Goal: Task Accomplishment & Management: Manage account settings

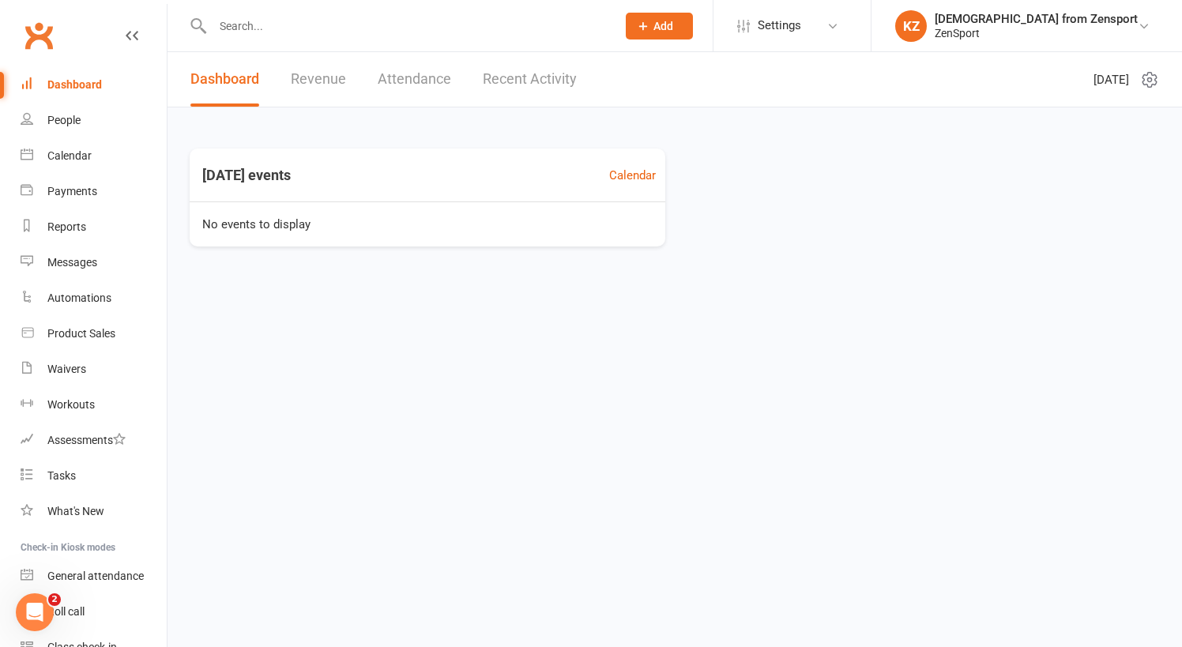
click at [248, 28] on input "text" at bounding box center [407, 26] width 398 height 22
type input "r"
click at [65, 153] on div "Calendar" at bounding box center [69, 155] width 44 height 13
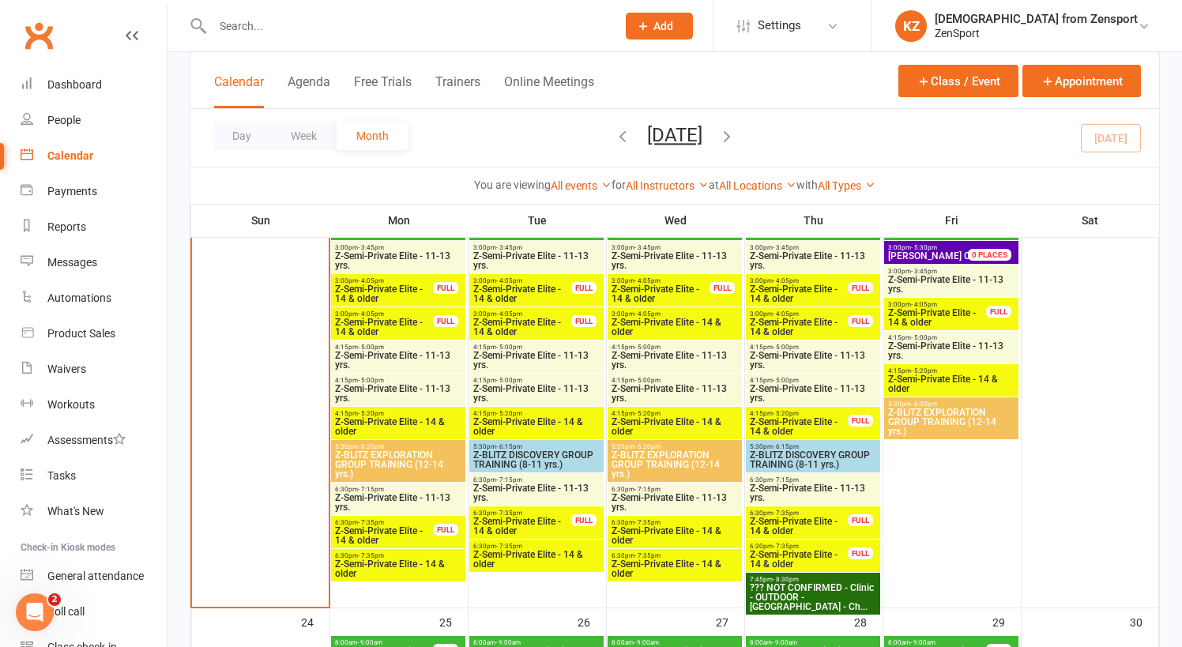
scroll to position [1847, 0]
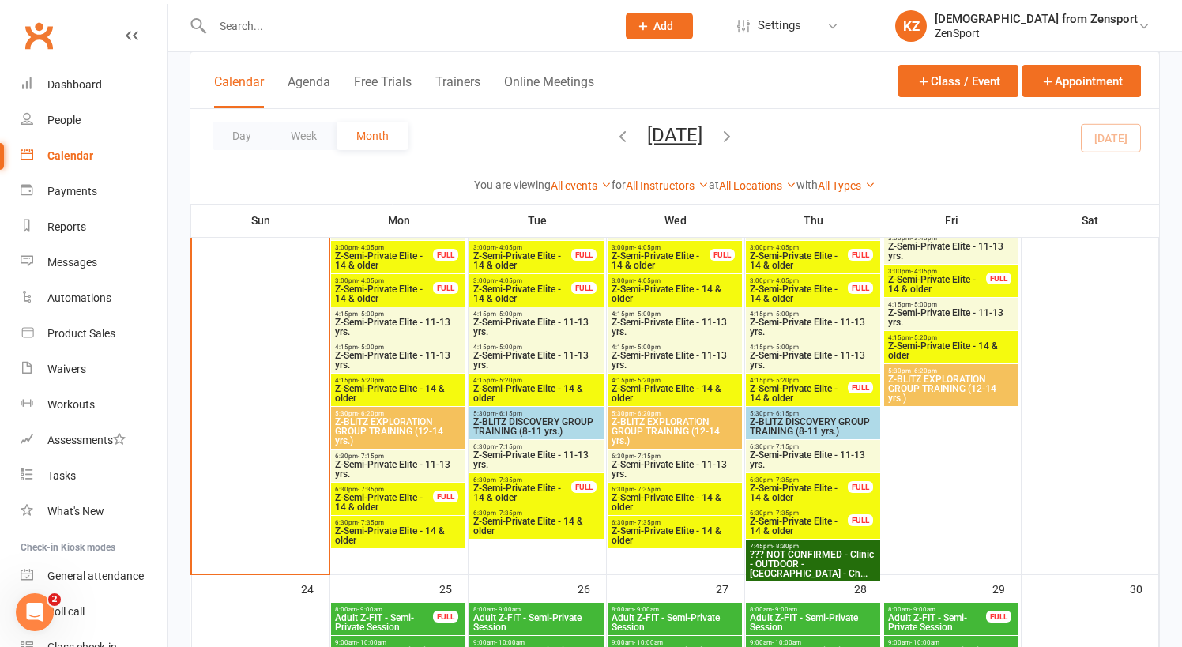
click at [419, 530] on span "Z-Semi-Private Elite - 14 & older" at bounding box center [398, 535] width 128 height 19
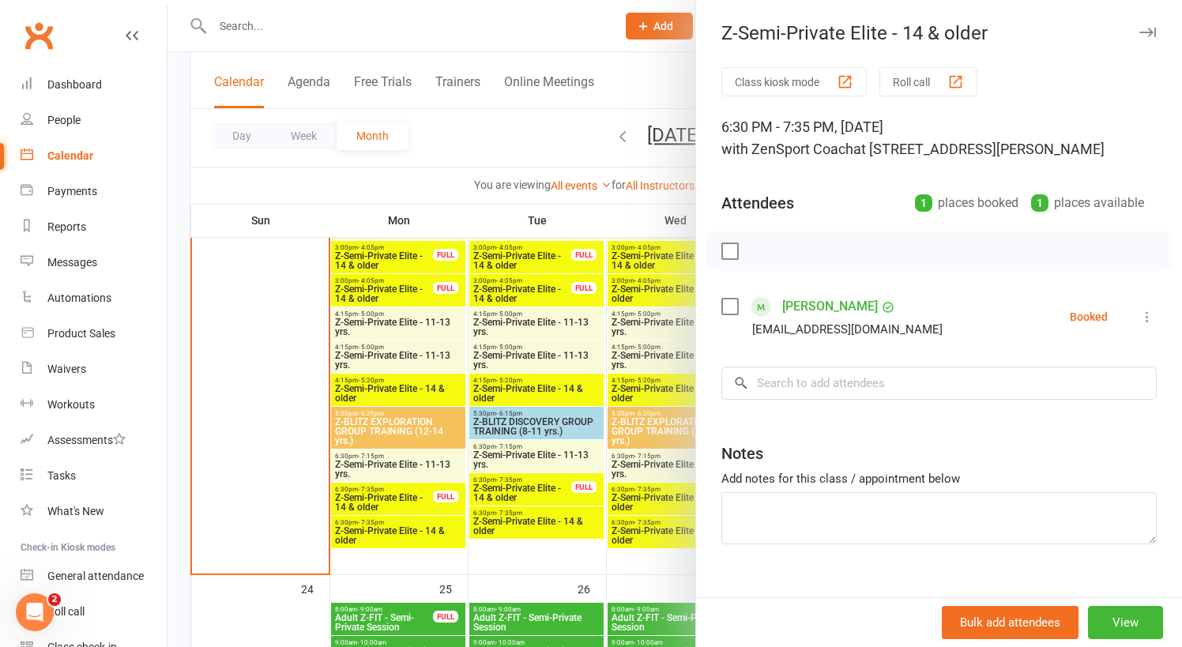
click at [413, 493] on div at bounding box center [675, 323] width 1015 height 647
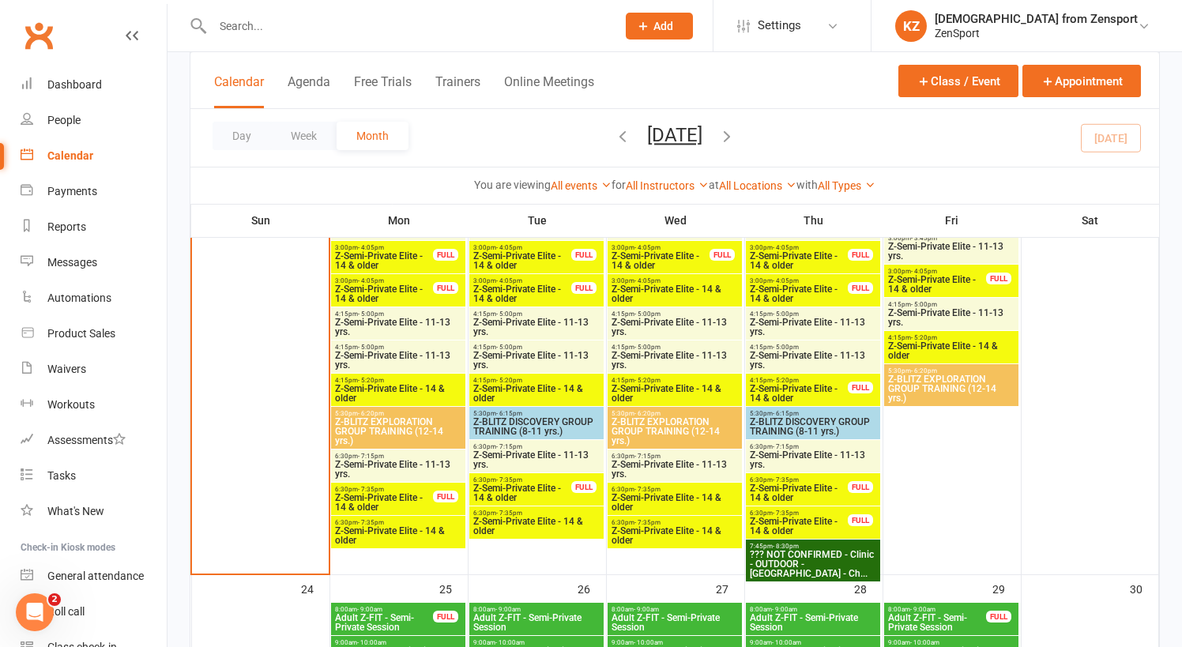
click at [419, 493] on span "Z-Semi-Private Elite - 14 & older" at bounding box center [384, 502] width 100 height 19
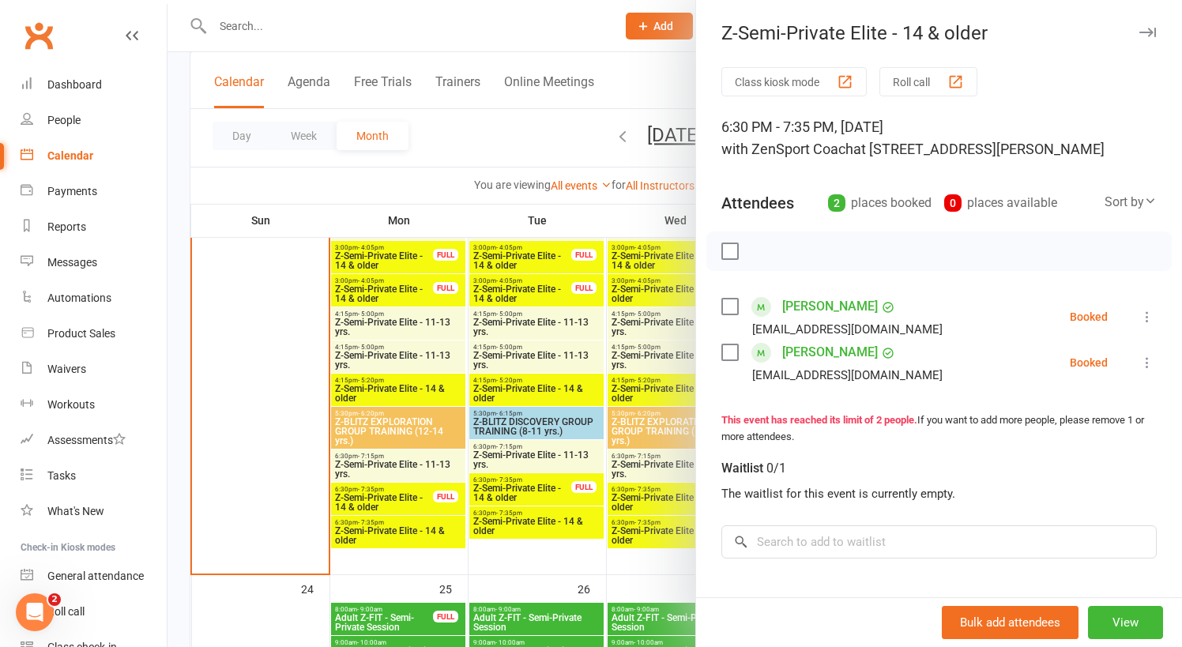
click at [417, 462] on div at bounding box center [675, 323] width 1015 height 647
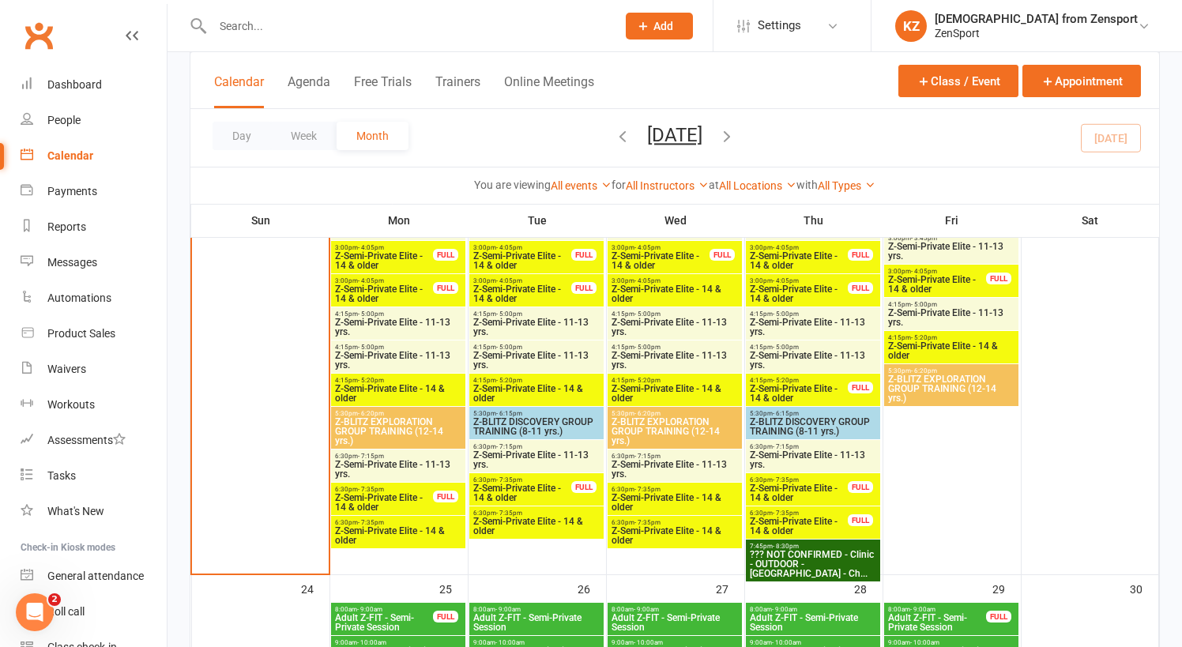
click at [425, 458] on span "6:30pm - 7:15pm" at bounding box center [398, 456] width 128 height 7
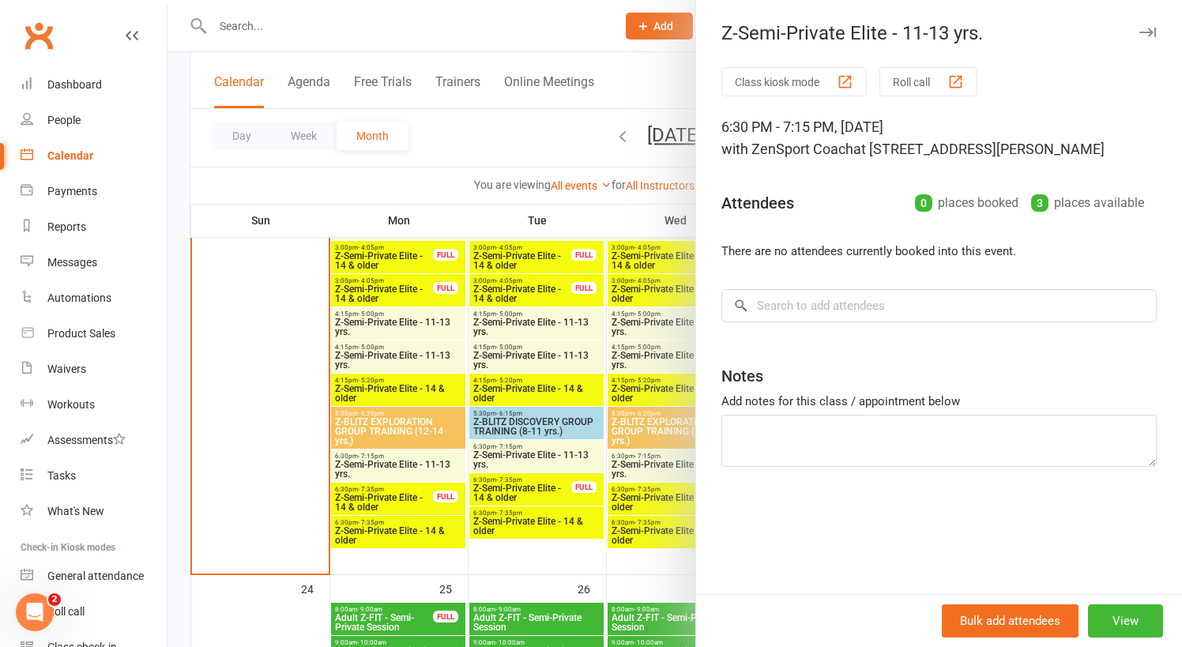
click at [425, 458] on div at bounding box center [675, 323] width 1015 height 647
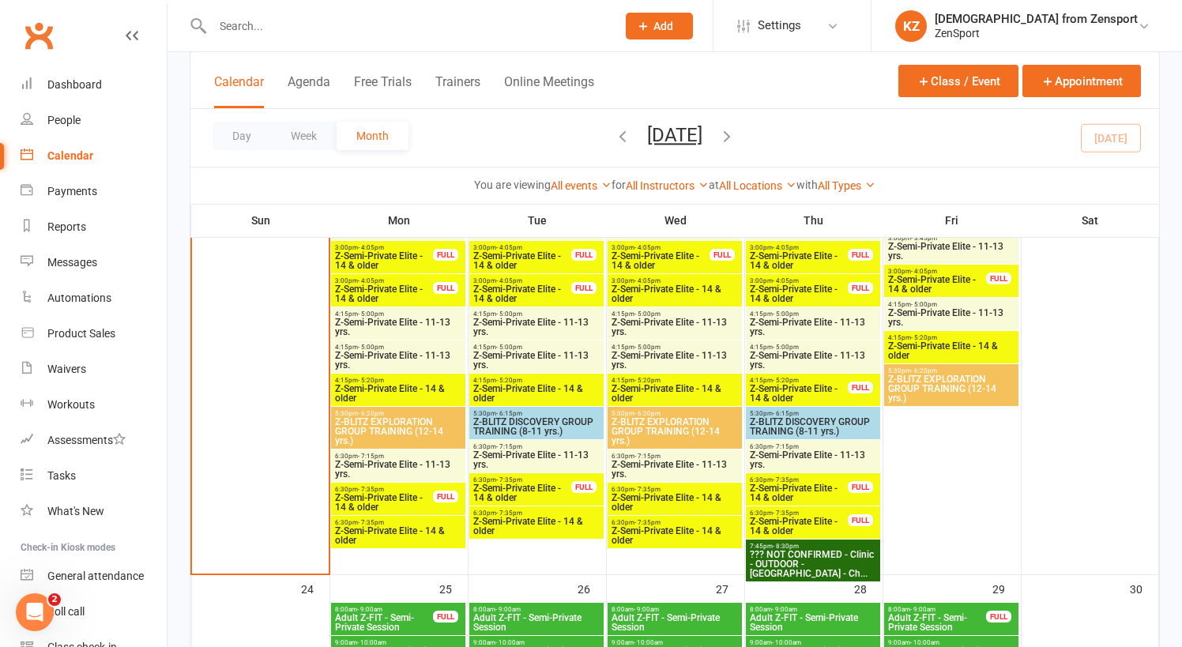
click at [407, 523] on span "6:30pm - 7:35pm" at bounding box center [398, 522] width 128 height 7
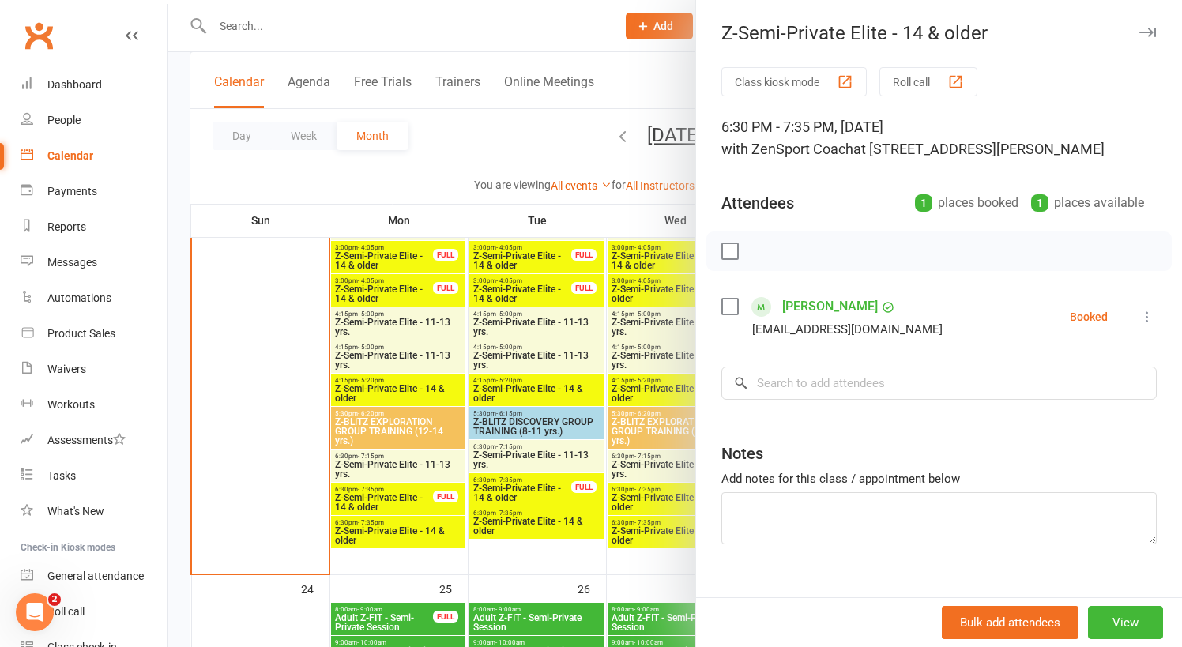
click at [414, 530] on div at bounding box center [675, 323] width 1015 height 647
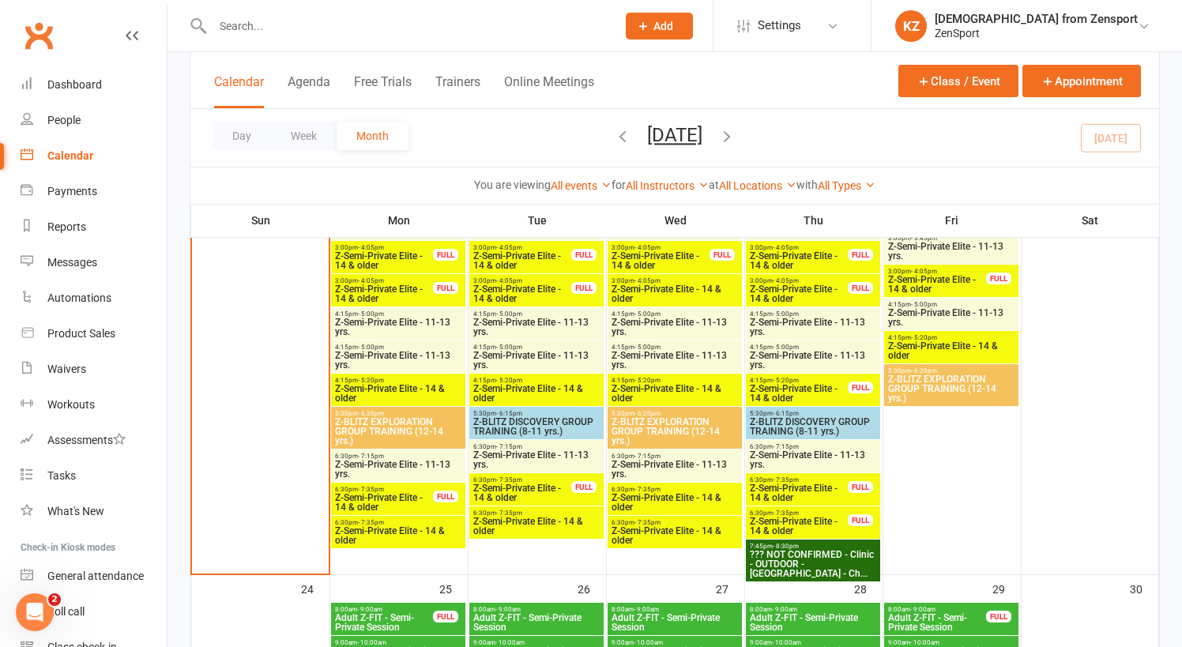
click at [518, 449] on span "- 7:15pm" at bounding box center [509, 446] width 26 height 7
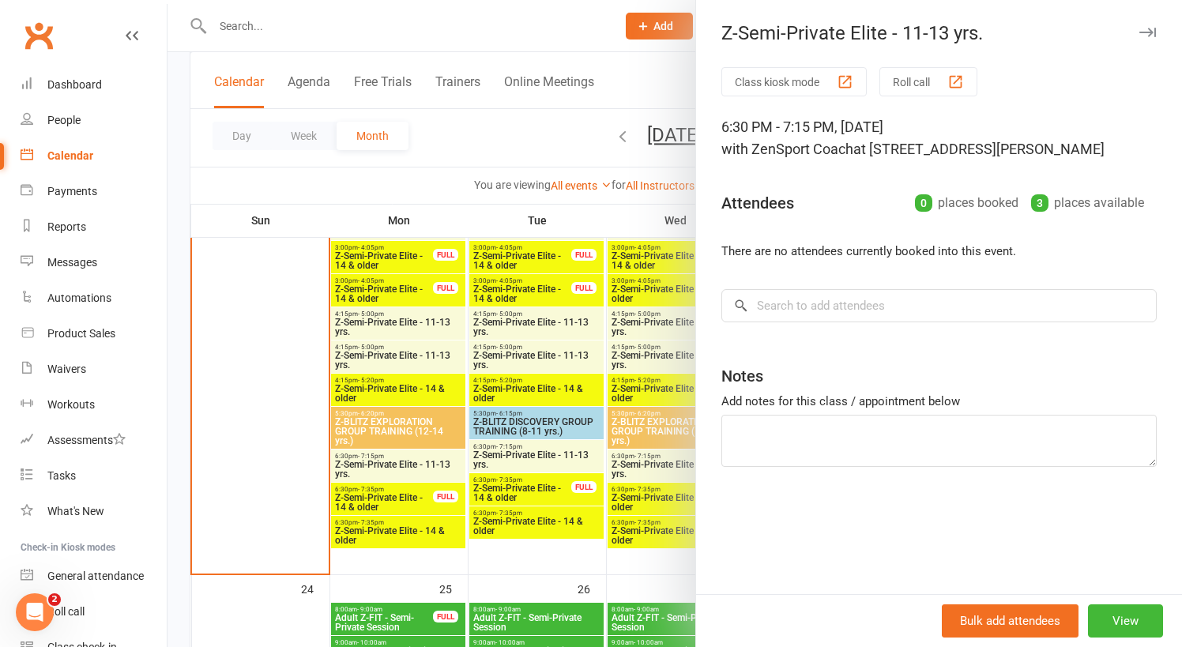
click at [528, 484] on div at bounding box center [675, 323] width 1015 height 647
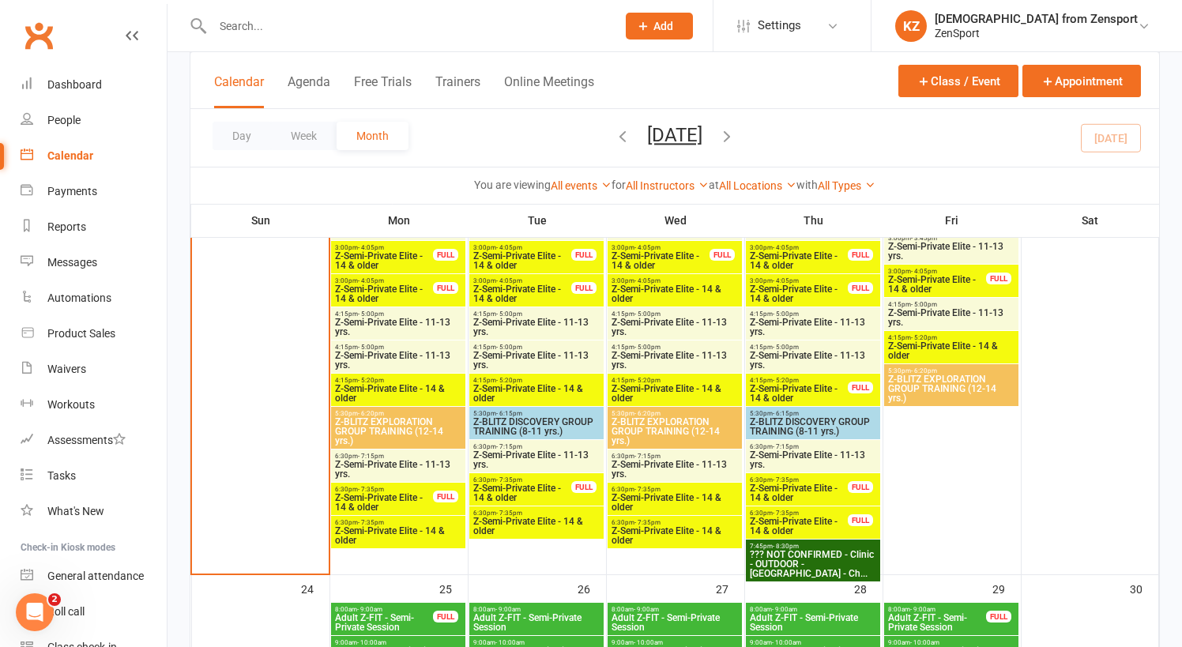
click at [541, 484] on span "Z-Semi-Private Elite - 14 & older" at bounding box center [523, 493] width 100 height 19
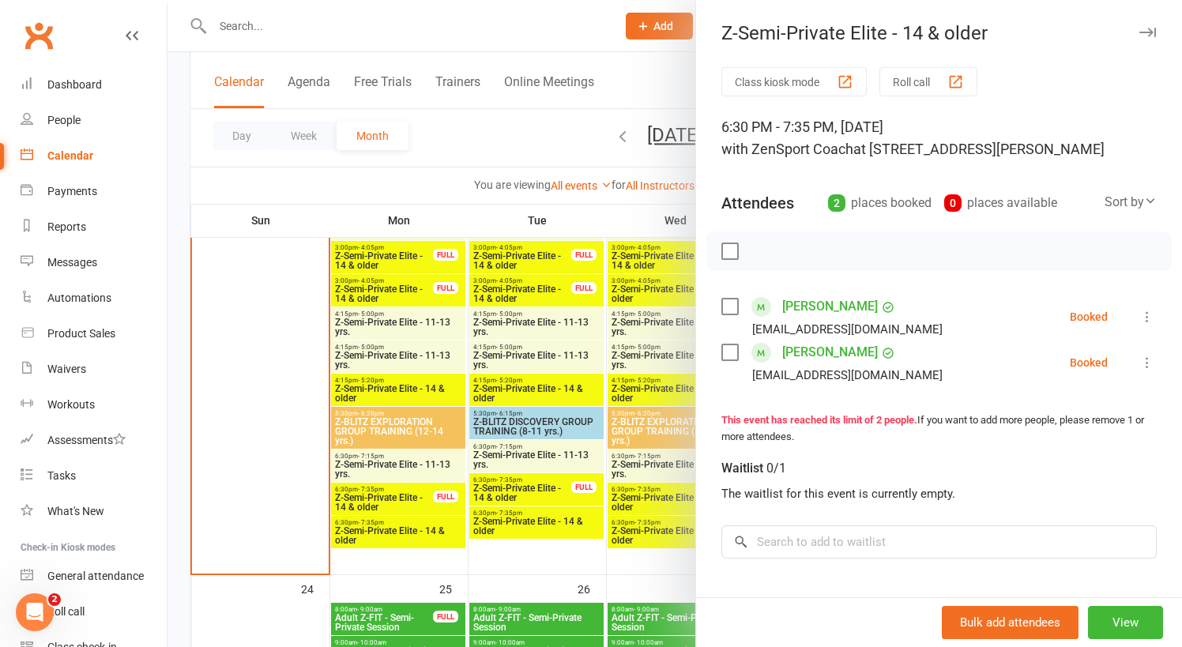
click at [531, 520] on div at bounding box center [675, 323] width 1015 height 647
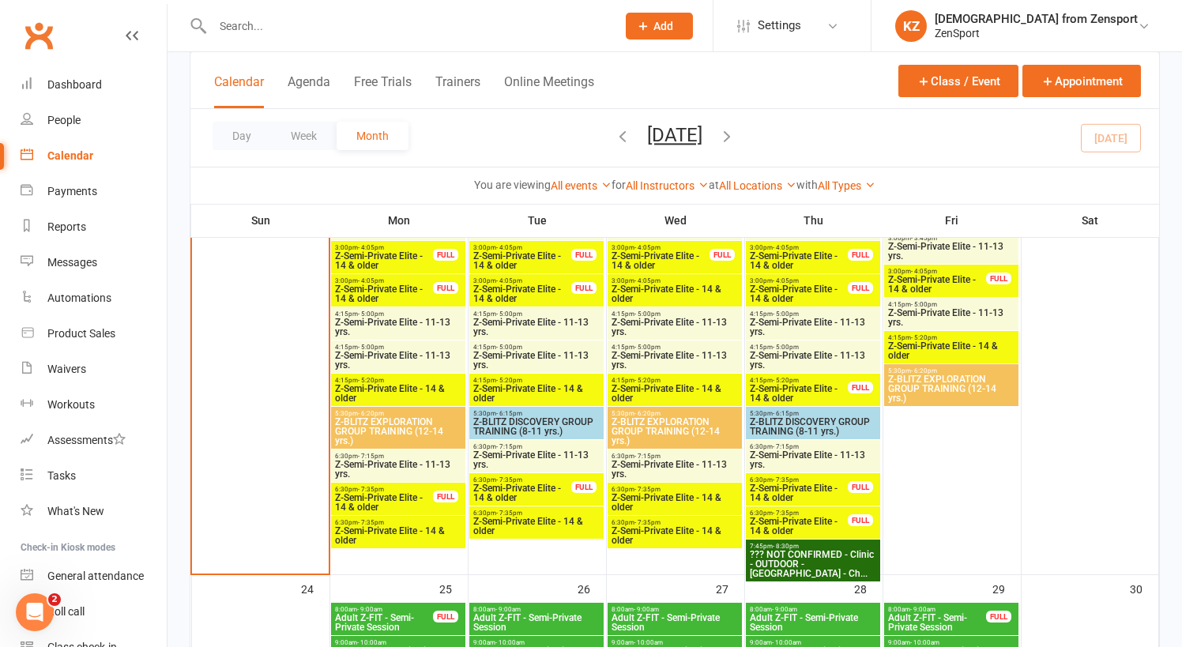
click at [543, 518] on span "Z-Semi-Private Elite - 14 & older" at bounding box center [537, 526] width 128 height 19
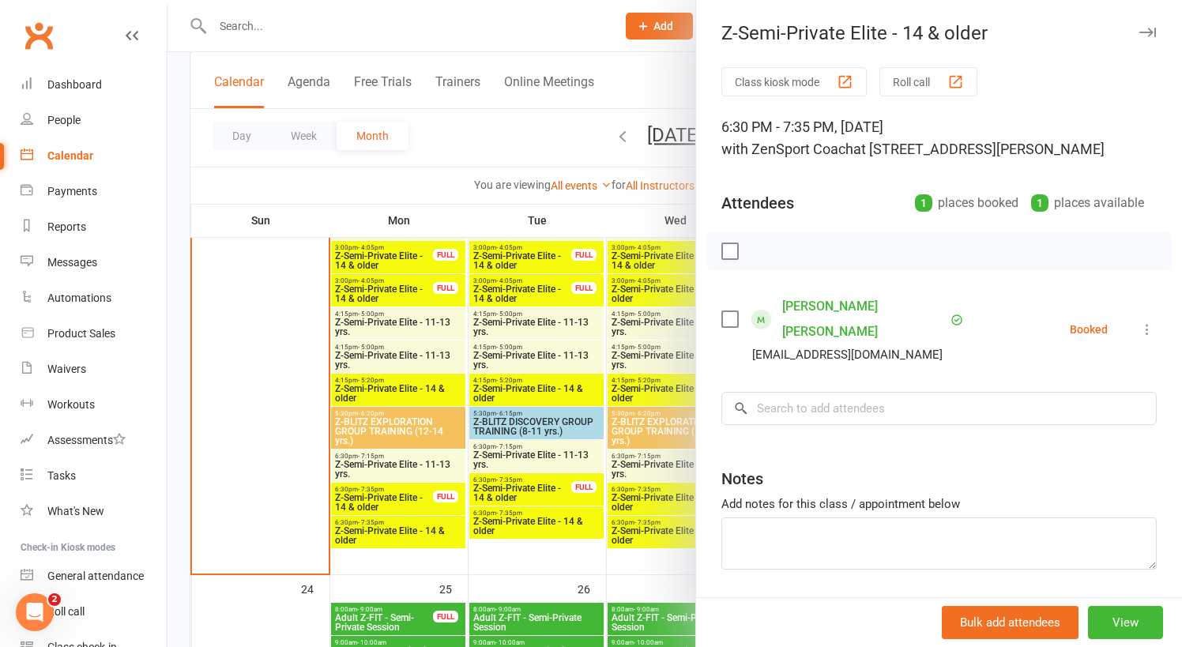
click at [544, 518] on div at bounding box center [675, 323] width 1015 height 647
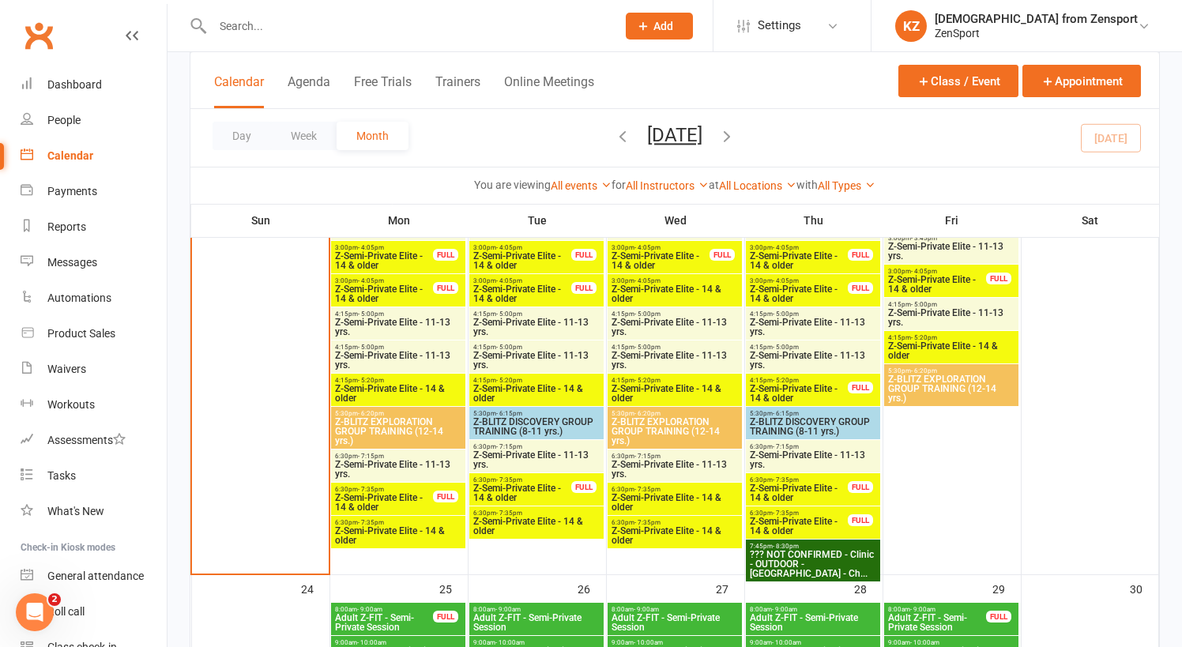
click at [635, 453] on span "- 7:15pm" at bounding box center [648, 456] width 26 height 7
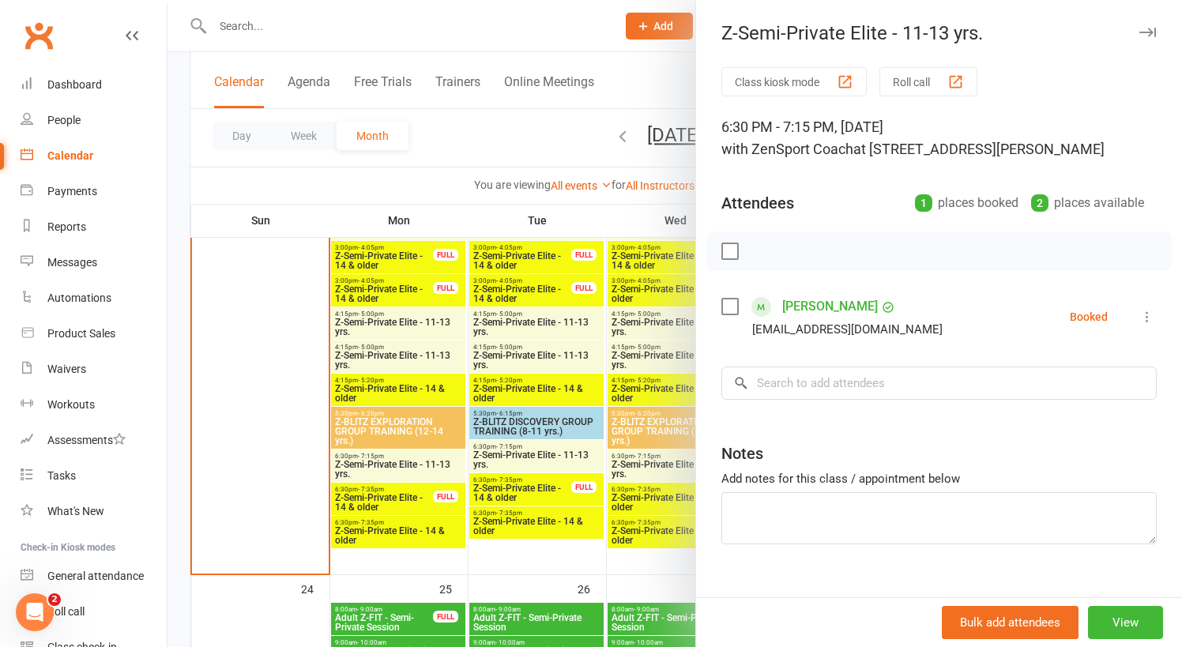
click at [644, 458] on div at bounding box center [675, 323] width 1015 height 647
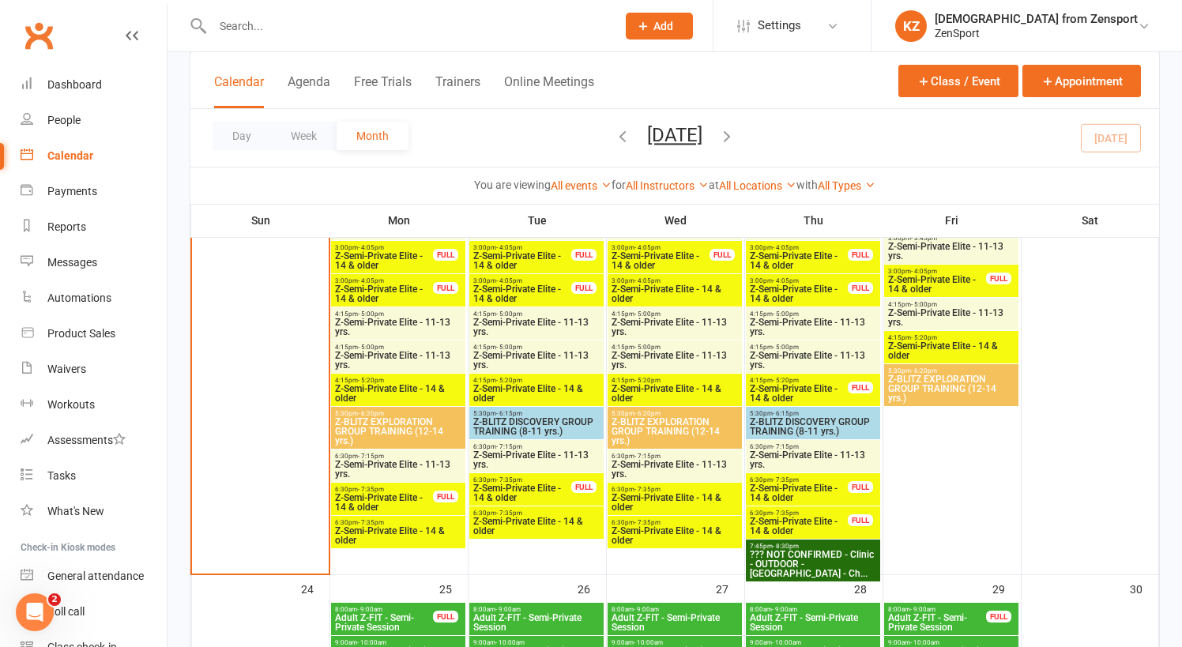
click at [648, 491] on span "- 7:35pm" at bounding box center [648, 489] width 26 height 7
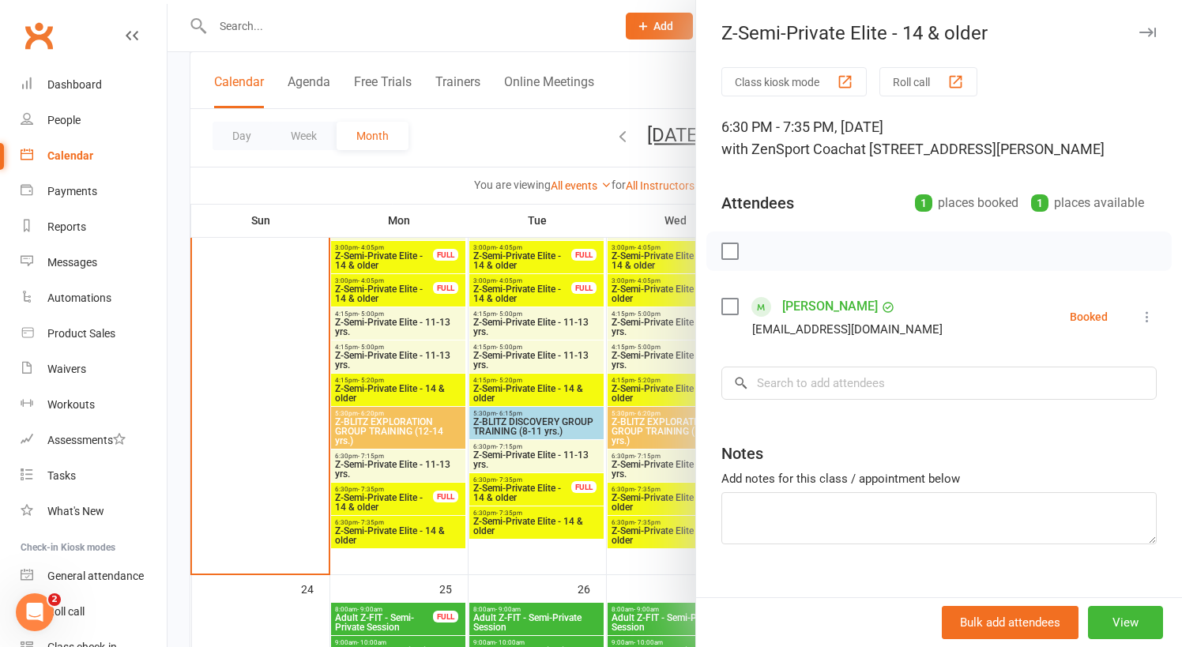
click at [648, 491] on div at bounding box center [675, 323] width 1015 height 647
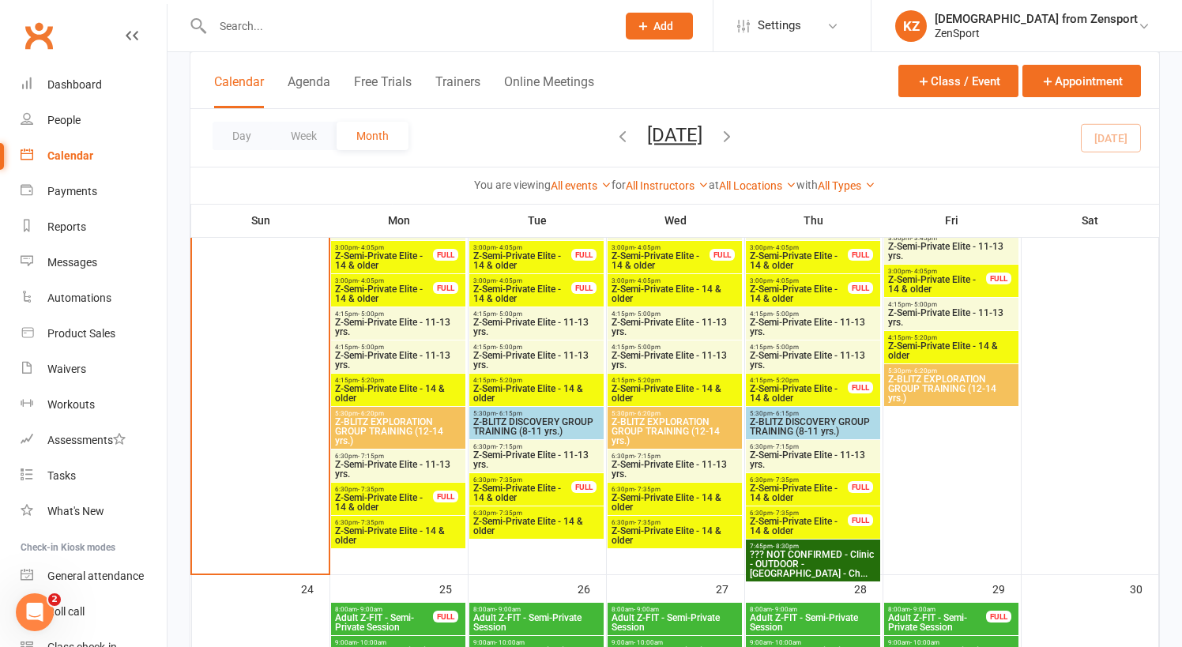
click at [658, 526] on span "Z-Semi-Private Elite - 14 & older" at bounding box center [675, 535] width 128 height 19
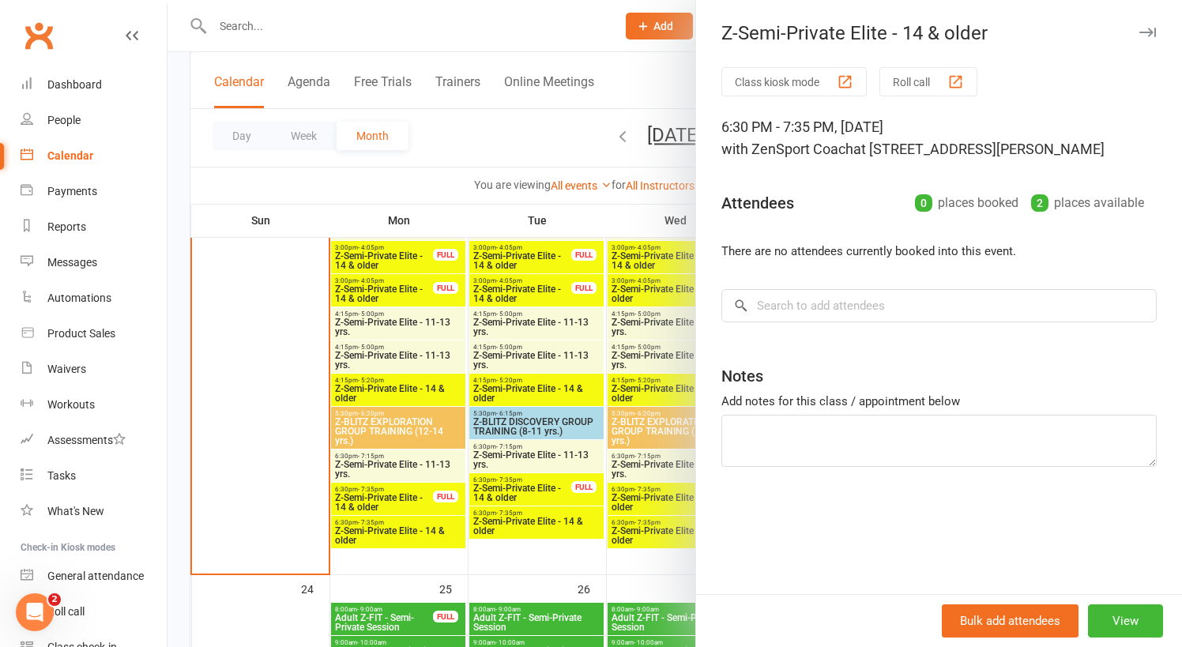
click at [658, 526] on div at bounding box center [675, 323] width 1015 height 647
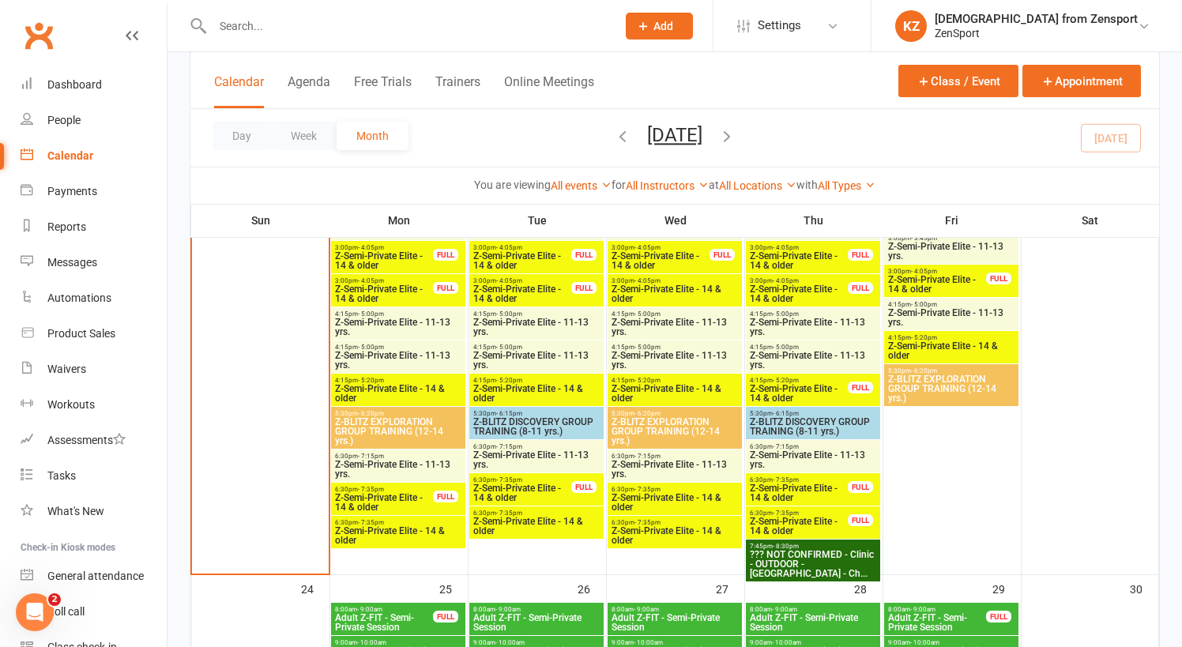
click at [795, 449] on span "- 7:15pm" at bounding box center [786, 446] width 26 height 7
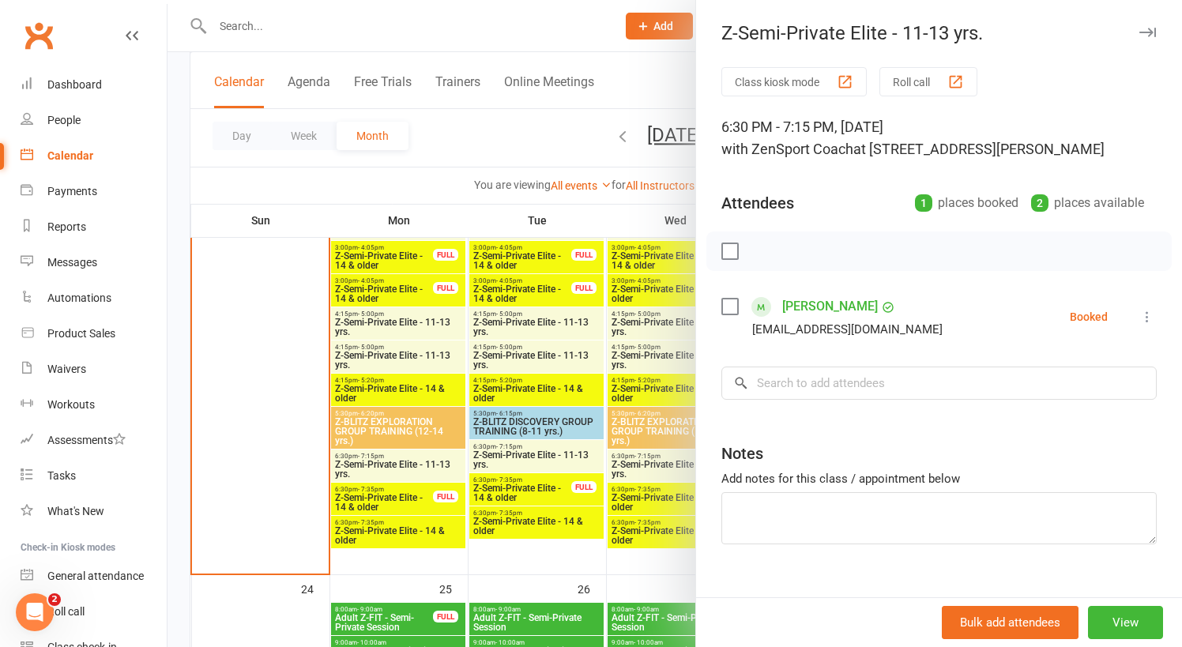
click at [662, 448] on div at bounding box center [675, 323] width 1015 height 647
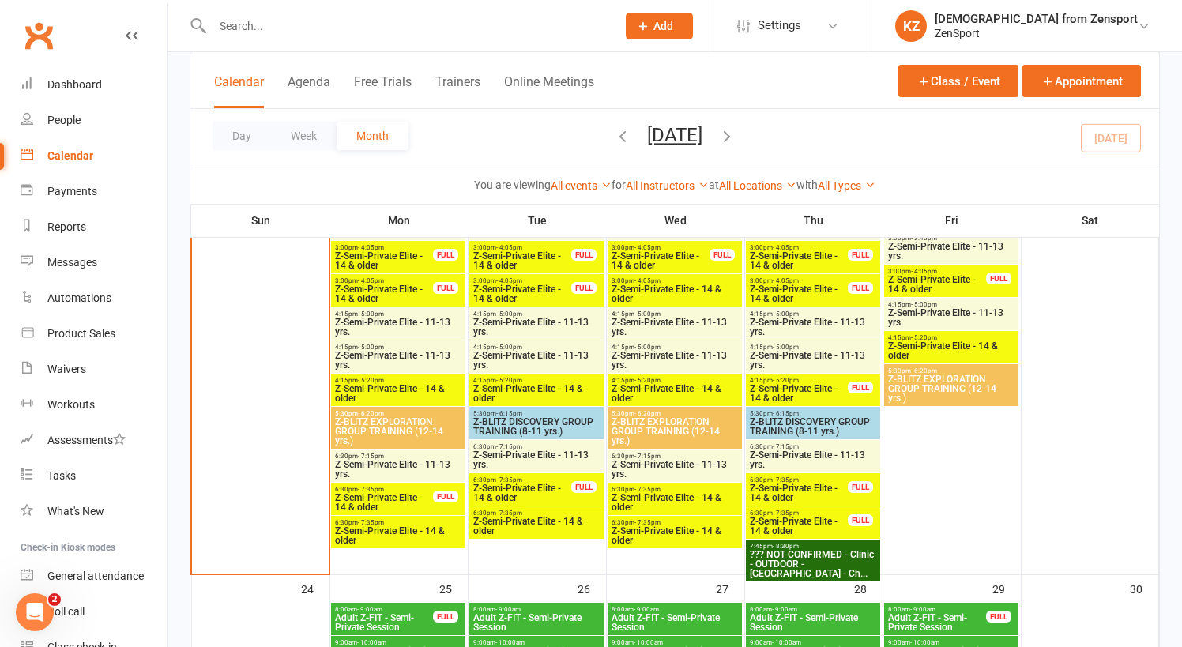
click at [780, 484] on span "Z-Semi-Private Elite - 14 & older" at bounding box center [799, 493] width 100 height 19
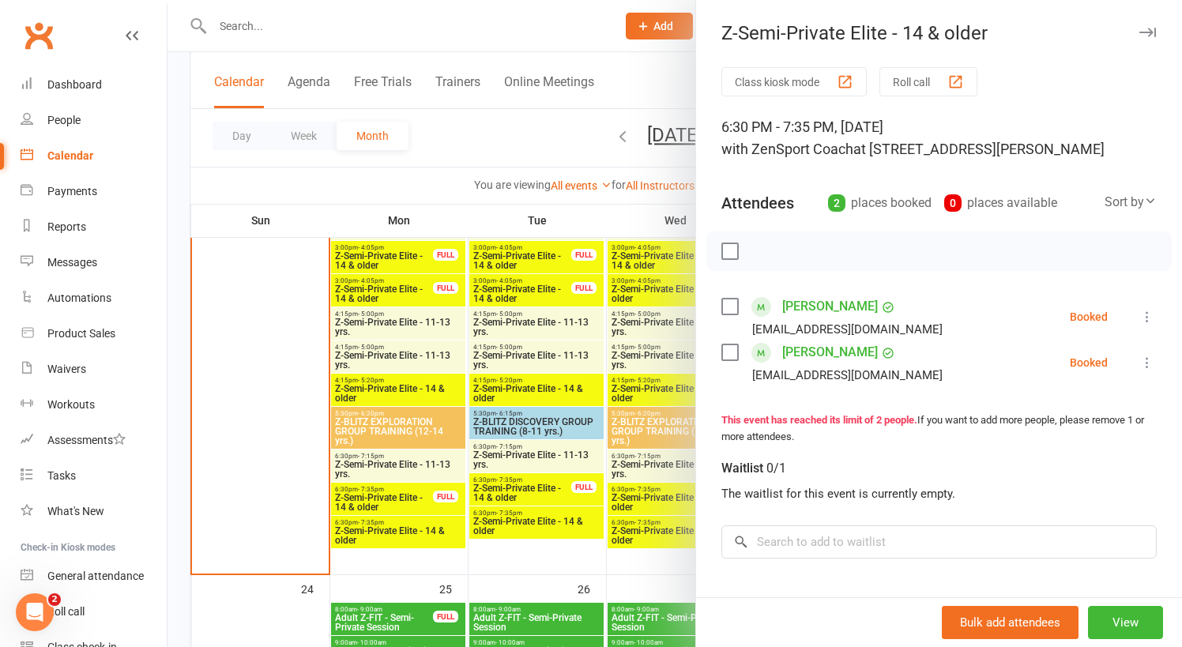
click at [660, 482] on div at bounding box center [675, 323] width 1015 height 647
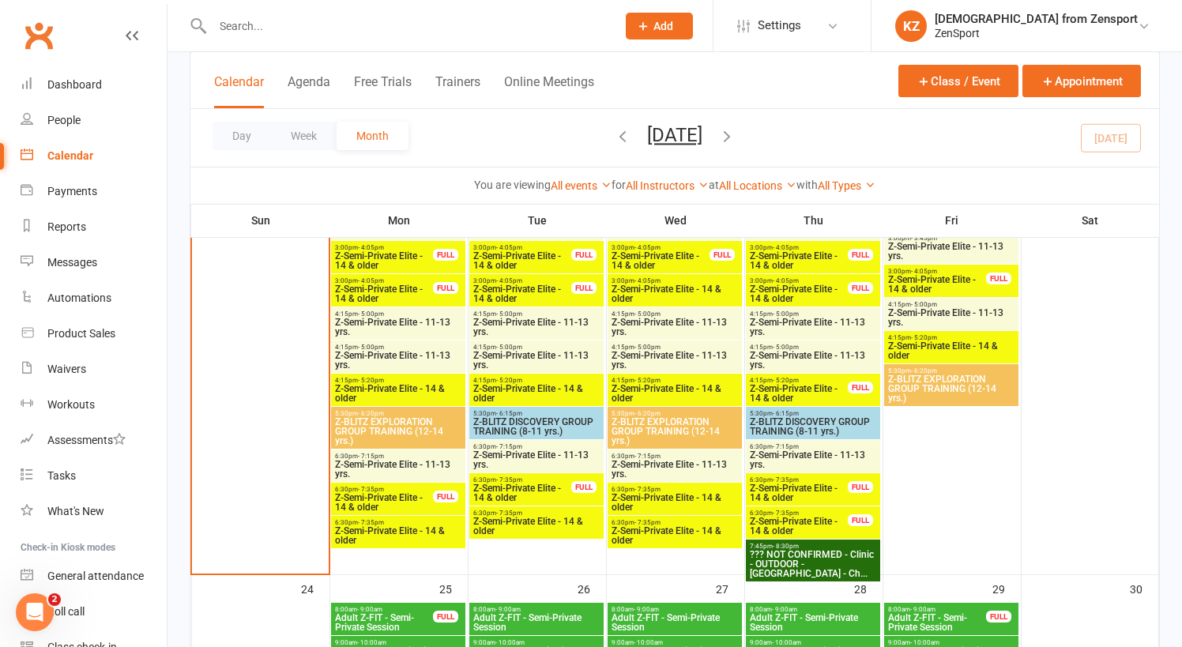
click at [804, 517] on span "Z-Semi-Private Elite - 14 & older" at bounding box center [799, 526] width 100 height 19
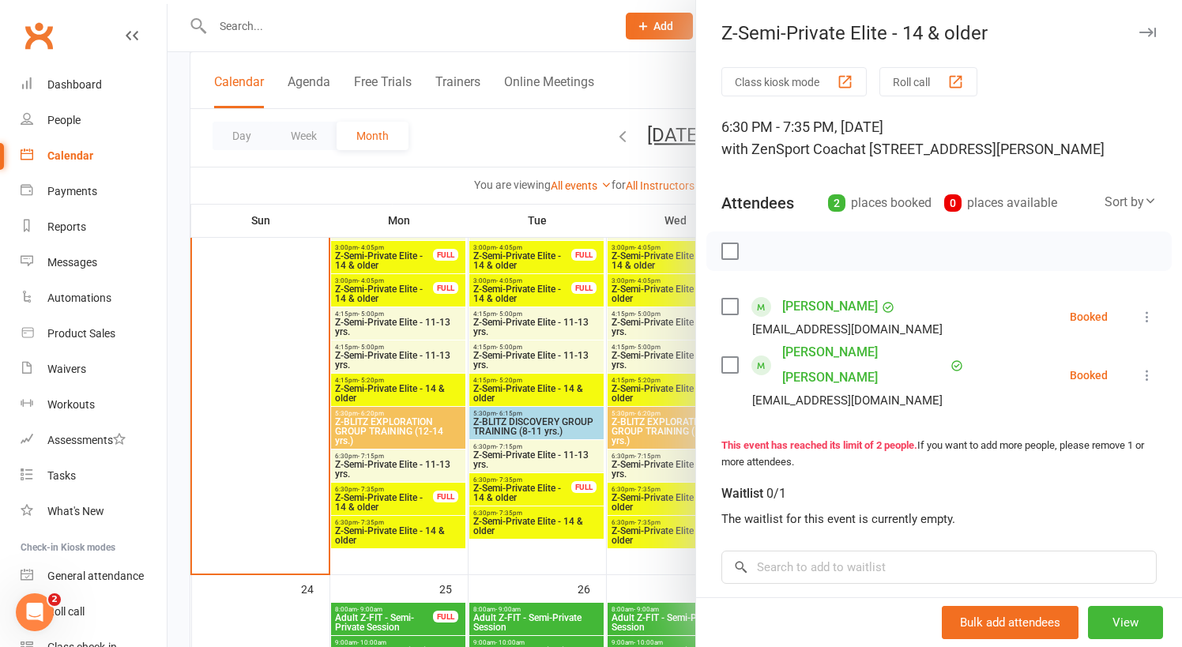
click at [600, 454] on div at bounding box center [675, 323] width 1015 height 647
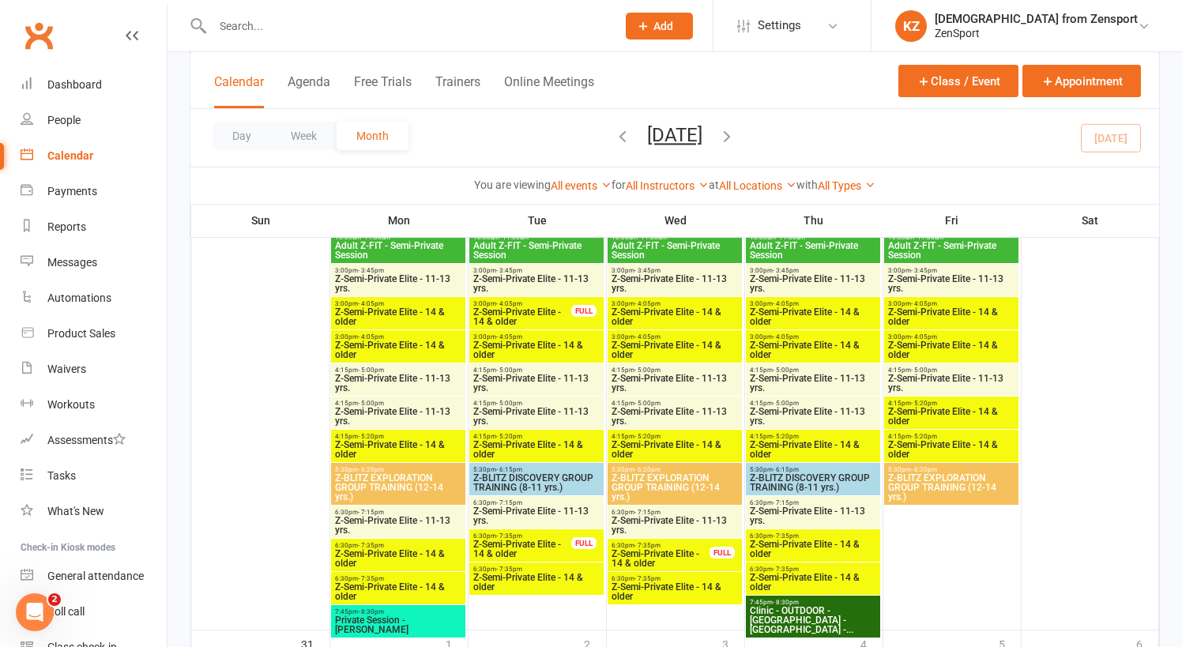
scroll to position [2287, 0]
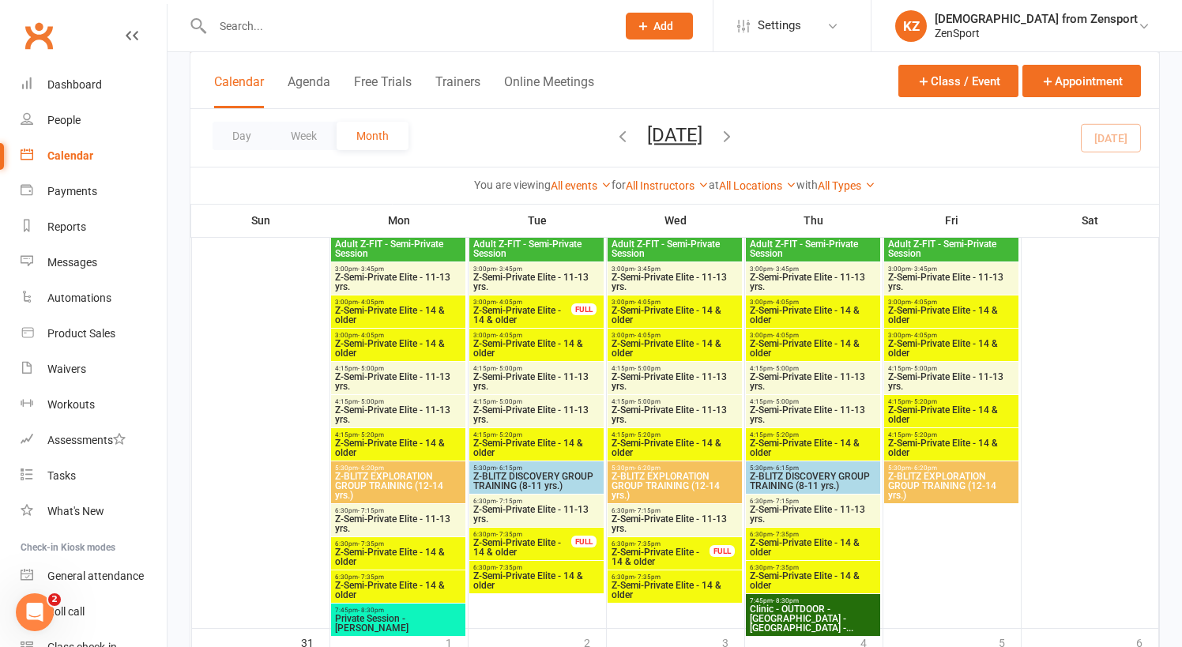
click at [409, 514] on span "Z-Semi-Private Elite - 11-13 yrs." at bounding box center [398, 523] width 128 height 19
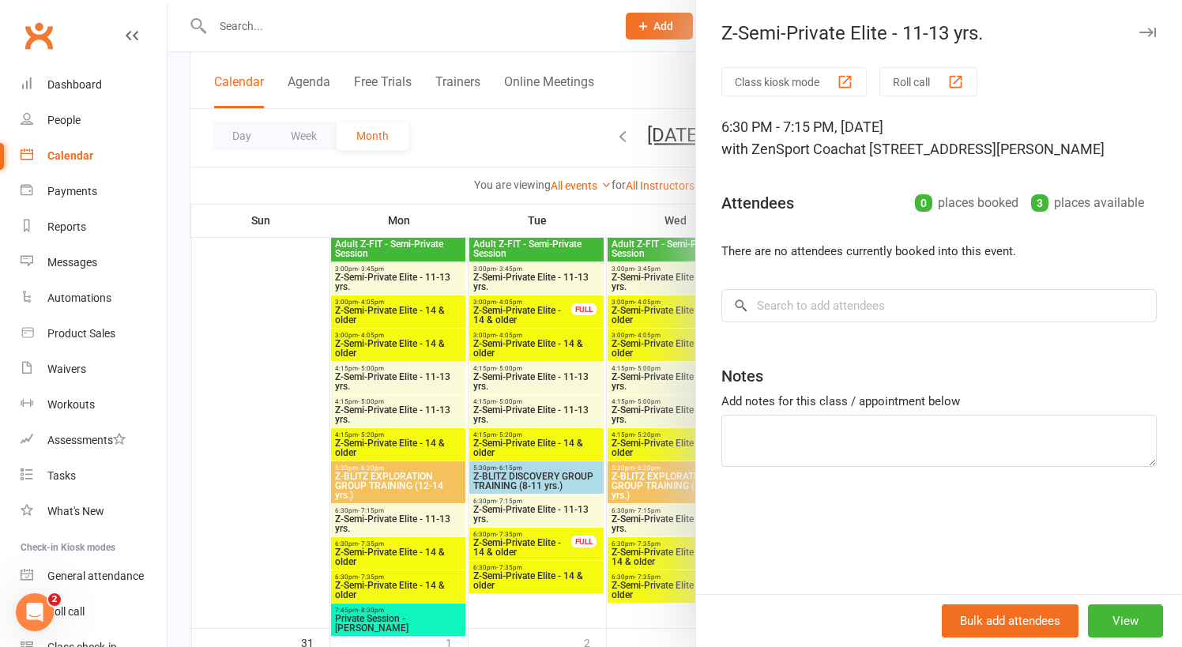
click at [409, 514] on div at bounding box center [675, 323] width 1015 height 647
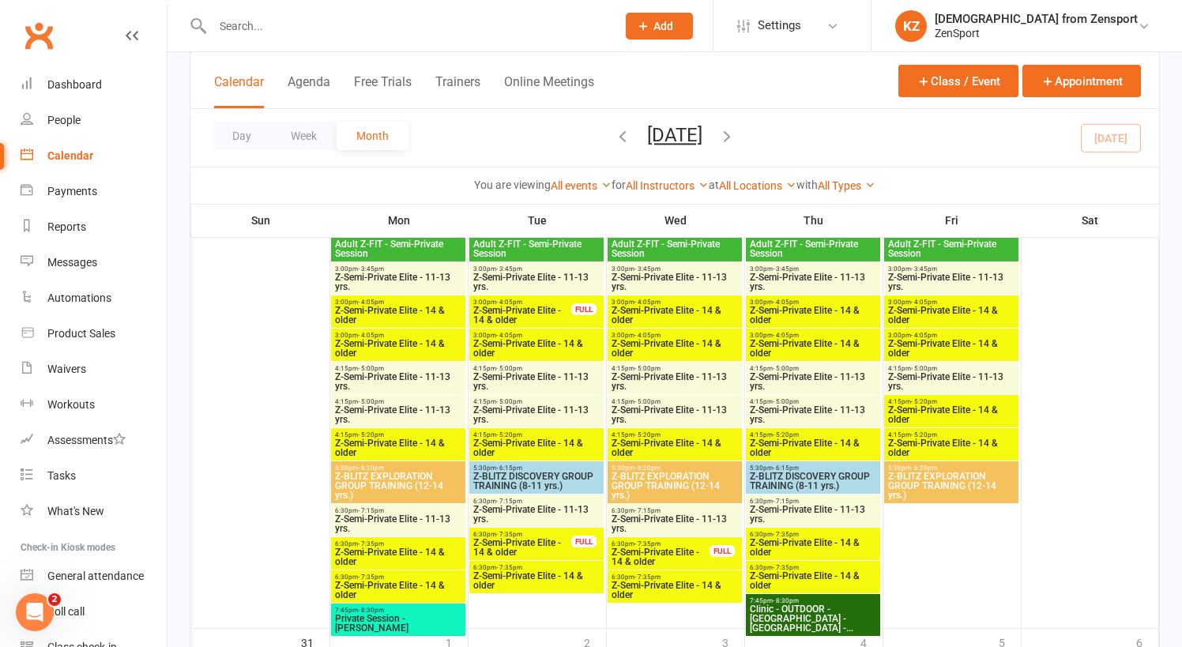
click at [401, 545] on span "6:30pm - 7:35pm" at bounding box center [398, 544] width 128 height 7
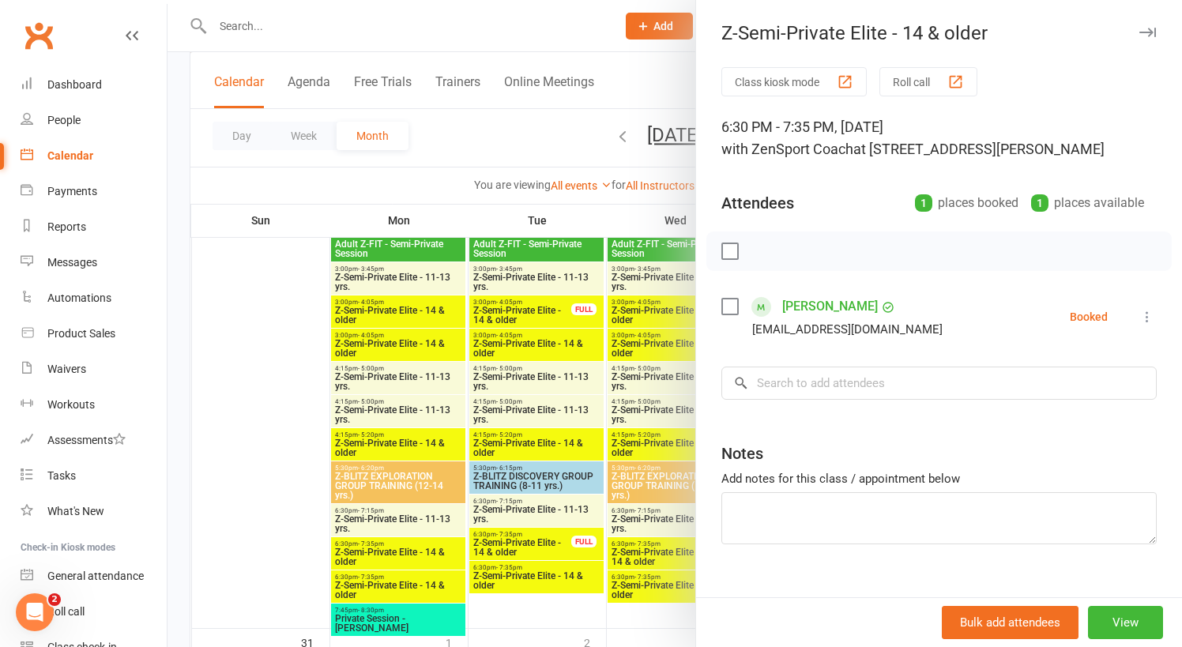
click at [401, 545] on div at bounding box center [675, 323] width 1015 height 647
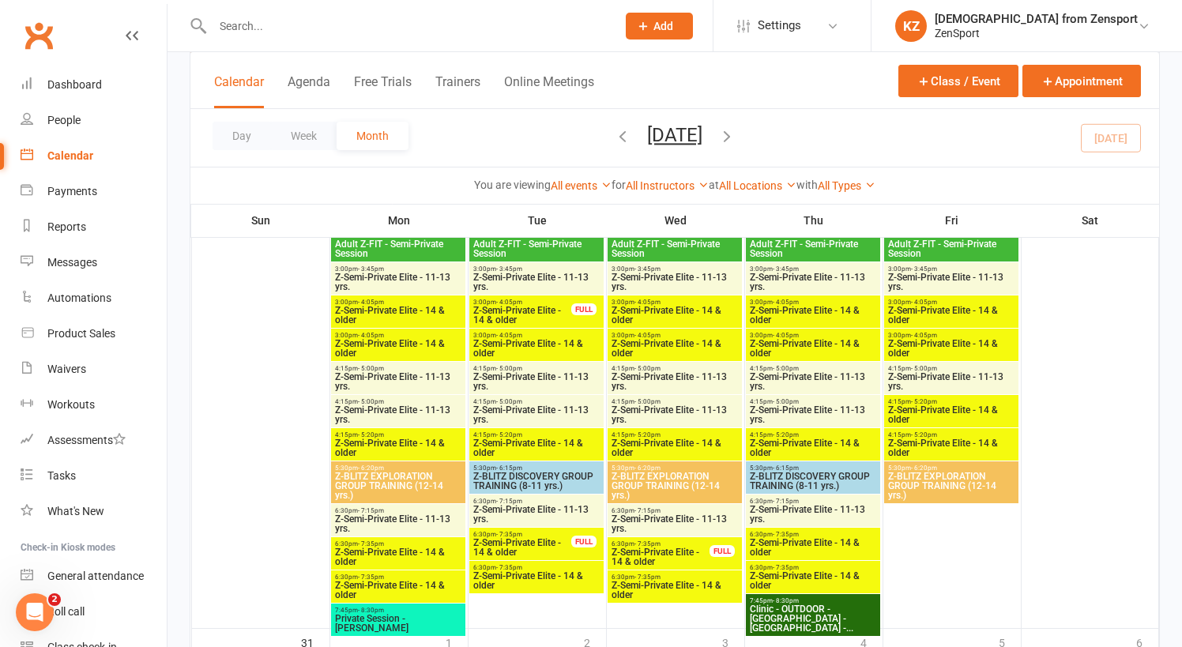
click at [404, 581] on span "Z-Semi-Private Elite - 14 & older" at bounding box center [398, 590] width 128 height 19
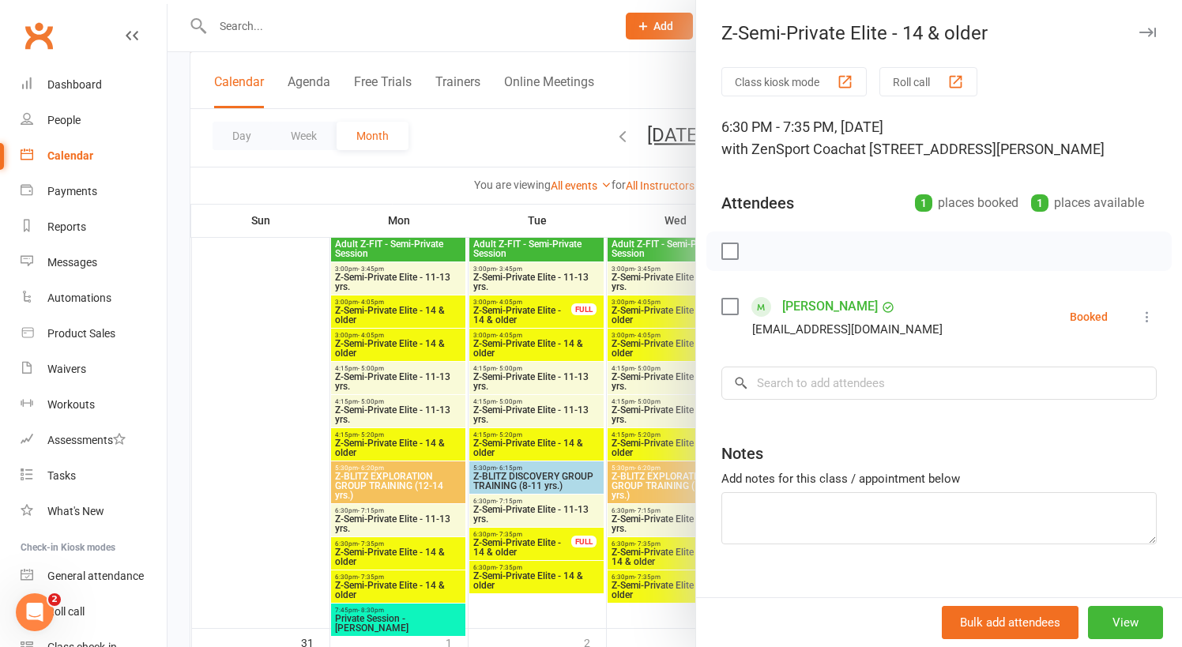
click at [427, 537] on div at bounding box center [675, 323] width 1015 height 647
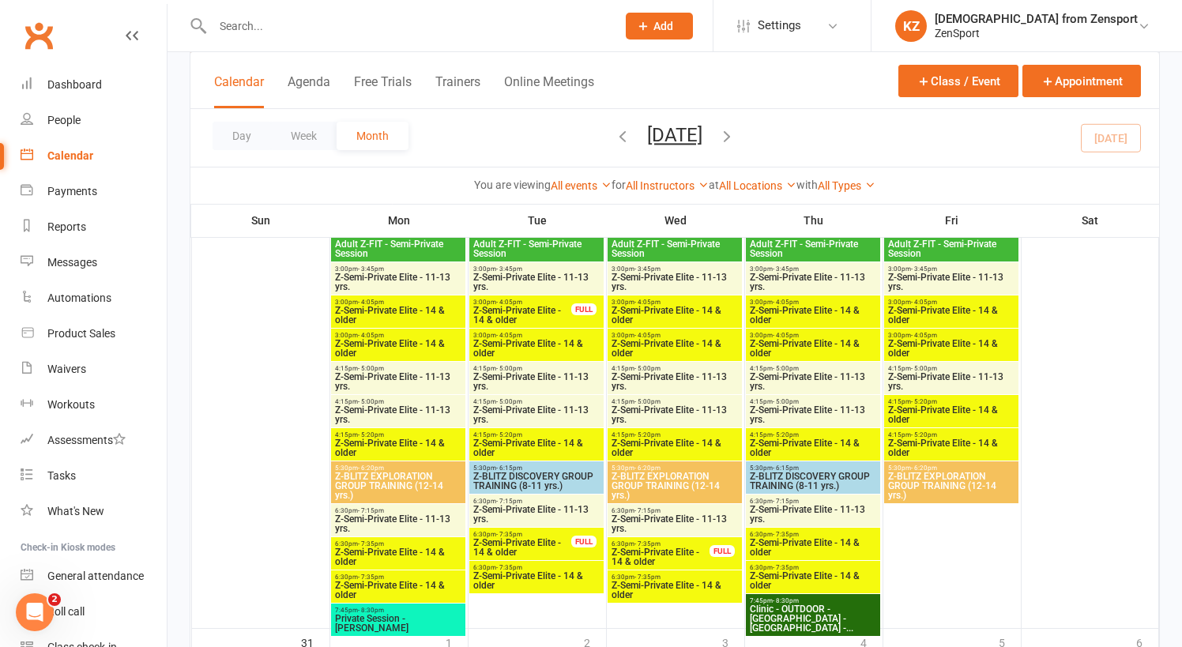
click at [515, 506] on span "Z-Semi-Private Elite - 11-13 yrs." at bounding box center [537, 514] width 128 height 19
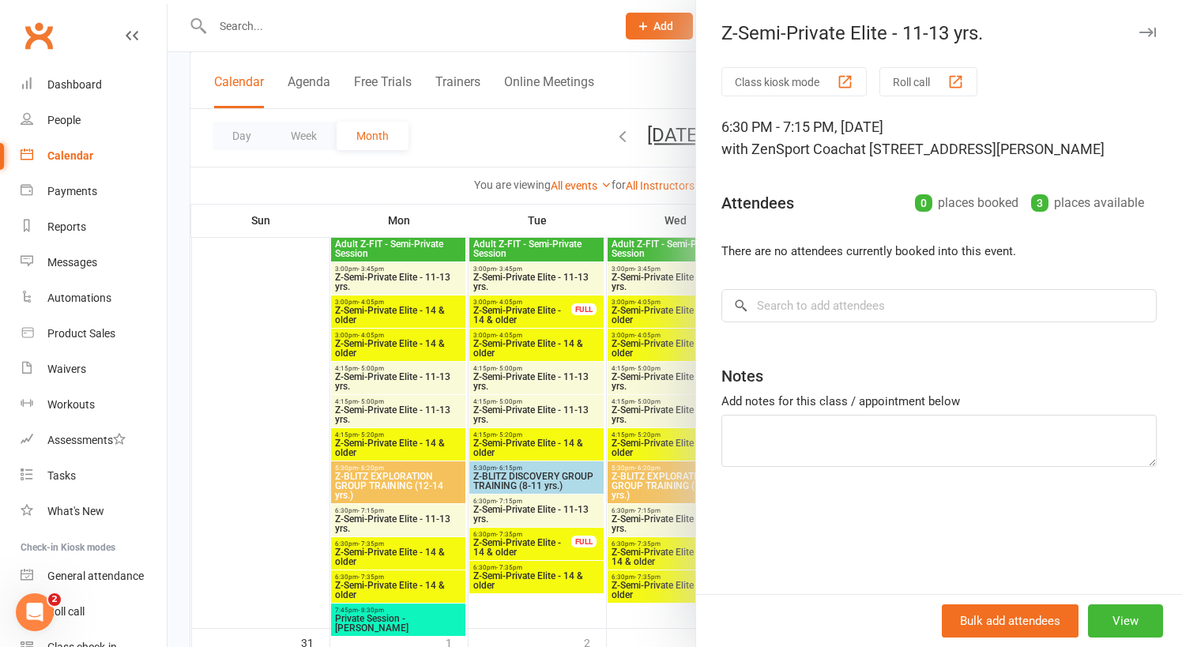
click at [514, 506] on div at bounding box center [675, 323] width 1015 height 647
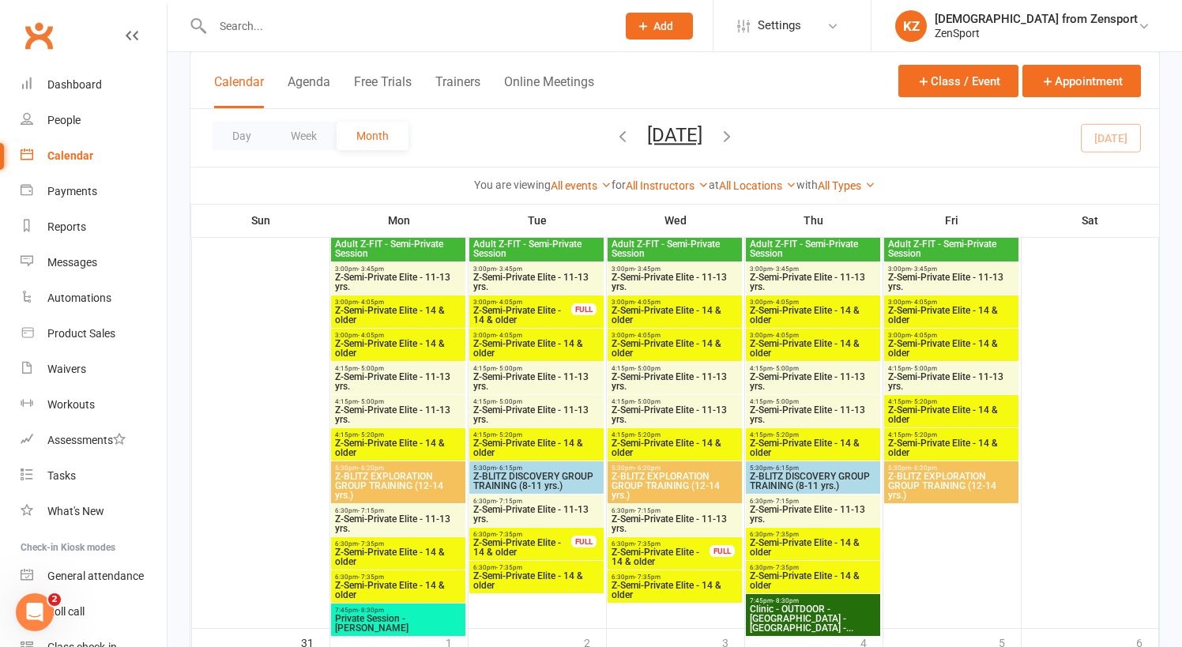
click at [512, 541] on span "Z-Semi-Private Elite - 14 & older" at bounding box center [523, 547] width 100 height 19
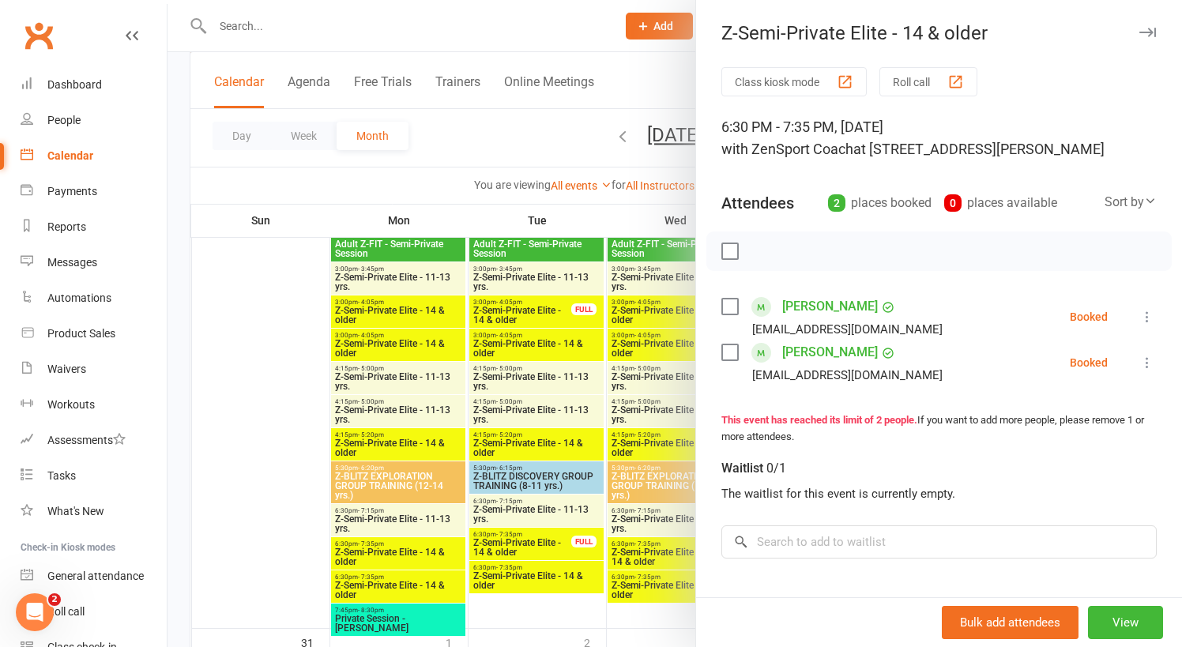
click at [512, 541] on div at bounding box center [675, 323] width 1015 height 647
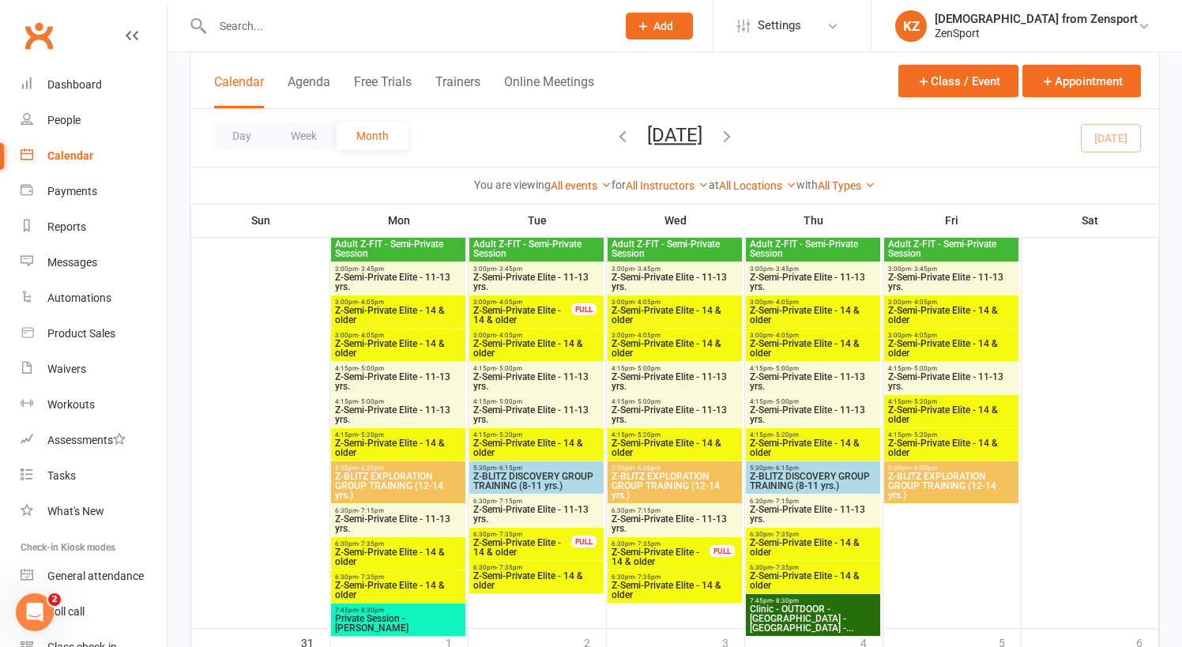
click at [514, 571] on span "Z-Semi-Private Elite - 14 & older" at bounding box center [537, 580] width 128 height 19
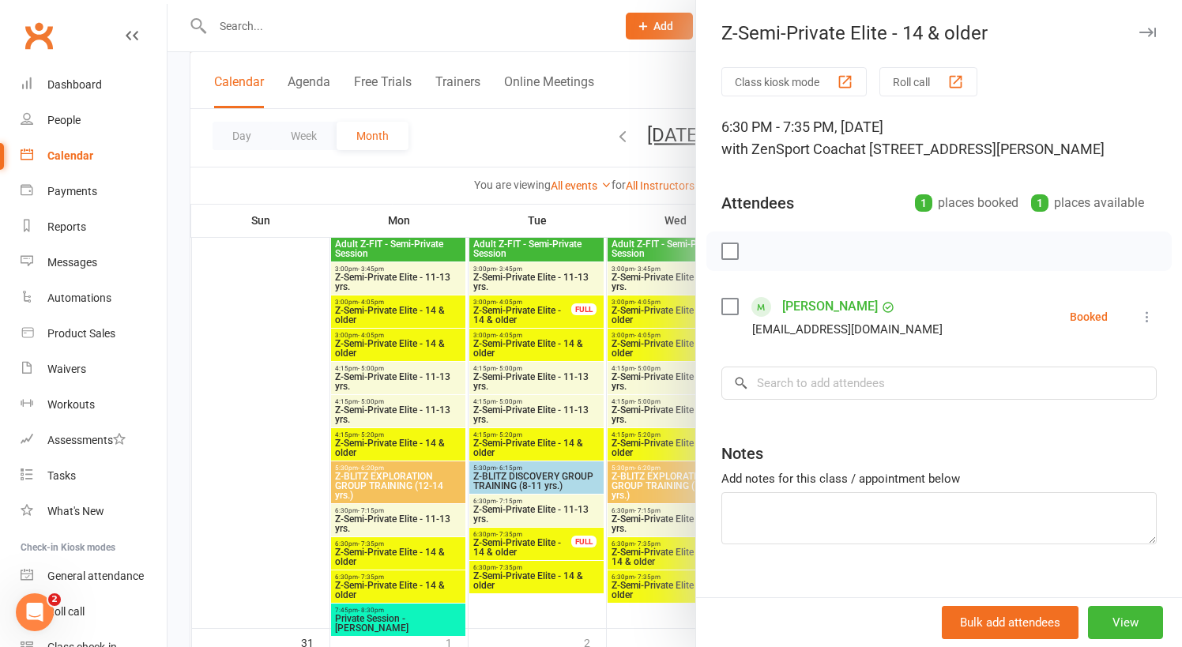
click at [523, 503] on div at bounding box center [675, 323] width 1015 height 647
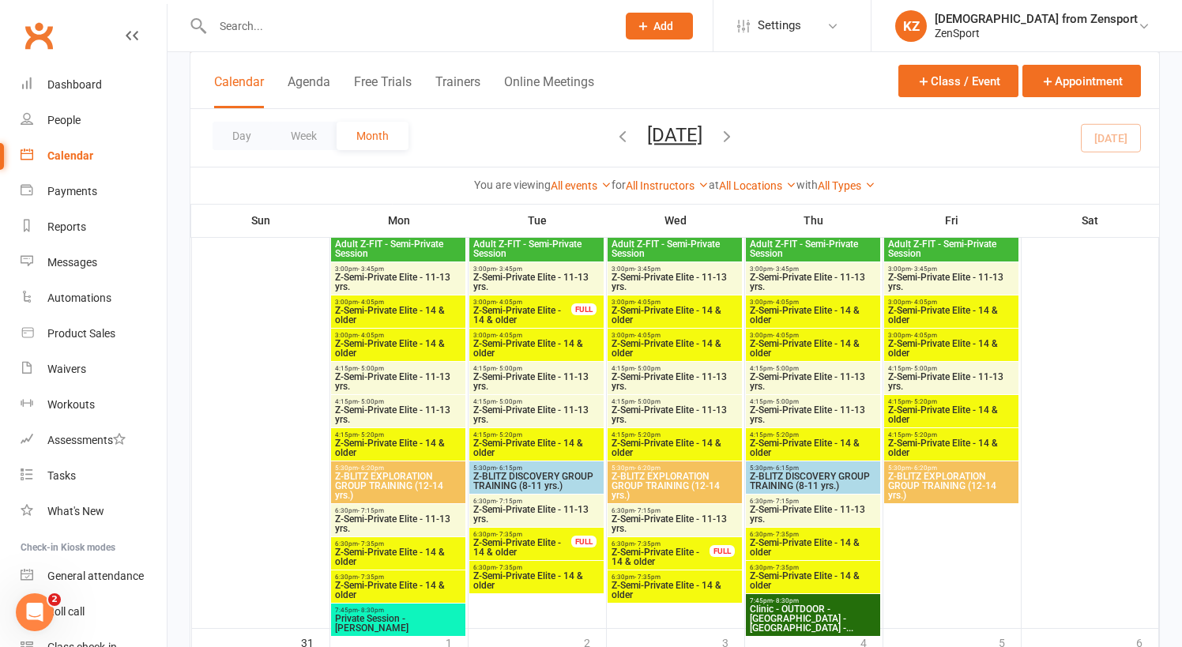
click at [540, 502] on span "6:30pm - 7:15pm" at bounding box center [537, 501] width 128 height 7
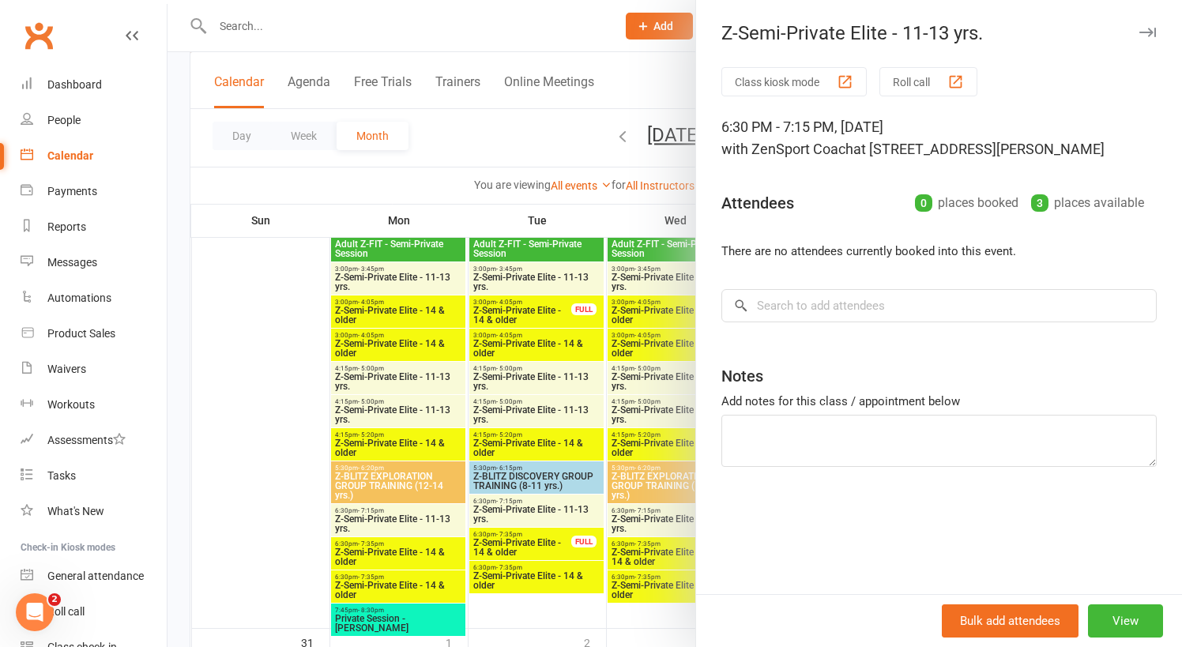
click at [540, 502] on div at bounding box center [675, 323] width 1015 height 647
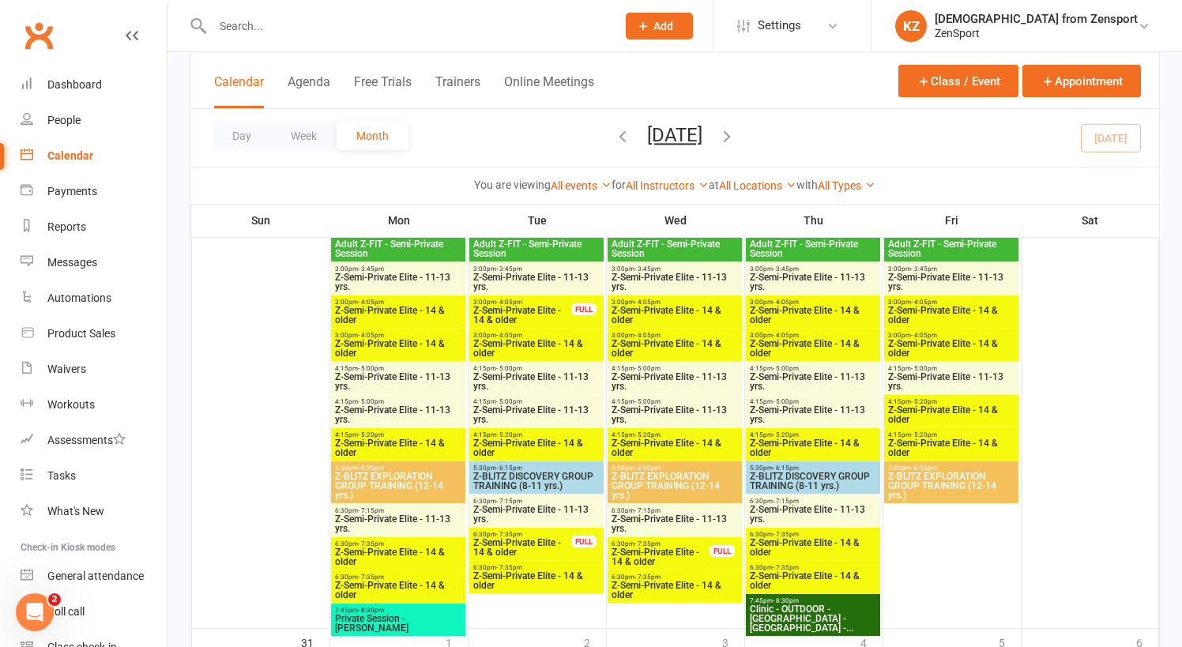
click at [528, 538] on span "Z-Semi-Private Elite - 14 & older" at bounding box center [523, 547] width 100 height 19
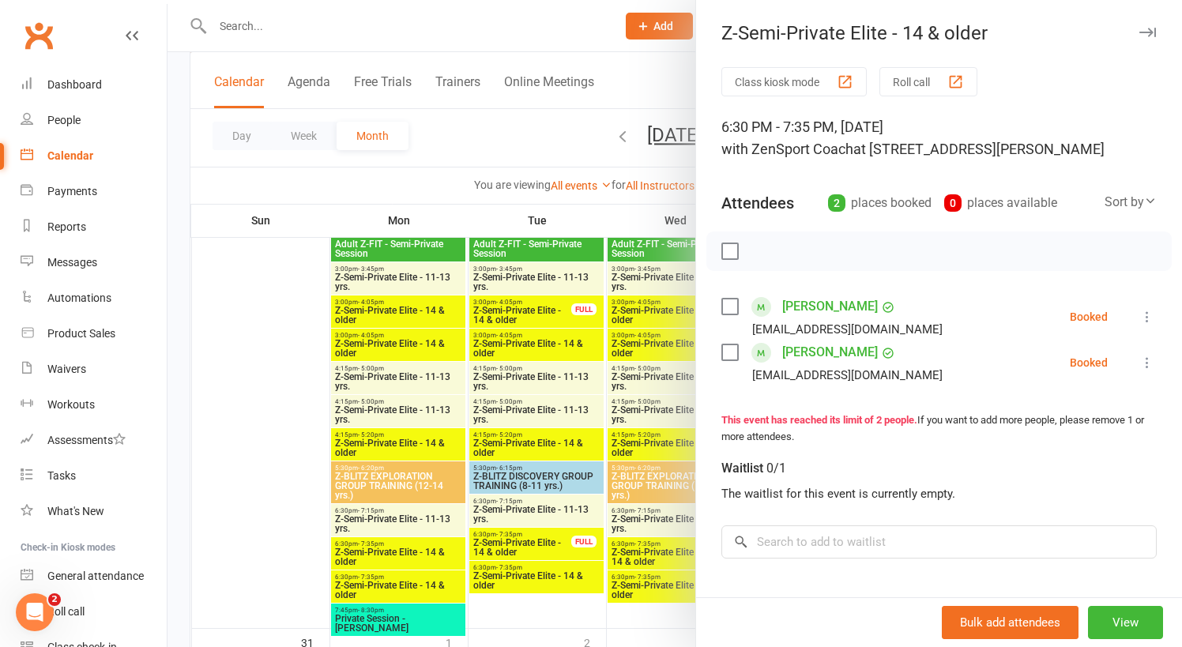
click at [528, 538] on div at bounding box center [675, 323] width 1015 height 647
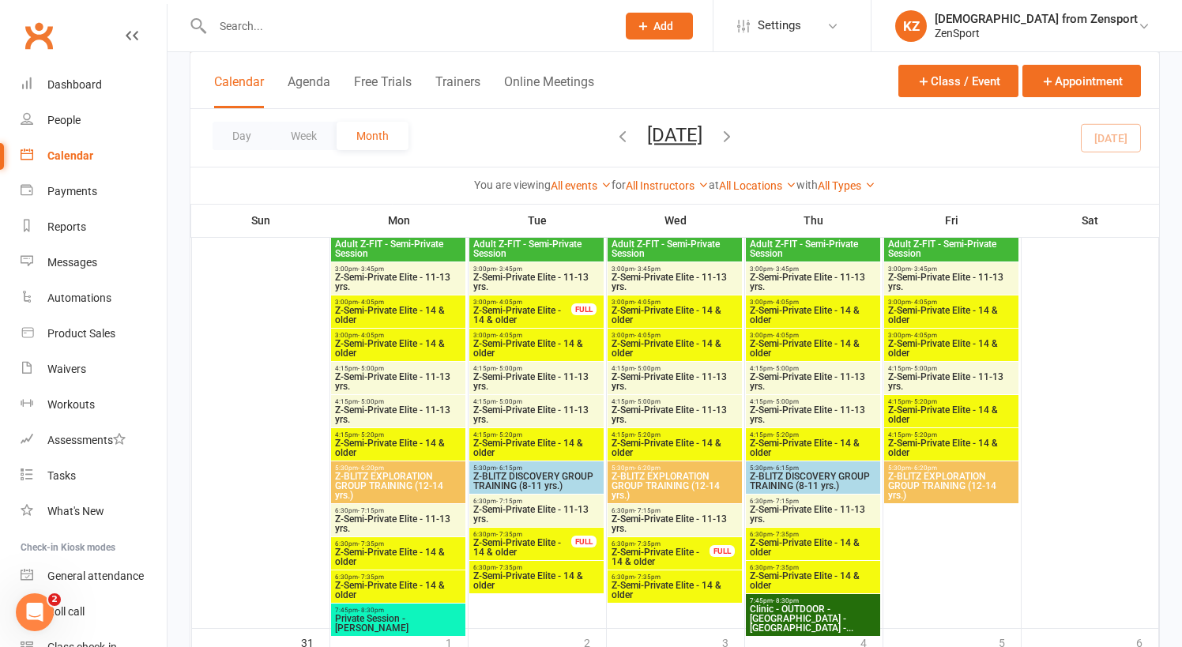
click at [528, 569] on span "6:30pm - 7:35pm" at bounding box center [537, 567] width 128 height 7
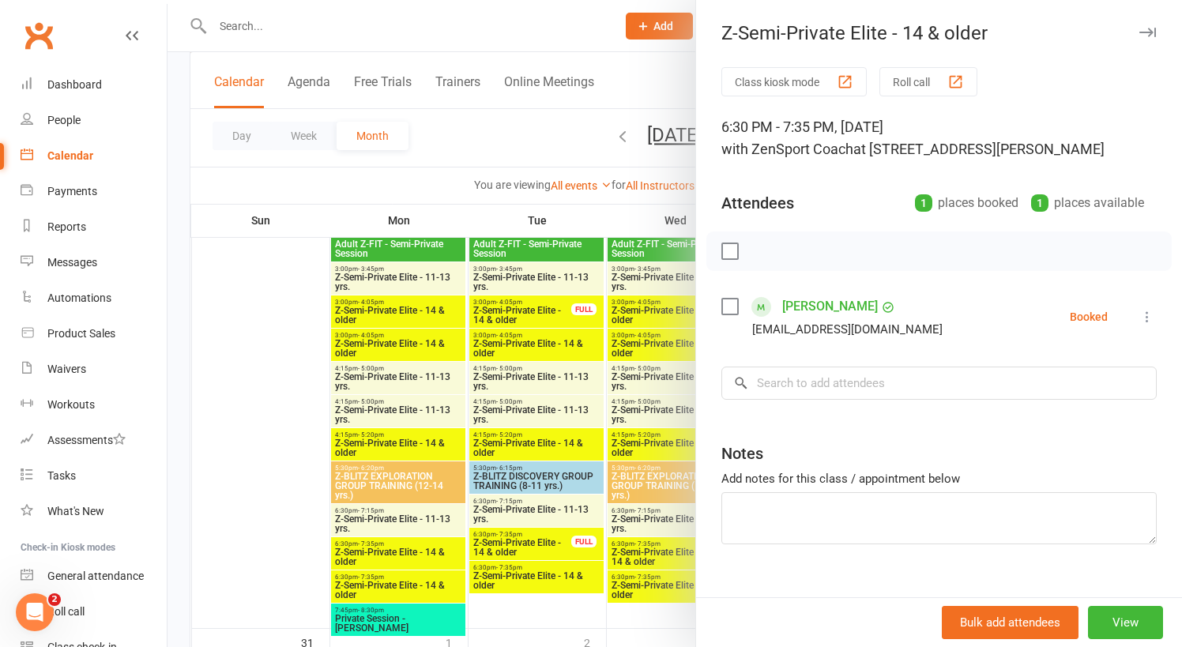
click at [528, 569] on div at bounding box center [675, 323] width 1015 height 647
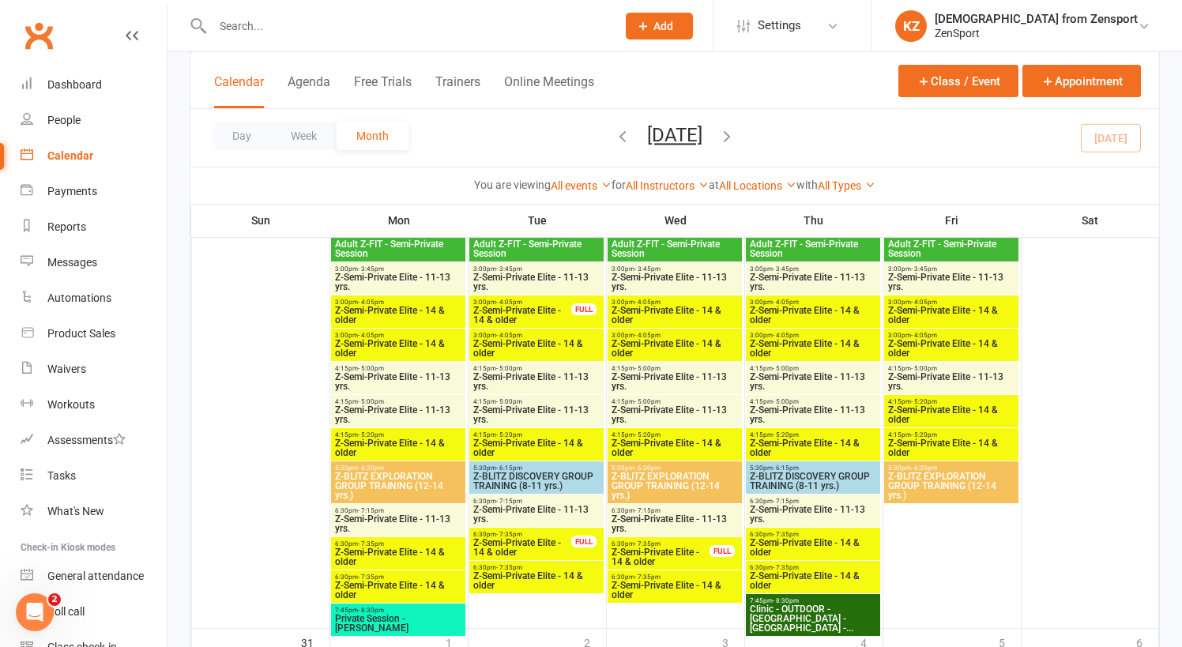
click at [673, 510] on span "6:30pm - 7:15pm" at bounding box center [675, 510] width 128 height 7
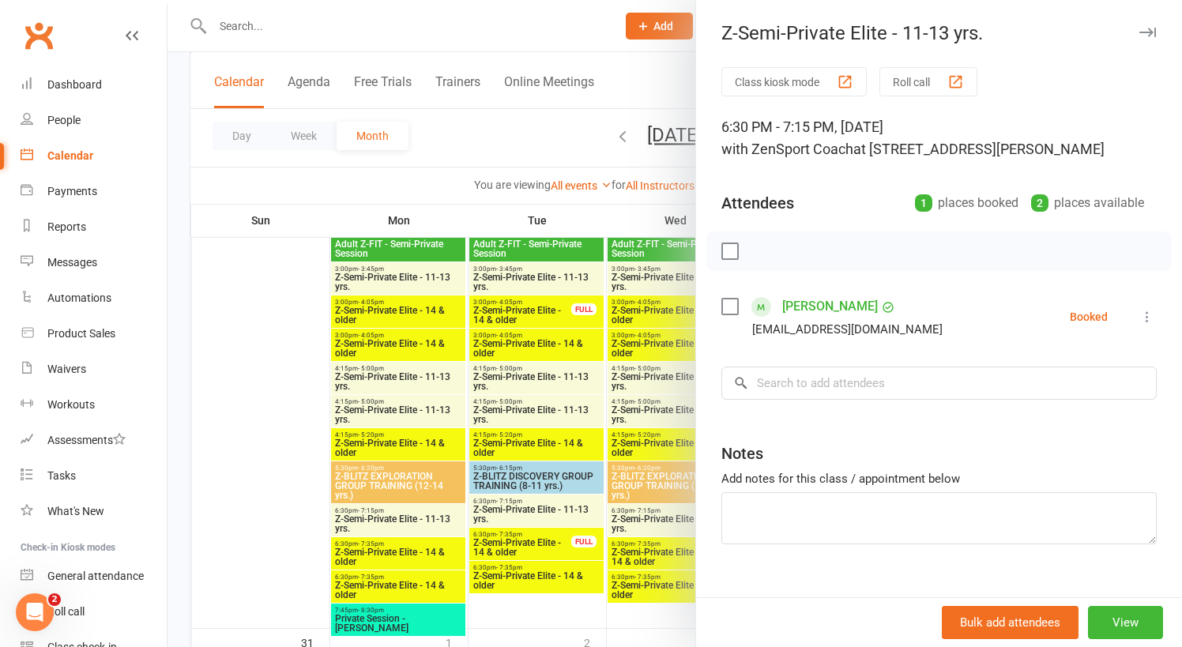
click at [652, 515] on div at bounding box center [675, 323] width 1015 height 647
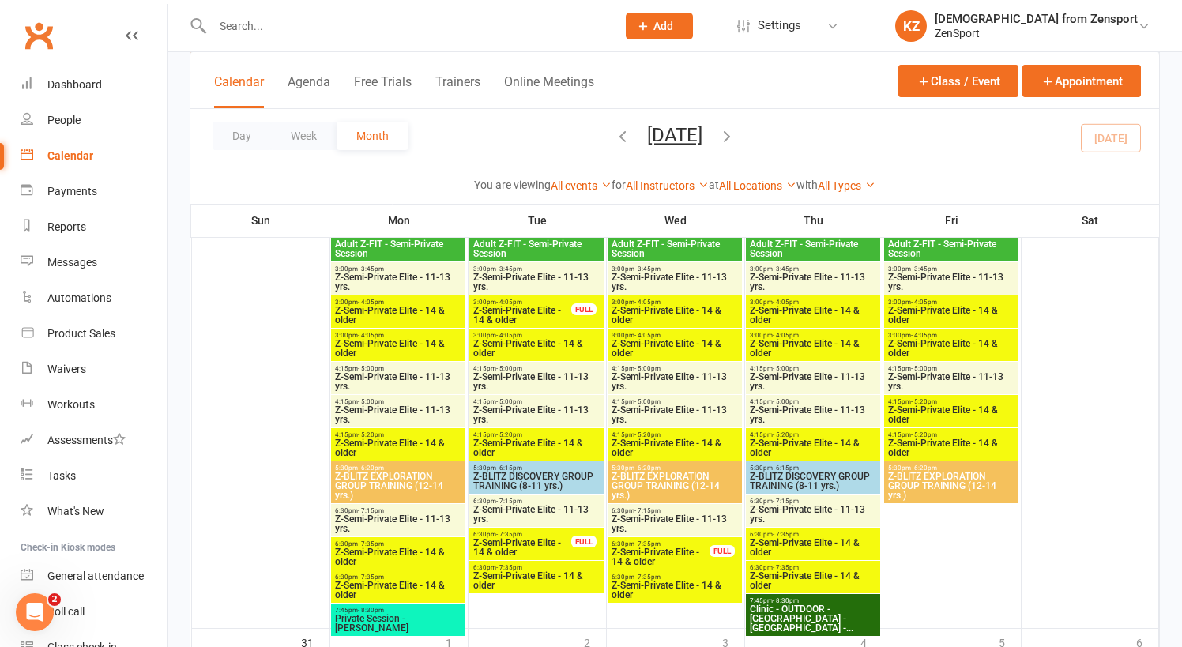
click at [654, 548] on span "Z-Semi-Private Elite - 14 & older" at bounding box center [661, 557] width 100 height 19
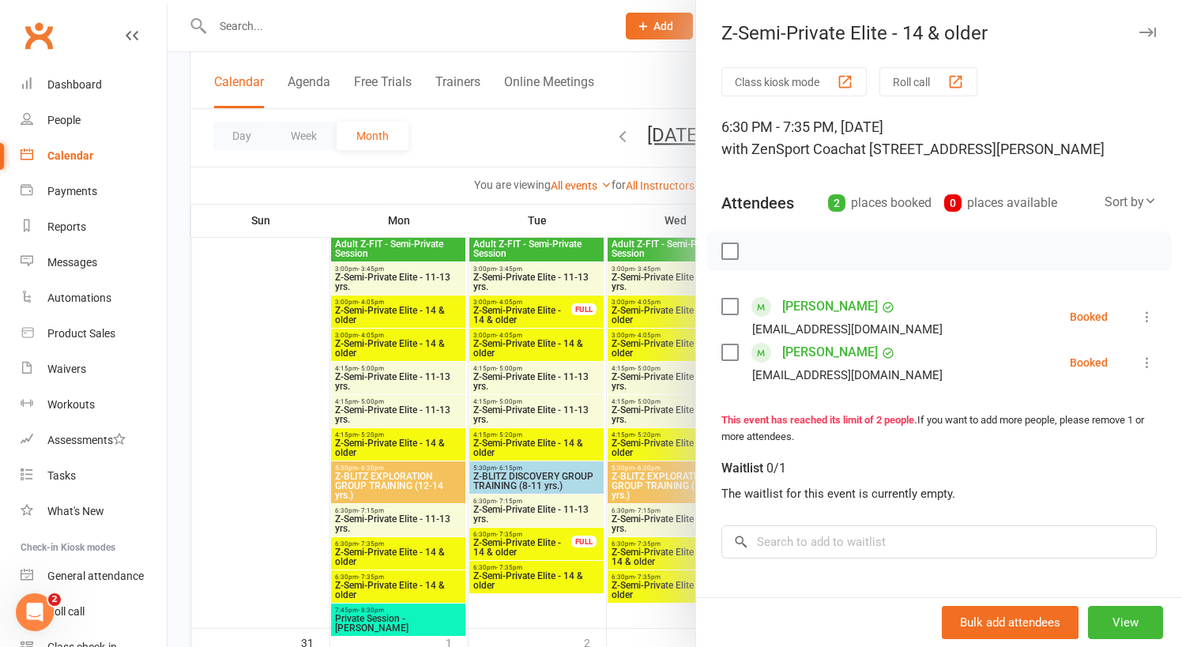
click at [654, 547] on div at bounding box center [675, 323] width 1015 height 647
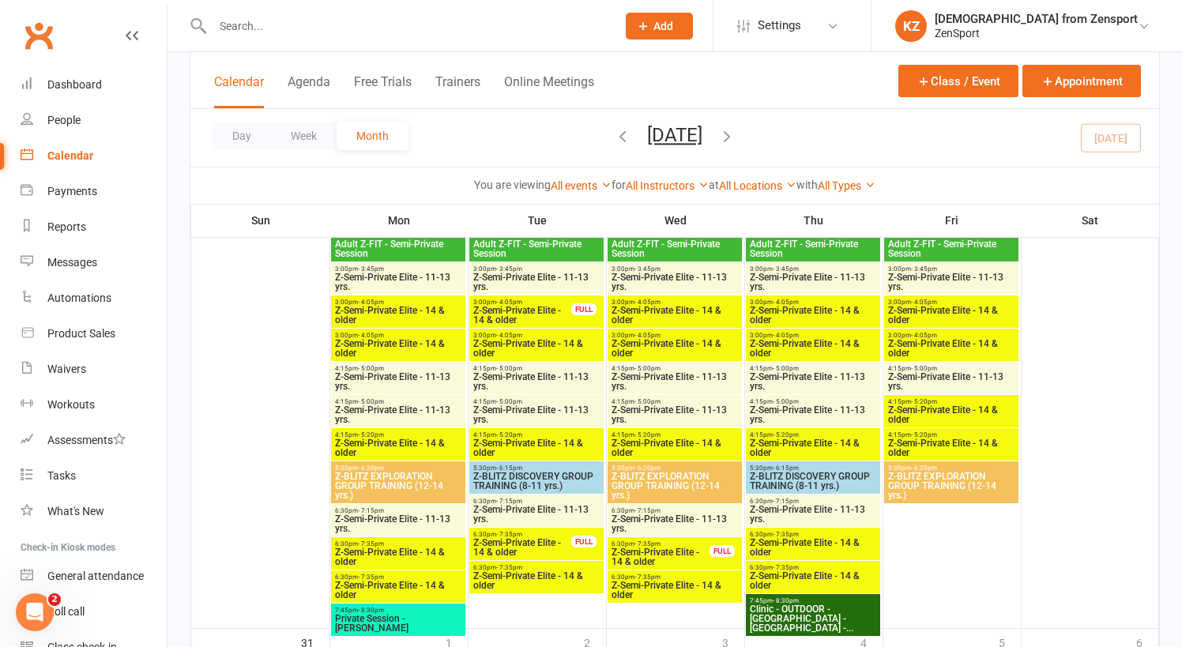
click at [667, 581] on span "Z-Semi-Private Elite - 14 & older" at bounding box center [675, 590] width 128 height 19
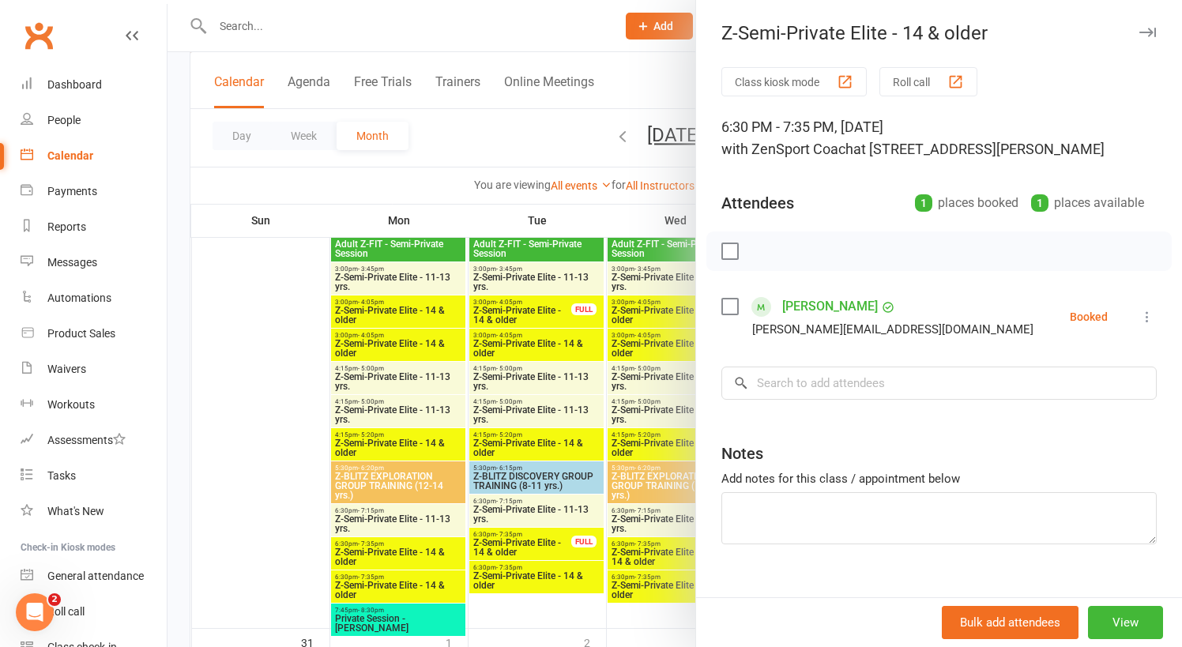
click at [655, 522] on div at bounding box center [675, 323] width 1015 height 647
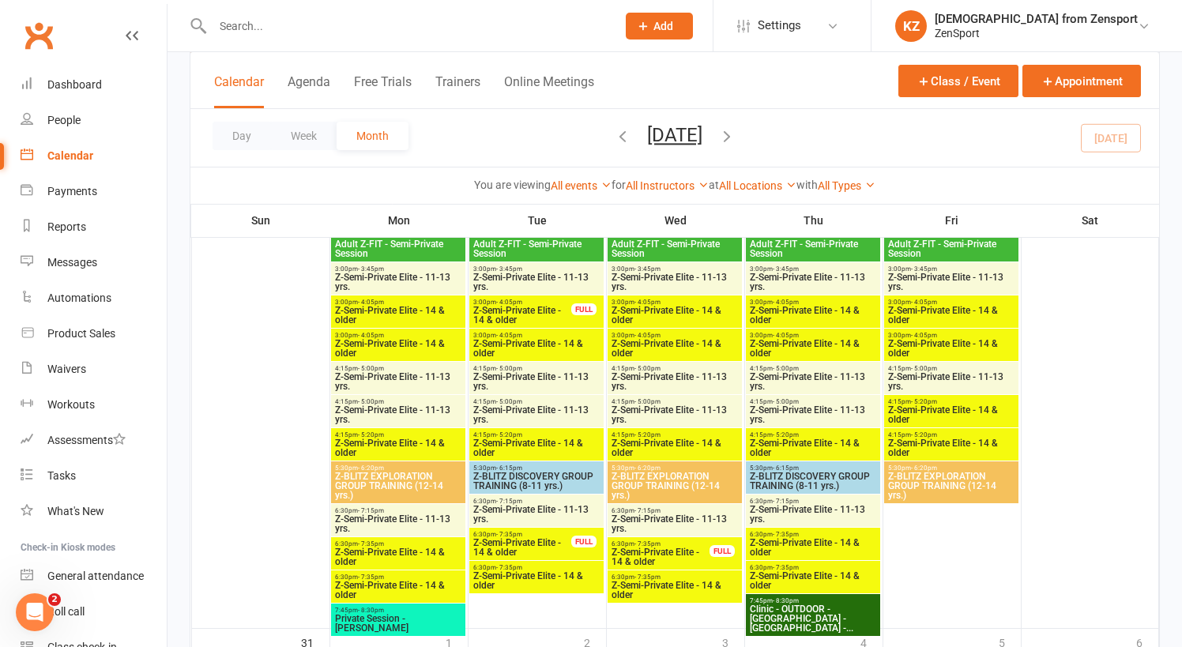
click at [665, 515] on span "Z-Semi-Private Elite - 11-13 yrs." at bounding box center [675, 523] width 128 height 19
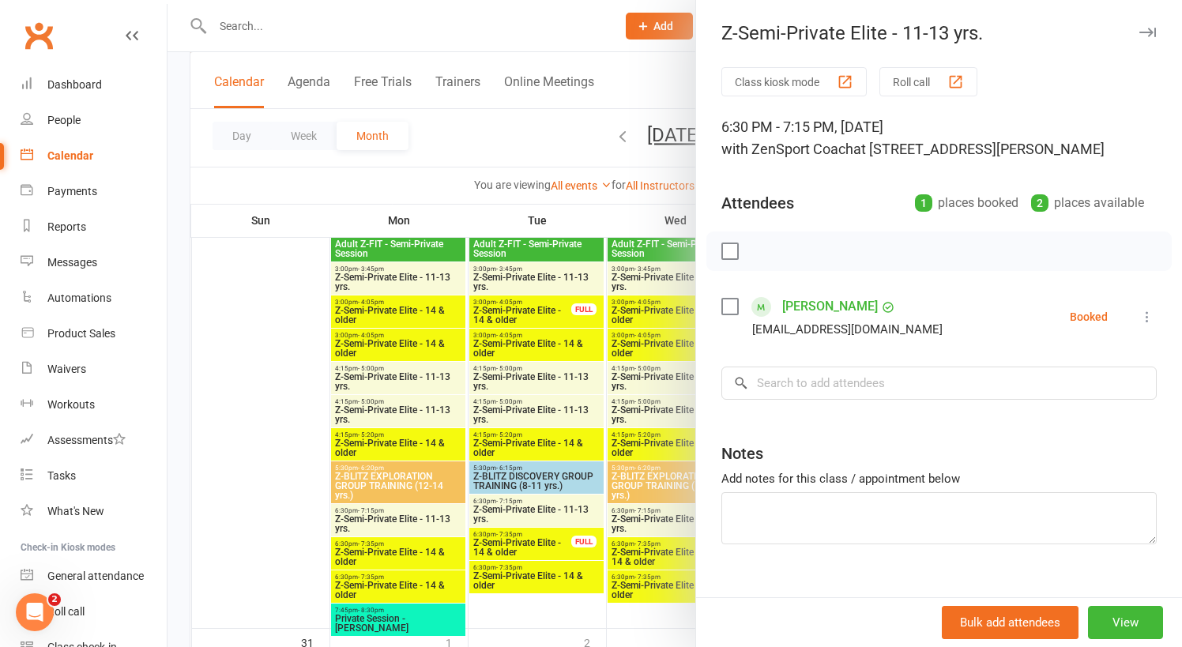
click at [647, 518] on div at bounding box center [675, 323] width 1015 height 647
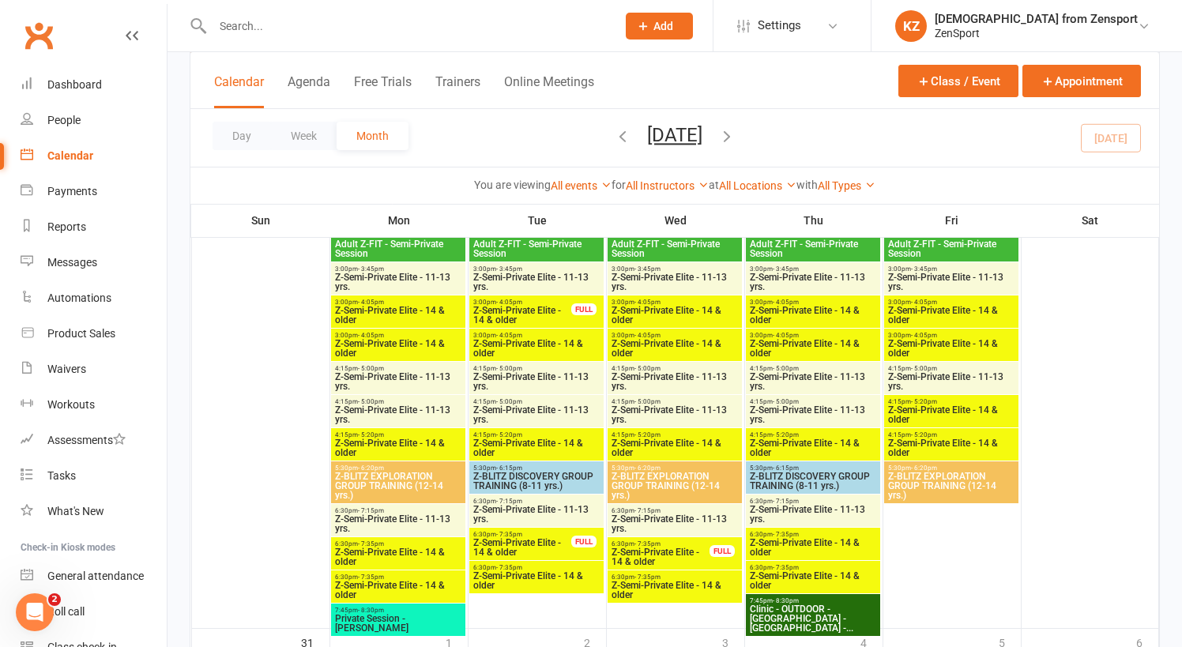
click at [658, 542] on span "- 7:35pm" at bounding box center [648, 544] width 26 height 7
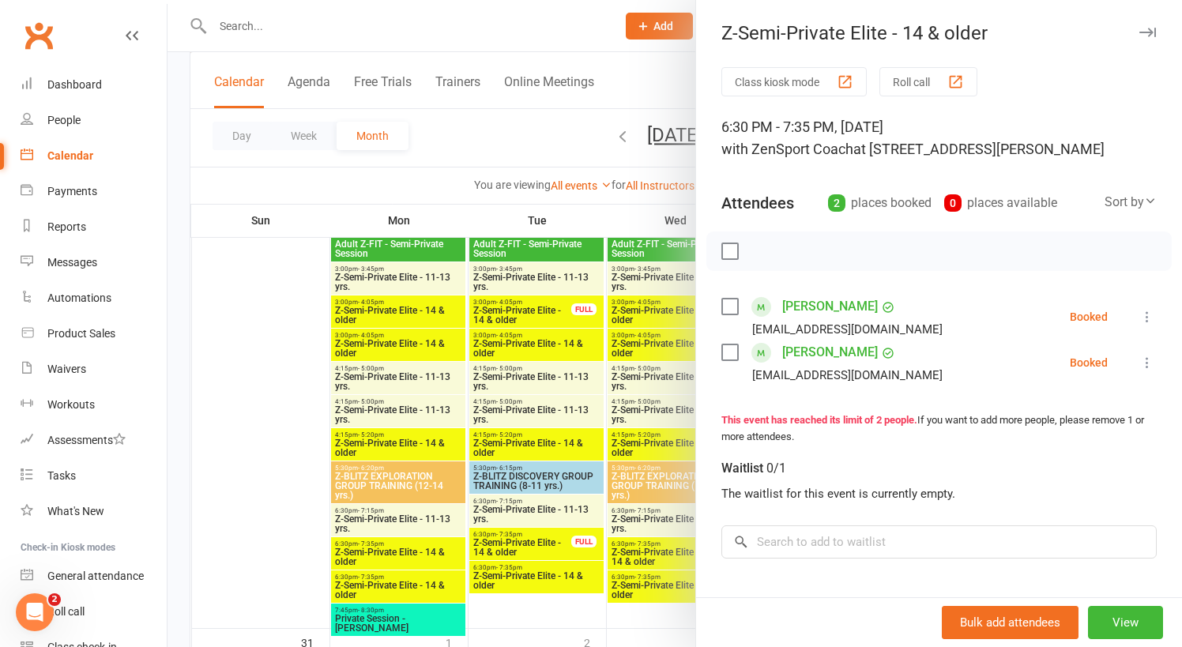
click at [657, 542] on div at bounding box center [675, 323] width 1015 height 647
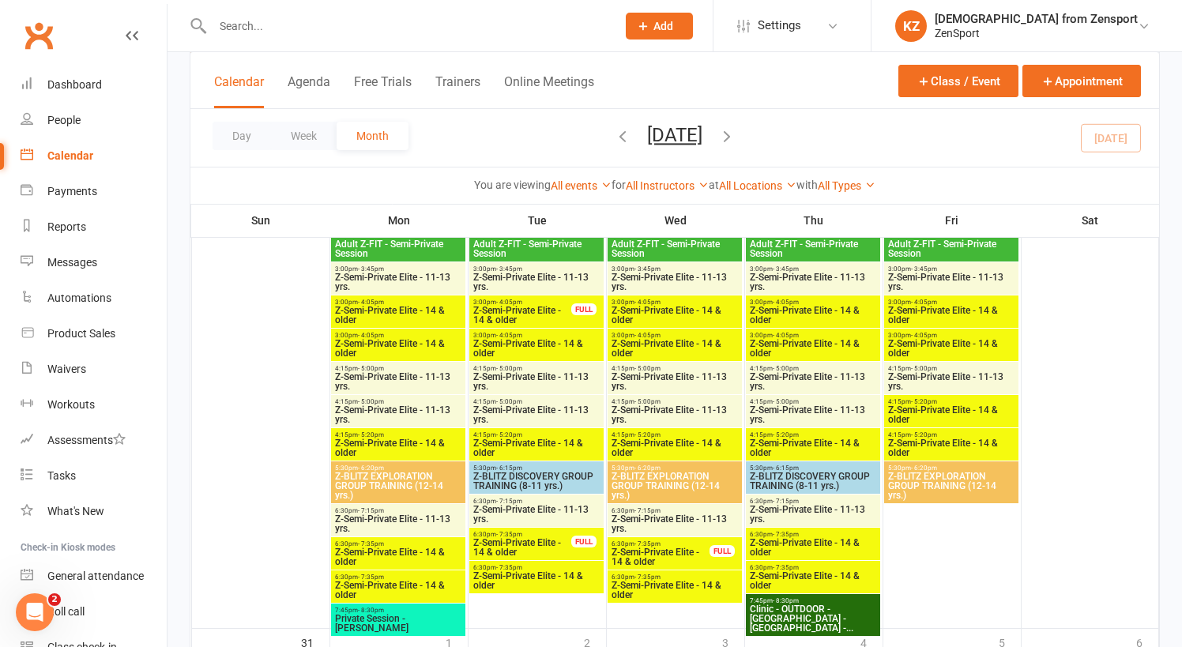
click at [656, 579] on span "- 7:35pm" at bounding box center [648, 577] width 26 height 7
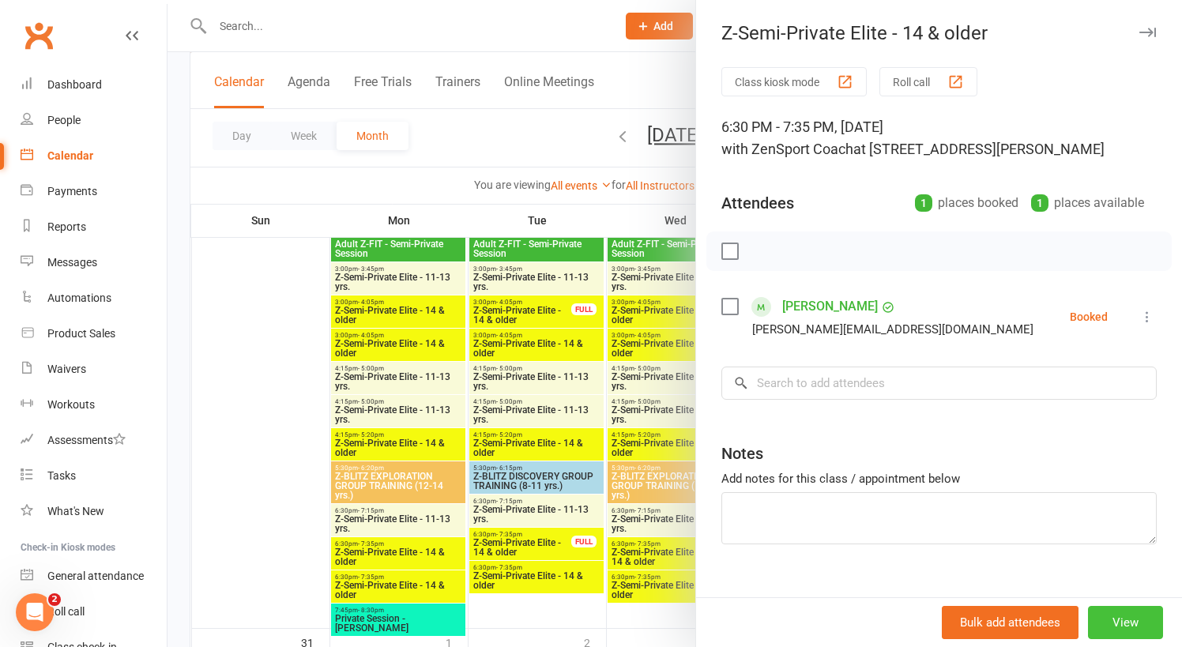
click at [1131, 616] on button "View" at bounding box center [1125, 622] width 75 height 33
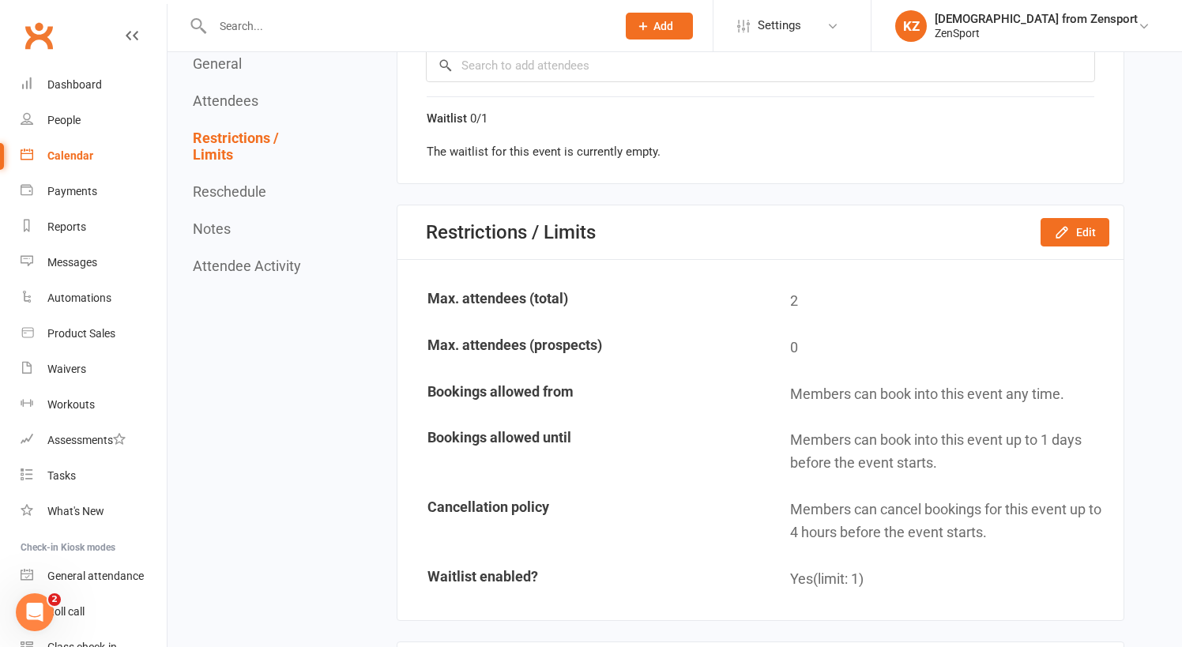
scroll to position [924, 0]
click at [1072, 220] on button "Edit" at bounding box center [1075, 232] width 69 height 28
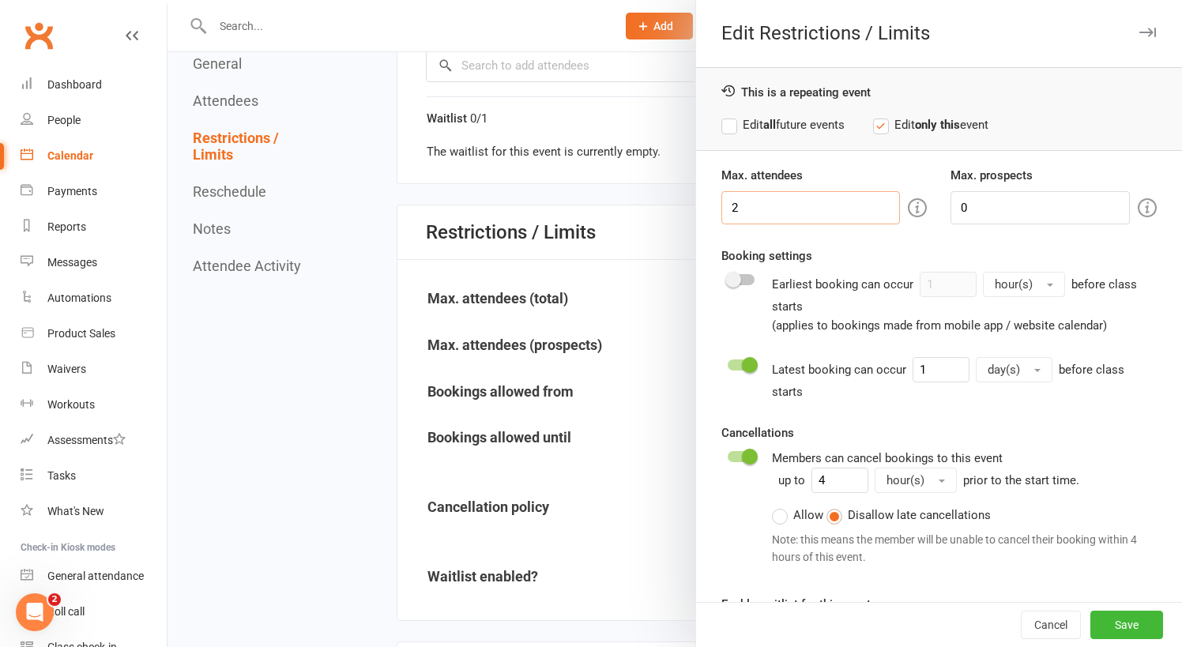
click at [763, 209] on input "2" at bounding box center [811, 207] width 179 height 33
type input "1"
click at [1136, 613] on button "Save" at bounding box center [1127, 625] width 73 height 28
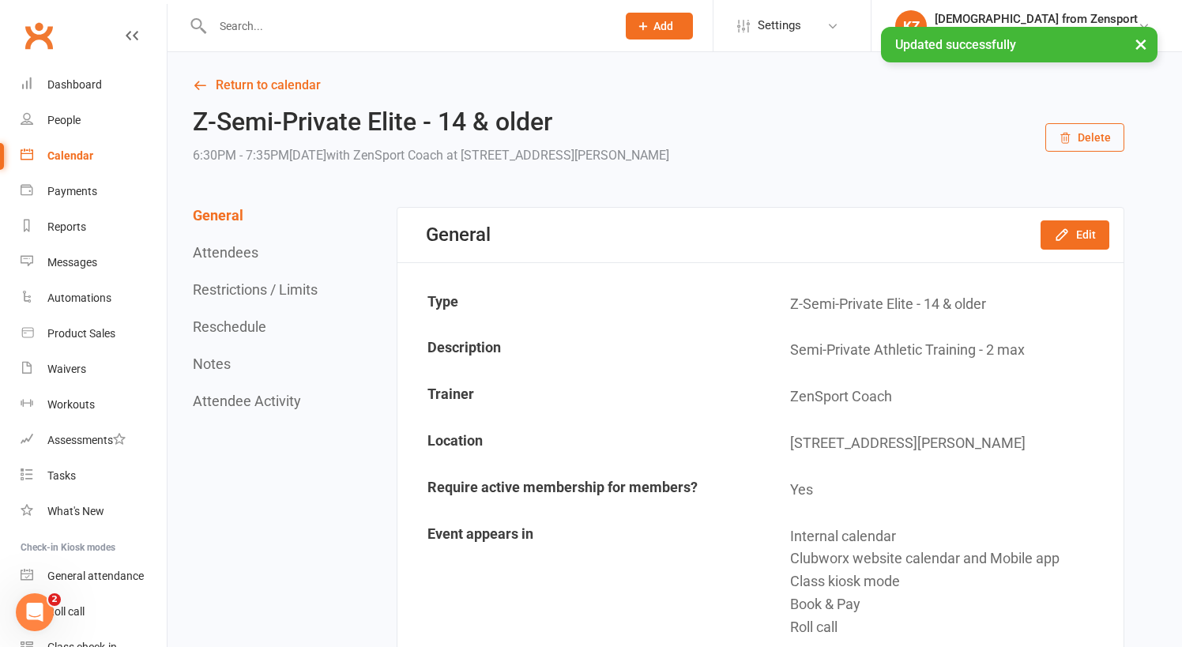
scroll to position [0, 0]
click at [273, 81] on link "Return to calendar" at bounding box center [659, 85] width 932 height 22
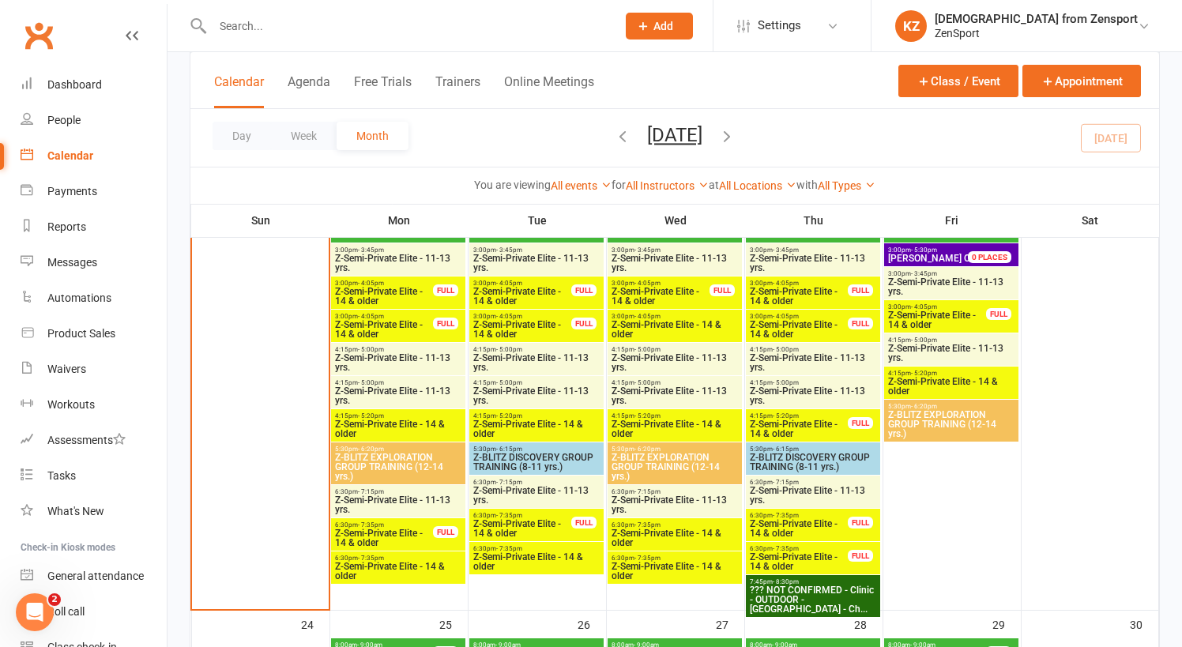
scroll to position [1920, 0]
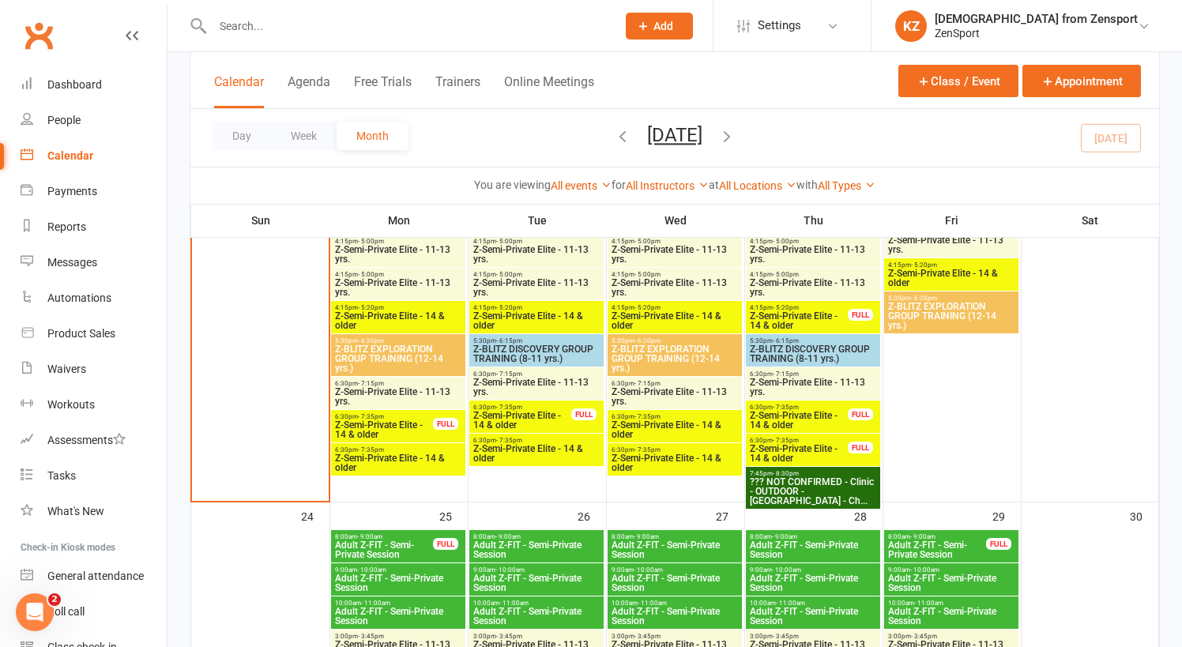
click at [401, 381] on span "6:30pm - 7:15pm" at bounding box center [398, 383] width 128 height 7
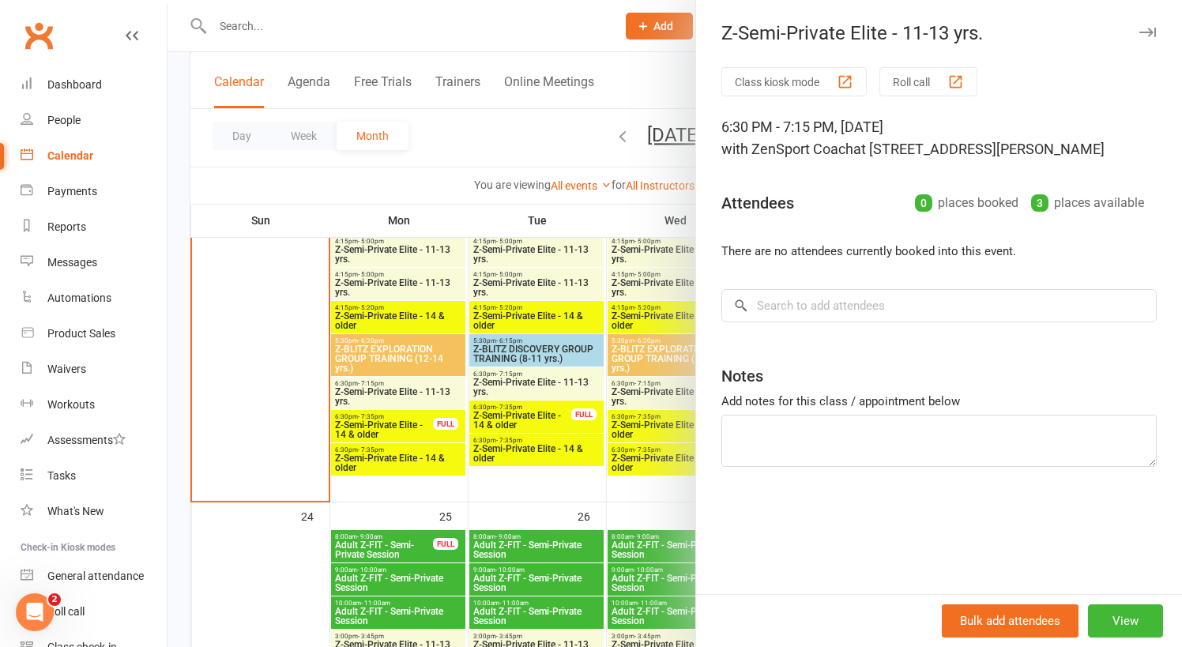
click at [401, 411] on div at bounding box center [675, 323] width 1015 height 647
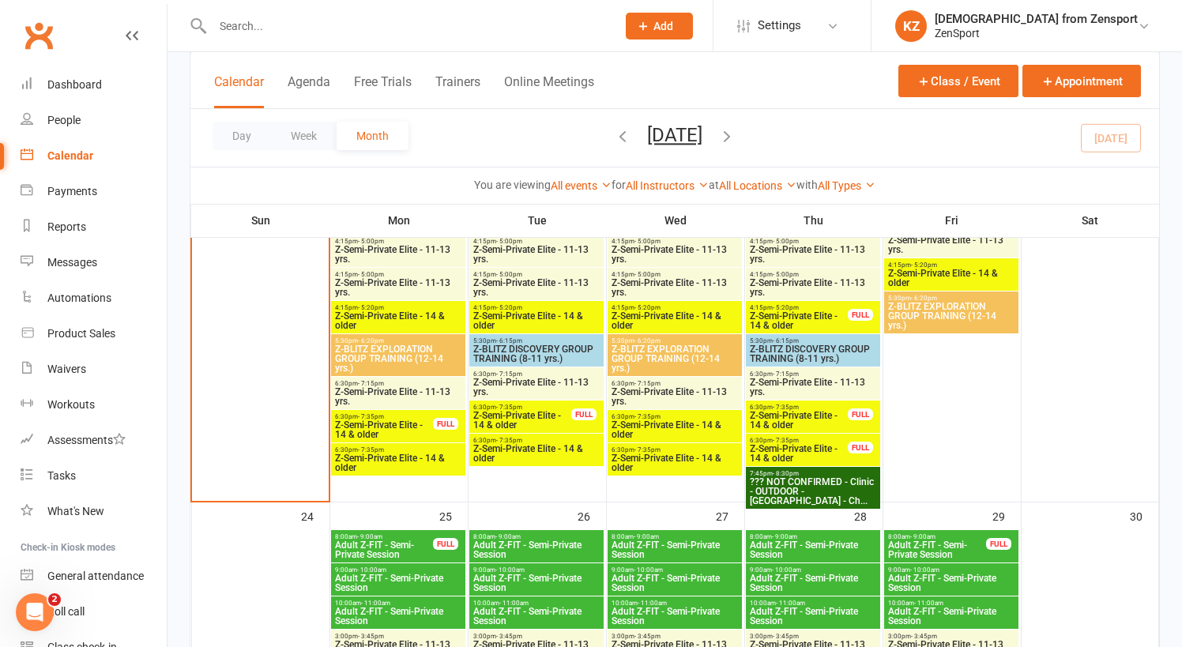
click at [412, 420] on span "Z-Semi-Private Elite - 14 & older" at bounding box center [384, 429] width 100 height 19
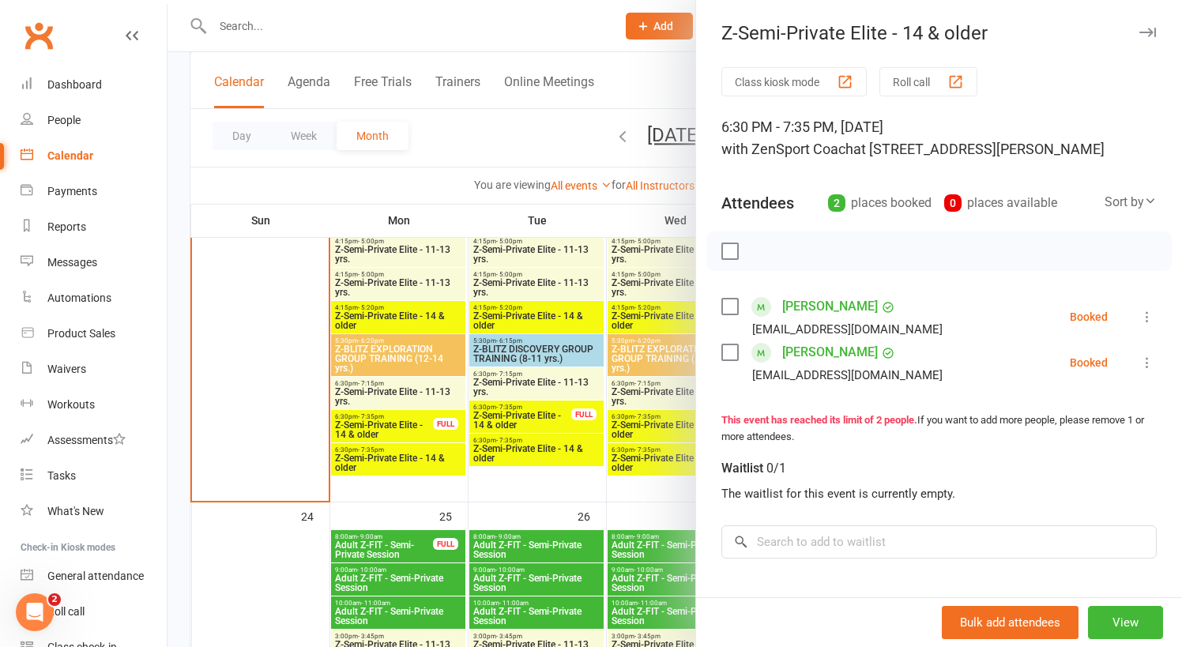
click at [412, 420] on div at bounding box center [675, 323] width 1015 height 647
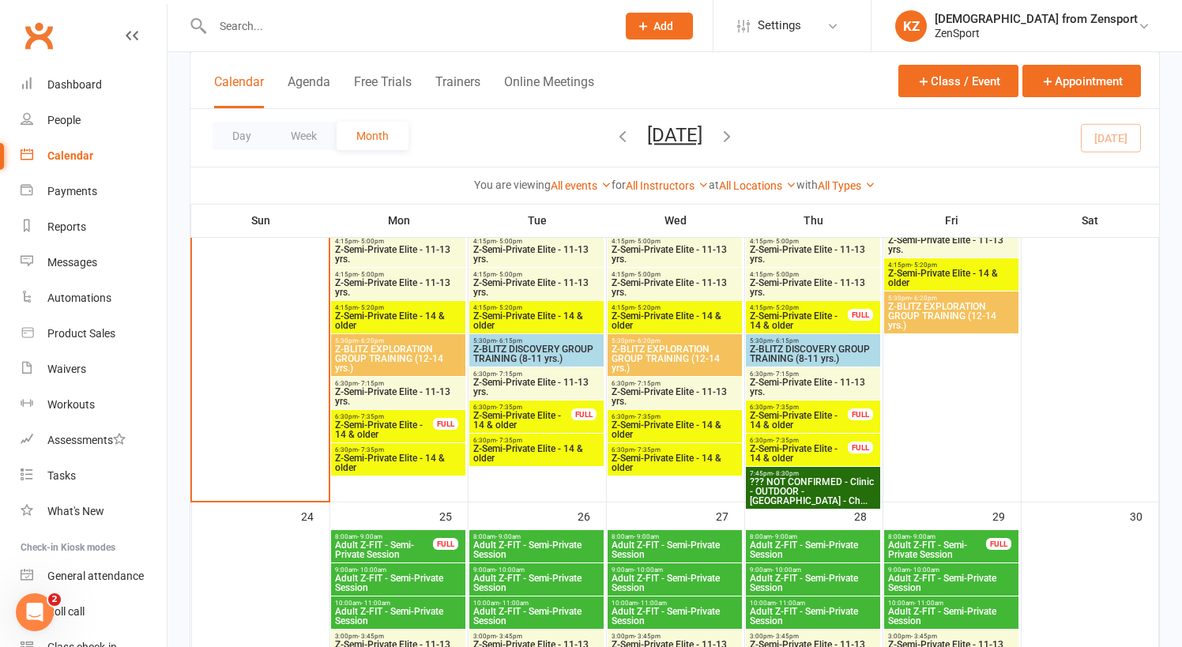
click at [404, 462] on span "Z-Semi-Private Elite - 14 & older" at bounding box center [398, 463] width 128 height 19
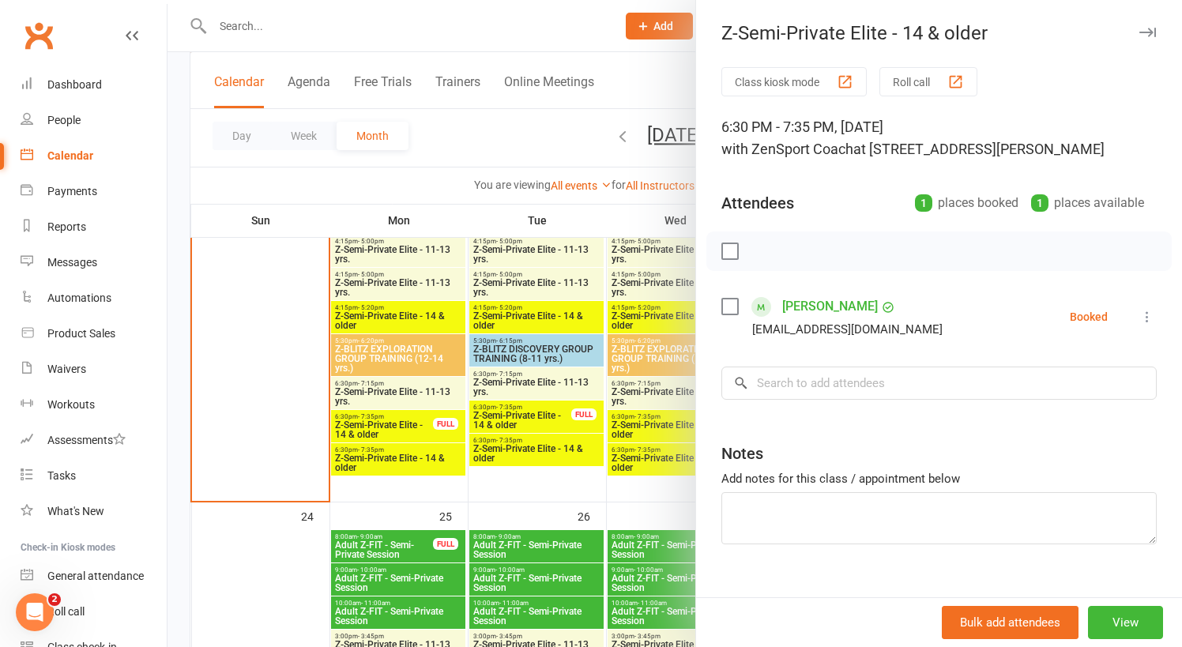
click at [404, 462] on div at bounding box center [675, 323] width 1015 height 647
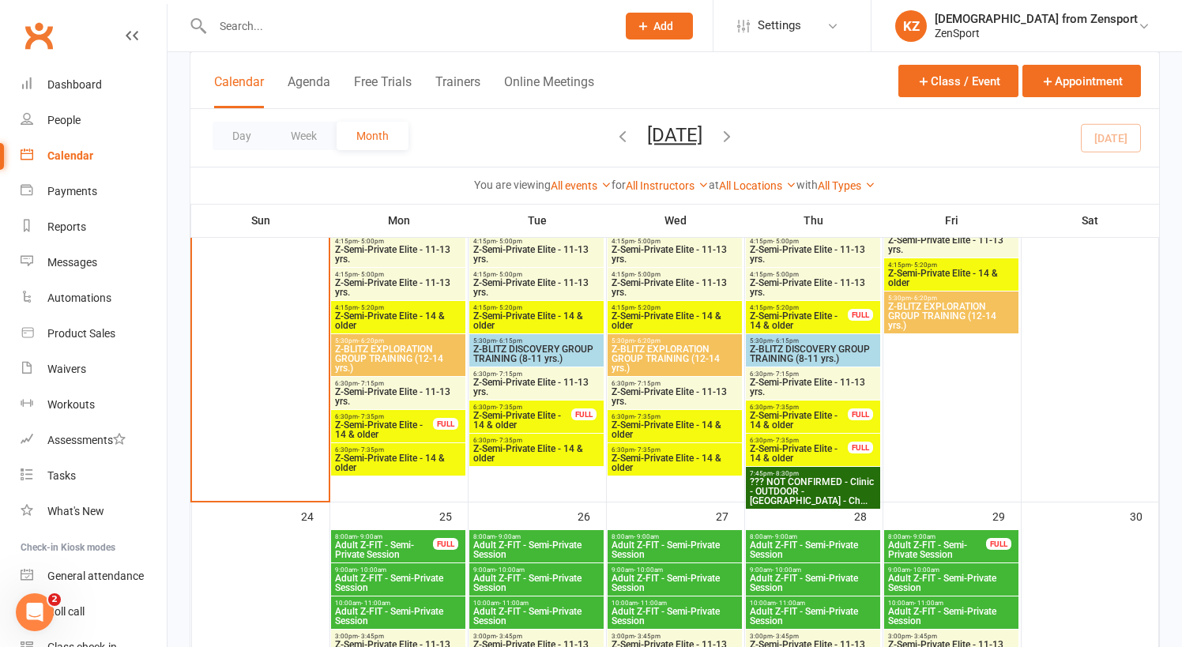
click at [511, 376] on span "- 7:15pm" at bounding box center [509, 374] width 26 height 7
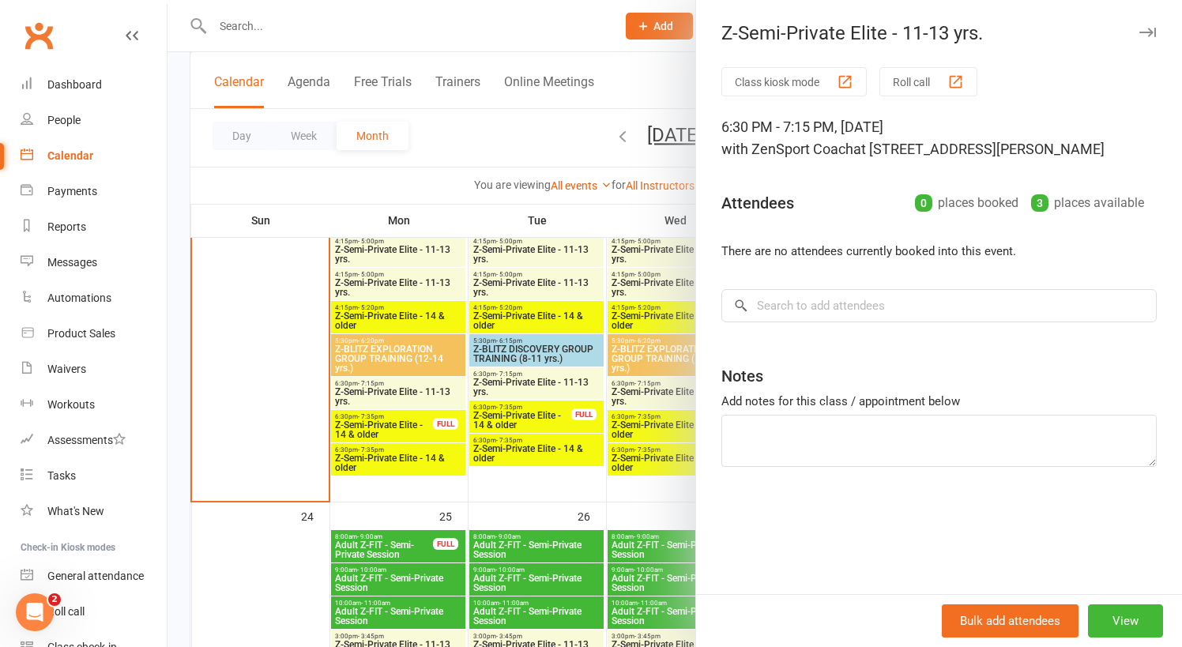
click at [511, 376] on div at bounding box center [675, 323] width 1015 height 647
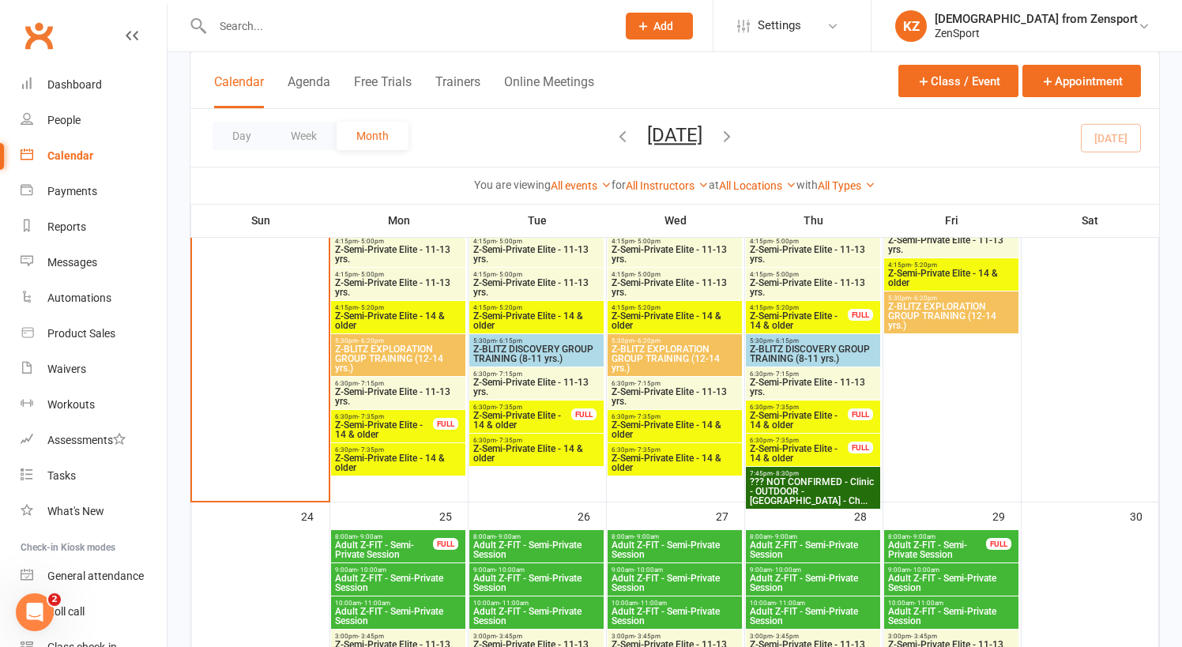
click at [517, 414] on span "Z-Semi-Private Elite - 14 & older" at bounding box center [523, 420] width 100 height 19
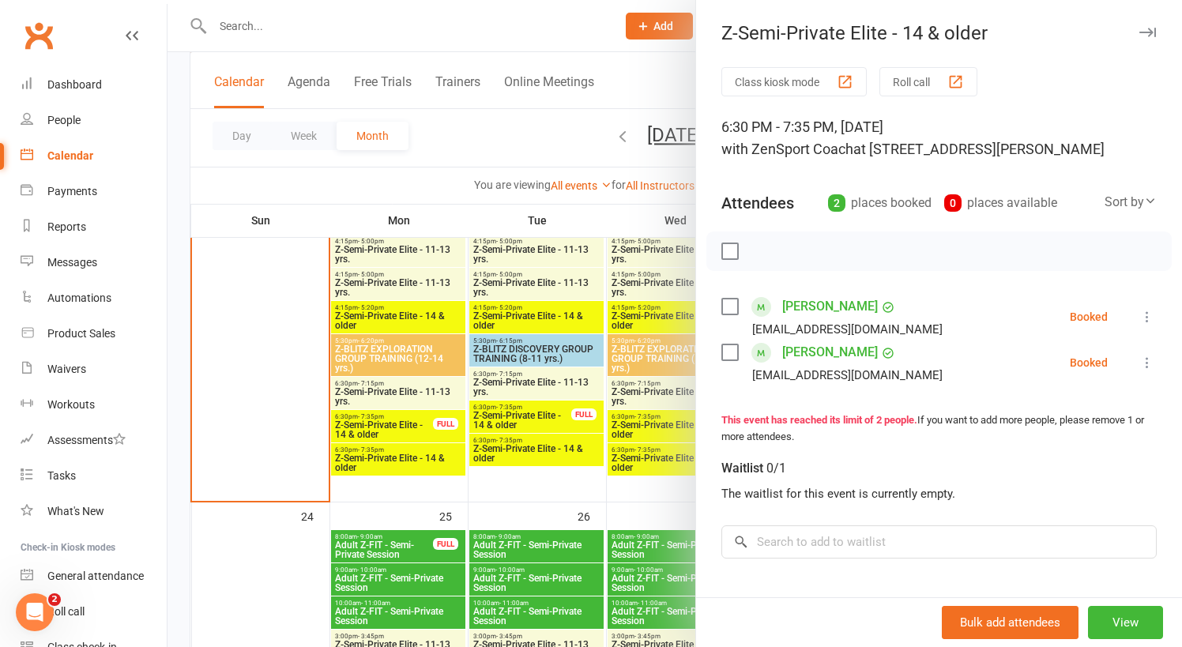
click at [517, 414] on div at bounding box center [675, 323] width 1015 height 647
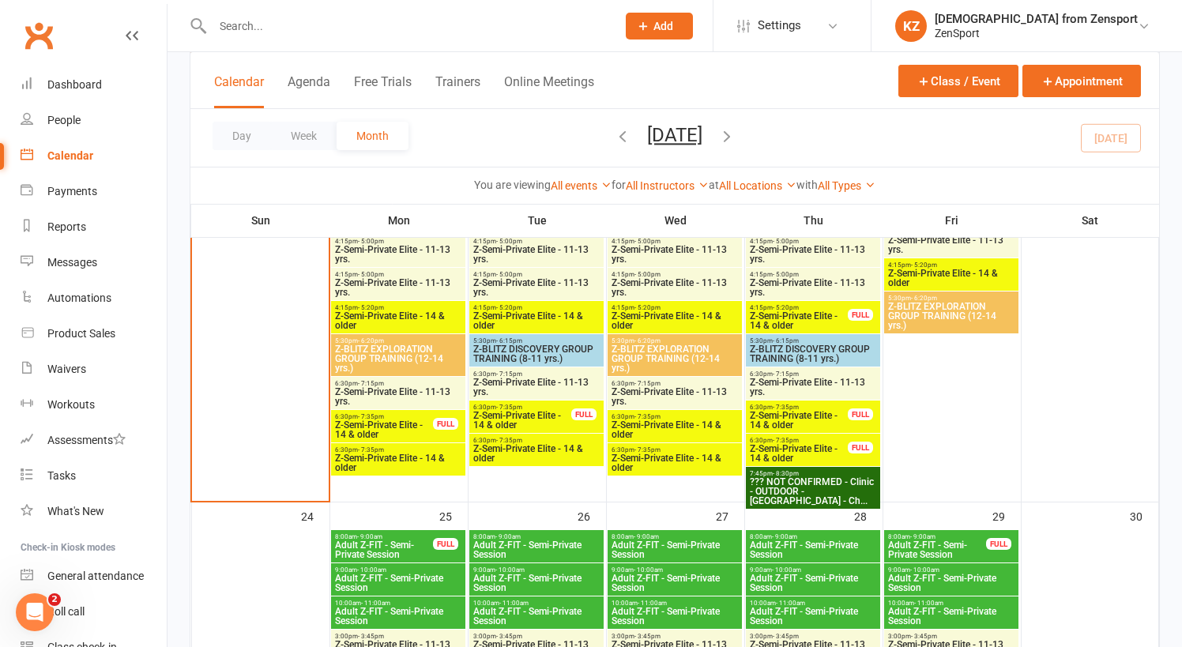
click at [517, 452] on span "Z-Semi-Private Elite - 14 & older" at bounding box center [537, 453] width 128 height 19
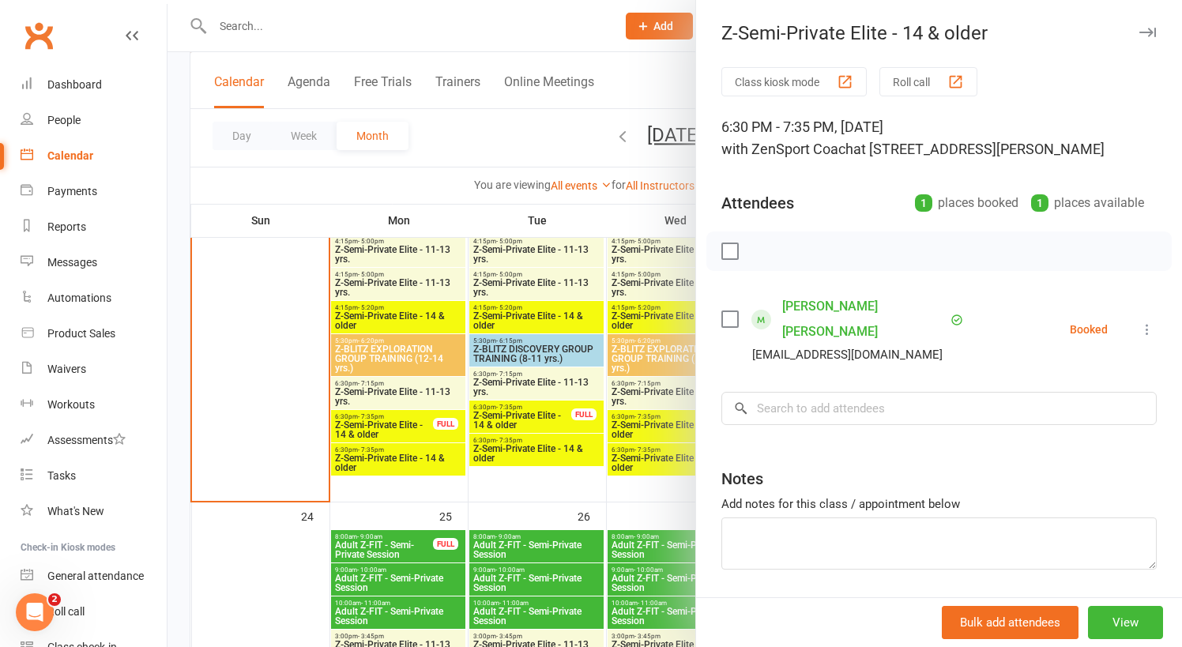
click at [517, 452] on div at bounding box center [675, 323] width 1015 height 647
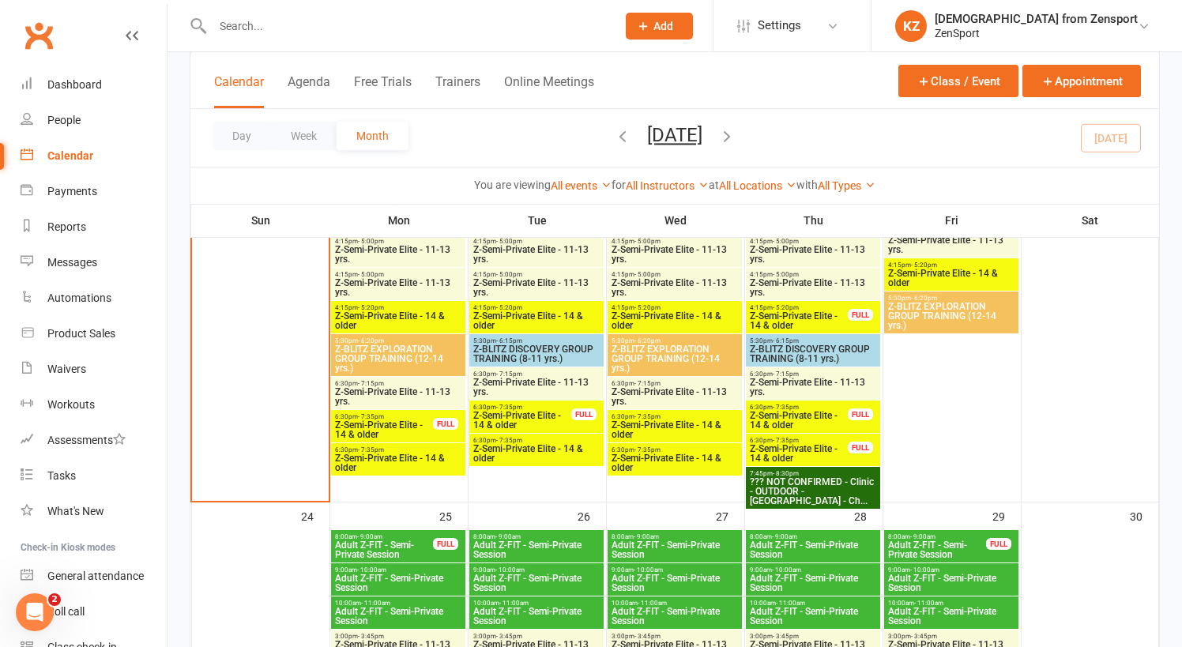
click at [639, 384] on span "- 7:15pm" at bounding box center [648, 383] width 26 height 7
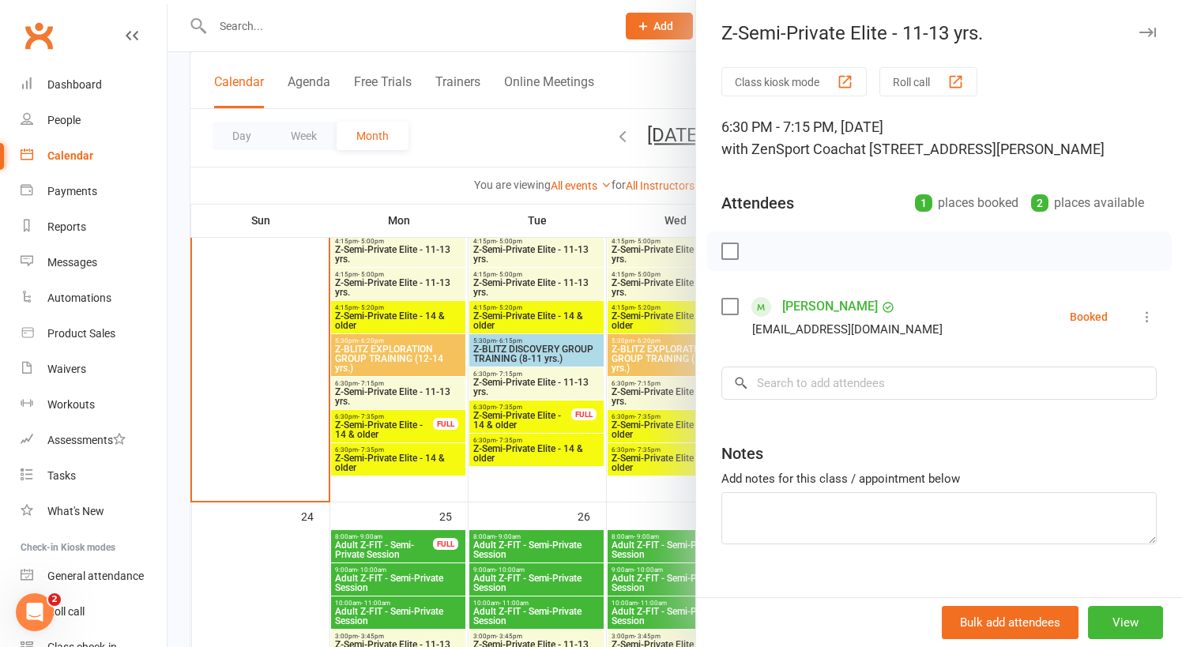
click at [639, 384] on div at bounding box center [675, 323] width 1015 height 647
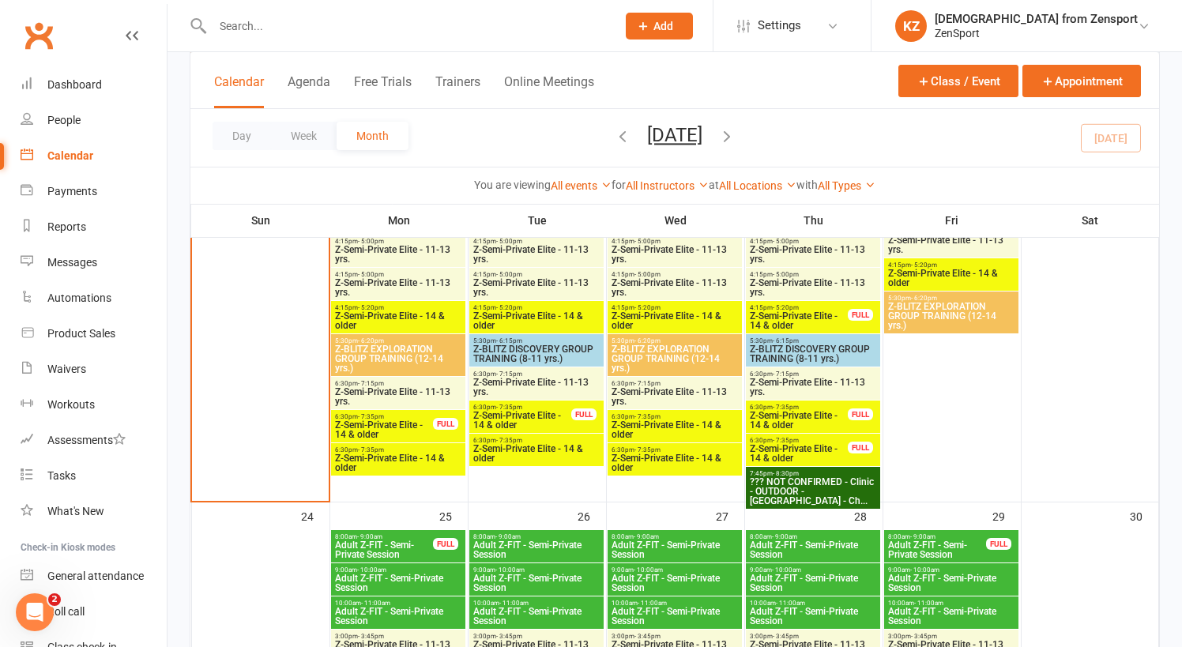
click at [650, 418] on span "- 7:35pm" at bounding box center [648, 416] width 26 height 7
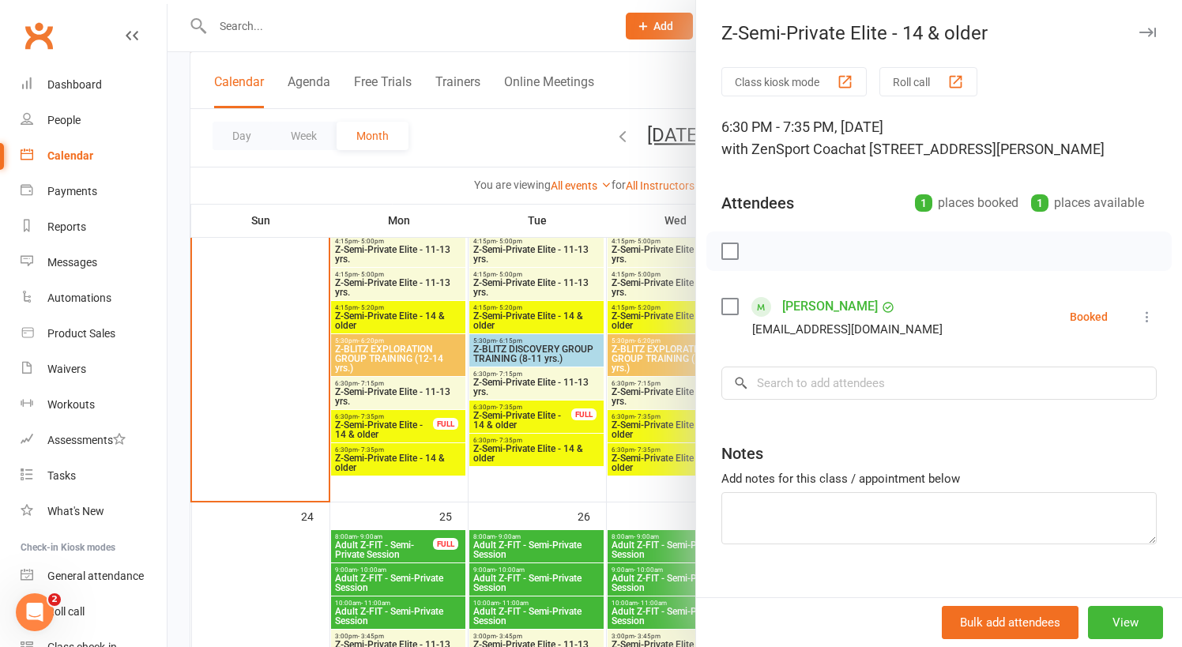
click at [650, 418] on div at bounding box center [675, 323] width 1015 height 647
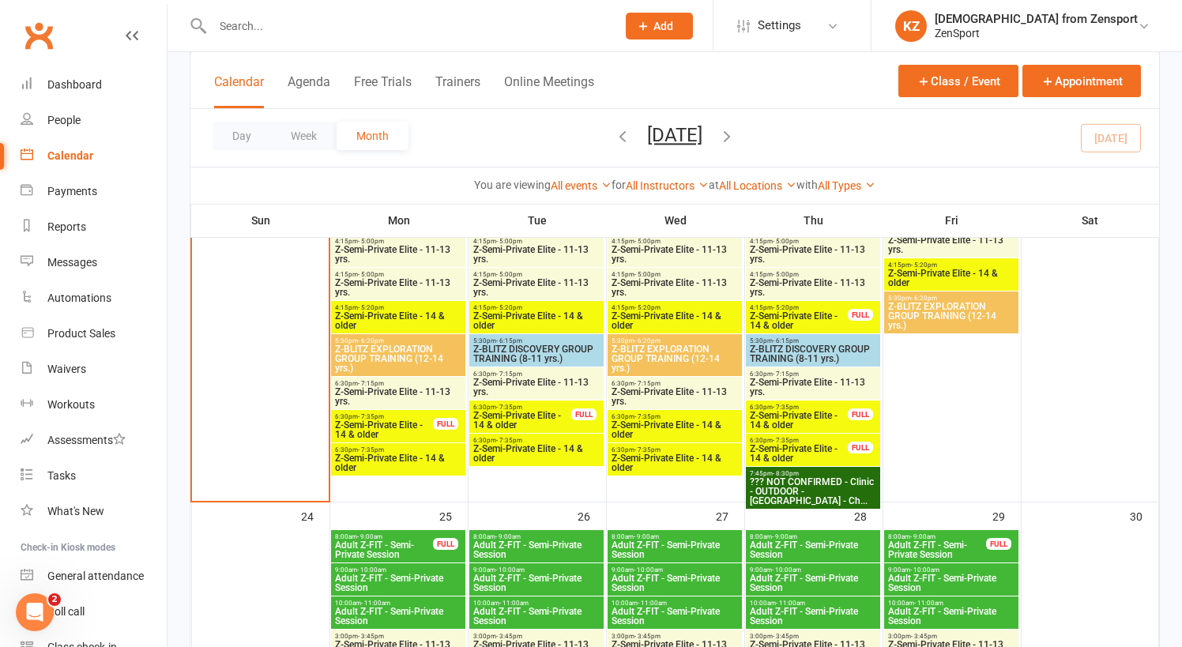
click at [657, 447] on span "- 7:35pm" at bounding box center [648, 450] width 26 height 7
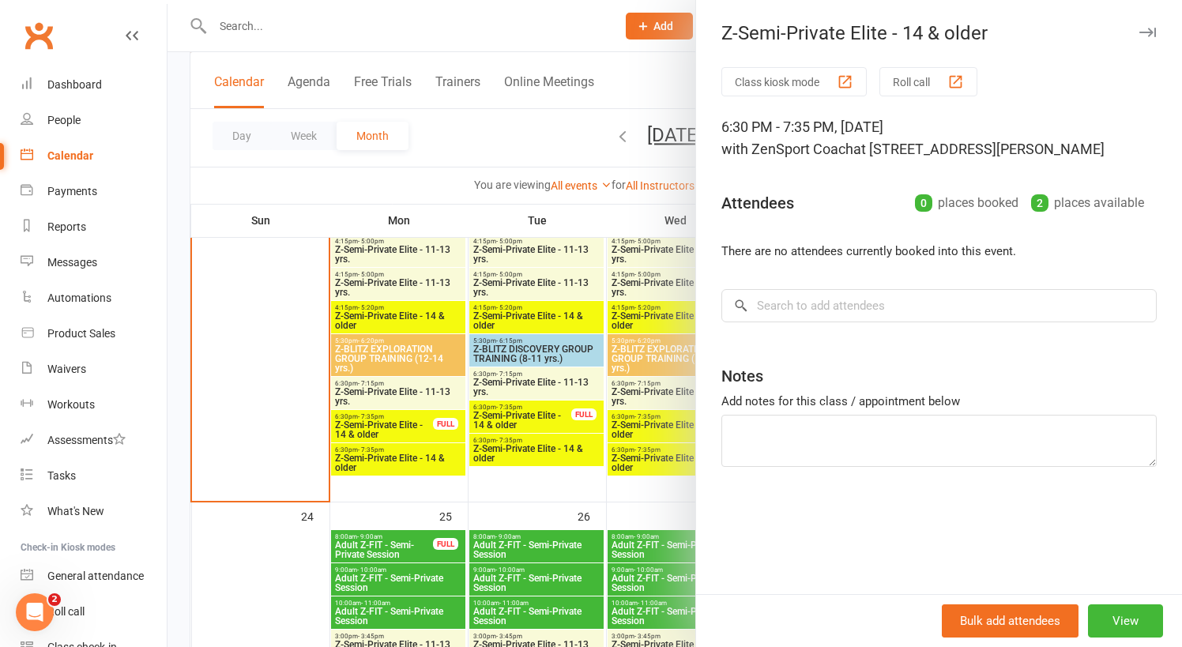
click at [640, 444] on div at bounding box center [675, 323] width 1015 height 647
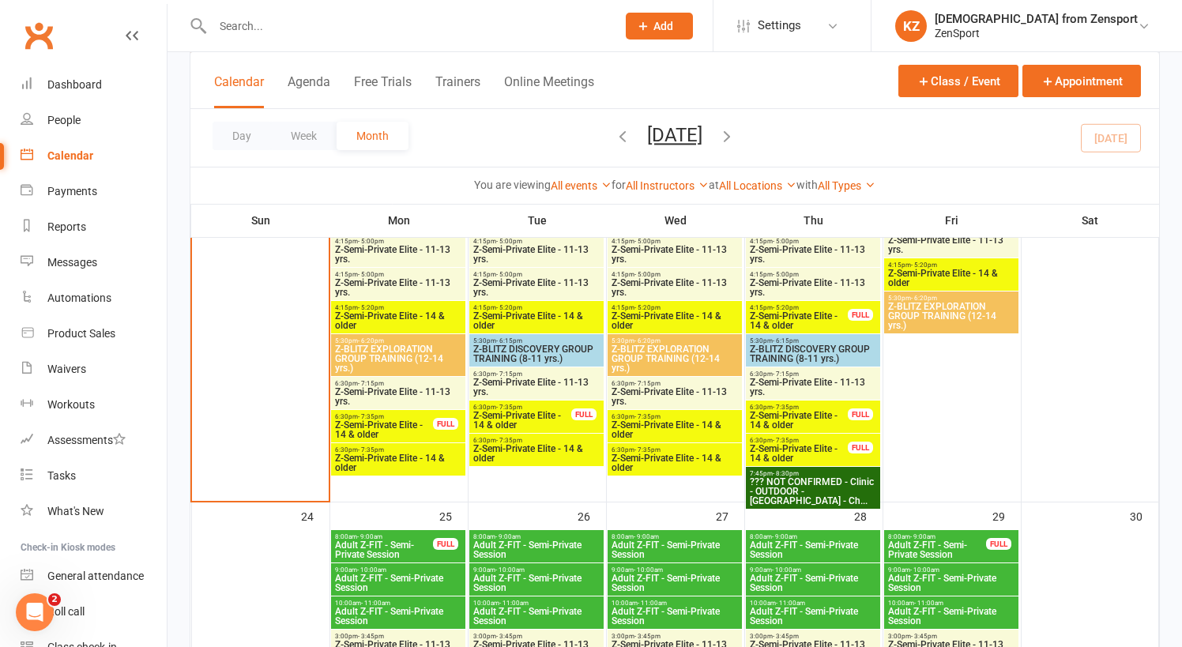
click at [787, 380] on span "Z-Semi-Private Elite - 11-13 yrs." at bounding box center [813, 387] width 128 height 19
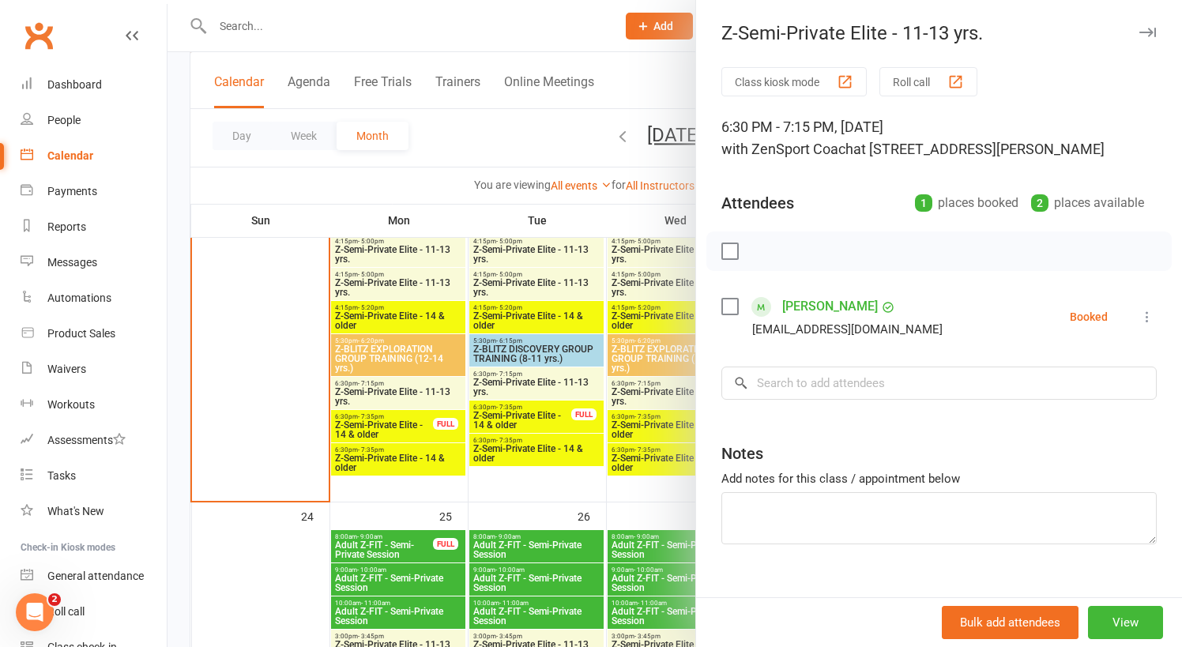
click at [664, 411] on div at bounding box center [675, 323] width 1015 height 647
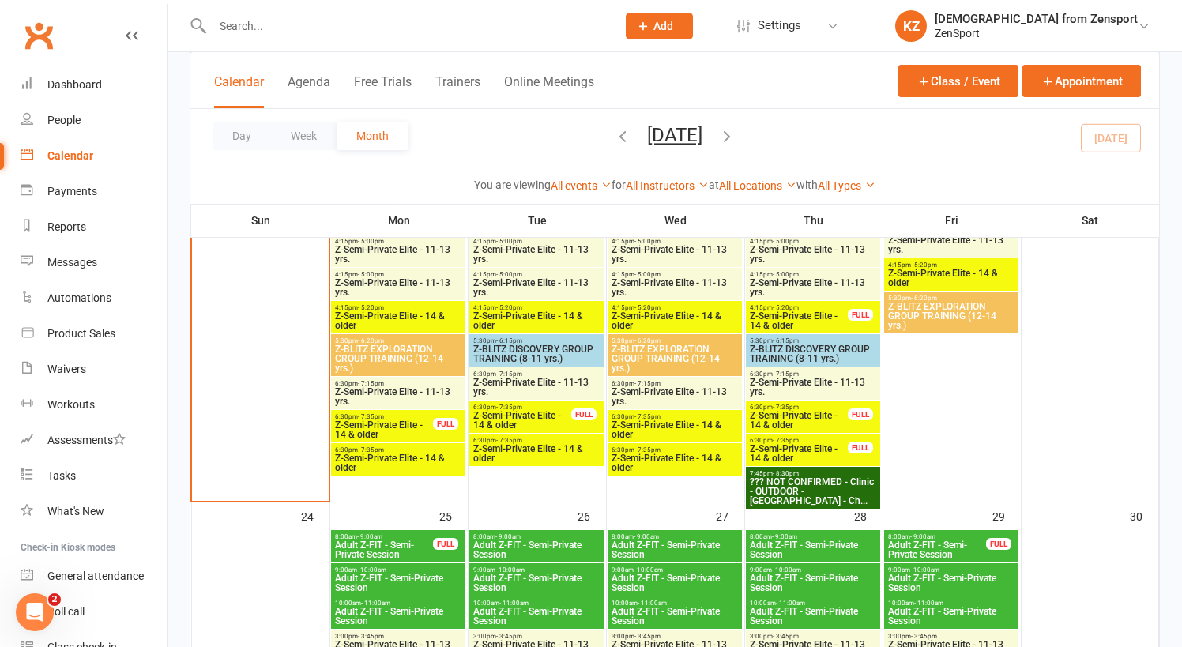
click at [786, 409] on span "- 7:35pm" at bounding box center [786, 407] width 26 height 7
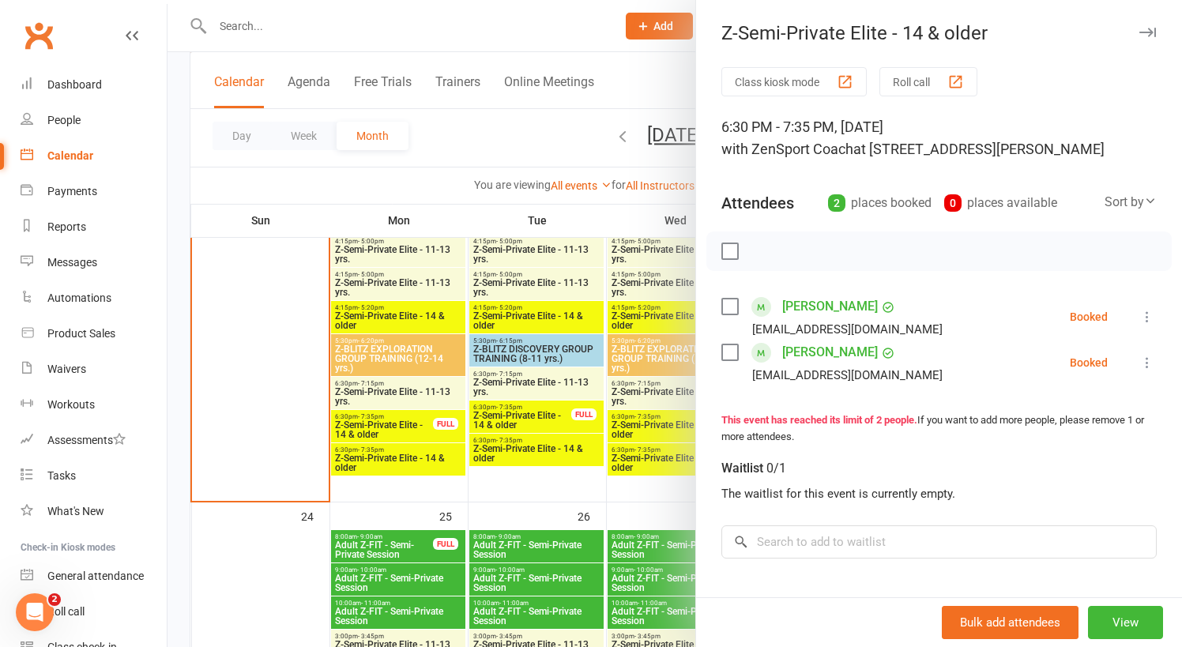
click at [668, 409] on div at bounding box center [675, 323] width 1015 height 647
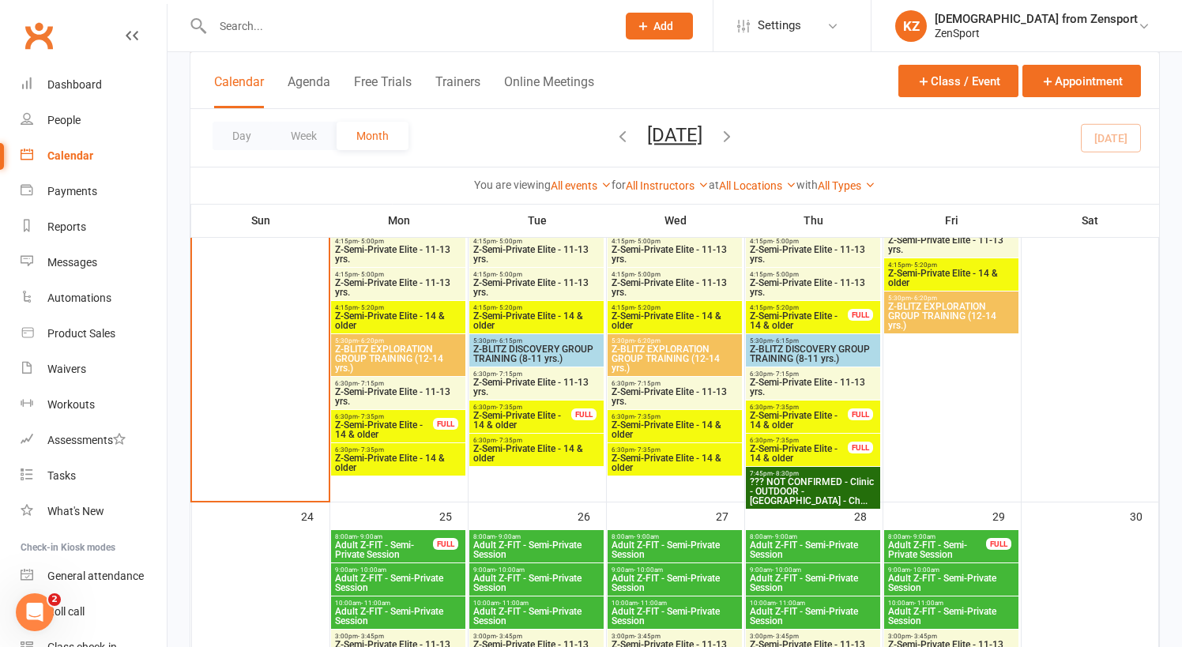
click at [786, 442] on span "- 7:35pm" at bounding box center [786, 440] width 26 height 7
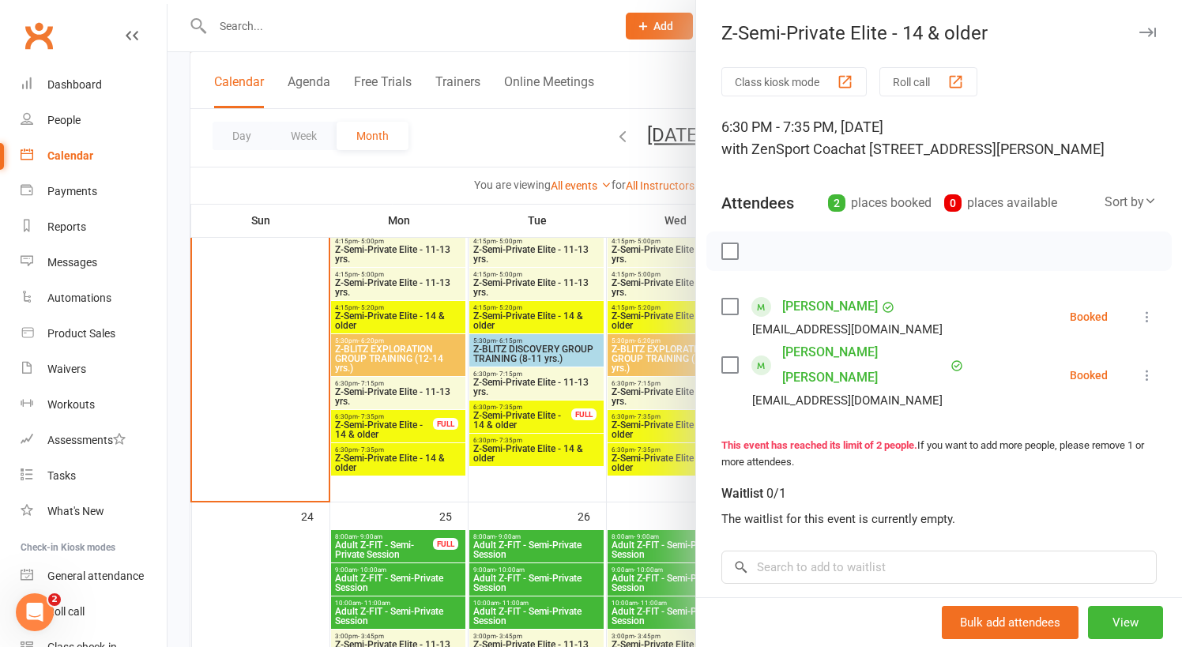
click at [650, 443] on div at bounding box center [675, 323] width 1015 height 647
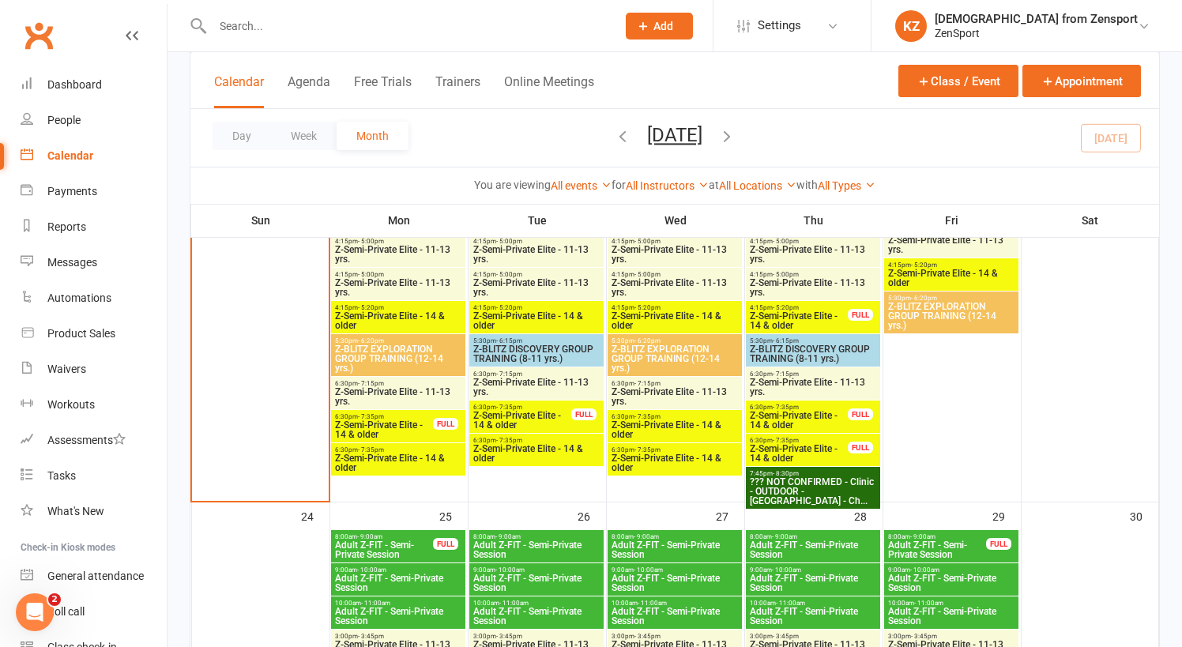
click at [798, 375] on span "6:30pm - 7:15pm" at bounding box center [813, 374] width 128 height 7
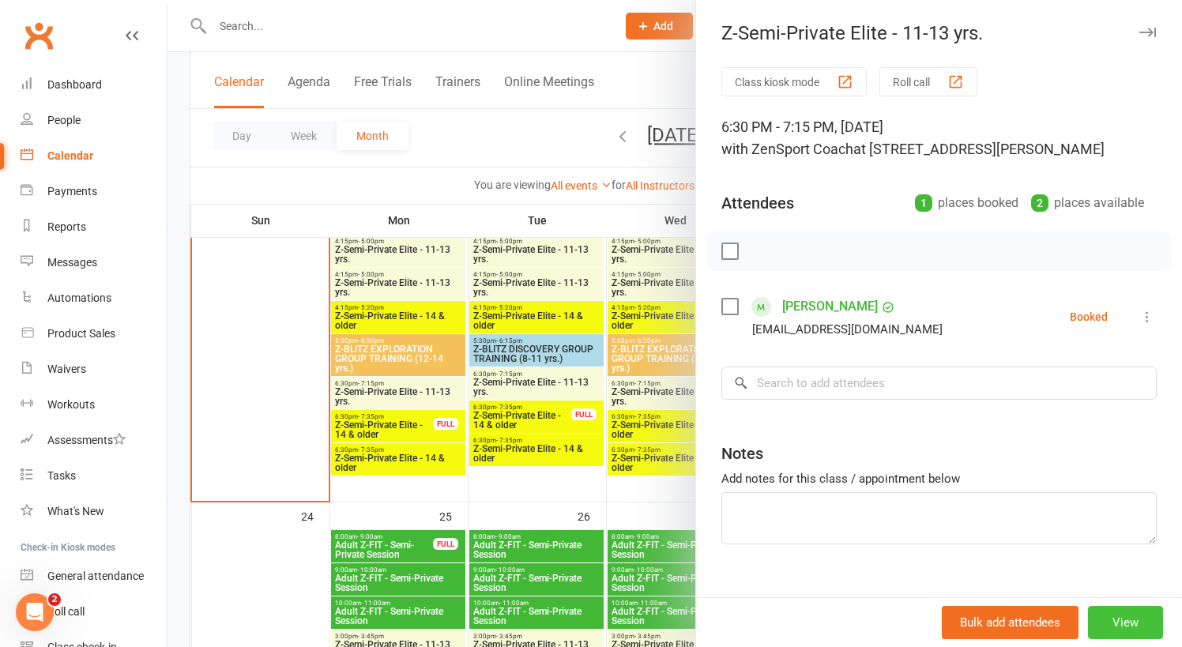
click at [1136, 620] on button "View" at bounding box center [1125, 622] width 75 height 33
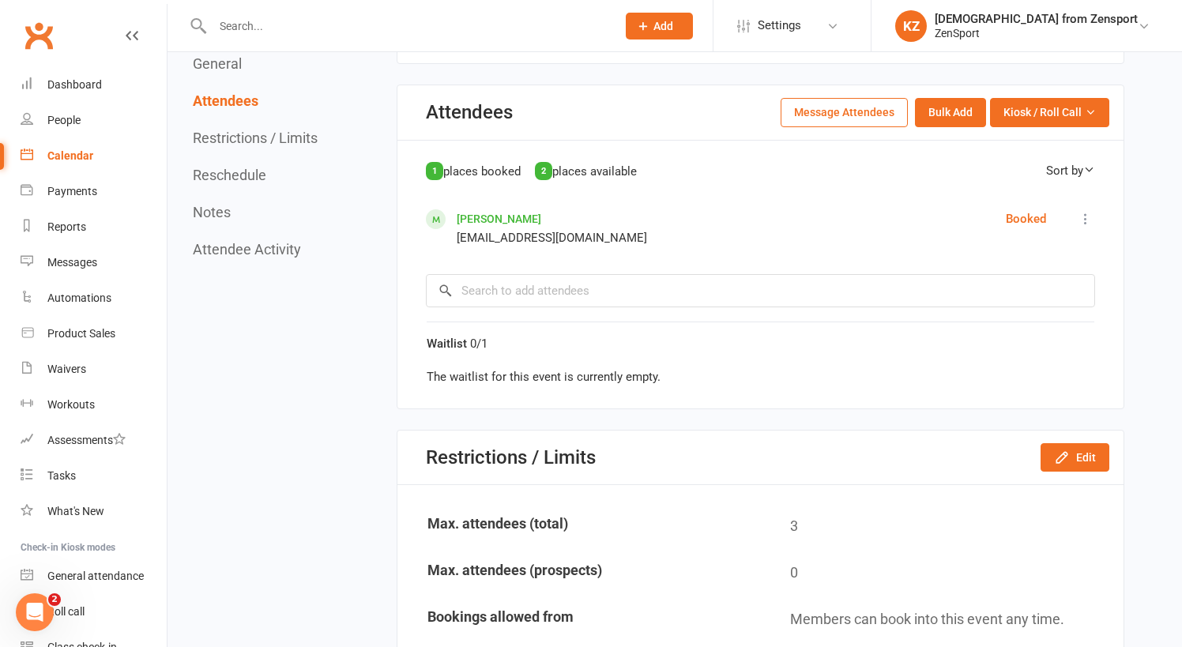
scroll to position [716, 0]
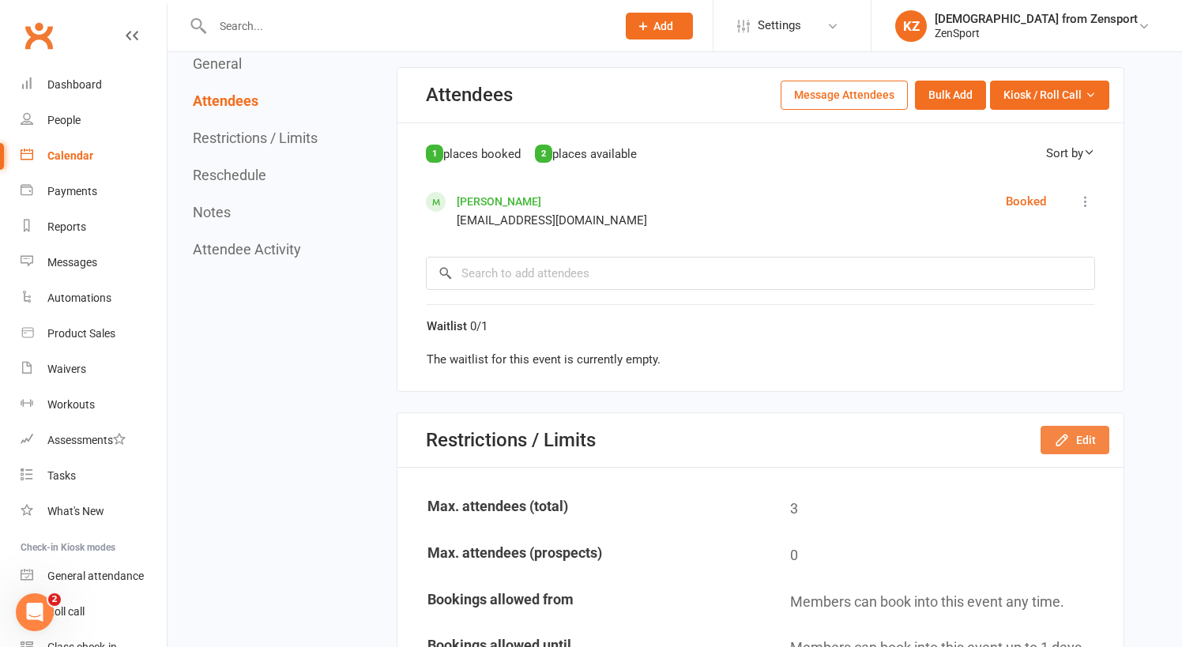
click at [1066, 433] on icon "button" at bounding box center [1062, 440] width 16 height 16
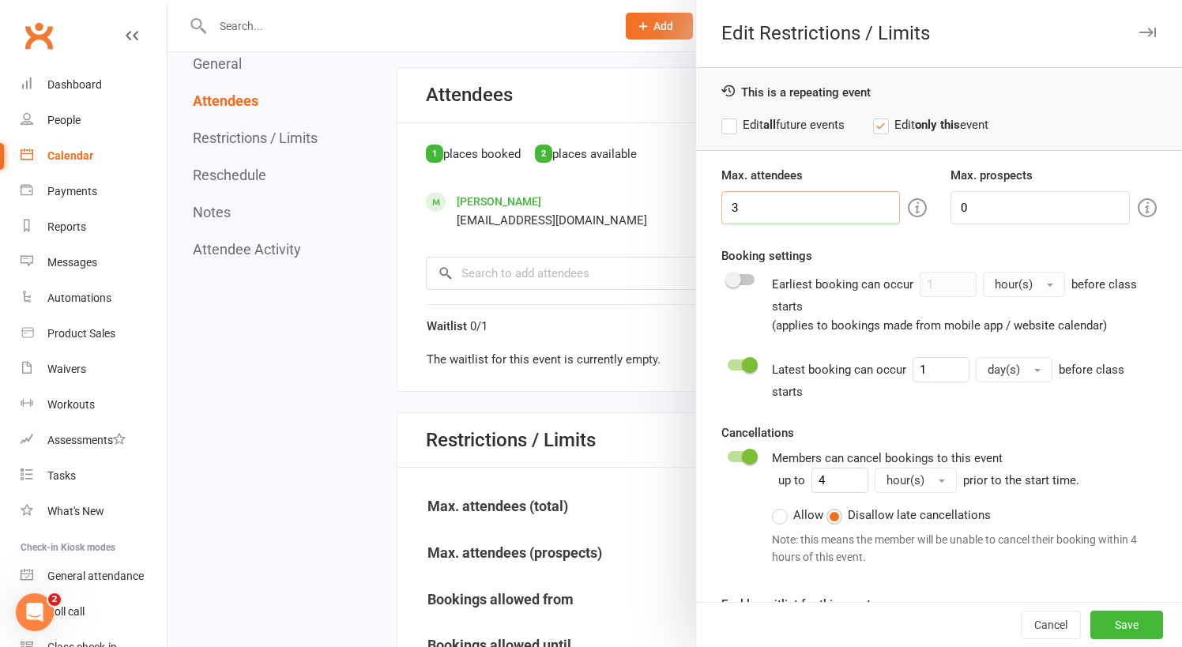
click at [802, 210] on input "3" at bounding box center [811, 207] width 179 height 33
type input "1"
click at [1141, 626] on button "Save" at bounding box center [1127, 625] width 73 height 28
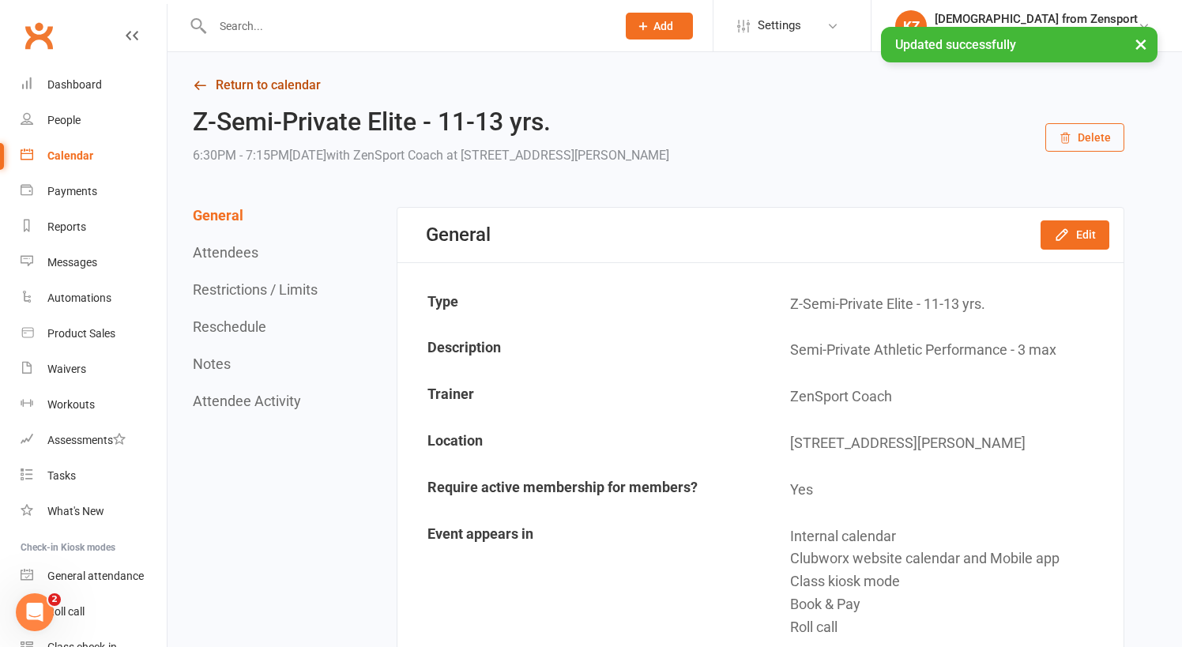
scroll to position [0, 0]
click at [250, 83] on link "Return to calendar" at bounding box center [659, 85] width 932 height 22
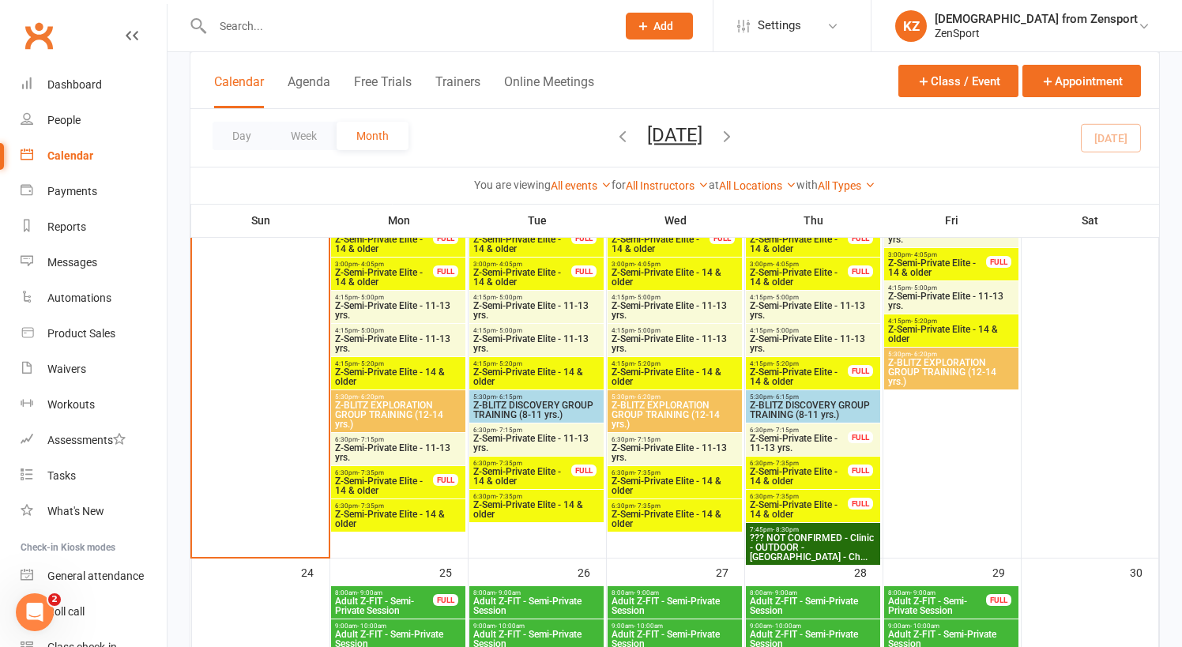
scroll to position [1869, 0]
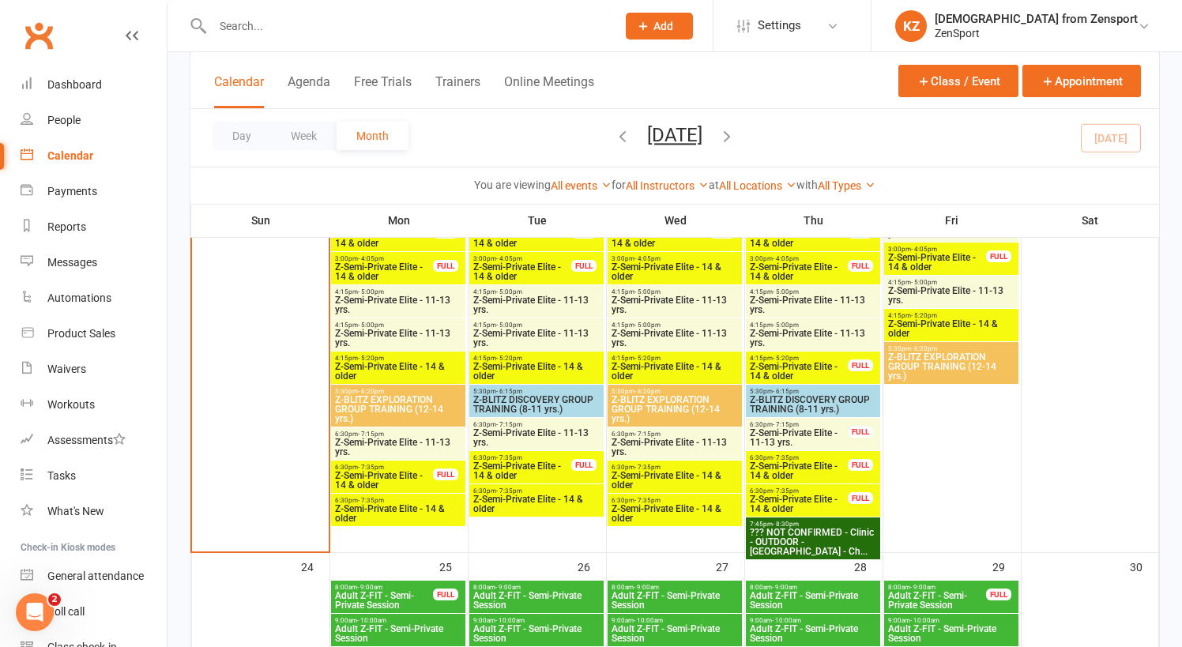
click at [790, 429] on span "Z-Semi-Private Elite - 11-13 yrs." at bounding box center [799, 437] width 100 height 19
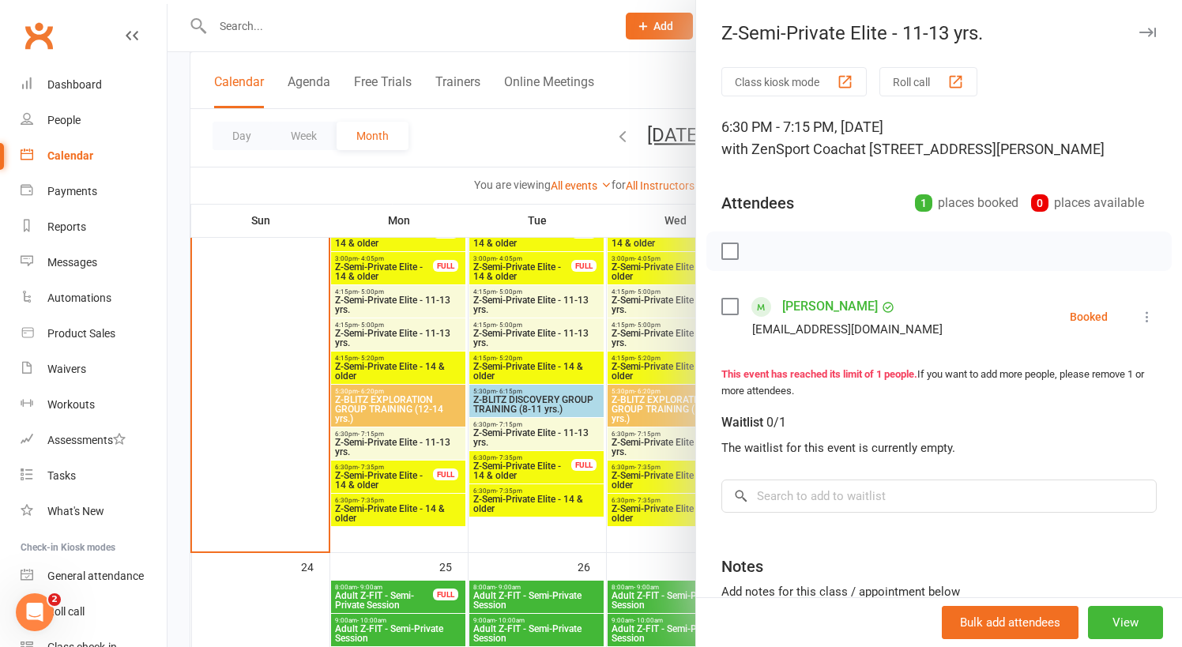
click at [671, 413] on div at bounding box center [675, 323] width 1015 height 647
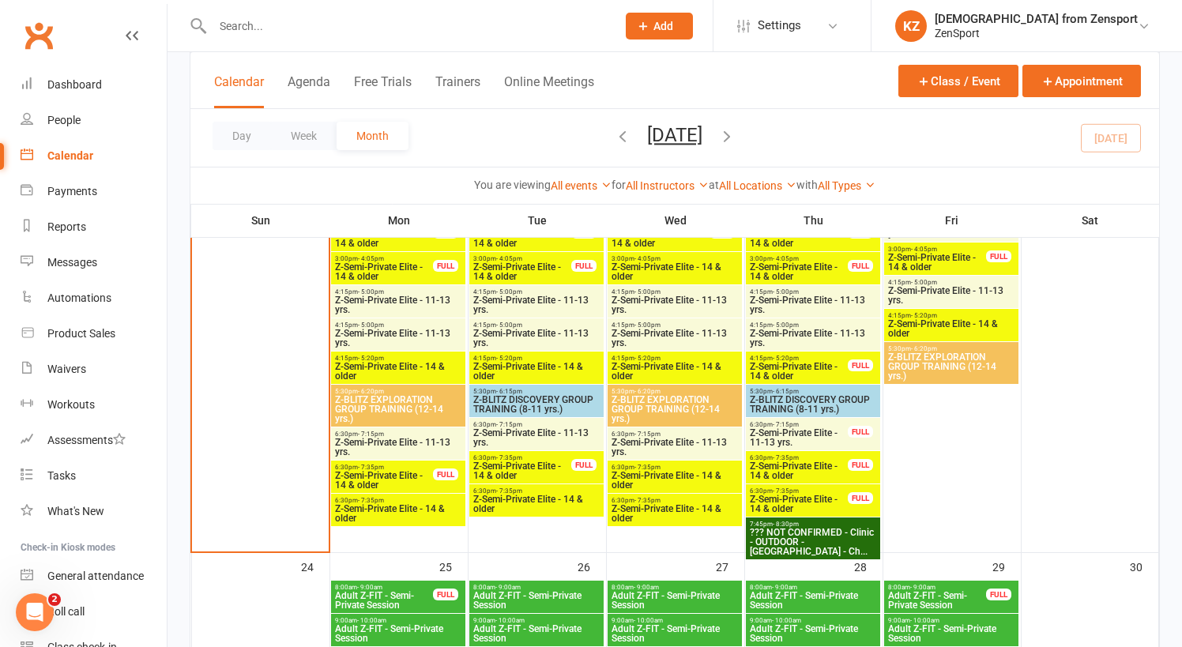
click at [794, 468] on span "Z-Semi-Private Elite - 14 & older" at bounding box center [799, 471] width 100 height 19
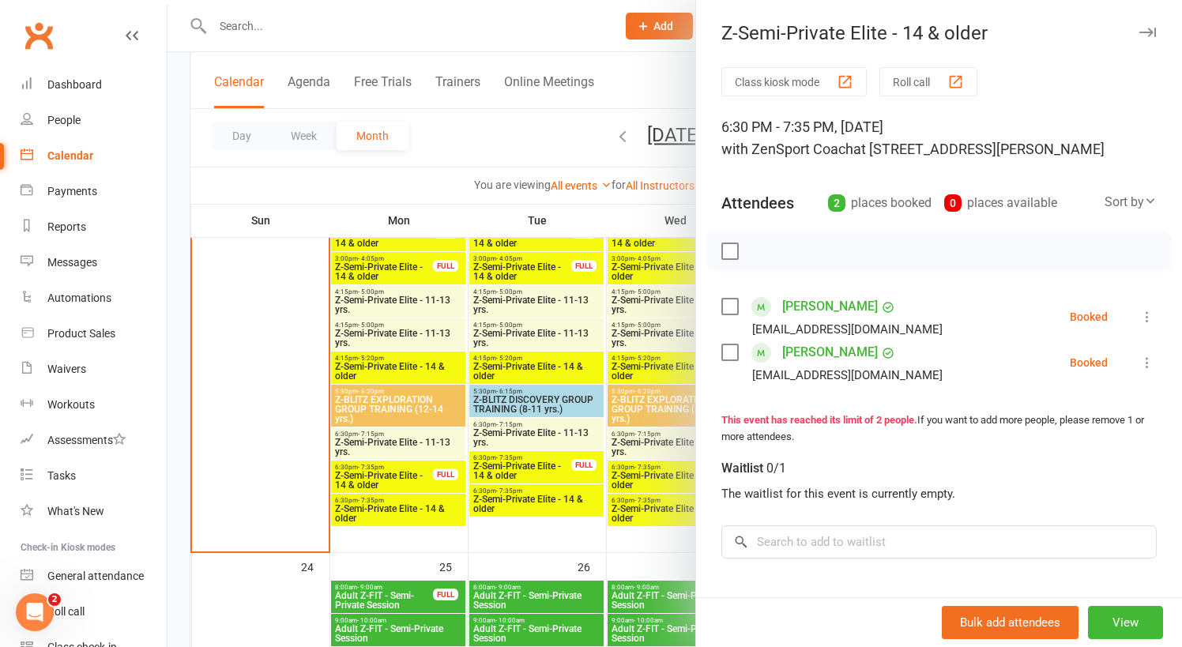
click at [654, 450] on div at bounding box center [675, 323] width 1015 height 647
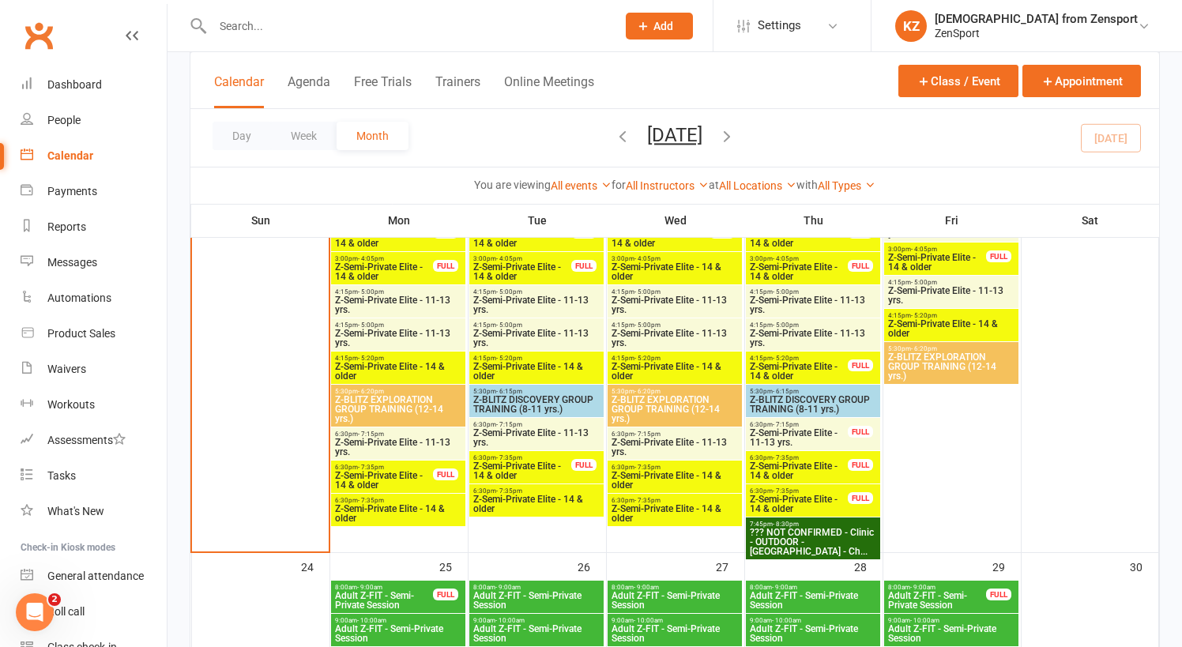
click at [804, 493] on span "6:30pm - 7:35pm" at bounding box center [799, 491] width 100 height 7
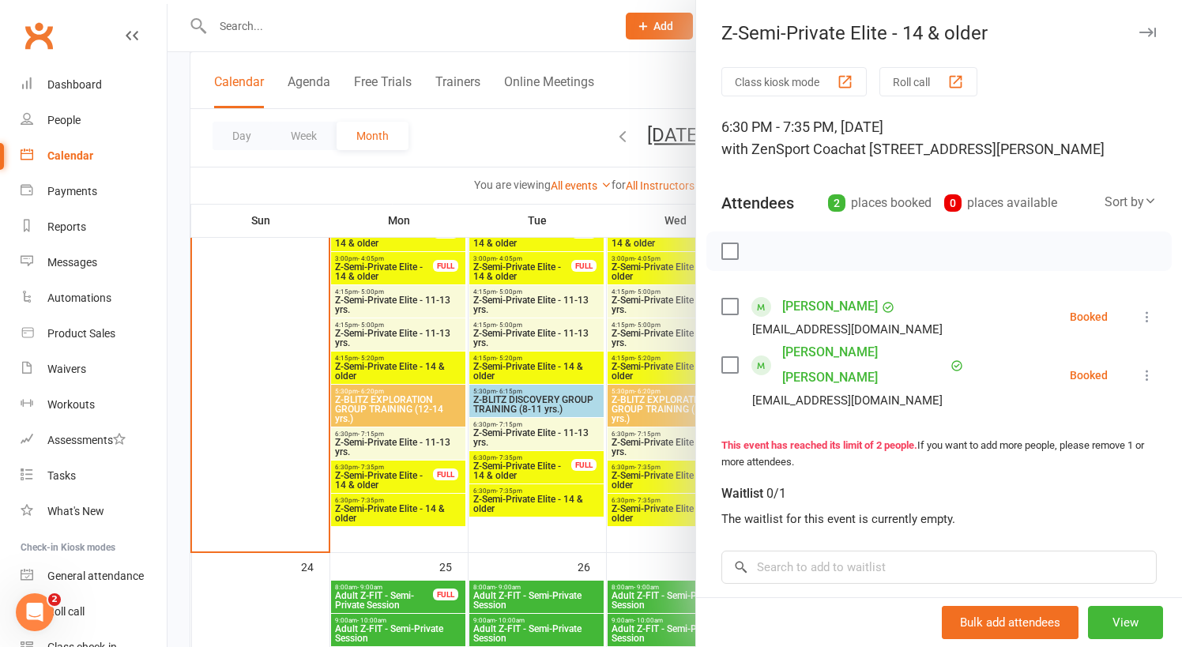
click at [620, 458] on div at bounding box center [675, 323] width 1015 height 647
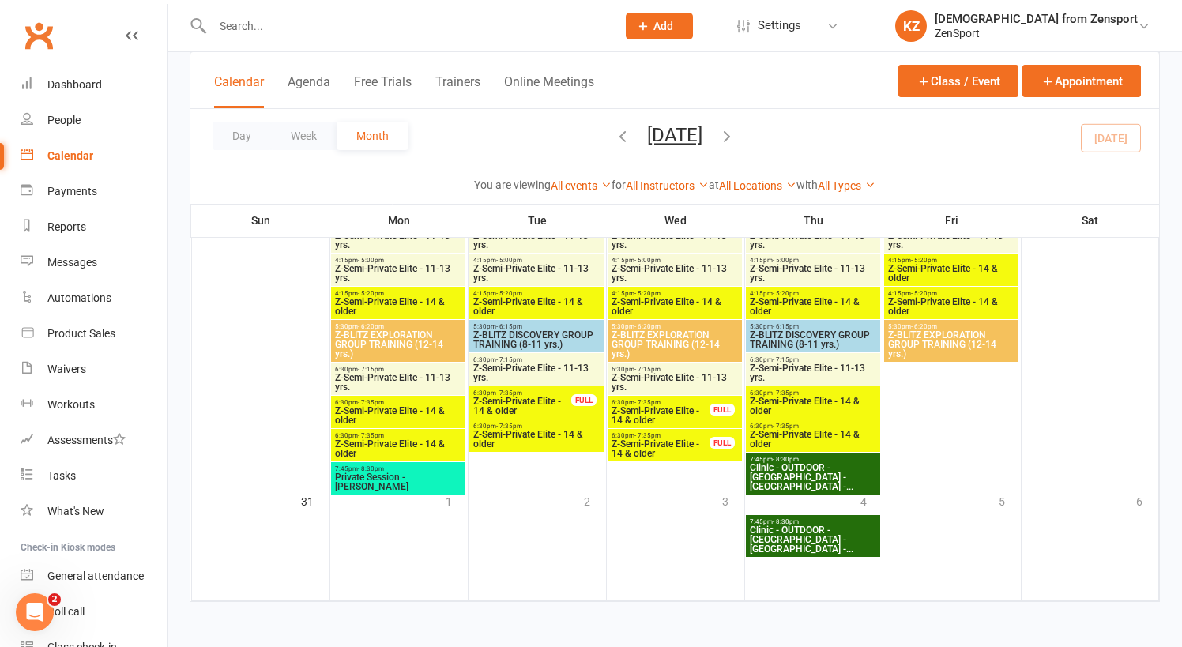
scroll to position [2442, 0]
click at [401, 366] on span "6:30pm - 7:15pm" at bounding box center [398, 369] width 128 height 7
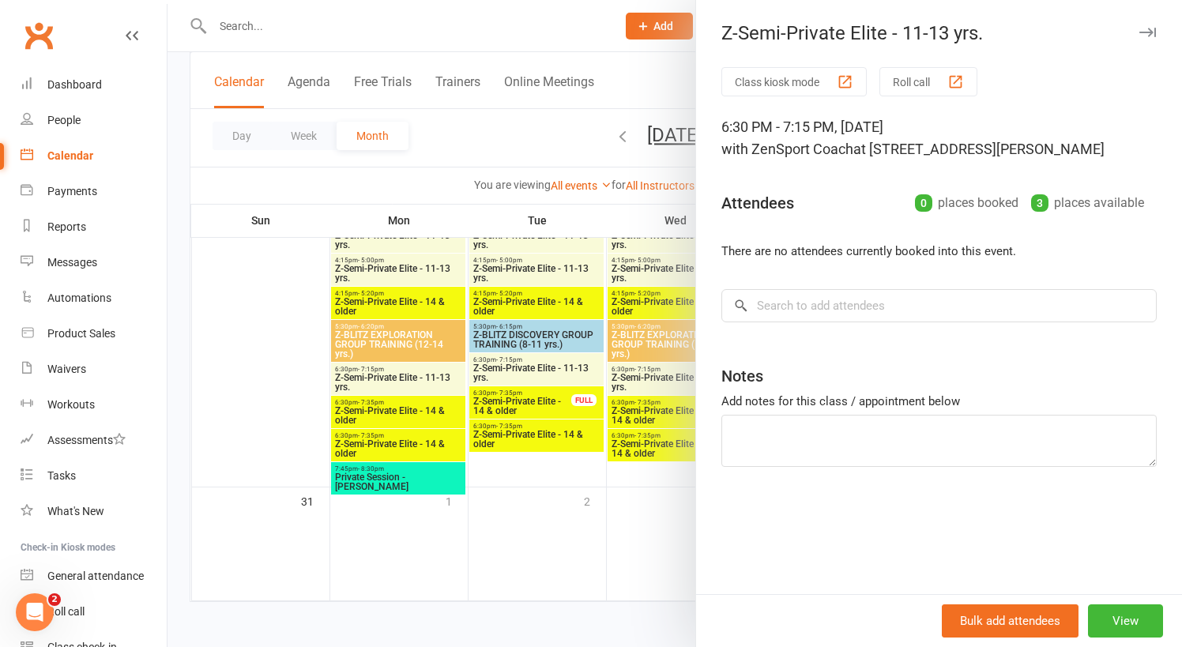
click at [401, 357] on div at bounding box center [675, 323] width 1015 height 647
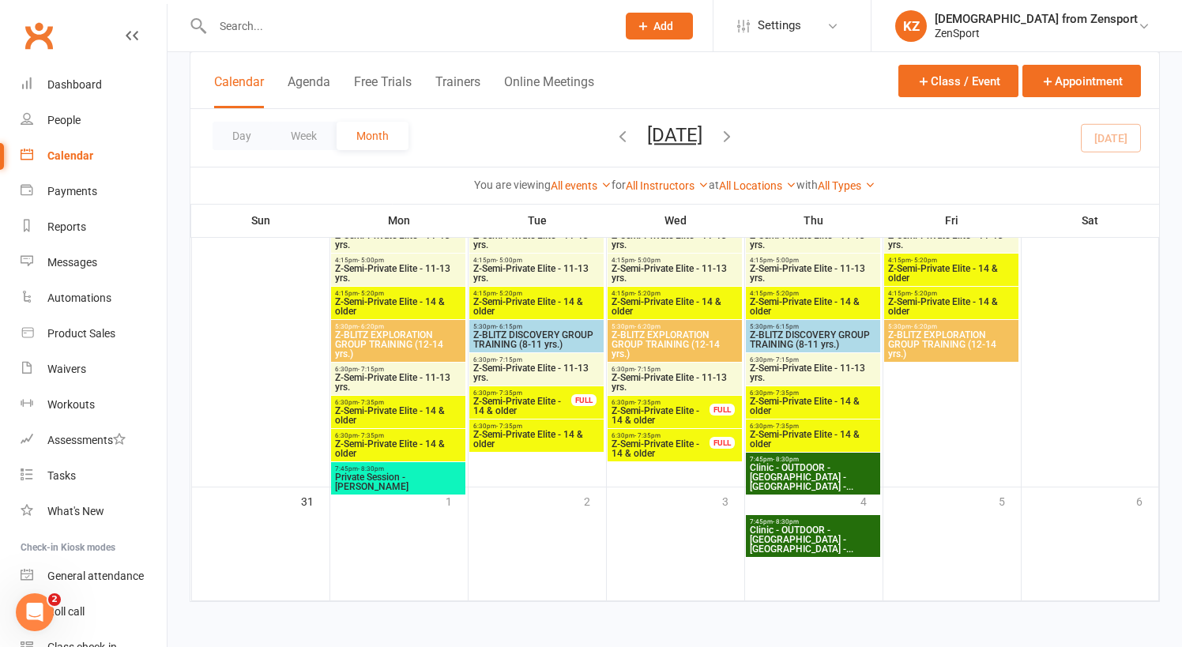
click at [401, 406] on span "Z-Semi-Private Elite - 14 & older" at bounding box center [398, 415] width 128 height 19
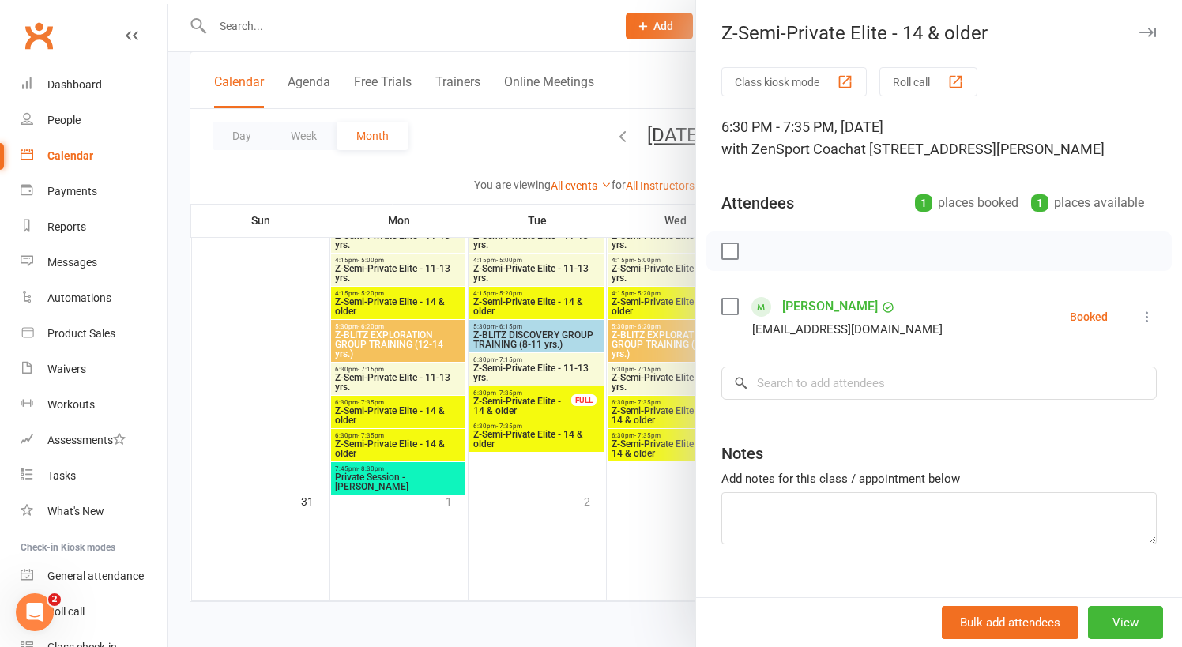
click at [401, 393] on div at bounding box center [675, 323] width 1015 height 647
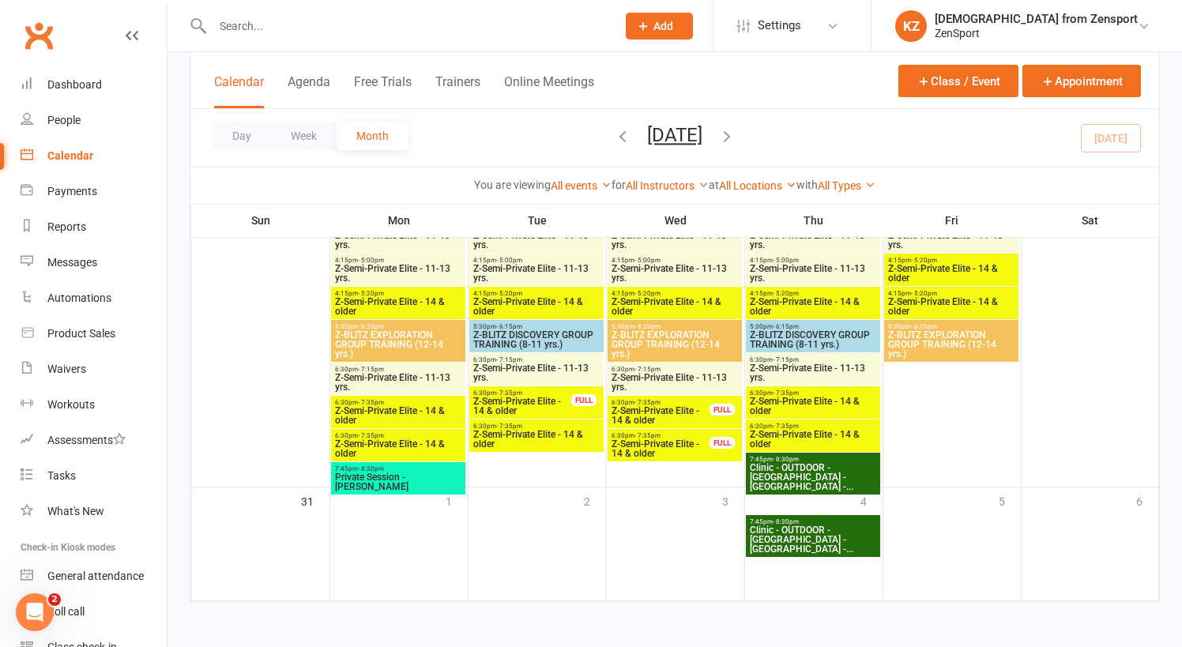
click at [402, 439] on span "Z-Semi-Private Elite - 14 & older" at bounding box center [398, 448] width 128 height 19
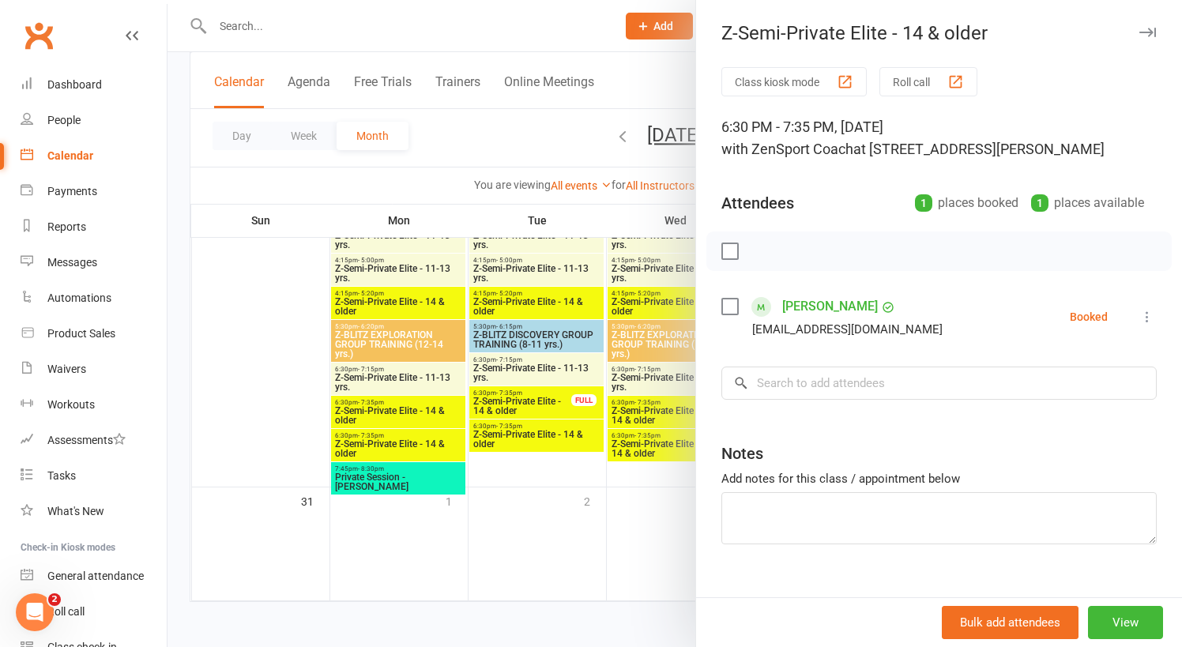
click at [439, 424] on div at bounding box center [675, 323] width 1015 height 647
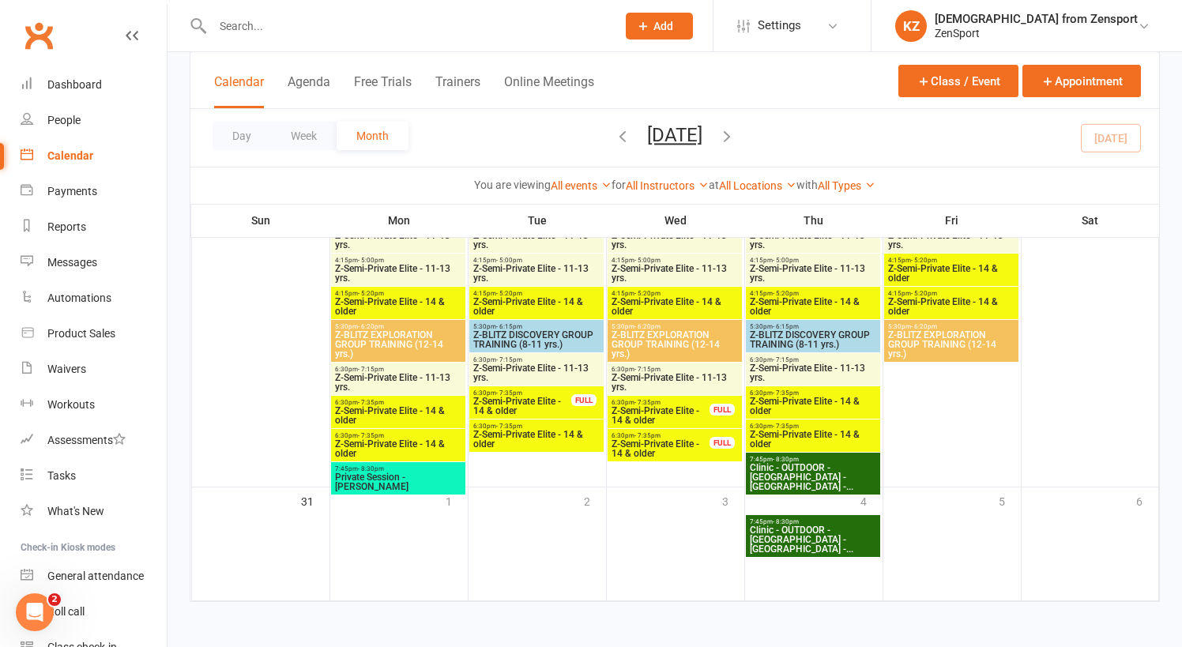
click at [522, 364] on span "Z-Semi-Private Elite - 11-13 yrs." at bounding box center [537, 373] width 128 height 19
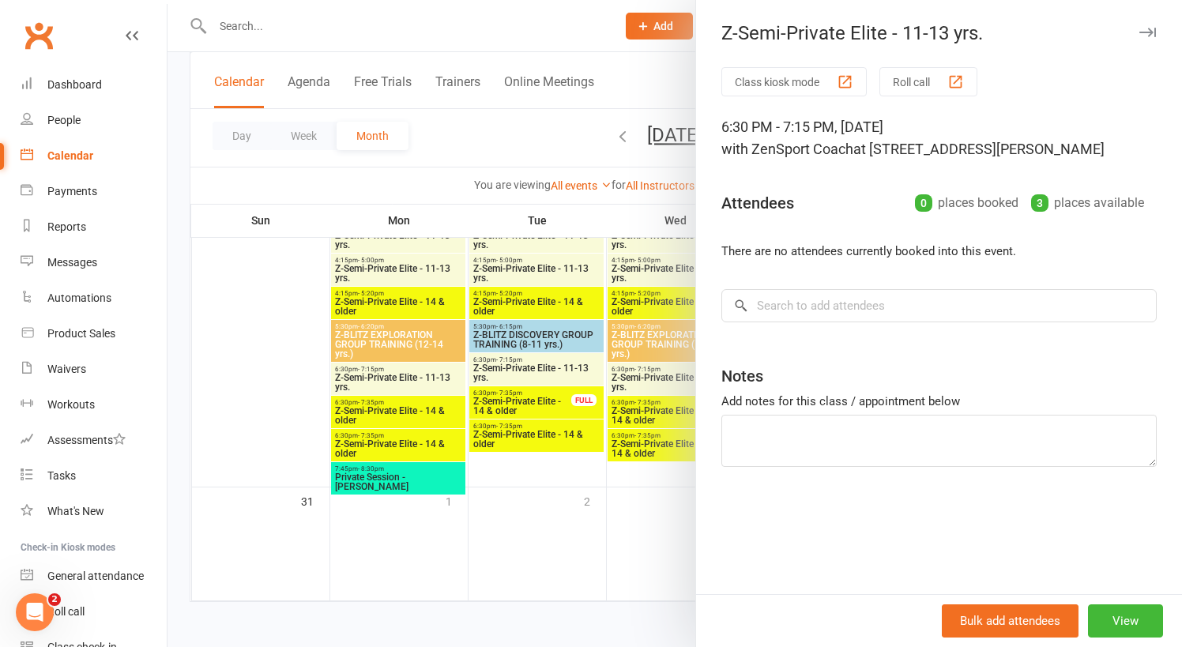
click at [522, 352] on div at bounding box center [675, 323] width 1015 height 647
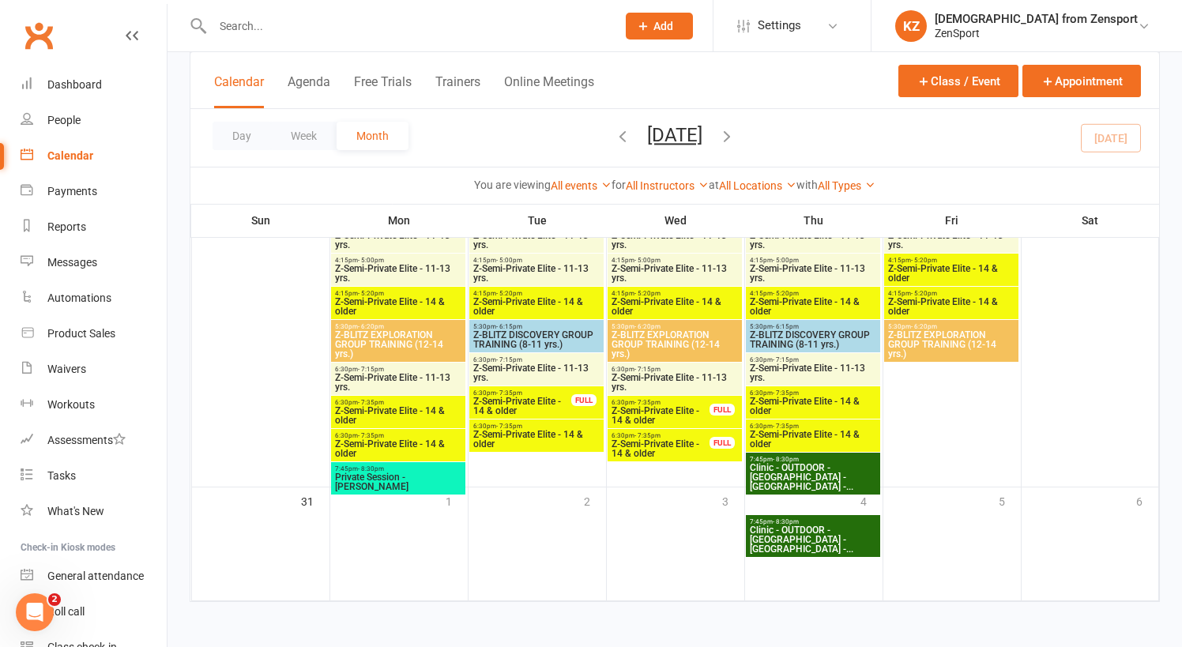
click at [522, 390] on span "6:30pm - 7:35pm" at bounding box center [523, 393] width 100 height 7
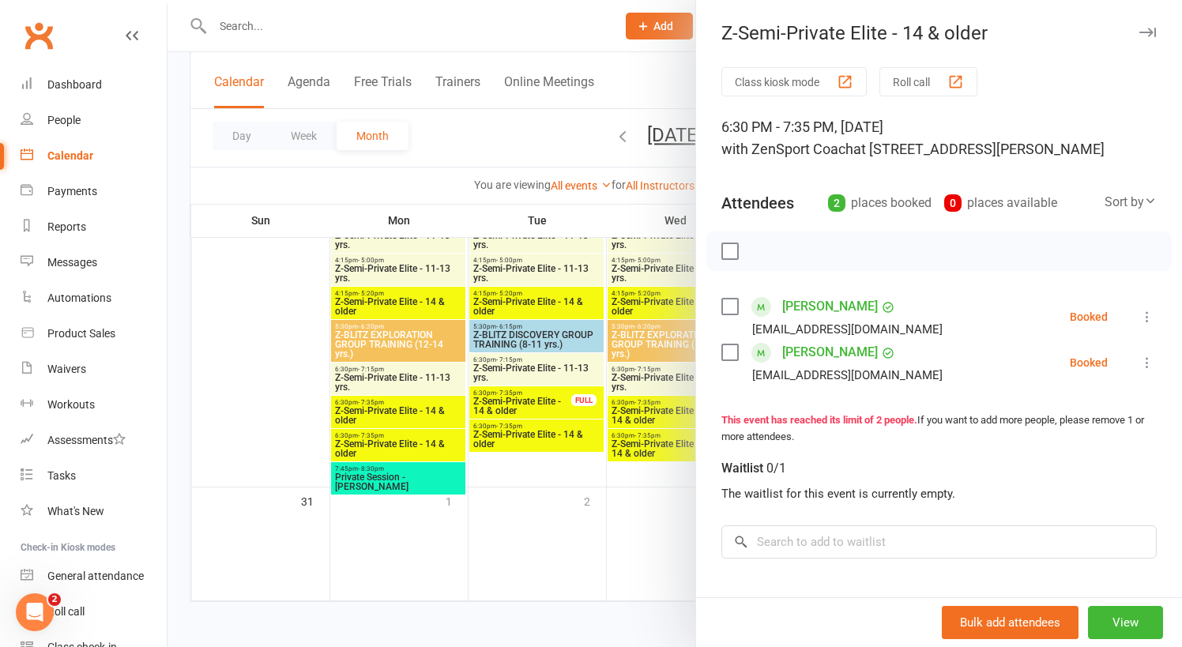
click at [522, 380] on div at bounding box center [675, 323] width 1015 height 647
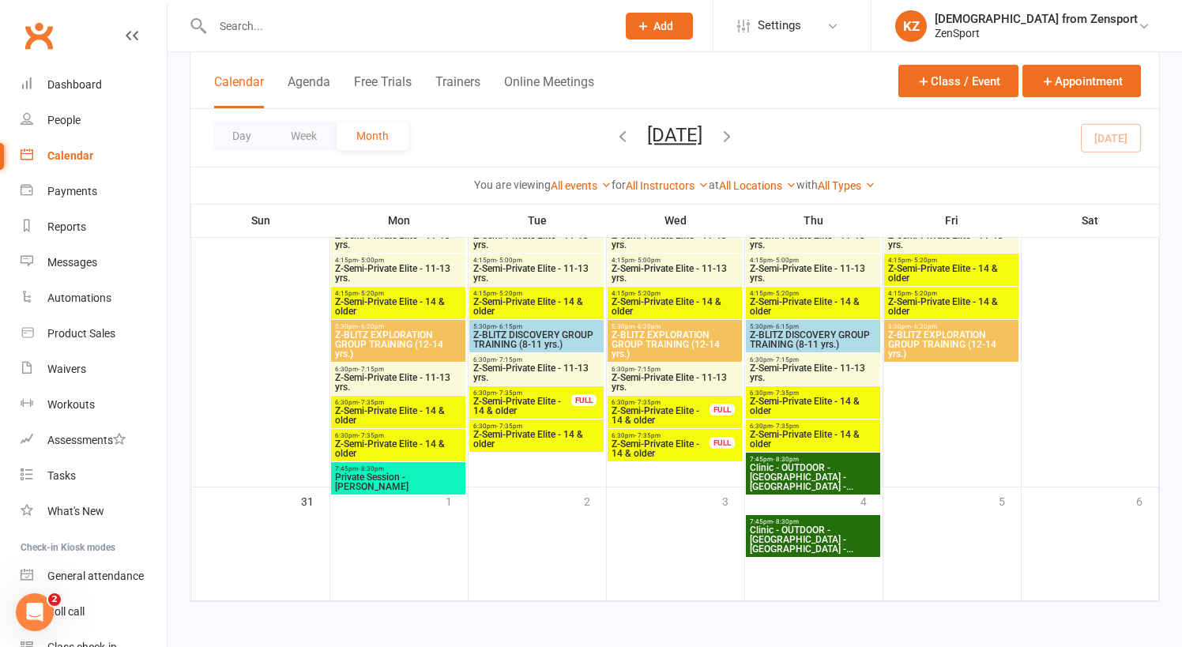
click at [522, 423] on span "6:30pm - 7:35pm" at bounding box center [537, 426] width 128 height 7
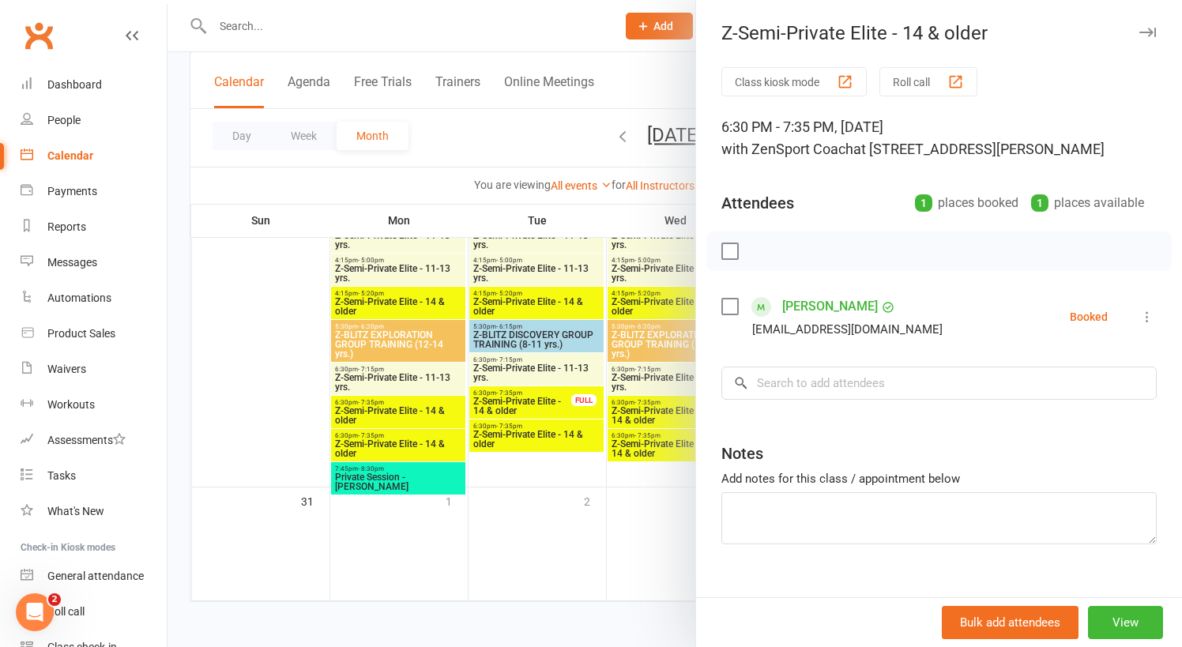
click at [522, 415] on div at bounding box center [675, 323] width 1015 height 647
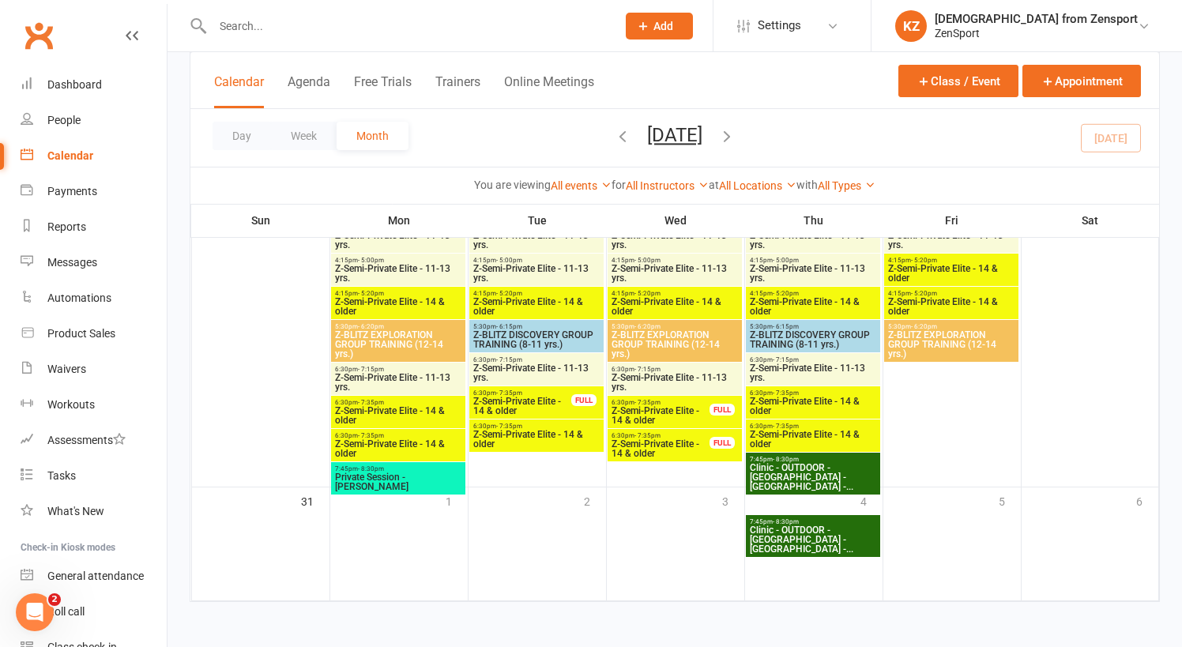
click at [654, 366] on span "- 7:15pm" at bounding box center [648, 369] width 26 height 7
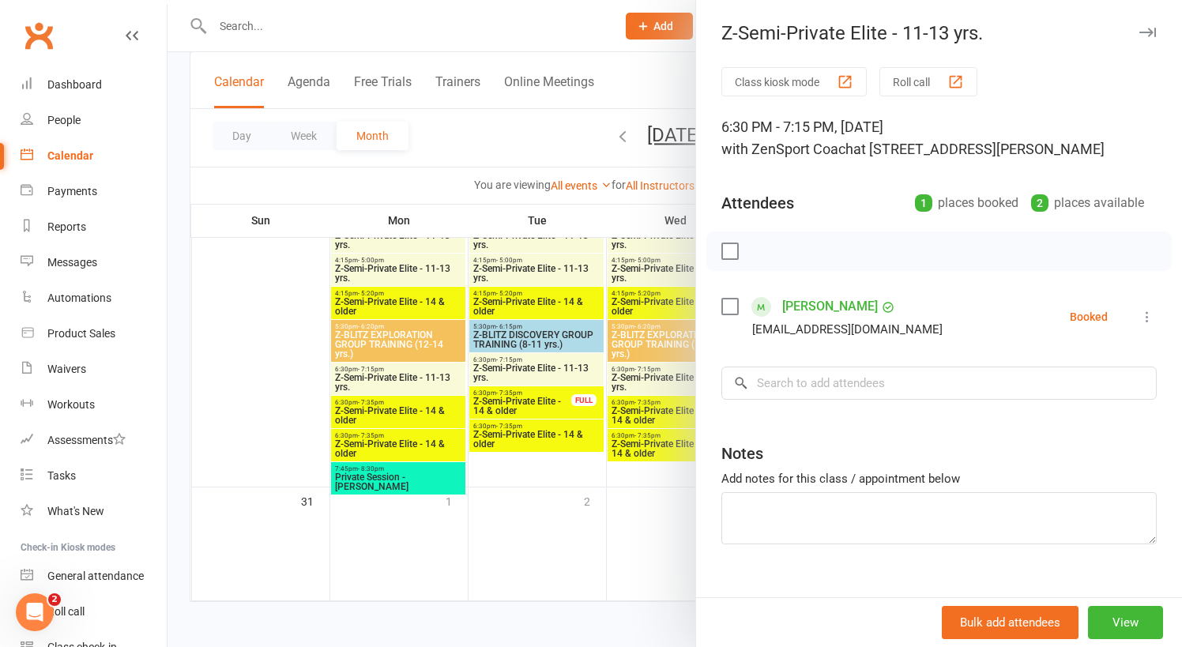
click at [654, 355] on div at bounding box center [675, 323] width 1015 height 647
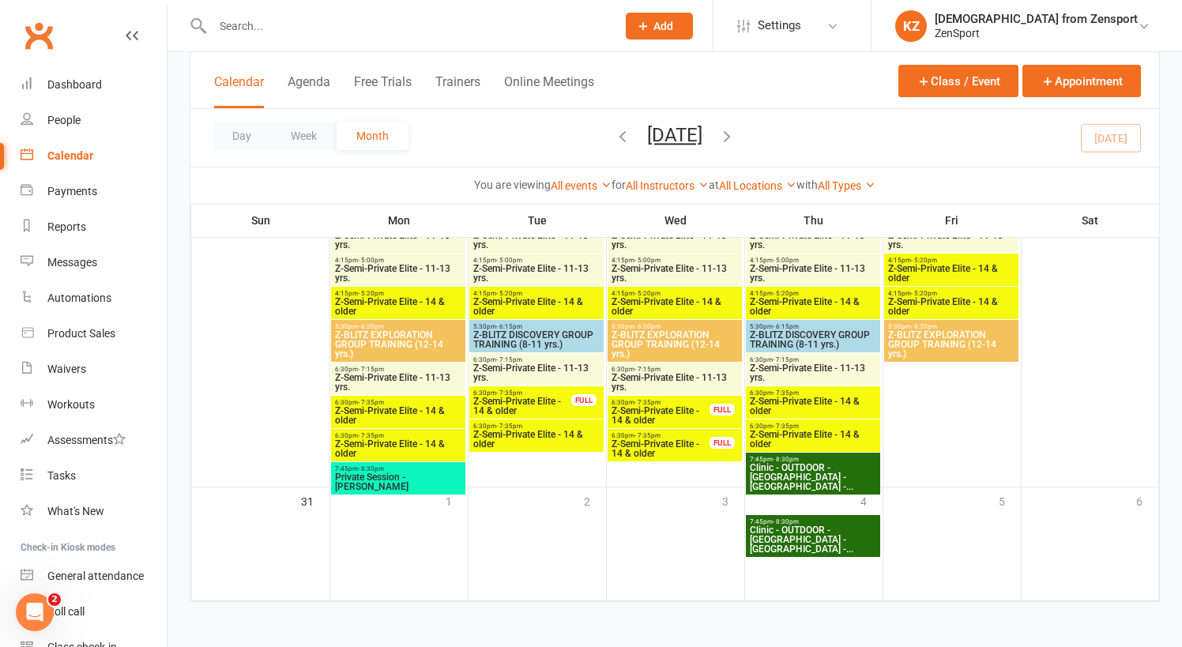
click at [655, 399] on span "- 7:35pm" at bounding box center [648, 402] width 26 height 7
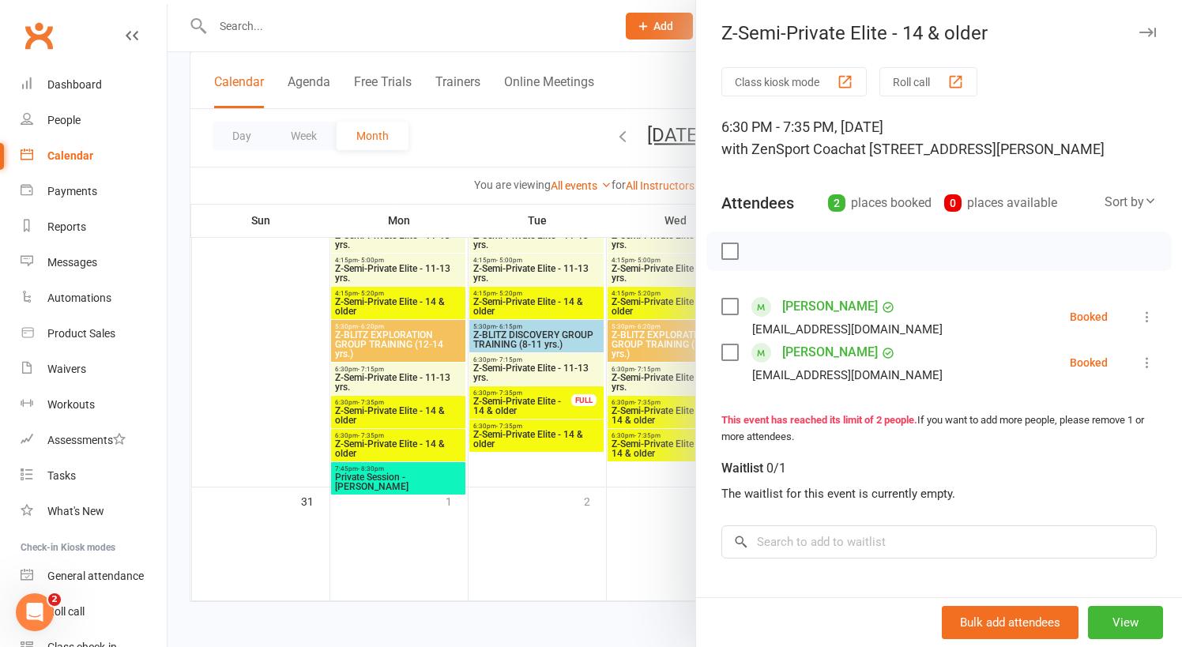
click at [656, 388] on div at bounding box center [675, 323] width 1015 height 647
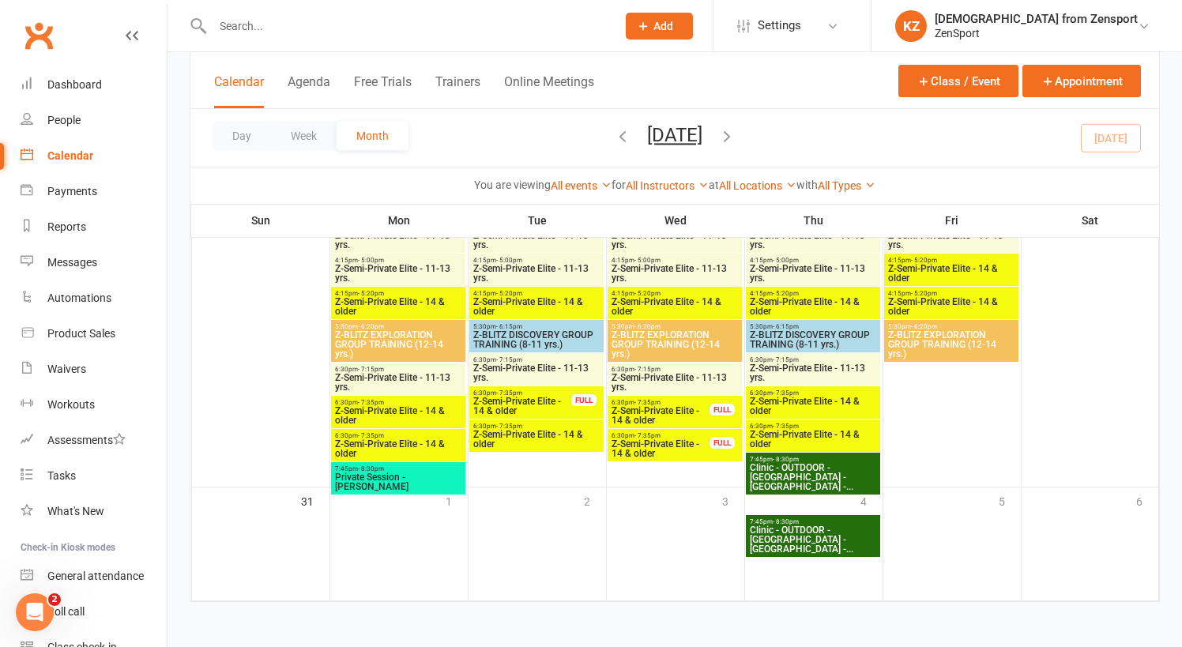
click at [657, 432] on span "- 7:35pm" at bounding box center [648, 435] width 26 height 7
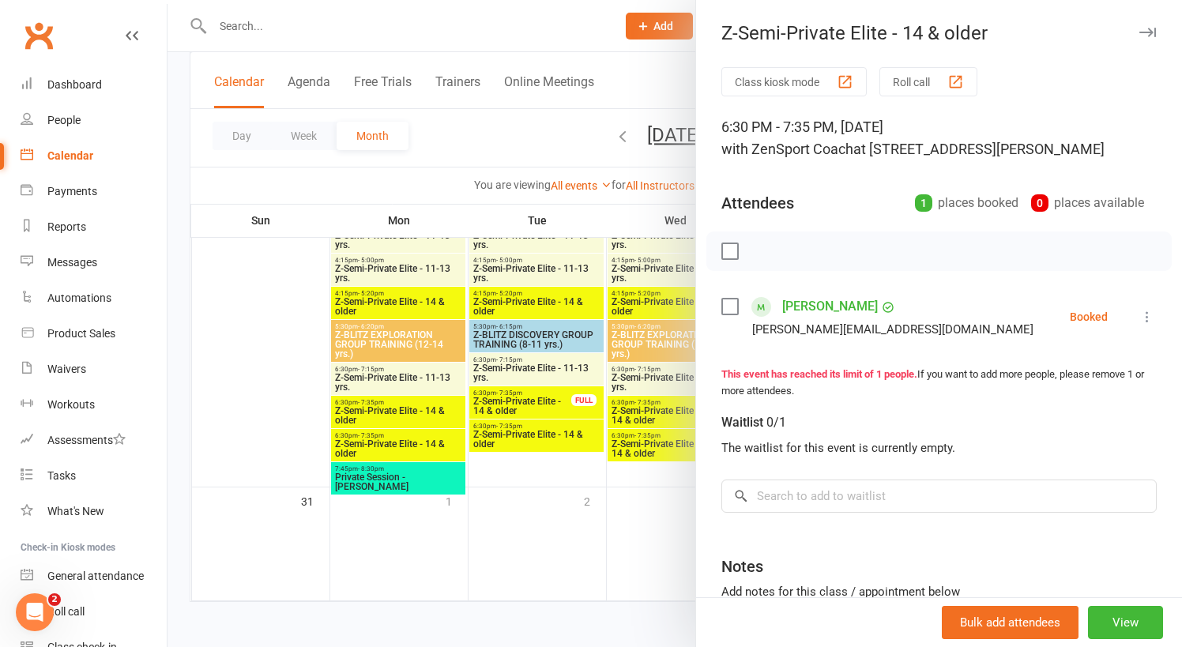
click at [670, 424] on div at bounding box center [675, 323] width 1015 height 647
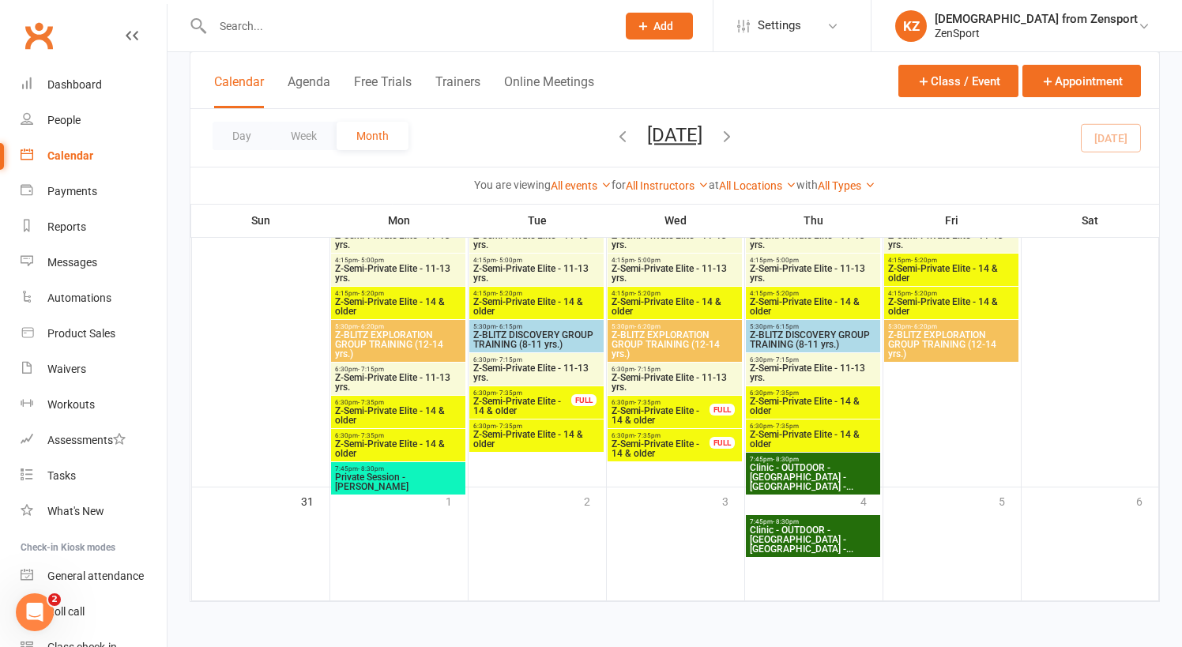
click at [665, 399] on span "6:30pm - 7:35pm" at bounding box center [661, 402] width 100 height 7
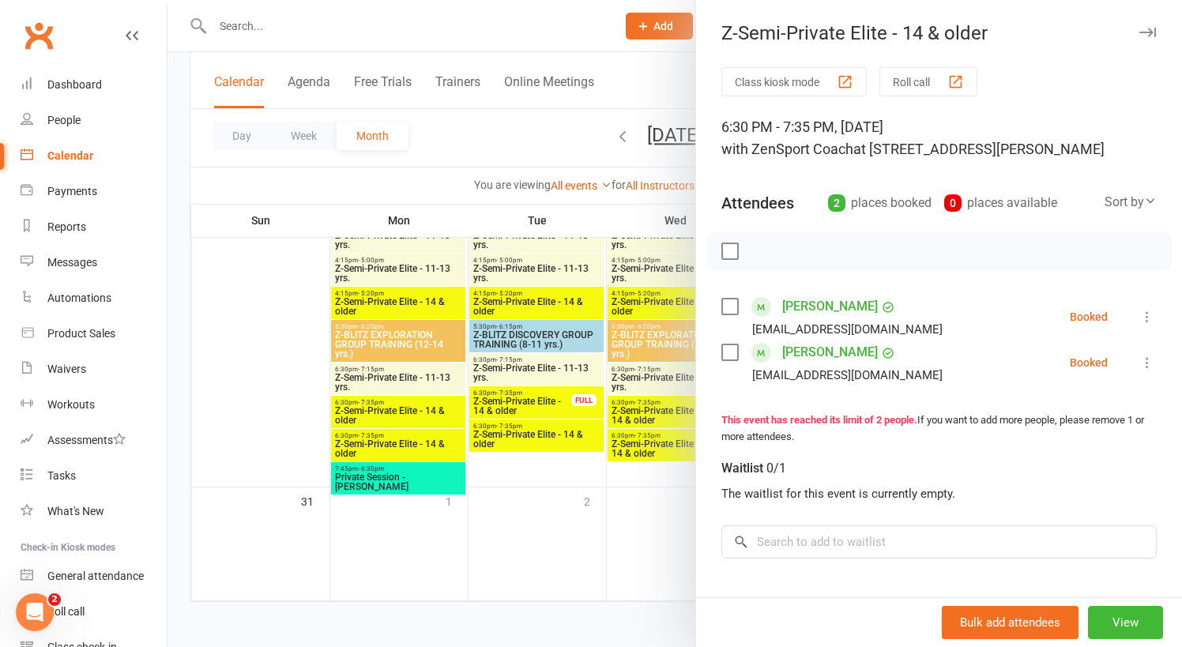
click at [646, 396] on div at bounding box center [675, 323] width 1015 height 647
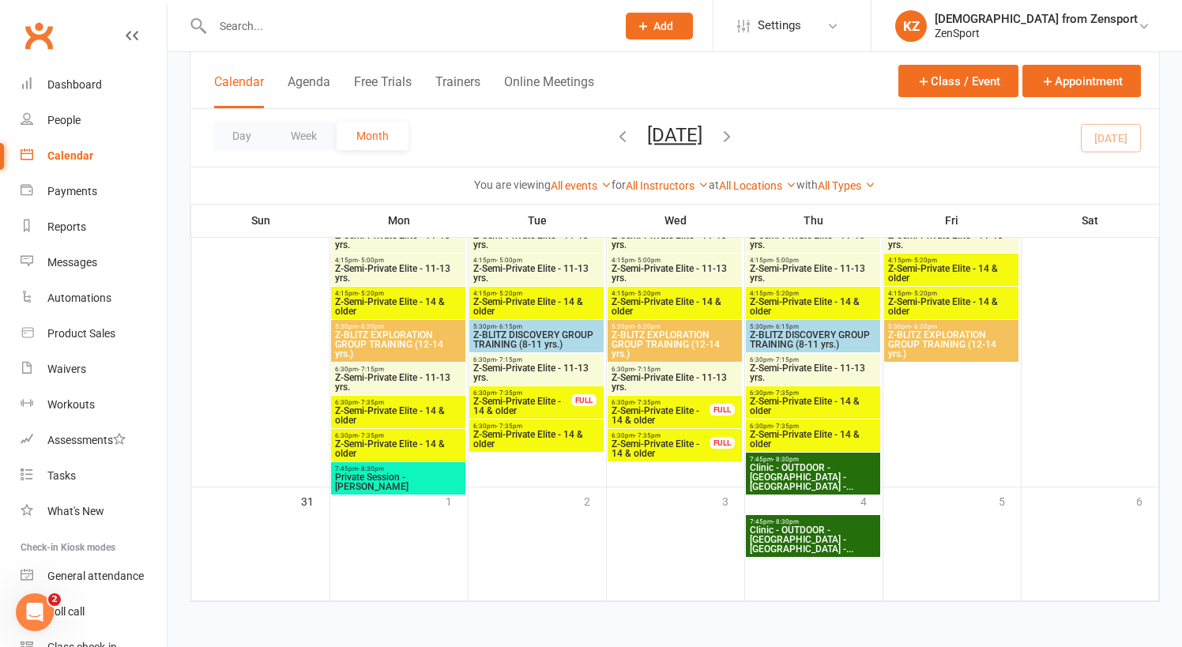
click at [651, 432] on span "- 7:35pm" at bounding box center [648, 435] width 26 height 7
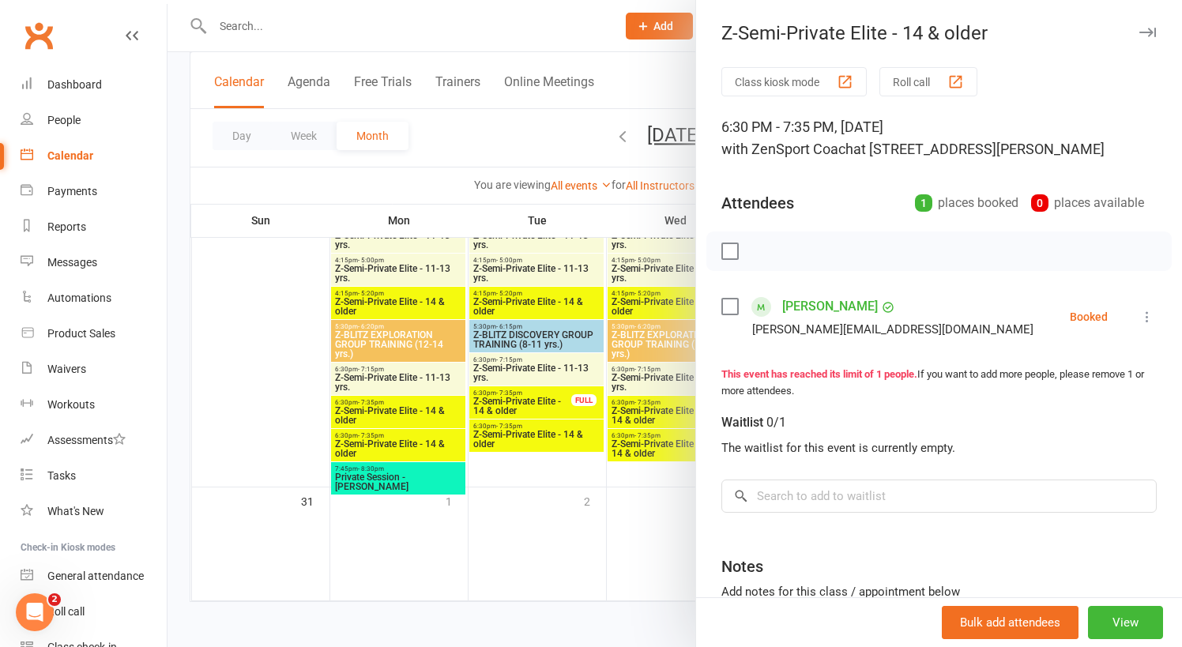
click at [651, 424] on div at bounding box center [675, 323] width 1015 height 647
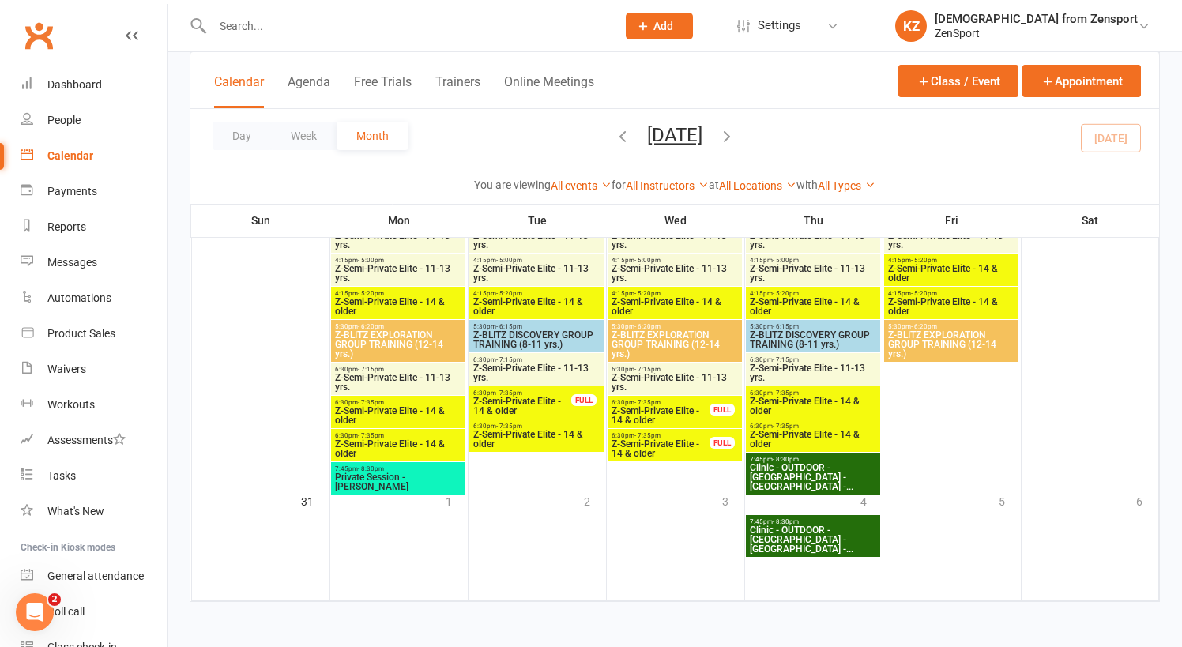
click at [658, 366] on span "- 7:15pm" at bounding box center [648, 369] width 26 height 7
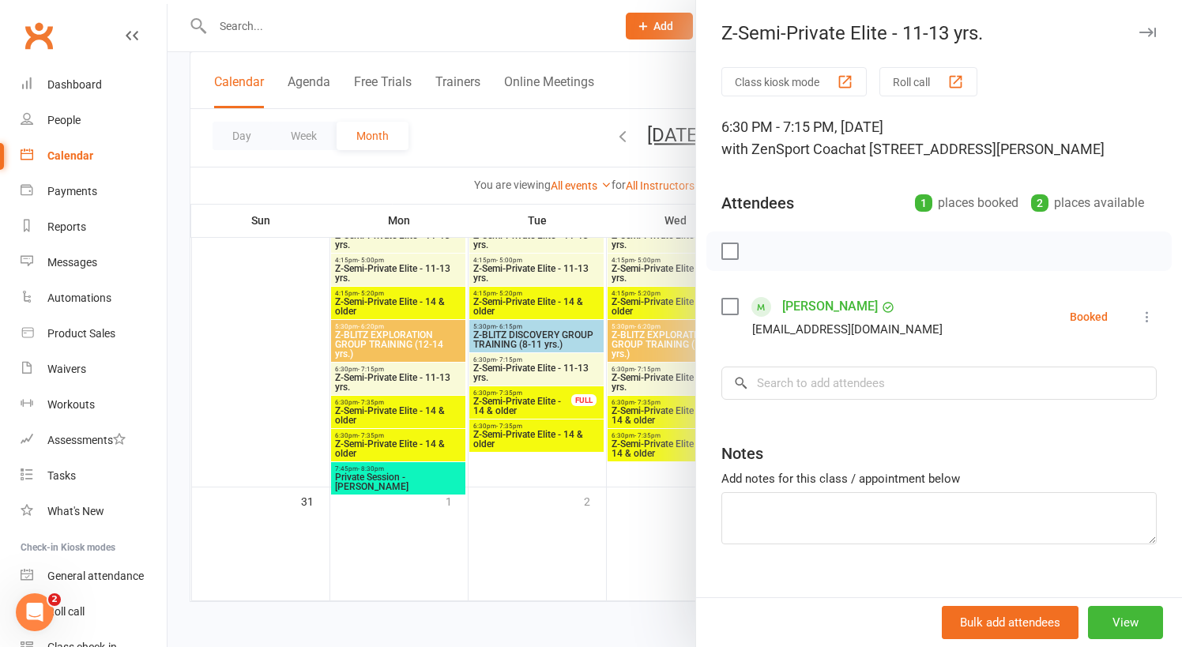
click at [658, 358] on div at bounding box center [675, 323] width 1015 height 647
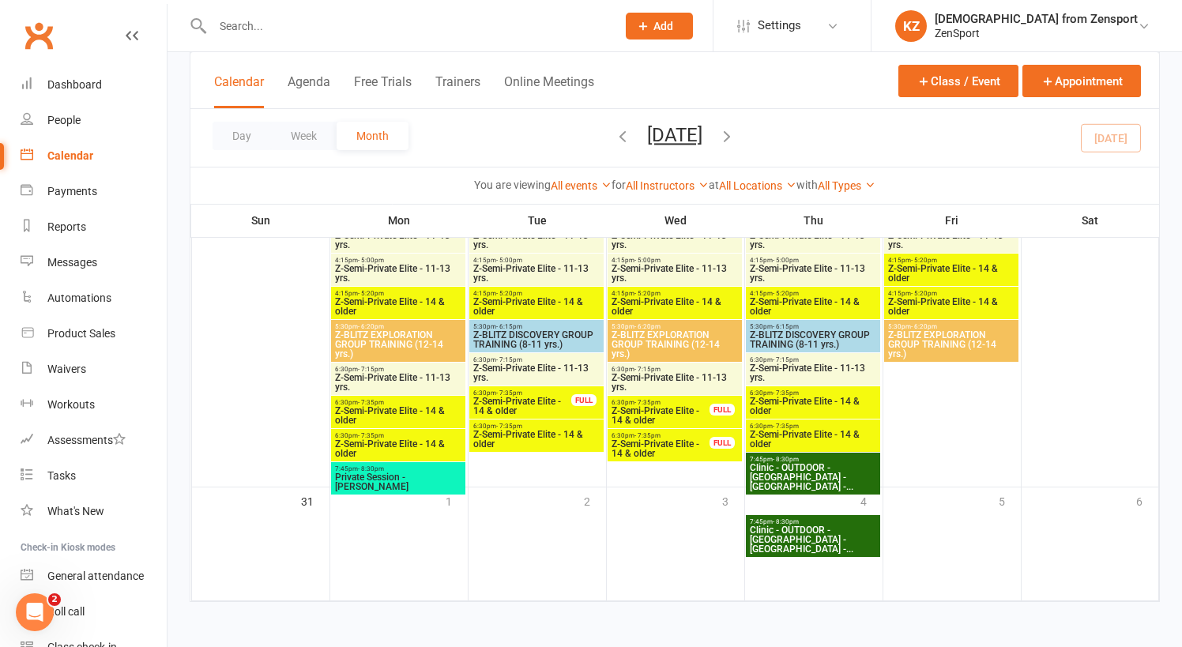
click at [787, 353] on div "6:30pm - 7:15pm Z-Semi-Private Elite - 11-13 yrs." at bounding box center [813, 369] width 134 height 32
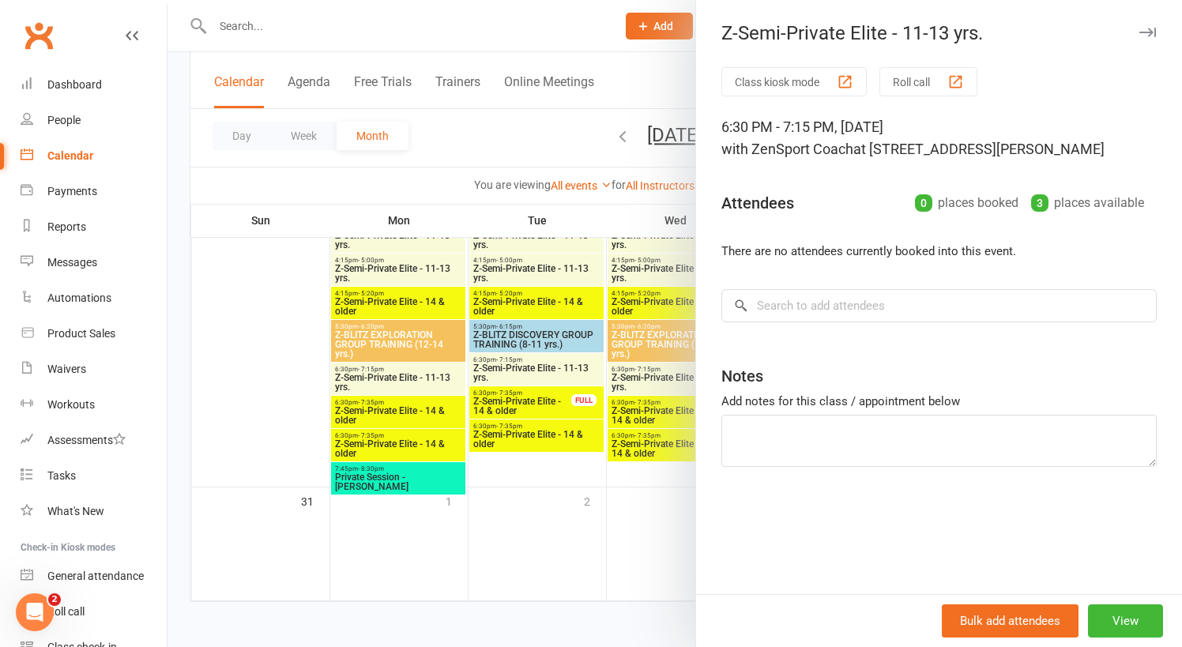
click at [671, 358] on div at bounding box center [675, 323] width 1015 height 647
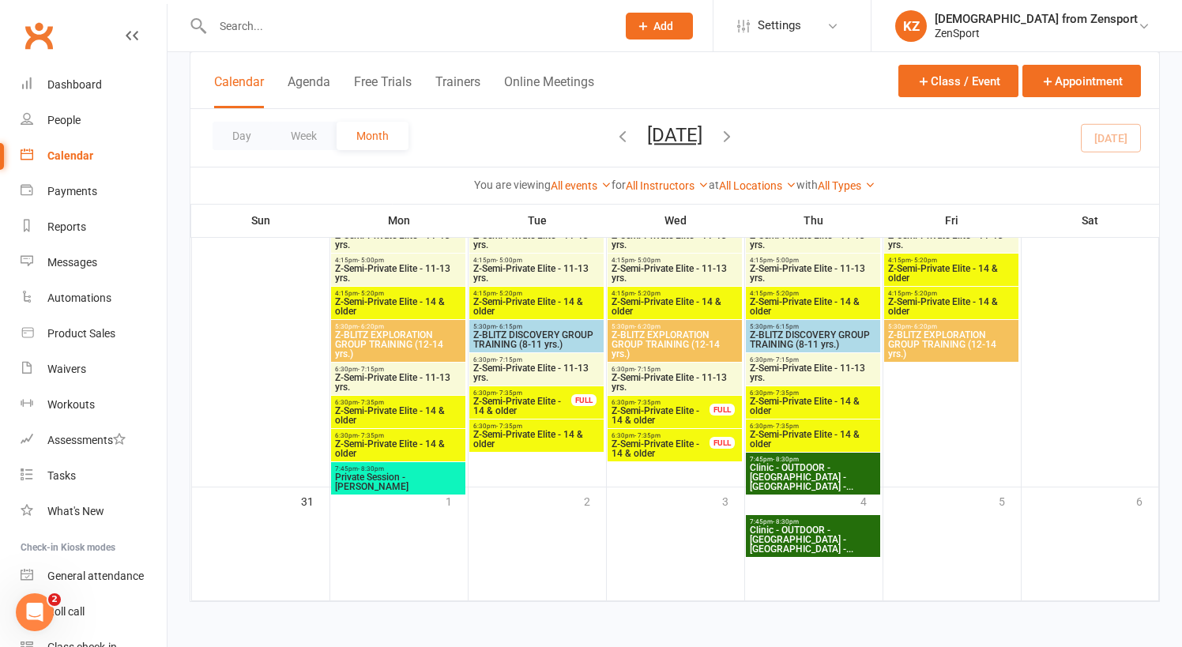
click at [785, 397] on span "Z-Semi-Private Elite - 14 & older" at bounding box center [813, 406] width 128 height 19
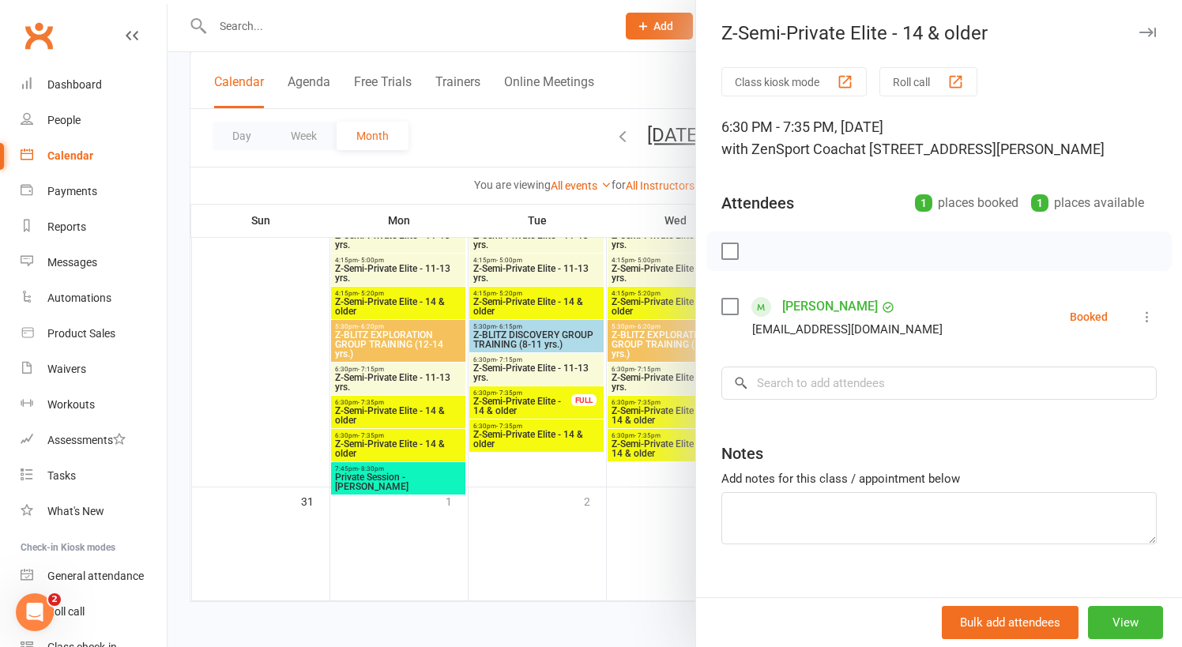
click at [655, 389] on div at bounding box center [675, 323] width 1015 height 647
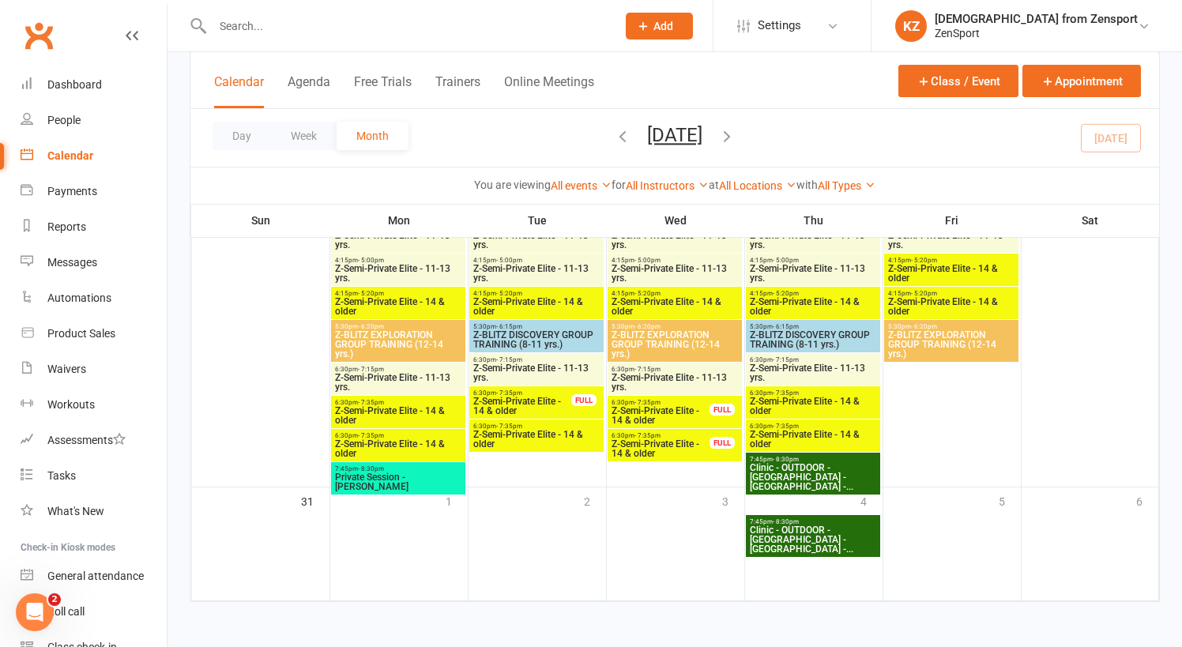
click at [776, 430] on span "Z-Semi-Private Elite - 14 & older" at bounding box center [813, 439] width 128 height 19
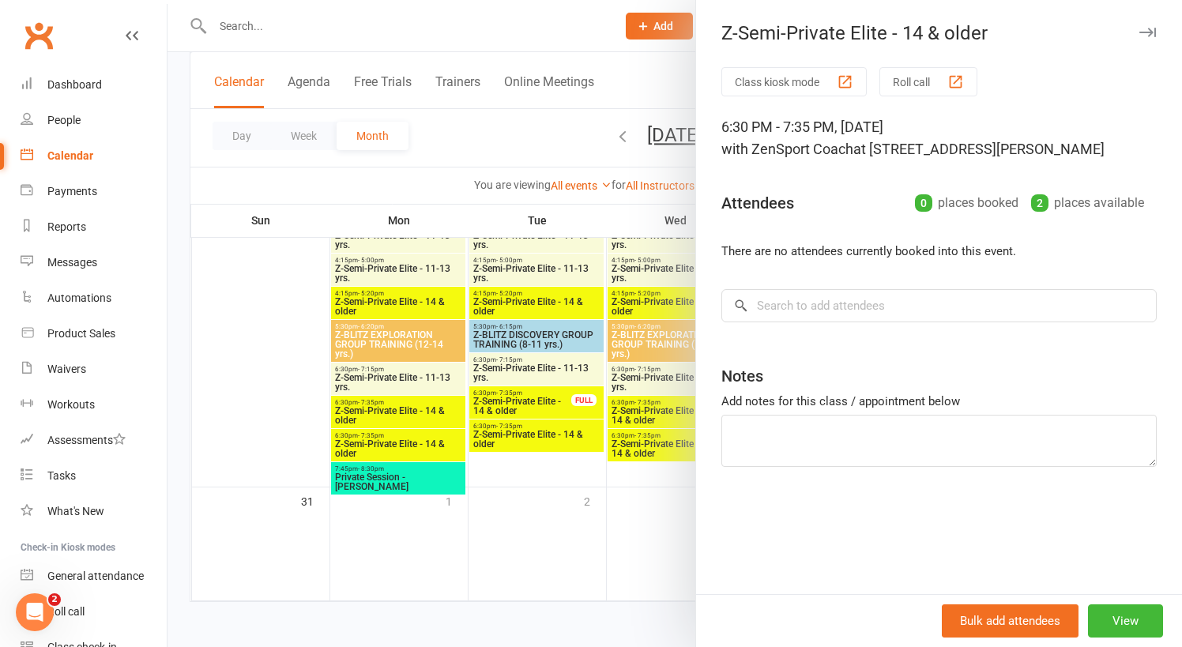
click at [597, 395] on div at bounding box center [675, 323] width 1015 height 647
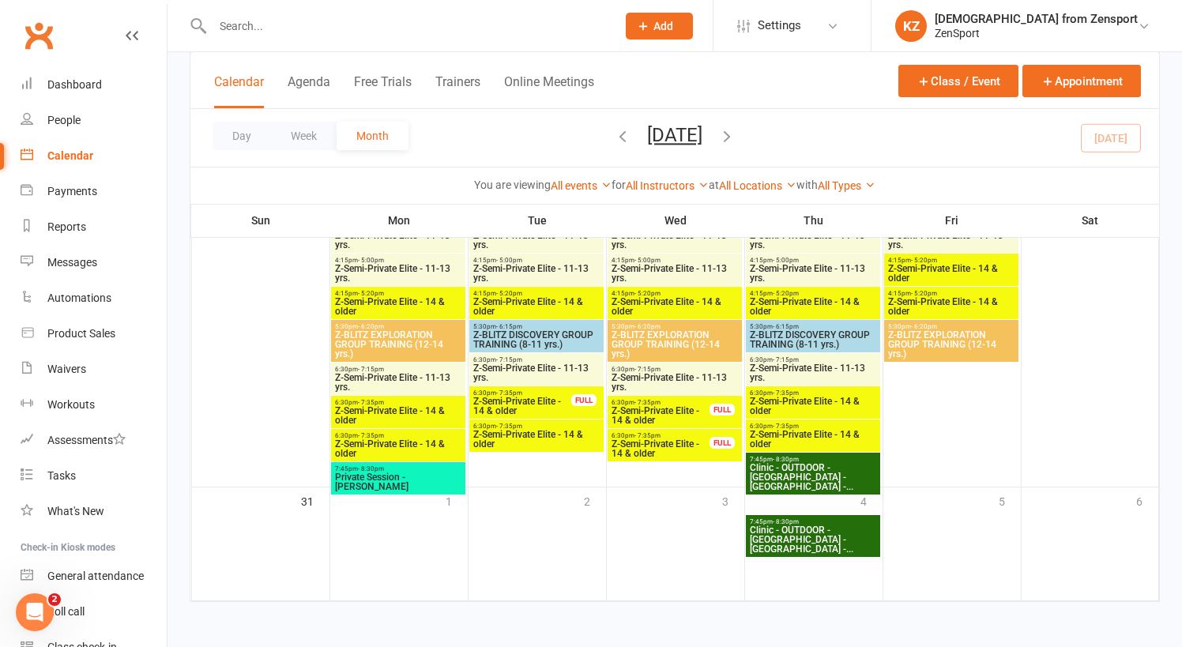
click at [269, 30] on input "text" at bounding box center [407, 26] width 398 height 22
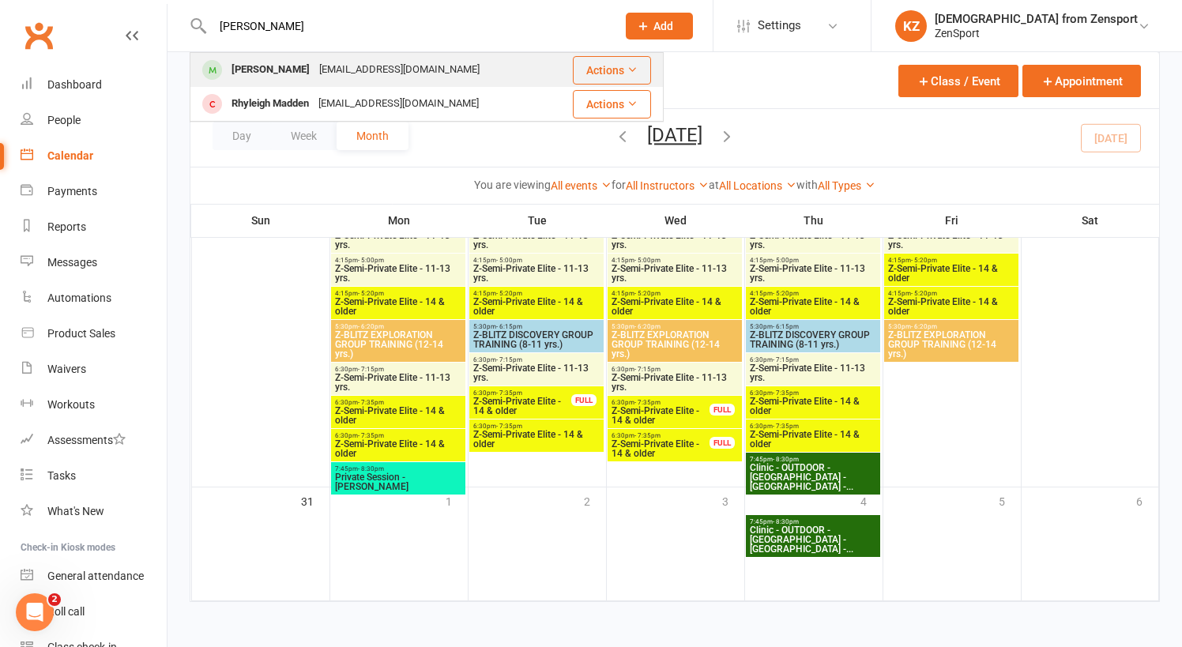
type input "rhys"
click at [274, 66] on div "Rhys Brunner" at bounding box center [271, 69] width 88 height 23
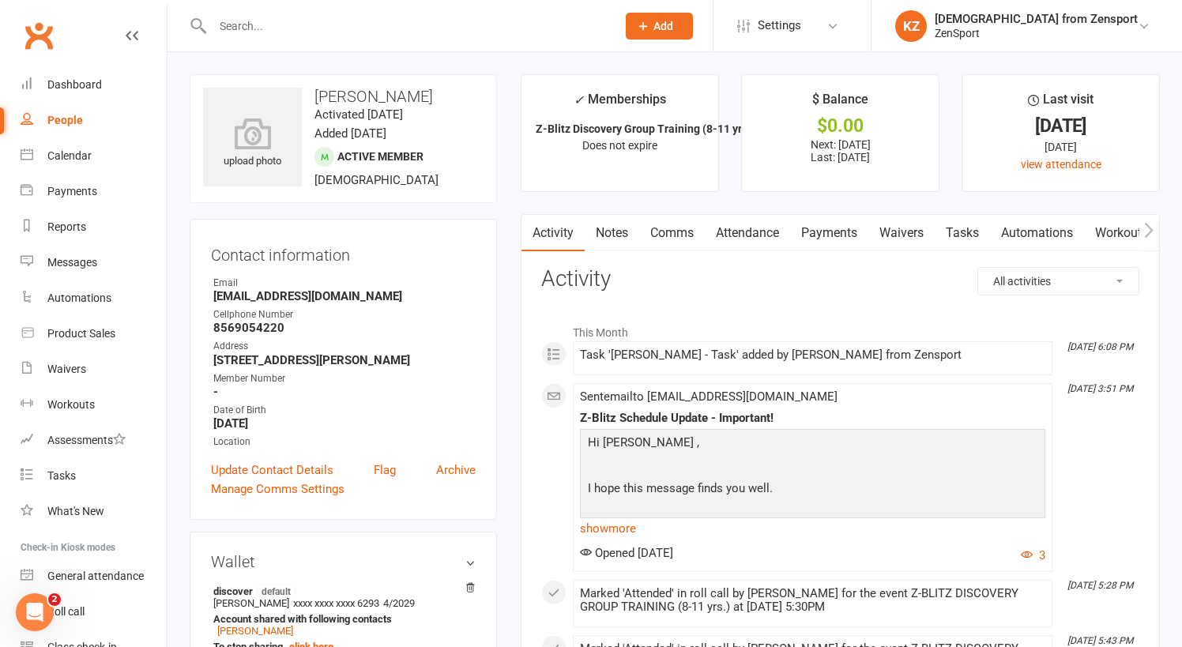
click at [843, 232] on link "Payments" at bounding box center [829, 233] width 78 height 36
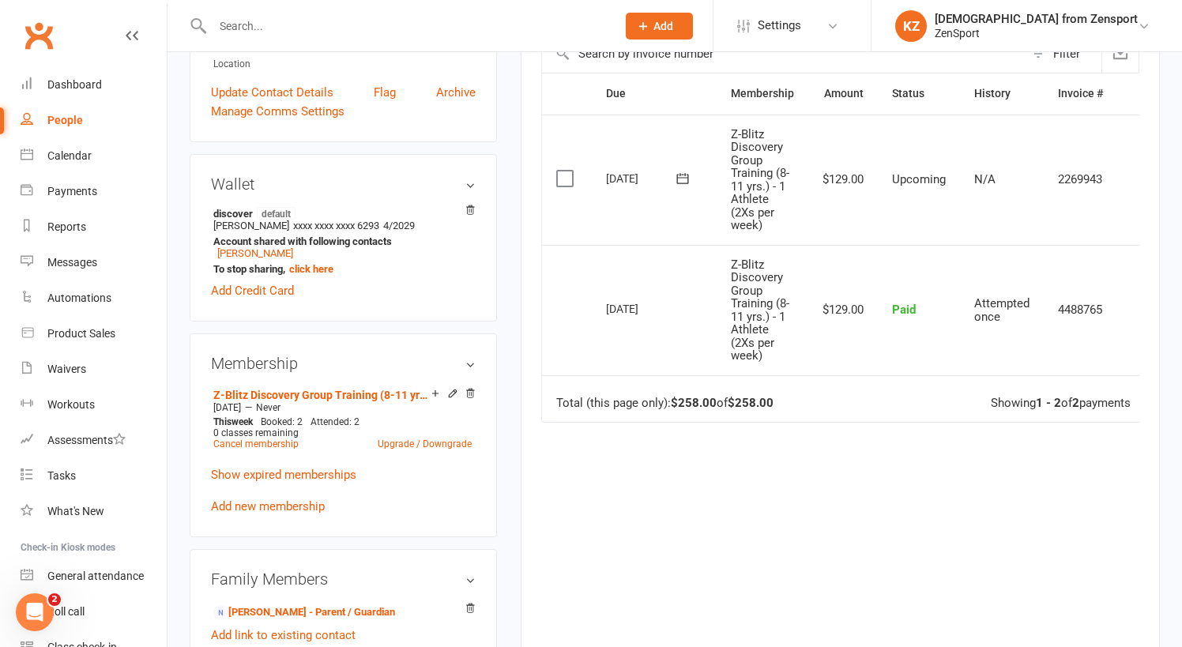
scroll to position [379, 0]
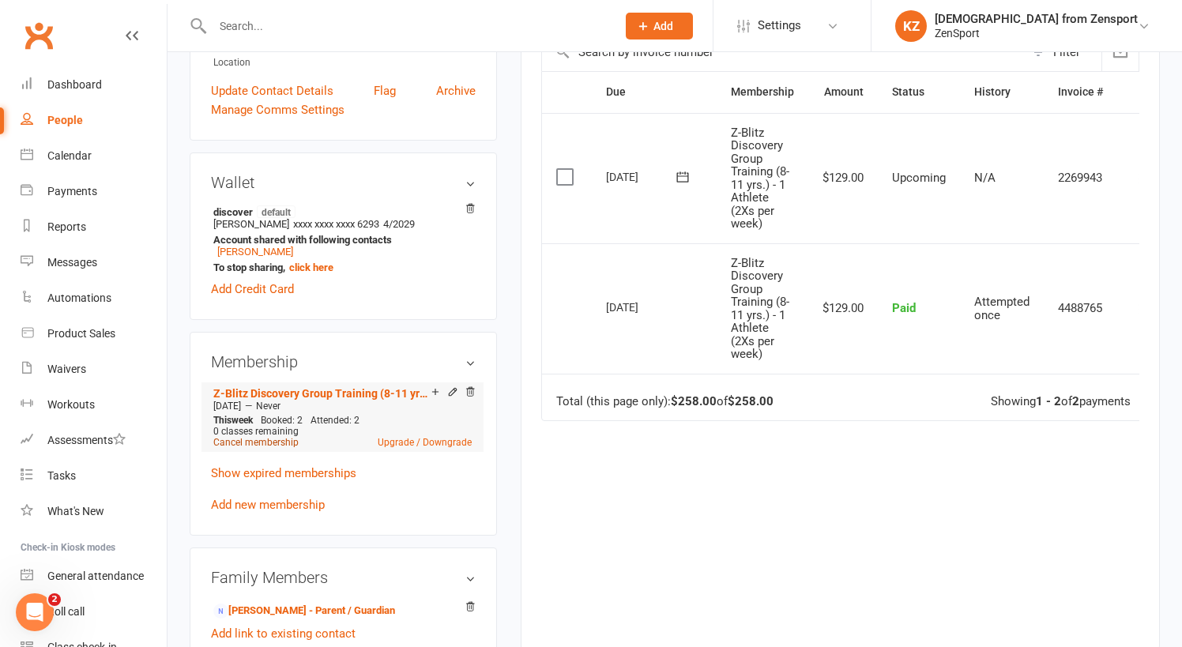
click at [280, 440] on link "Cancel membership" at bounding box center [255, 442] width 85 height 11
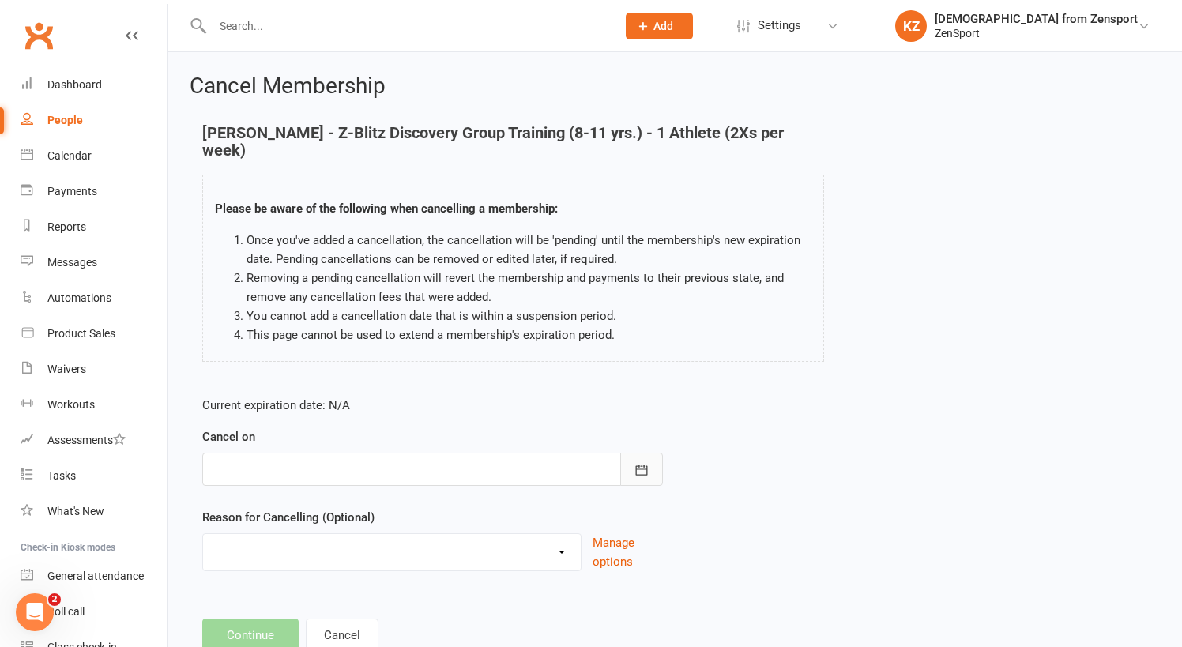
click at [641, 462] on icon "button" at bounding box center [642, 470] width 16 height 16
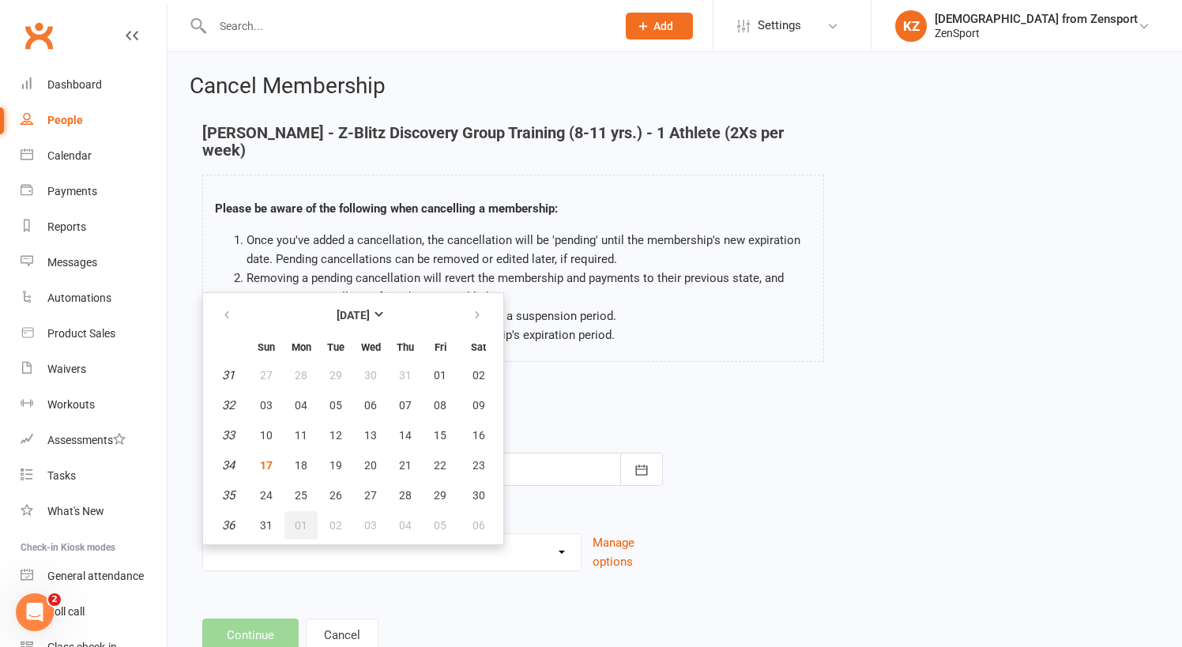
click at [304, 519] on span "01" at bounding box center [301, 525] width 13 height 13
type input "01 Sep 2025"
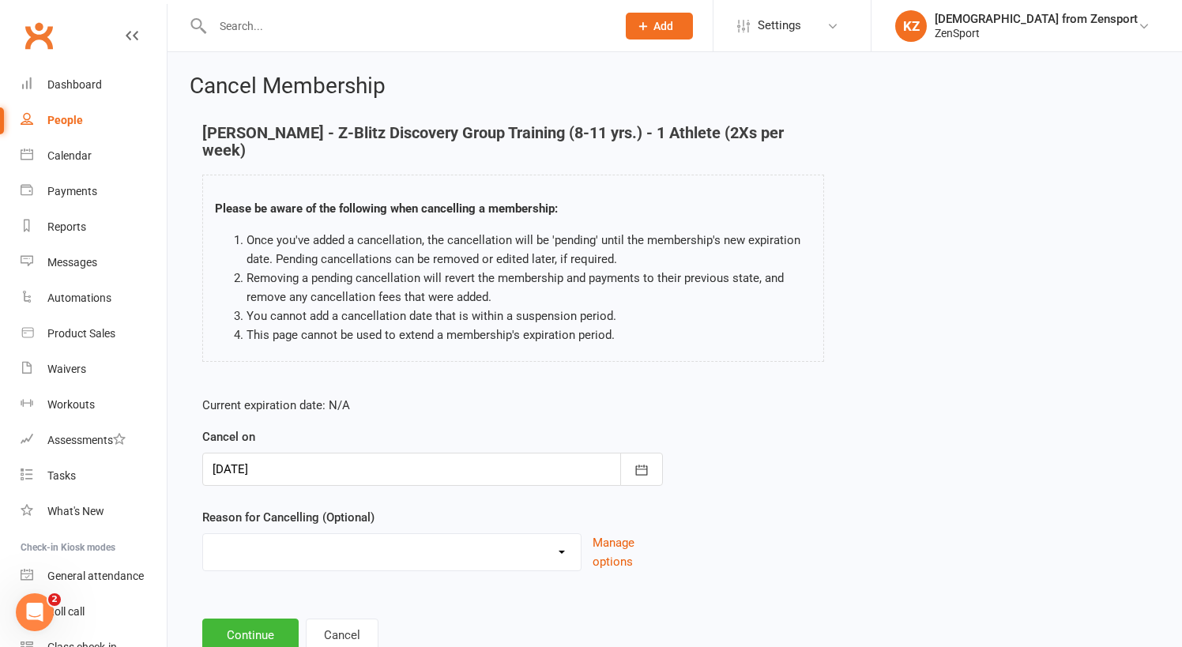
select select "2"
click at [251, 619] on button "Continue" at bounding box center [250, 635] width 96 height 33
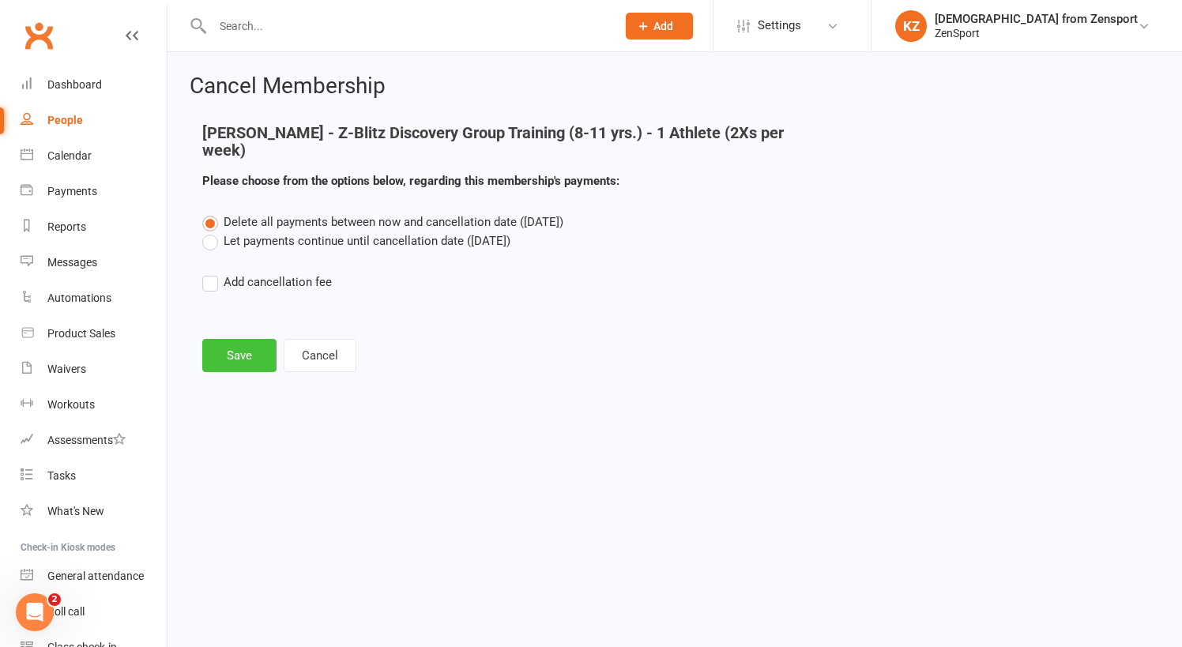
click at [241, 339] on button "Save" at bounding box center [239, 355] width 74 height 33
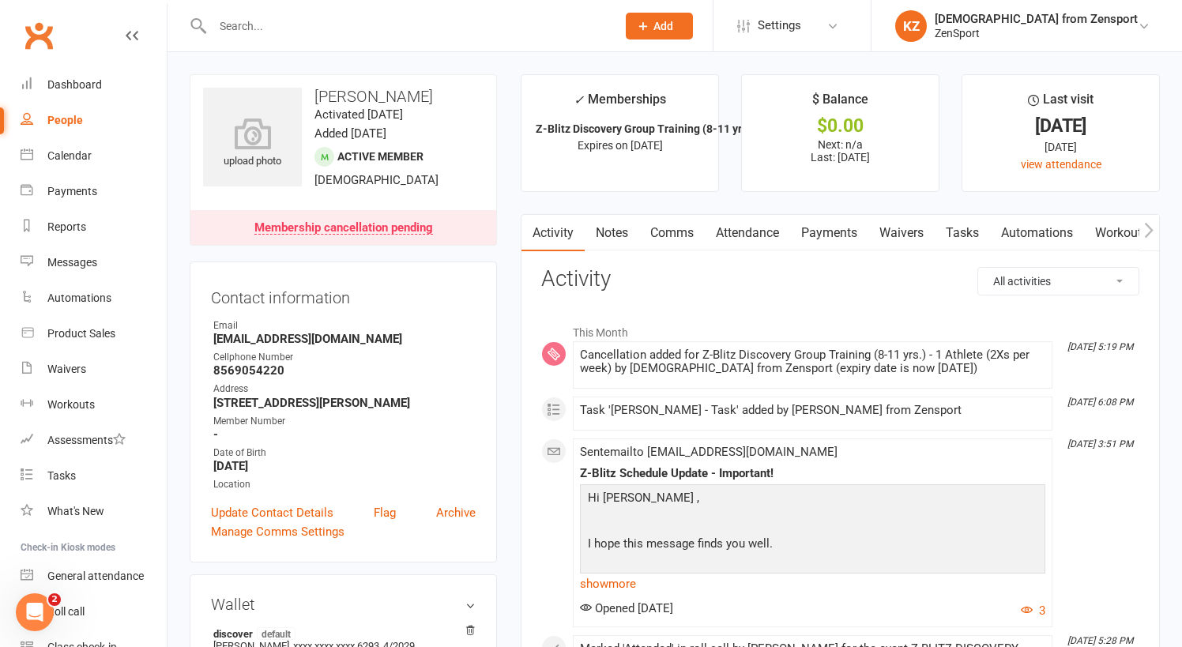
click at [968, 224] on link "Tasks" at bounding box center [962, 233] width 55 height 36
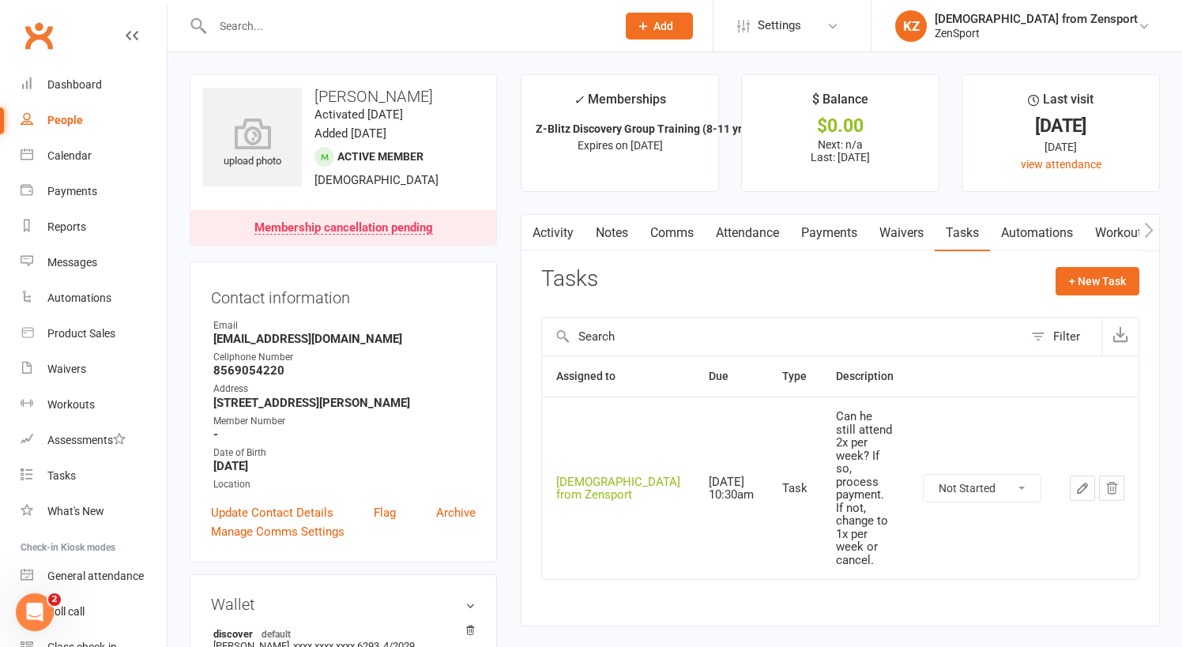
click at [1113, 483] on icon "button" at bounding box center [1112, 488] width 10 height 11
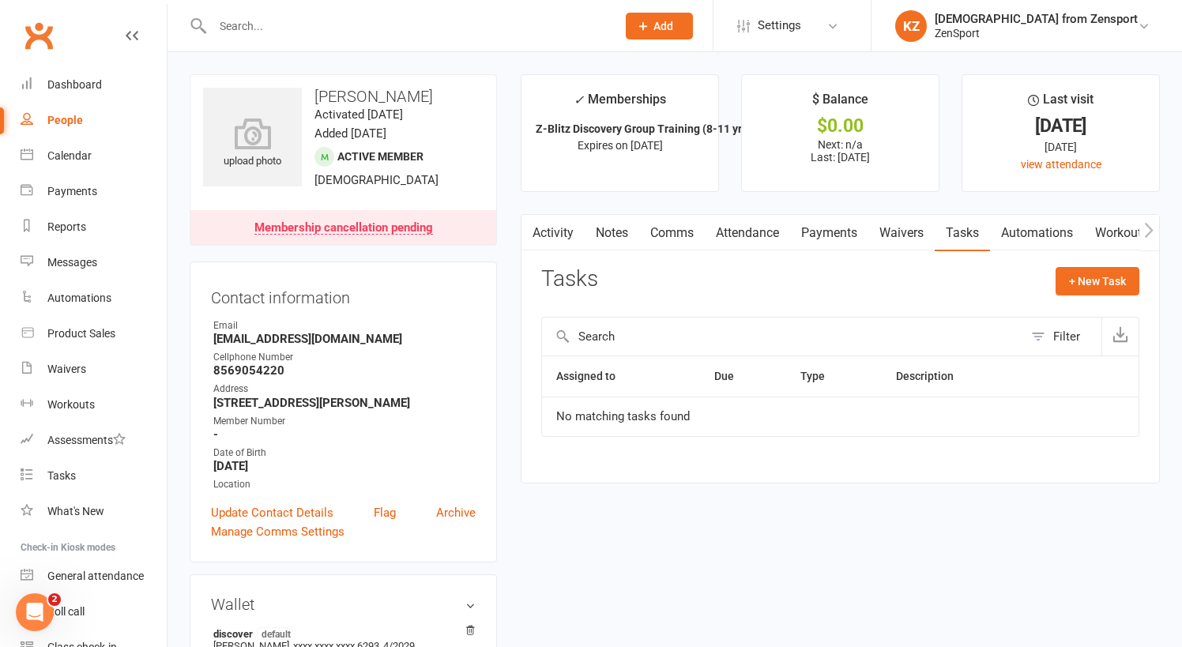
click at [260, 32] on input "text" at bounding box center [407, 26] width 398 height 22
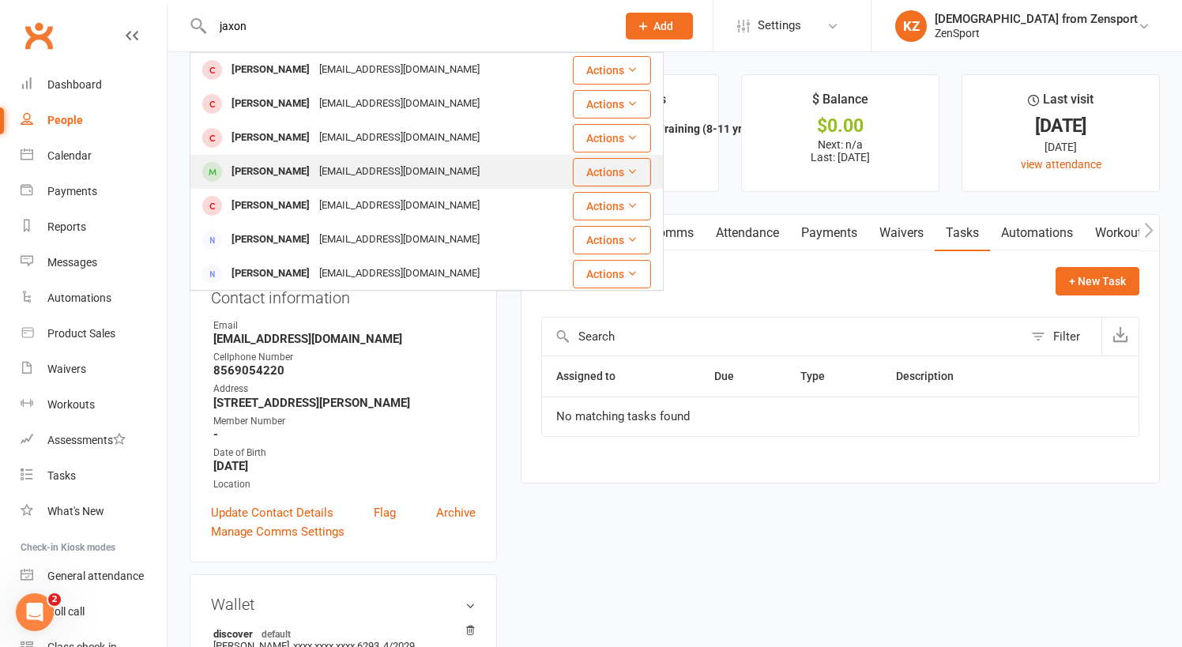
type input "jaxon"
click at [283, 165] on div "Jaxon Haskins" at bounding box center [271, 171] width 88 height 23
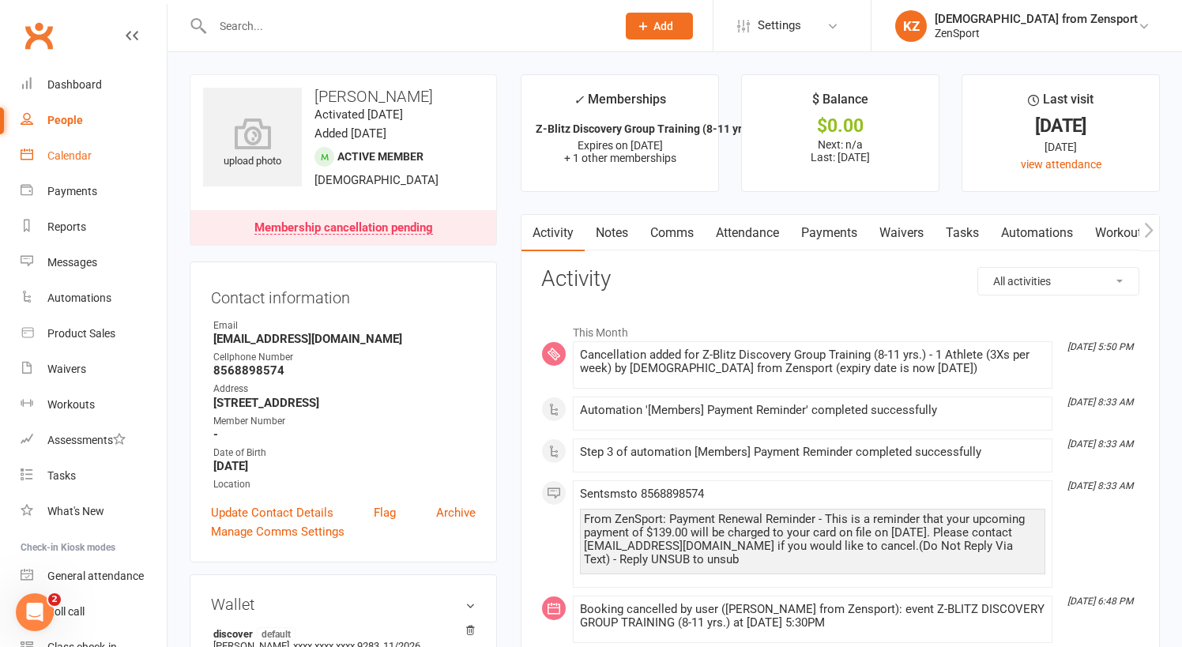
click at [73, 152] on div "Calendar" at bounding box center [69, 155] width 44 height 13
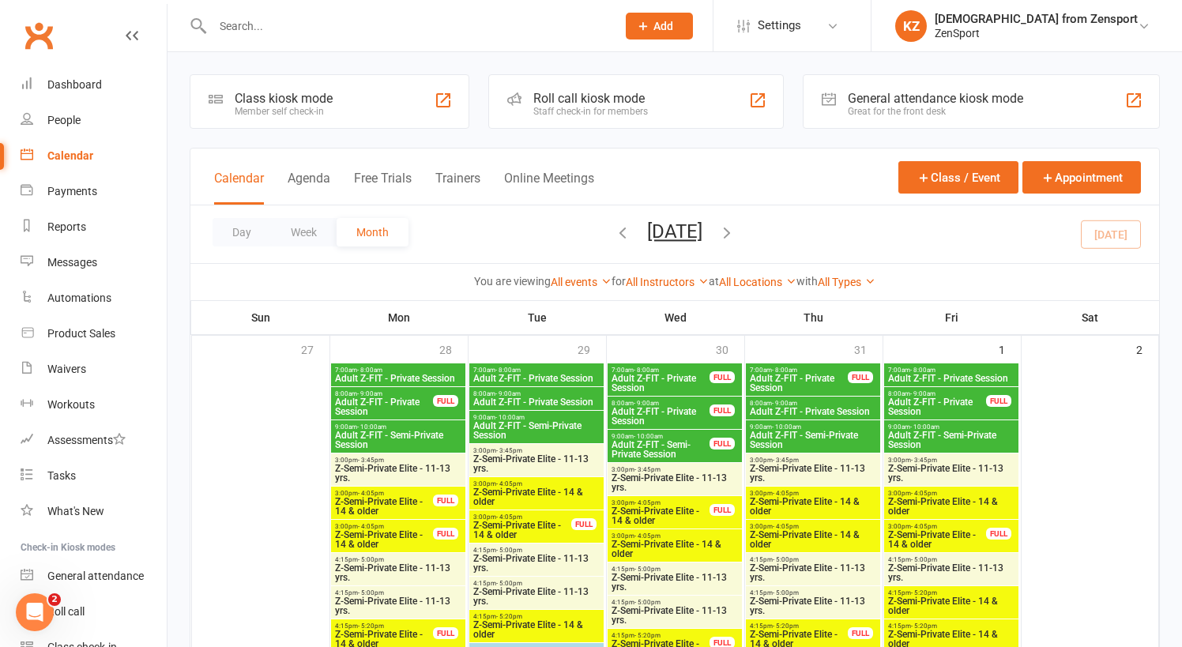
click at [245, 25] on input "text" at bounding box center [407, 26] width 398 height 22
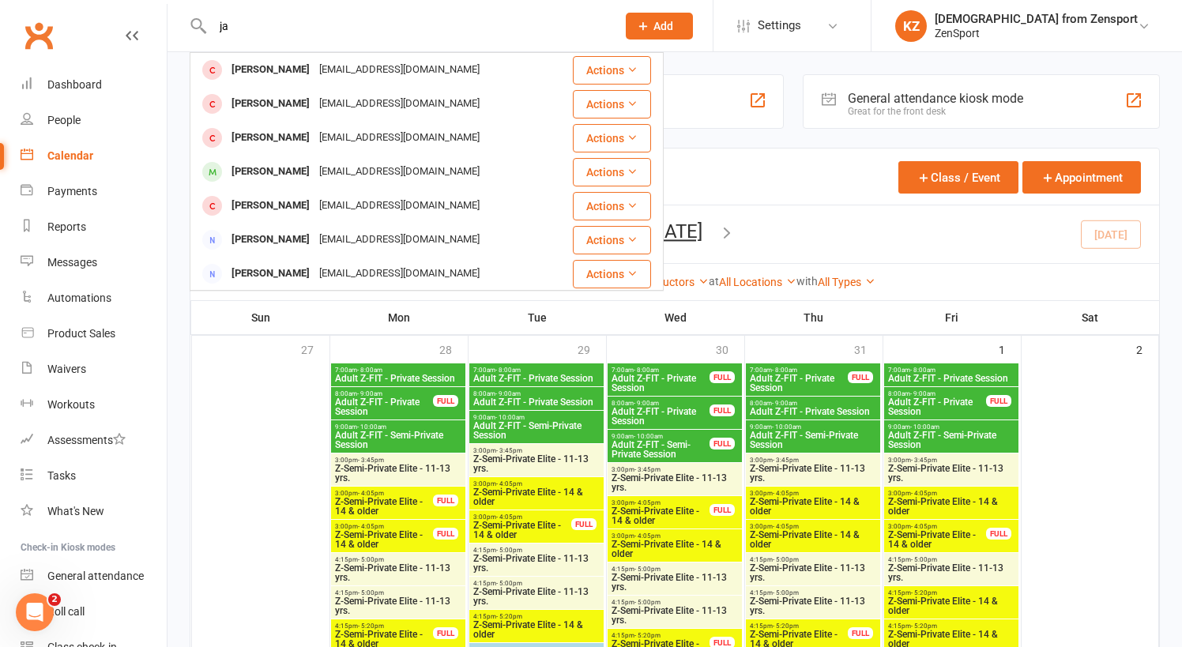
type input "j"
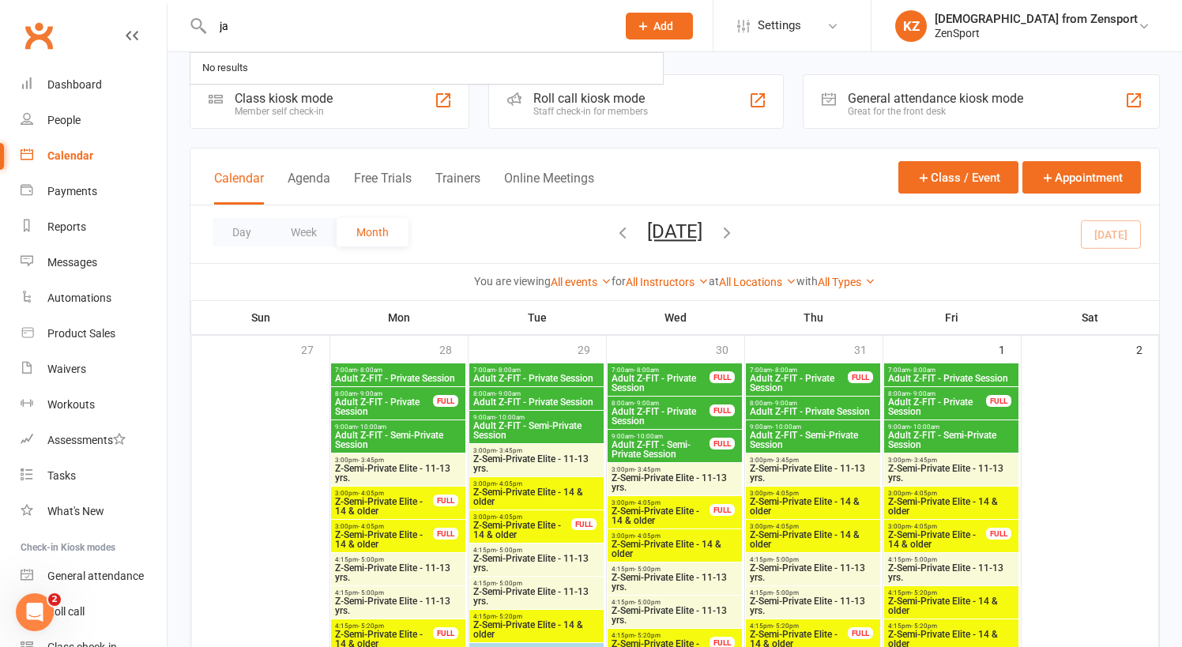
type input "j"
click at [77, 153] on div "Calendar" at bounding box center [70, 155] width 46 height 13
click at [243, 228] on button "Day" at bounding box center [242, 232] width 58 height 28
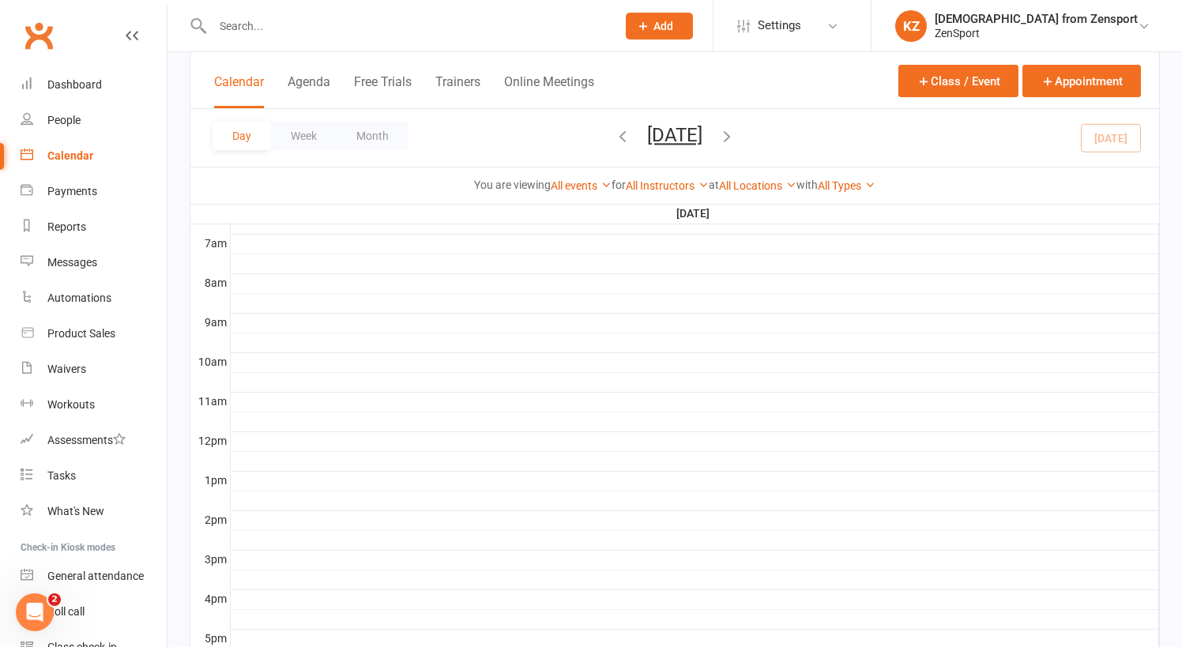
scroll to position [205, 0]
click at [674, 135] on button "Sunday, Aug 17, 2025" at bounding box center [674, 135] width 55 height 22
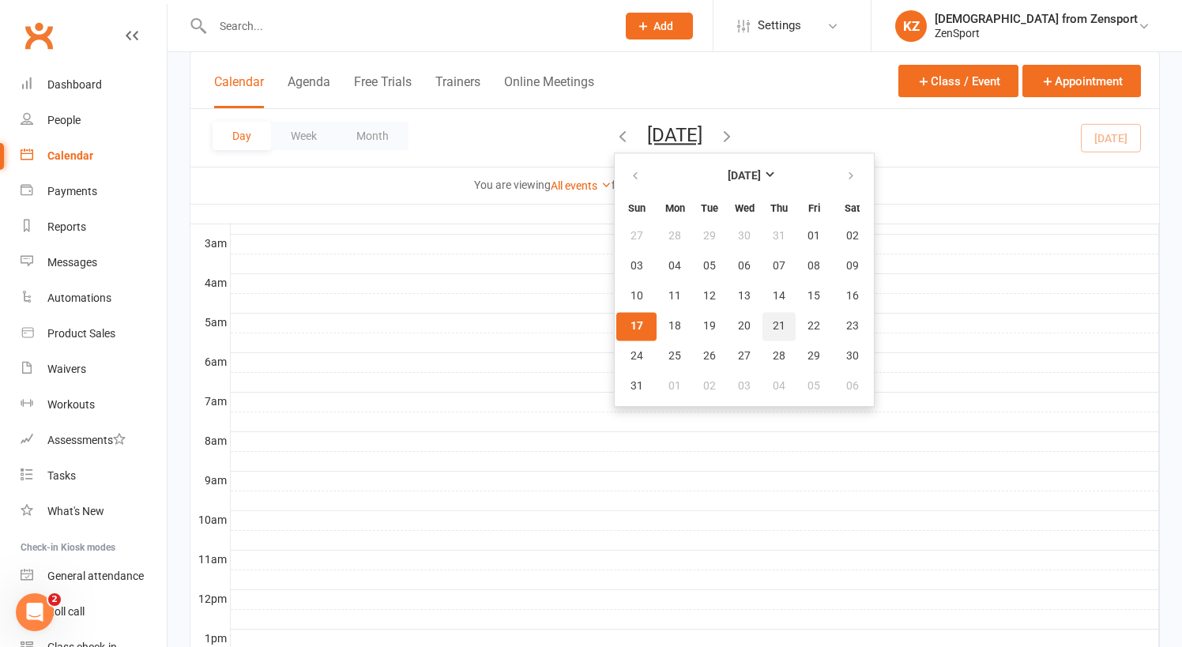
click at [773, 324] on span "21" at bounding box center [779, 326] width 13 height 13
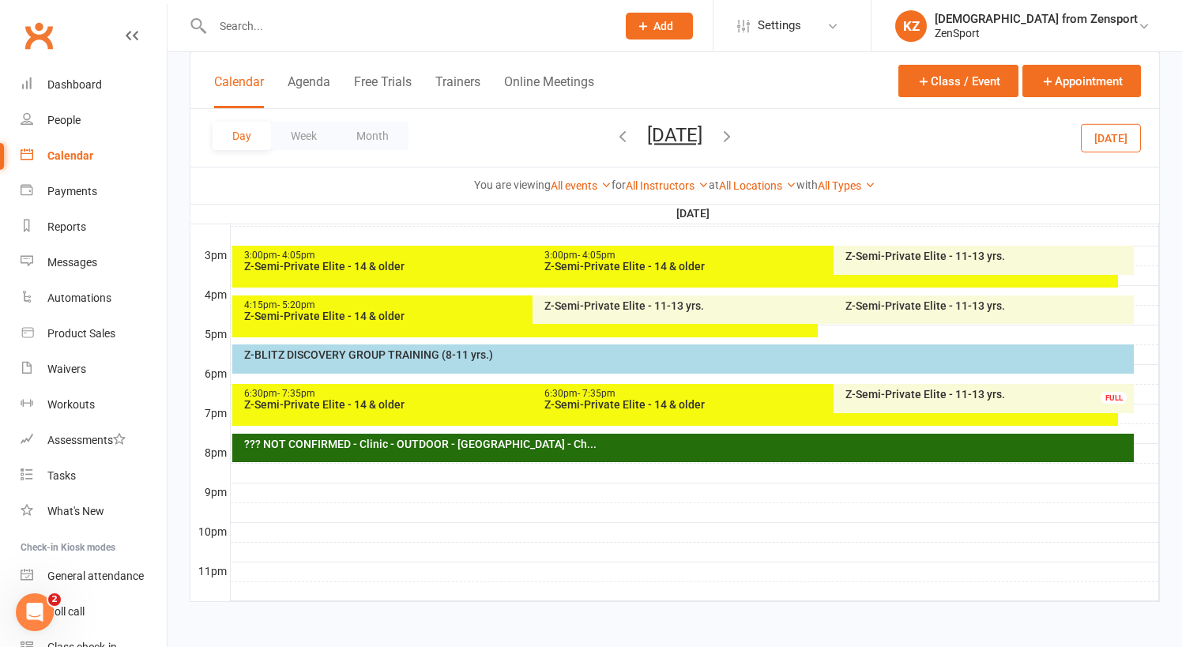
scroll to position [681, 0]
click at [548, 349] on div "Z-BLITZ DISCOVERY GROUP TRAINING (8-11 yrs.)" at bounding box center [687, 354] width 888 height 11
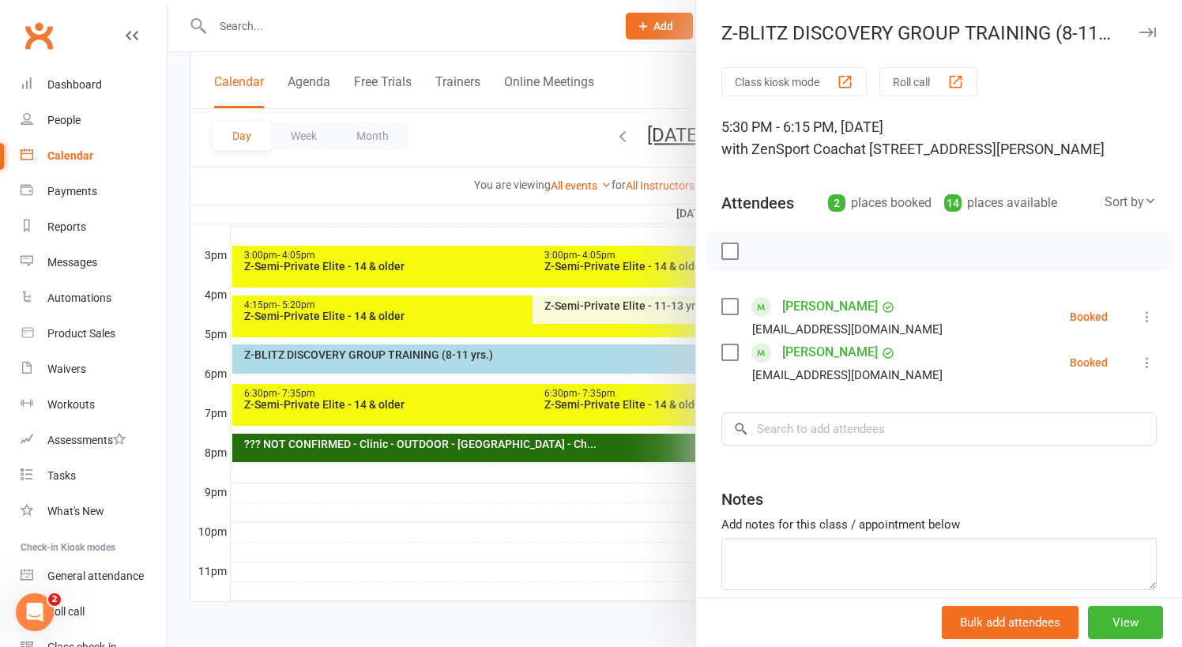
click at [522, 474] on div at bounding box center [675, 323] width 1015 height 647
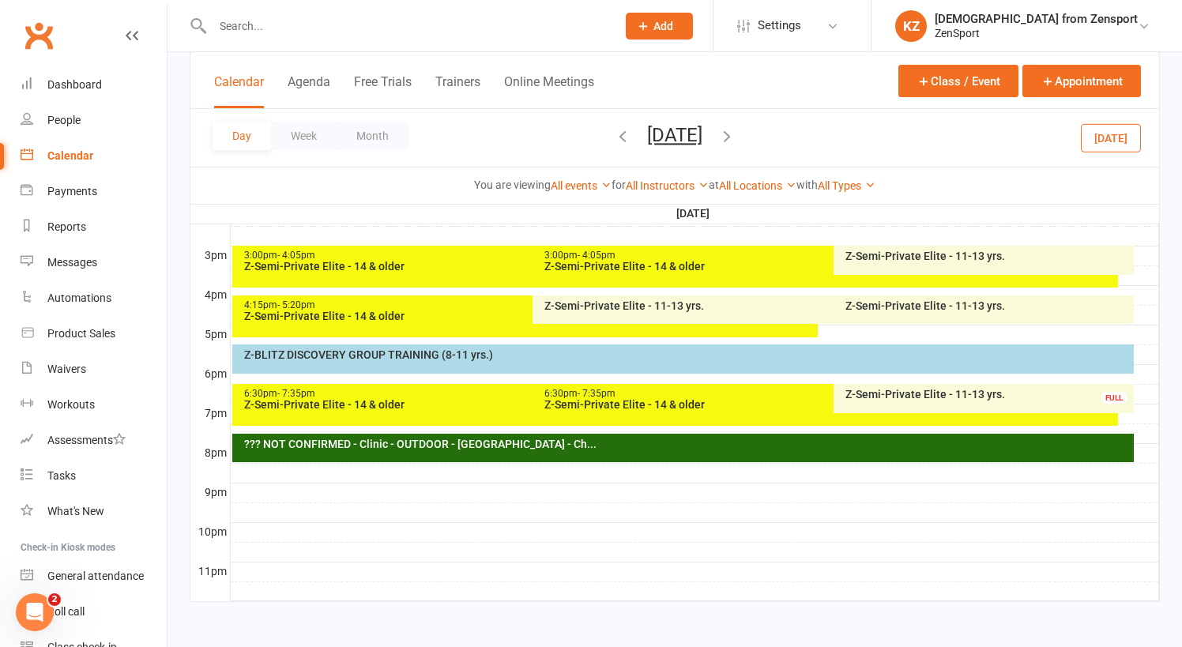
click at [647, 134] on button "Thursday, Aug 21, 2025" at bounding box center [674, 135] width 55 height 22
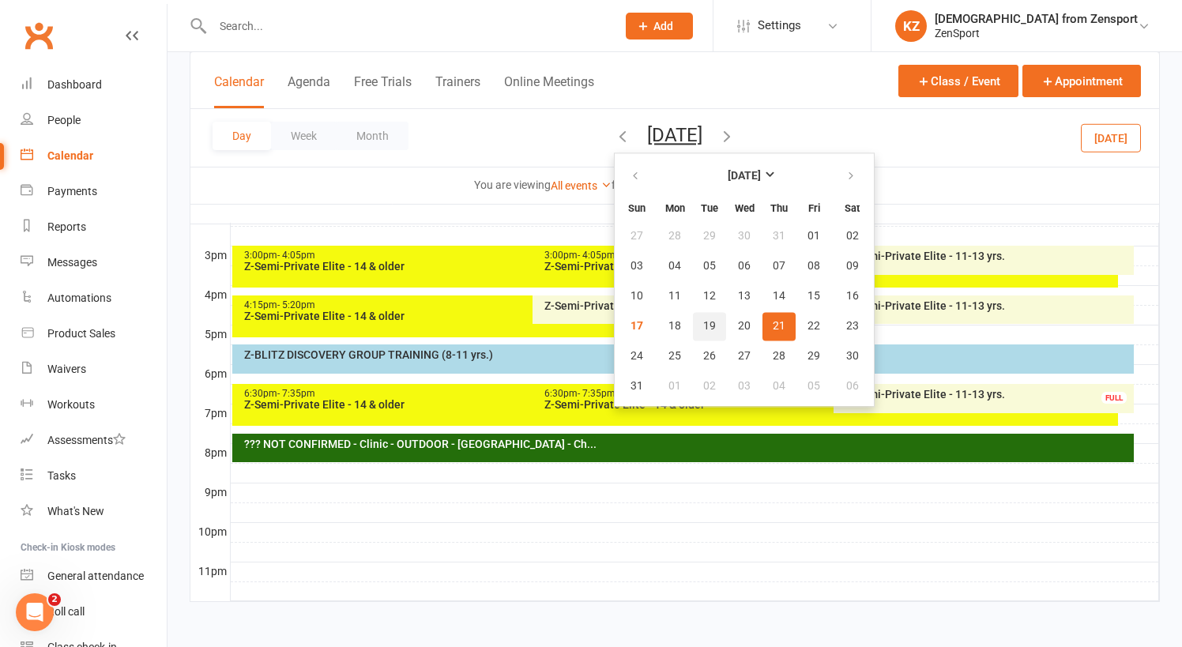
click at [703, 325] on span "19" at bounding box center [709, 326] width 13 height 13
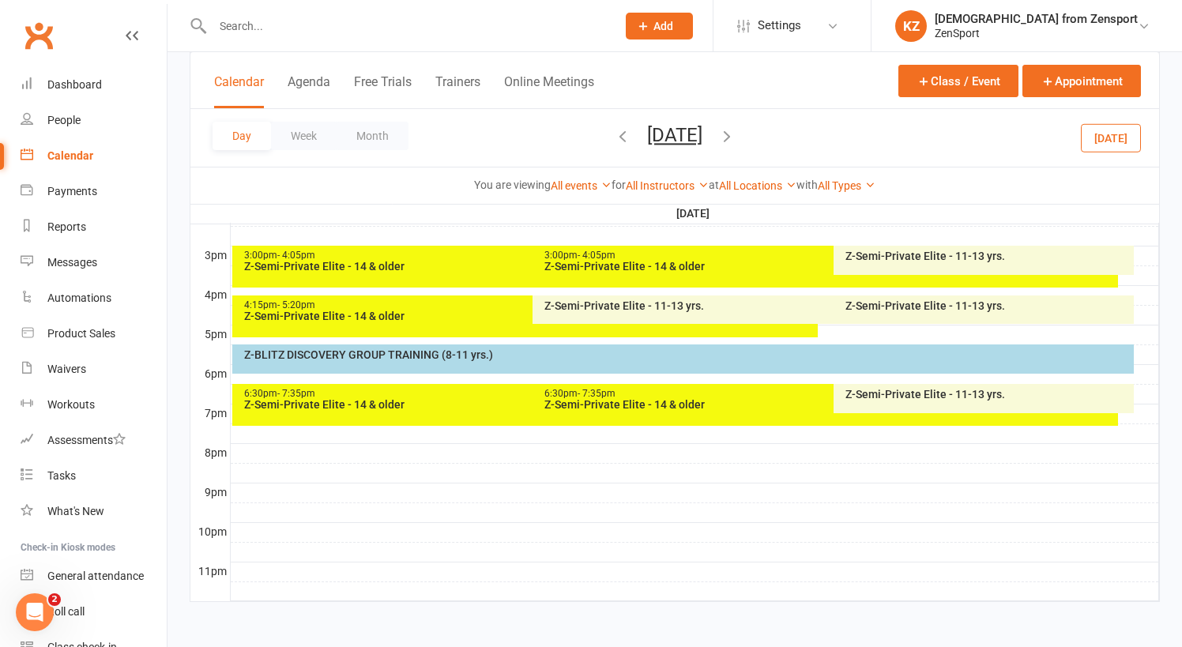
click at [594, 349] on div "Z-BLITZ DISCOVERY GROUP TRAINING (8-11 yrs.)" at bounding box center [687, 354] width 888 height 11
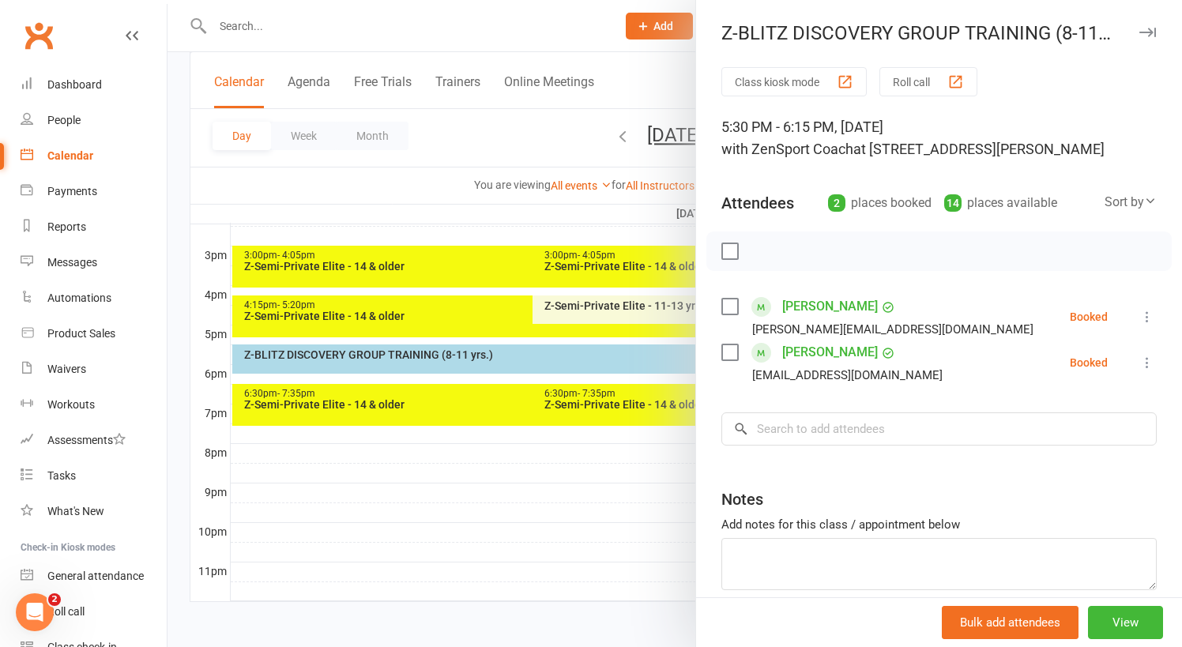
click at [545, 446] on div at bounding box center [675, 323] width 1015 height 647
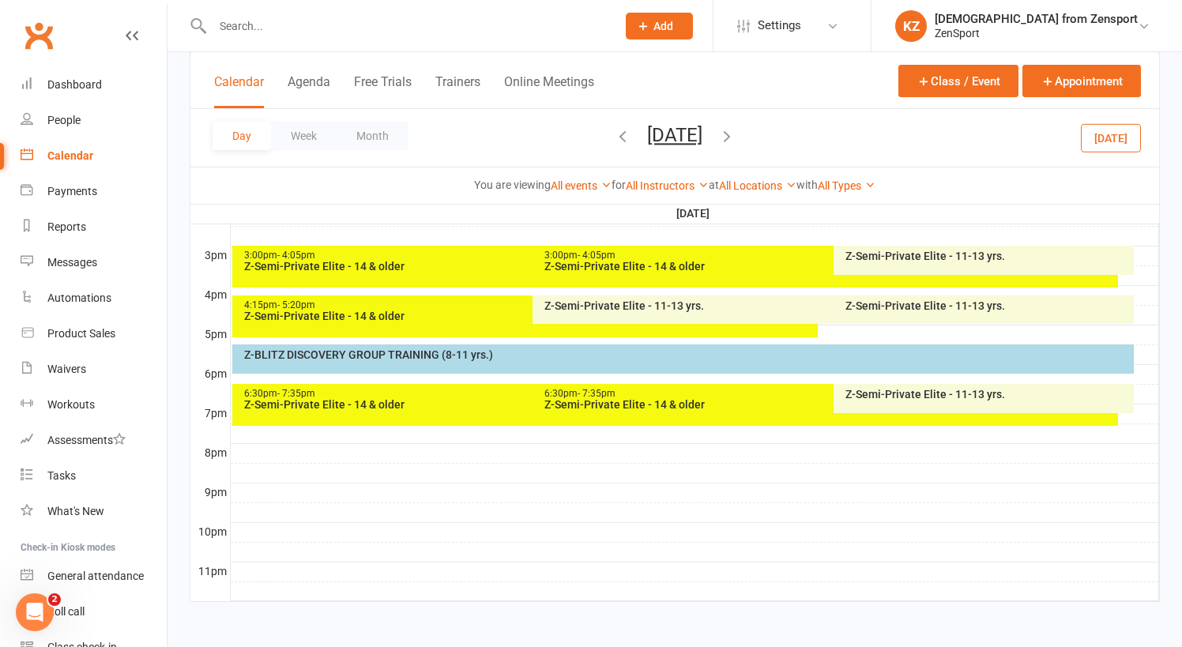
click at [326, 28] on input "text" at bounding box center [407, 26] width 398 height 22
click at [675, 134] on button "Tuesday, Aug 19, 2025" at bounding box center [674, 135] width 55 height 22
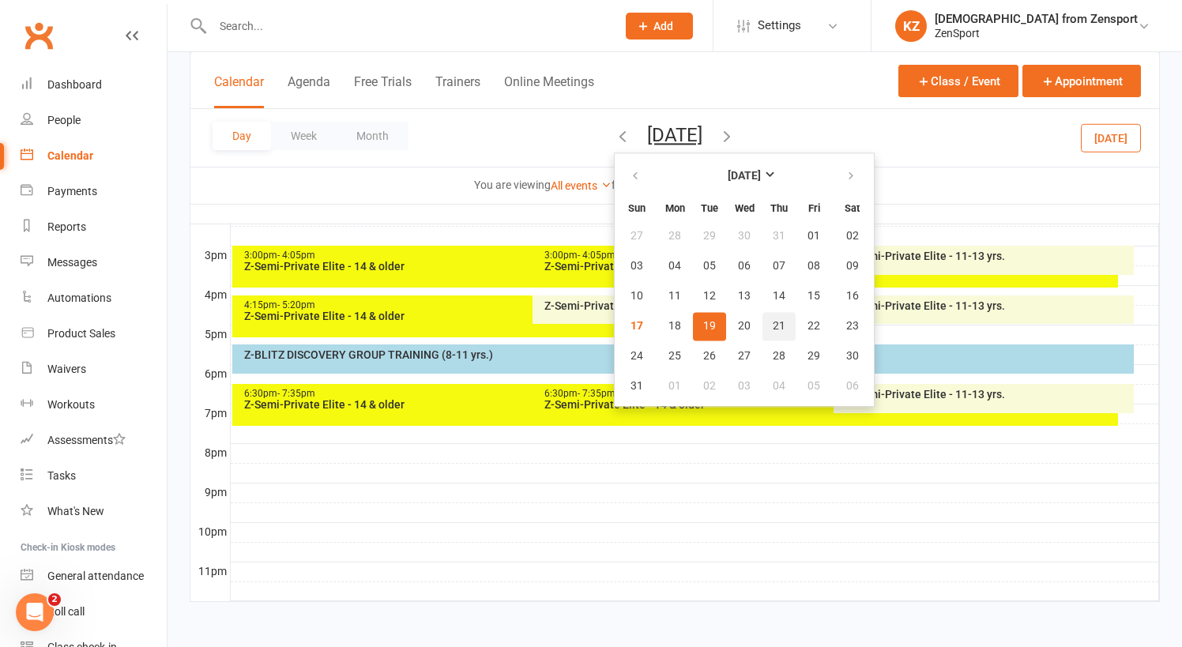
click at [773, 322] on span "21" at bounding box center [779, 326] width 13 height 13
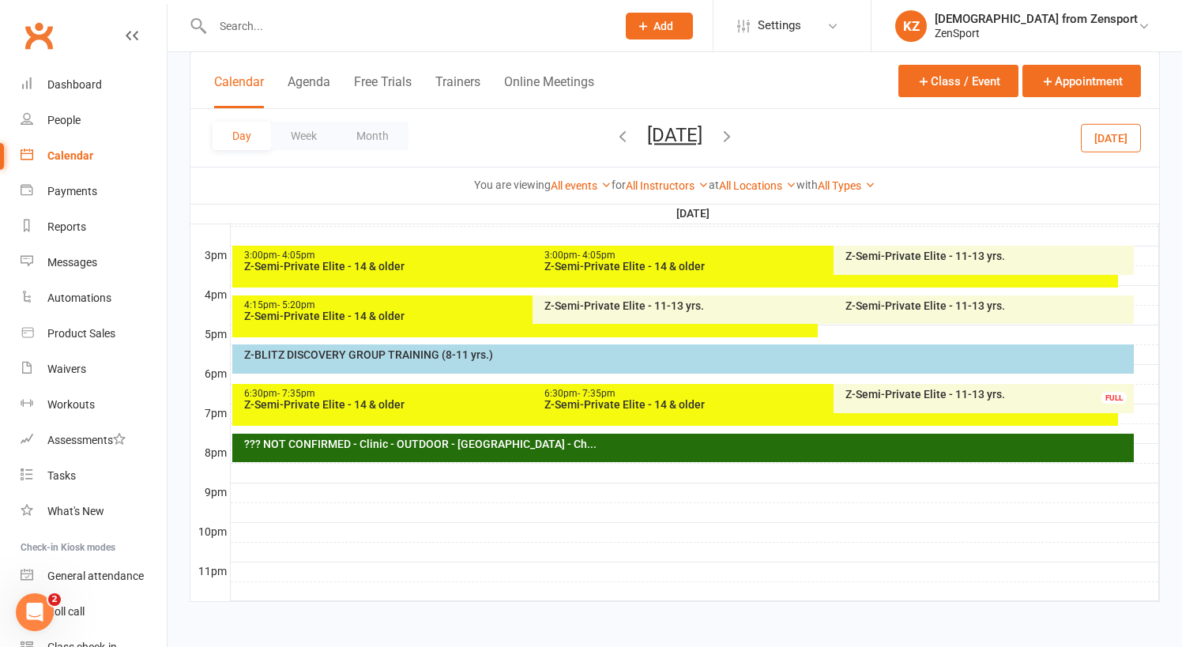
click at [684, 349] on div "Z-BLITZ DISCOVERY GROUP TRAINING (8-11 yrs.)" at bounding box center [687, 354] width 888 height 11
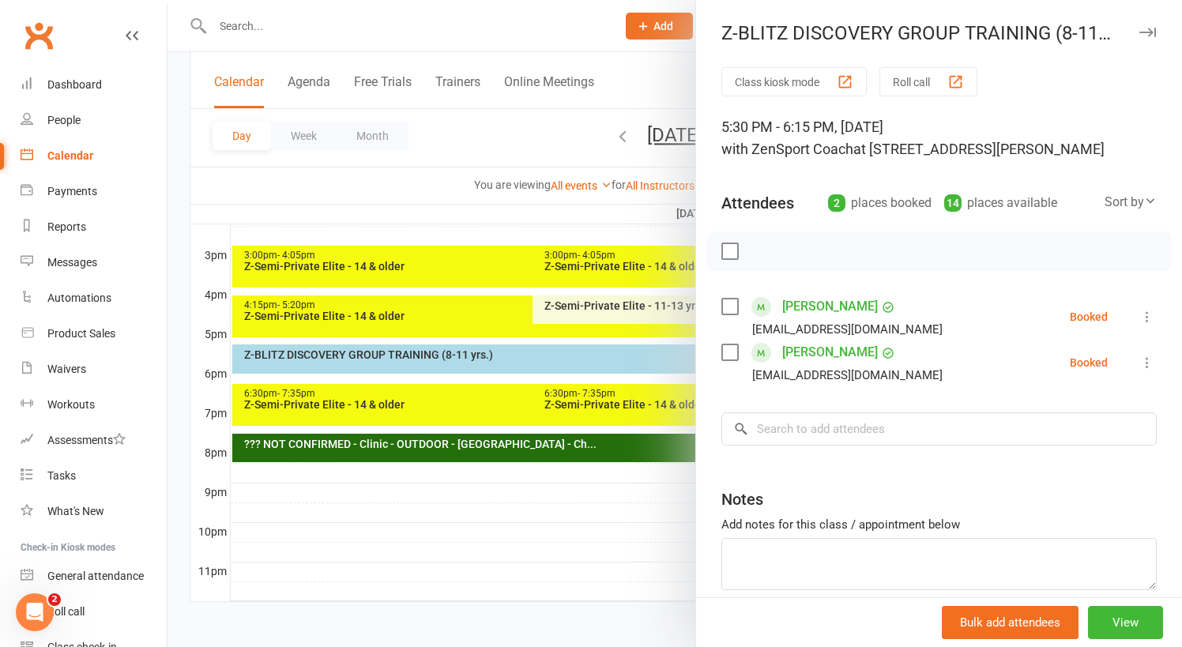
click at [846, 302] on link "Jaxon Haskins" at bounding box center [830, 306] width 96 height 25
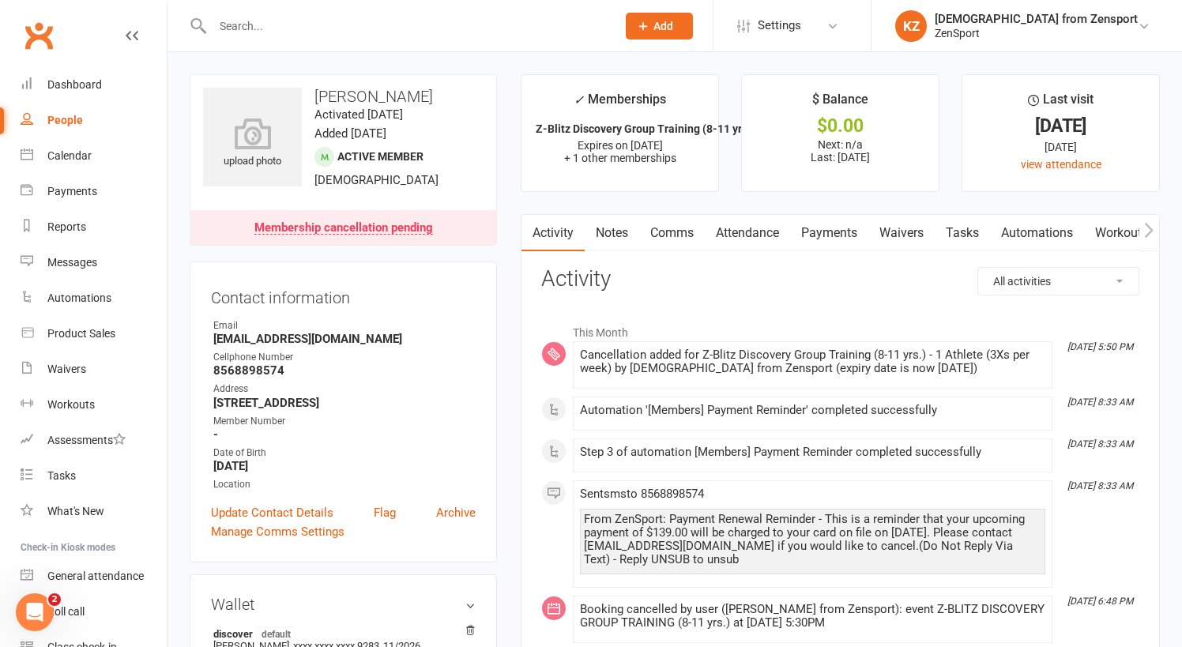
click at [819, 232] on link "Payments" at bounding box center [829, 233] width 78 height 36
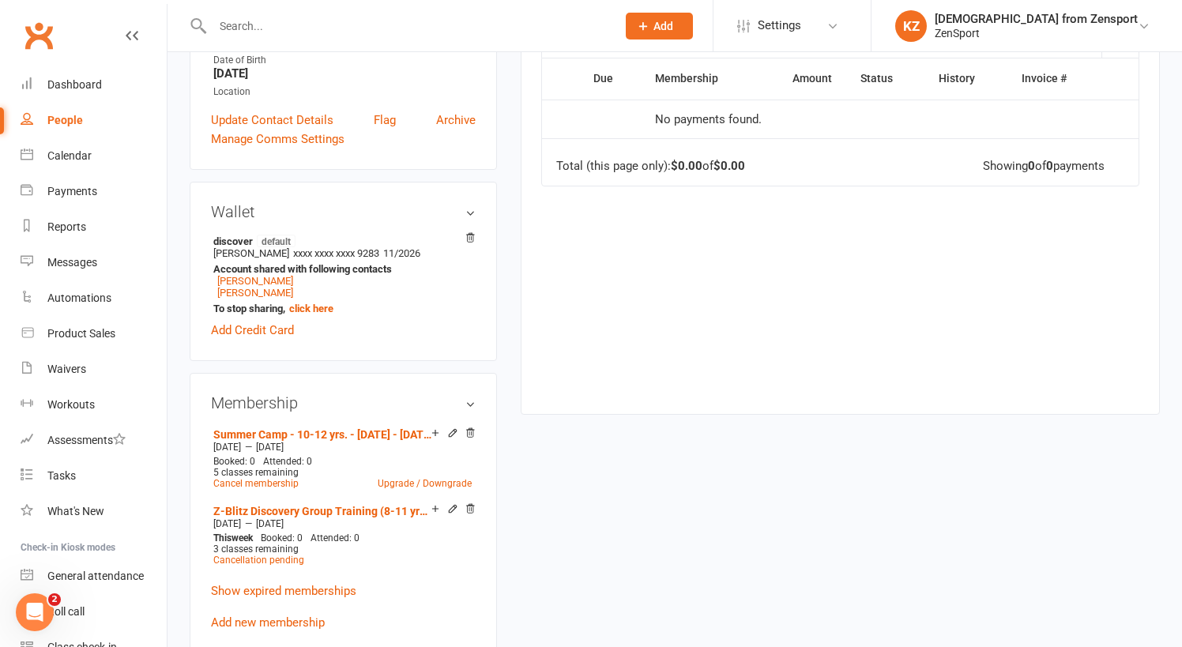
scroll to position [457, 0]
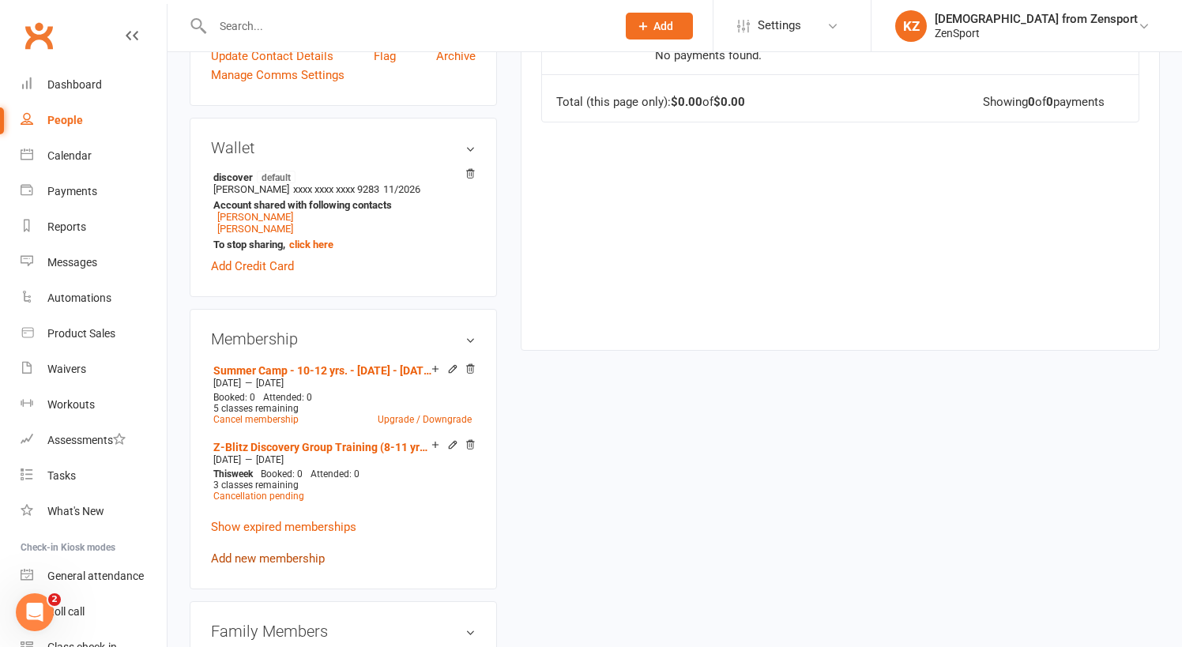
click at [274, 552] on link "Add new membership" at bounding box center [268, 559] width 114 height 14
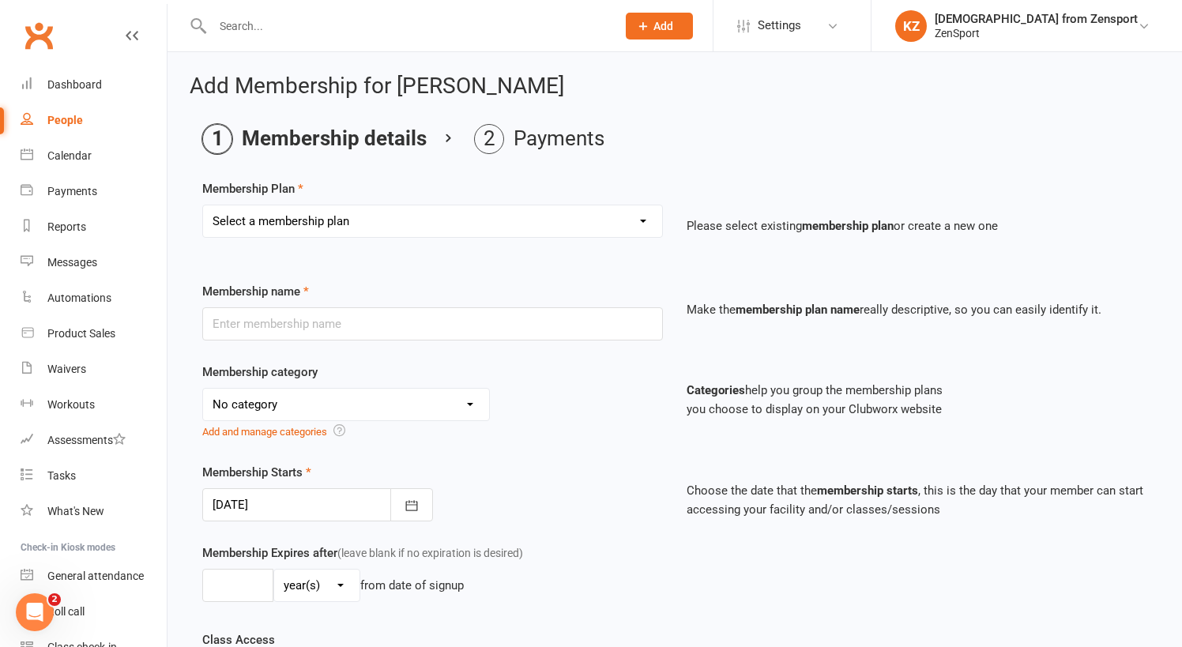
select select "11"
type input "Z-Blitz Discovery Group Training (8-11 yrs.) - 1 Athlete (2Xs per week)"
select select "10"
type input "0"
select select "2"
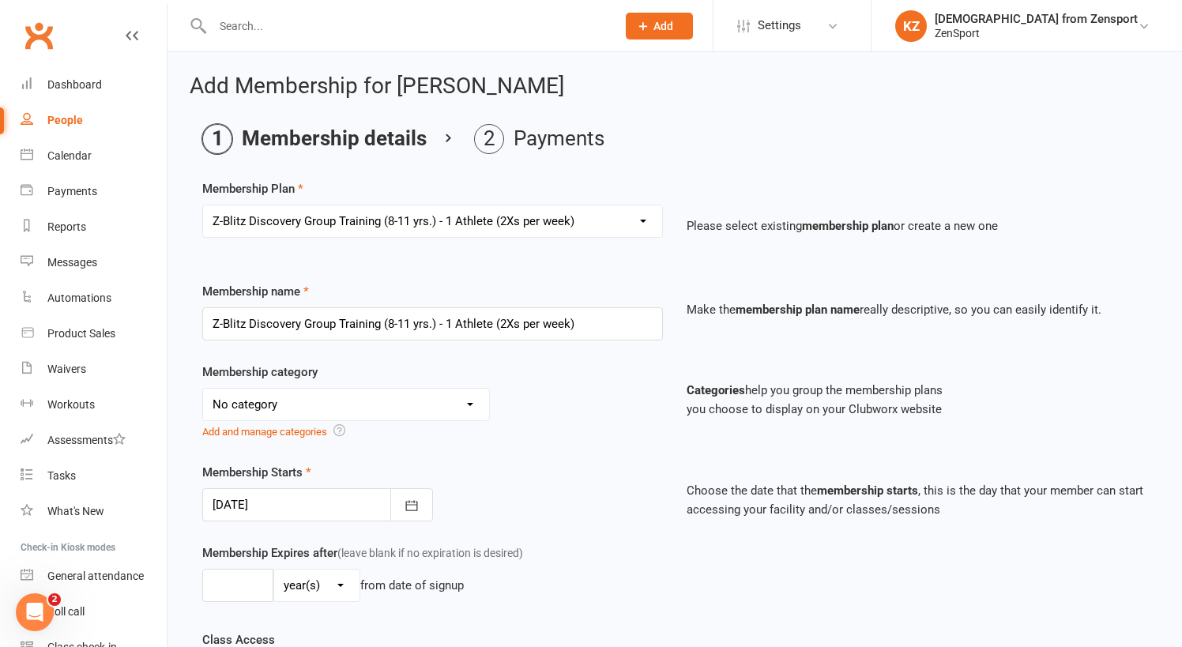
type input "2"
click at [421, 496] on button "button" at bounding box center [411, 504] width 43 height 33
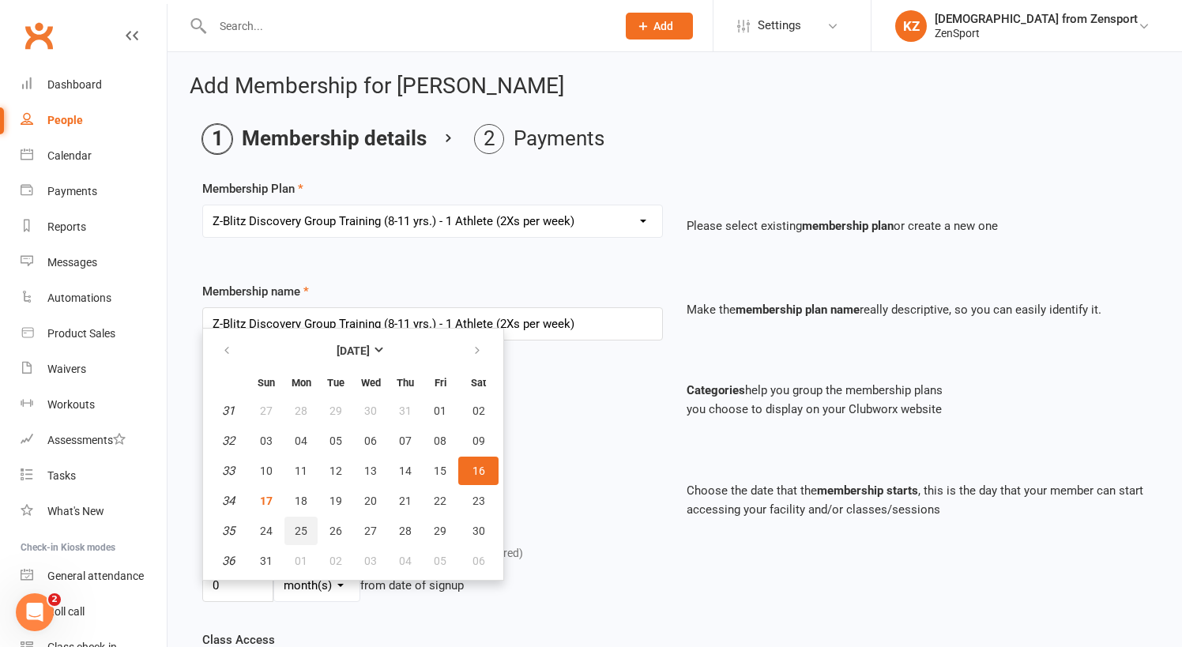
click at [306, 525] on span "25" at bounding box center [301, 531] width 13 height 13
type input "25 Aug 2025"
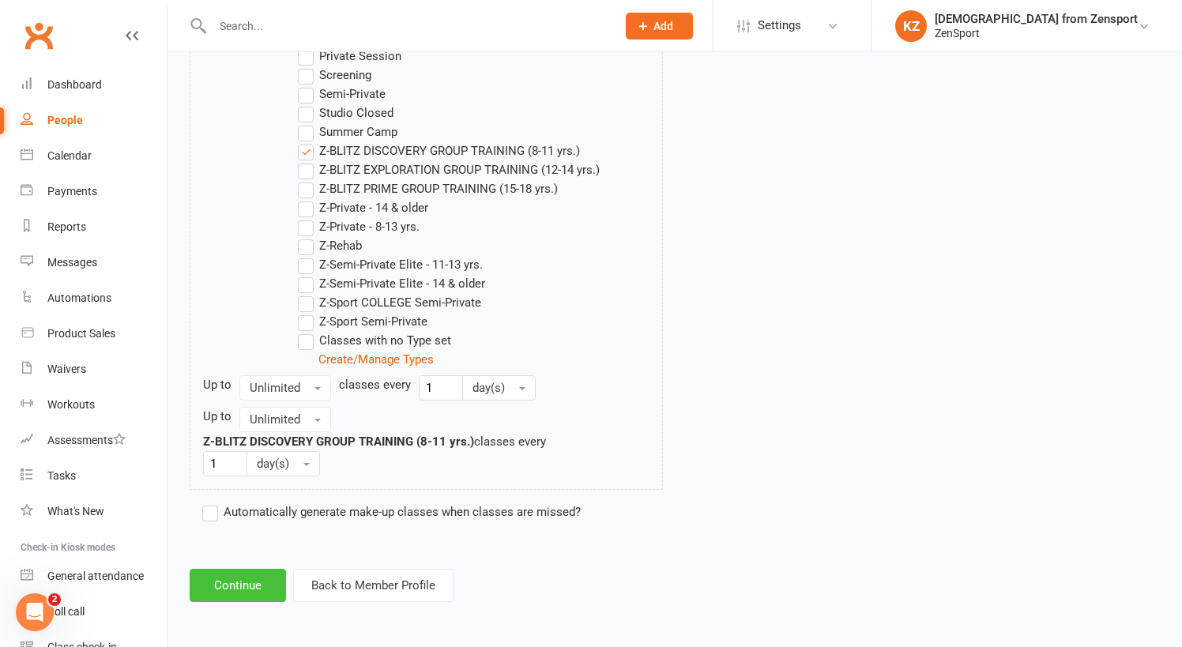
scroll to position [925, 0]
click at [250, 569] on button "Continue" at bounding box center [238, 585] width 96 height 33
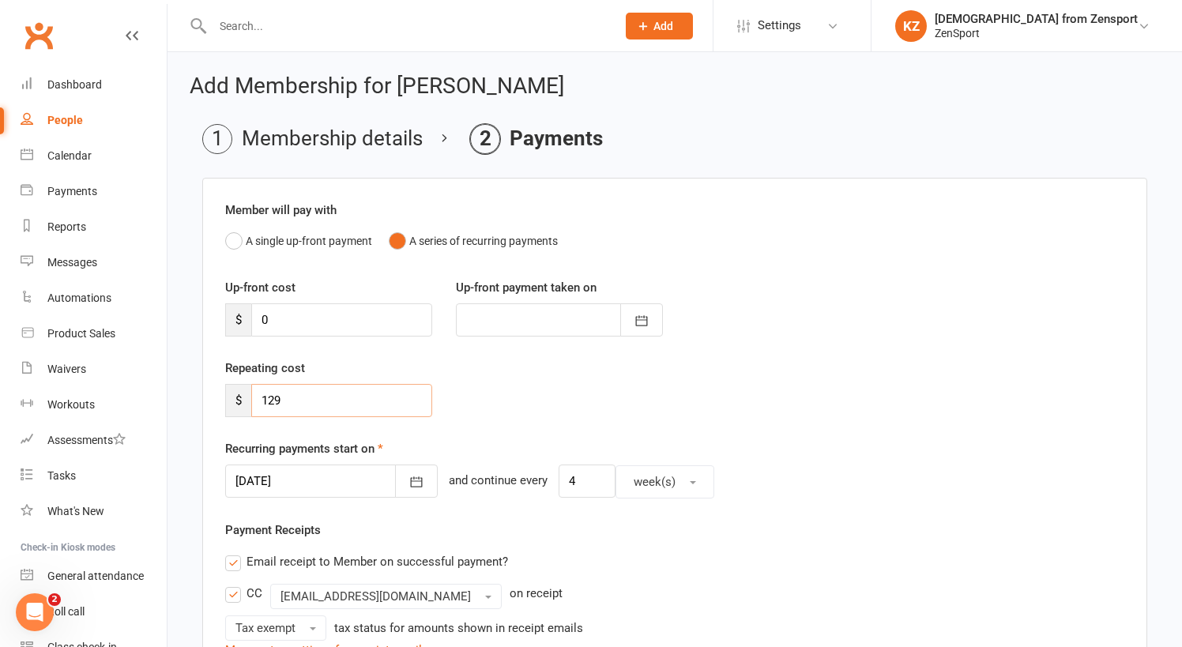
click at [275, 398] on input "129" at bounding box center [341, 400] width 181 height 33
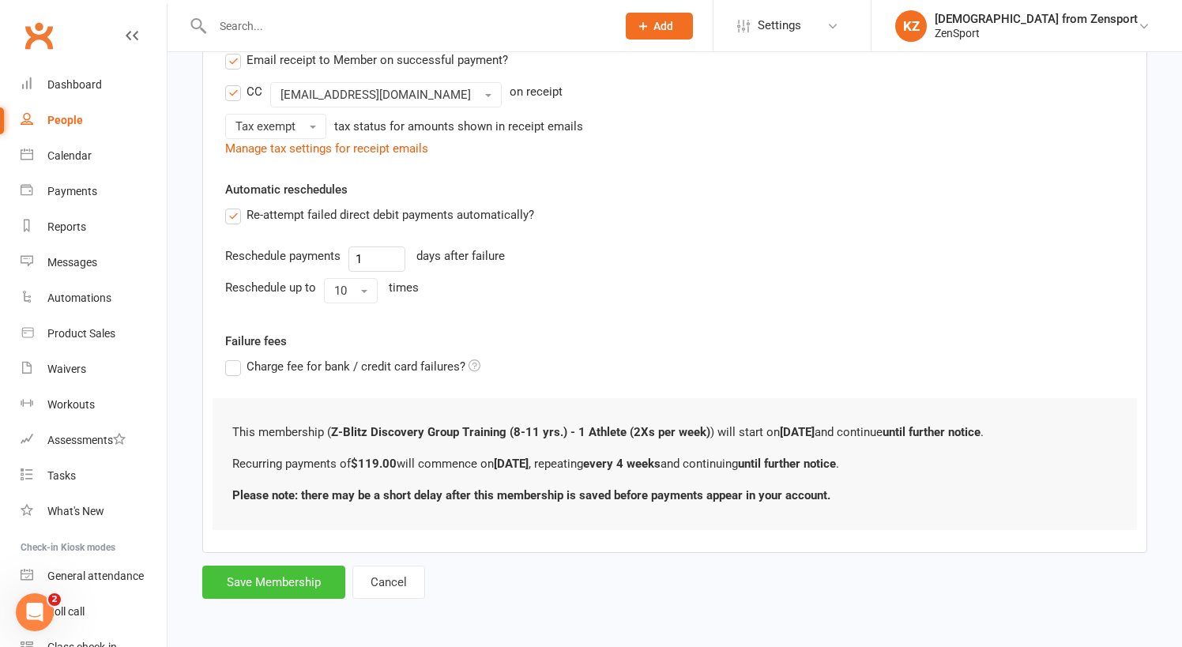
scroll to position [514, 0]
type input "119"
click at [271, 552] on form "Member will pay with A single up-front payment A series of recurring payments U…" at bounding box center [674, 137] width 945 height 923
click at [274, 570] on button "Save Membership" at bounding box center [273, 582] width 143 height 33
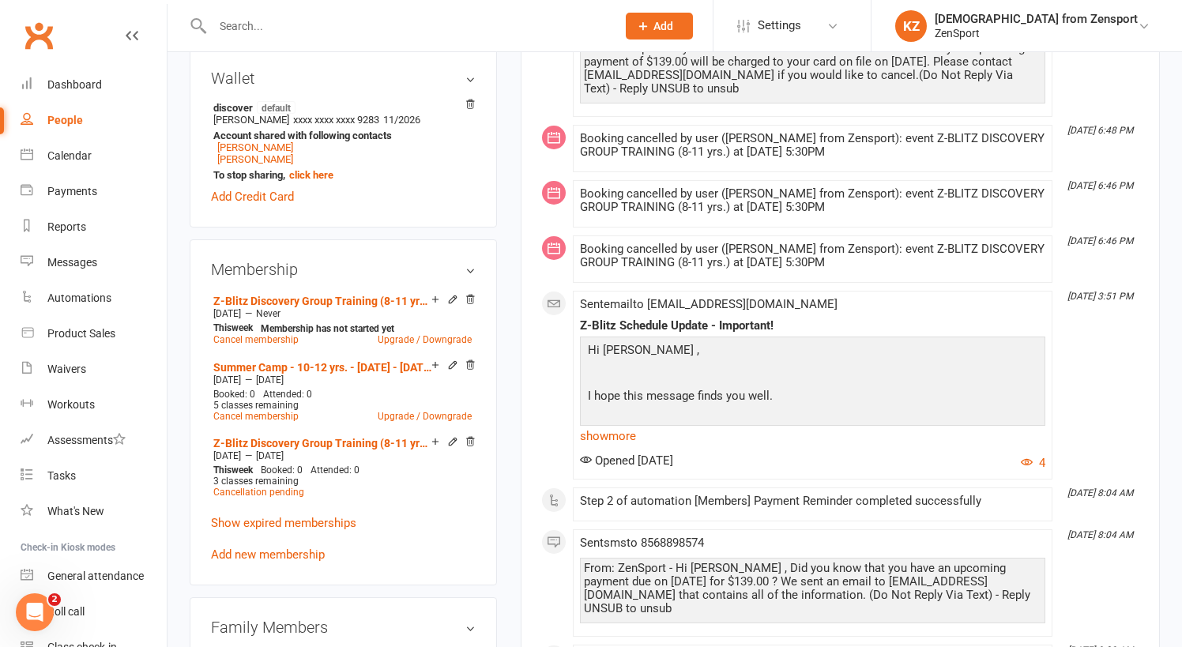
scroll to position [528, 0]
click at [70, 368] on div "Waivers" at bounding box center [66, 369] width 39 height 13
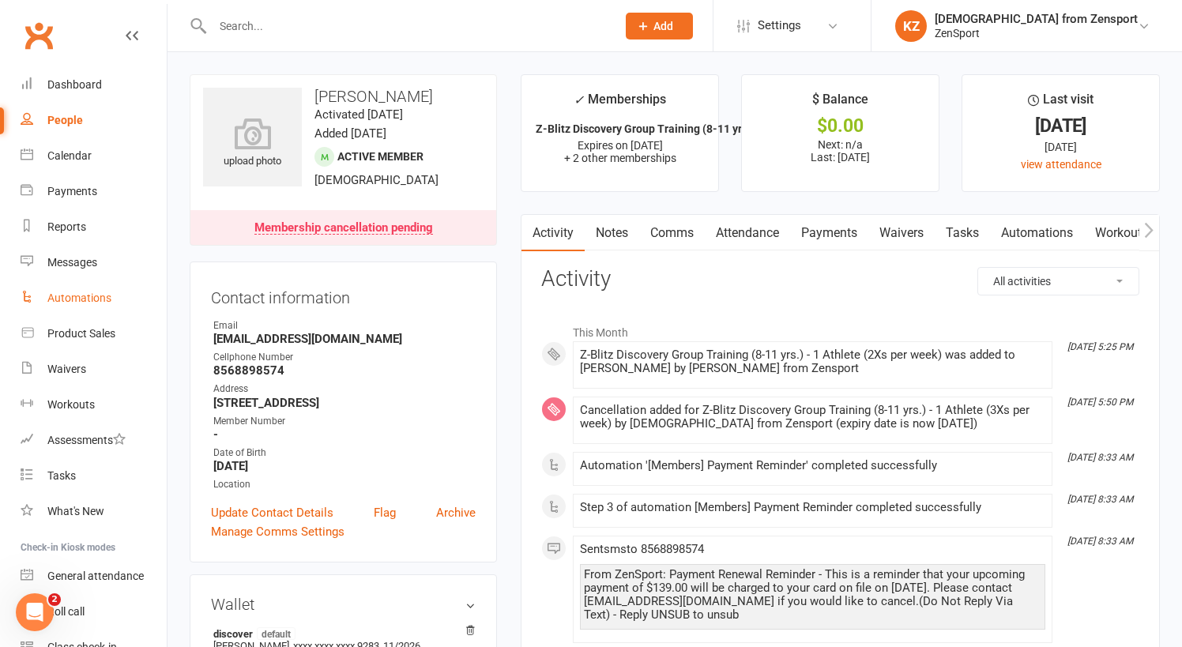
select select "100"
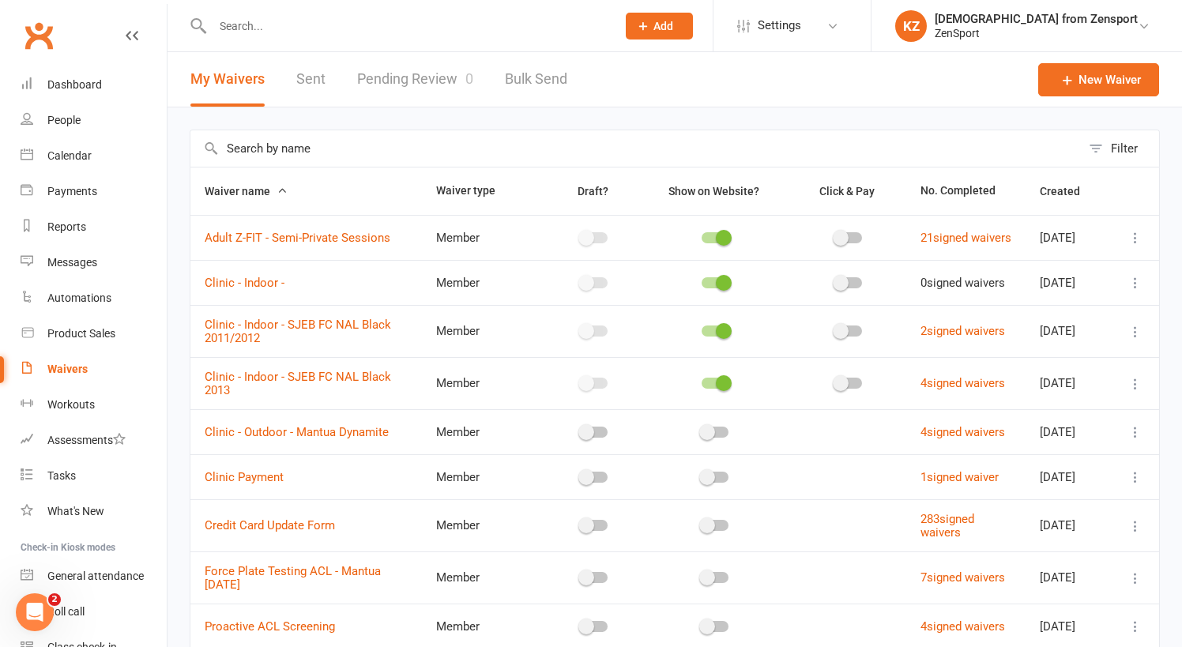
click at [429, 78] on link "Pending Review 0" at bounding box center [415, 79] width 116 height 55
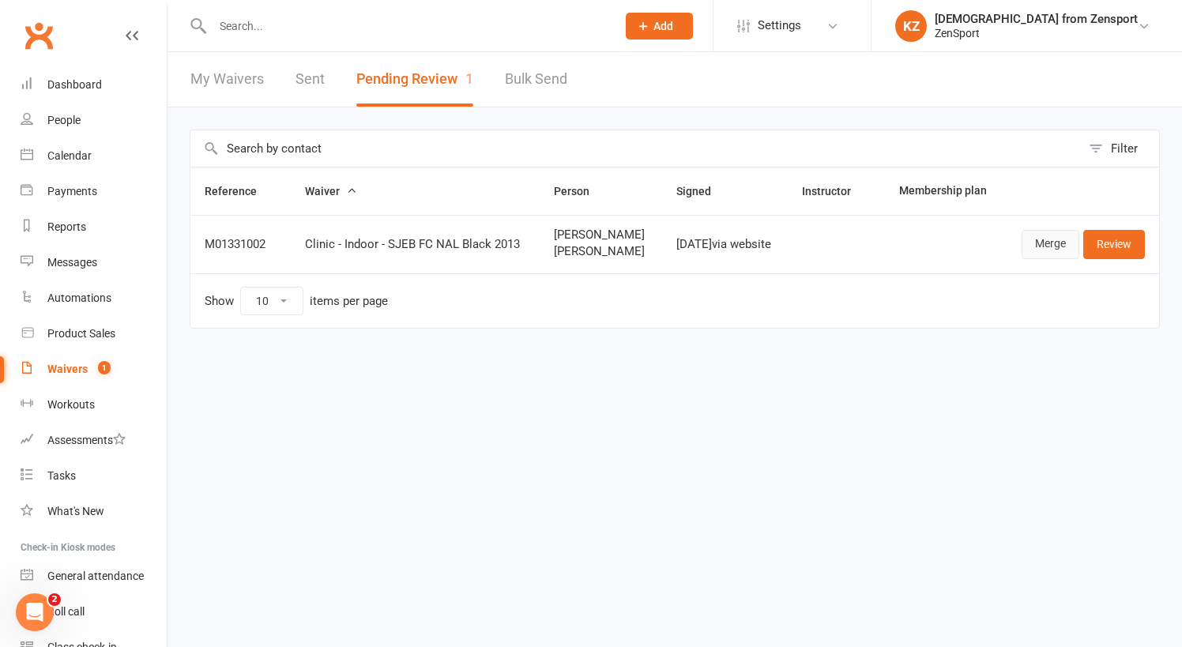
click at [1051, 244] on link "Merge" at bounding box center [1051, 244] width 58 height 28
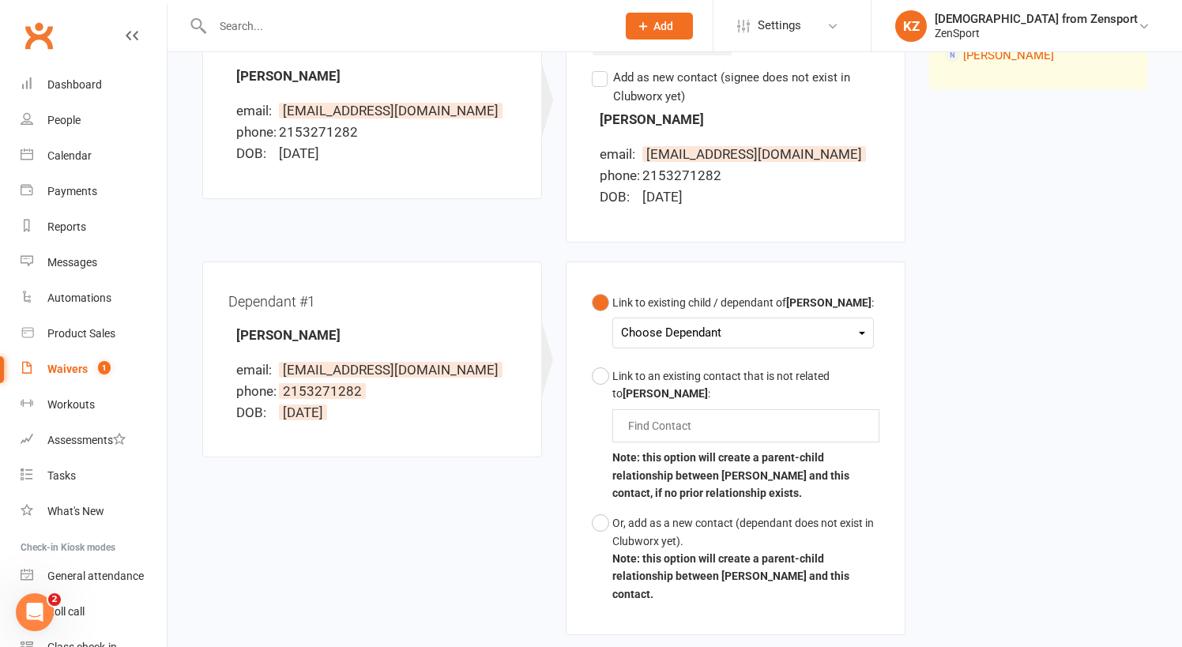
scroll to position [284, 0]
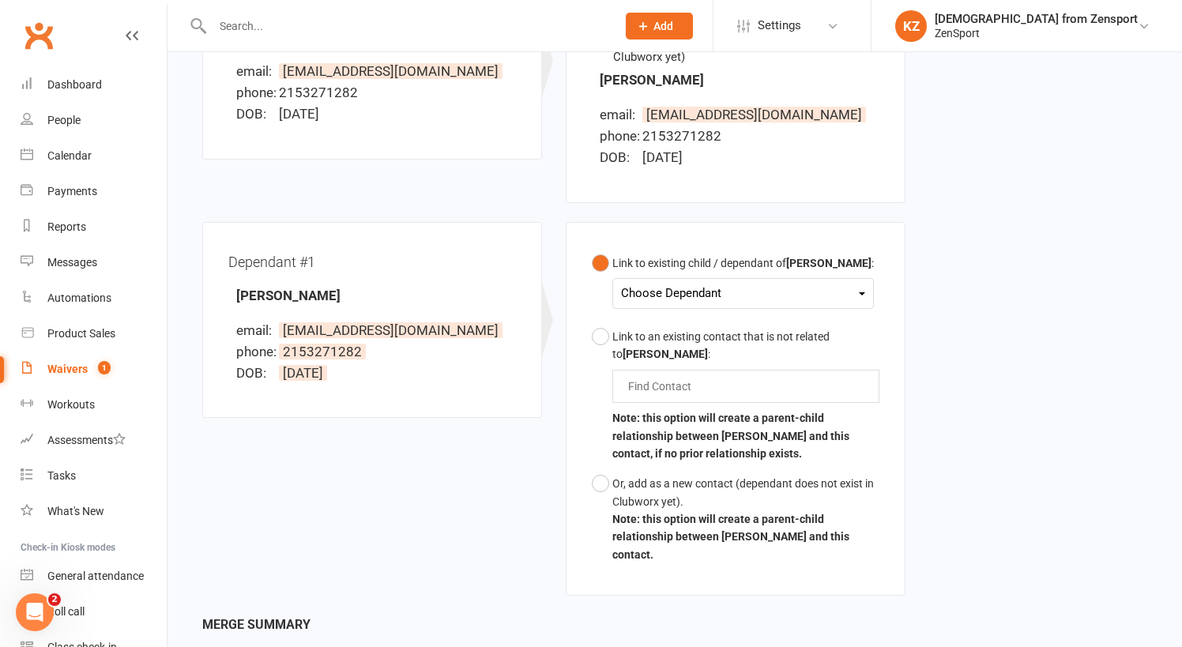
click at [680, 286] on div "Choose Dependant" at bounding box center [743, 293] width 244 height 21
click at [683, 359] on link "Charlotte Tobin" at bounding box center [700, 365] width 156 height 34
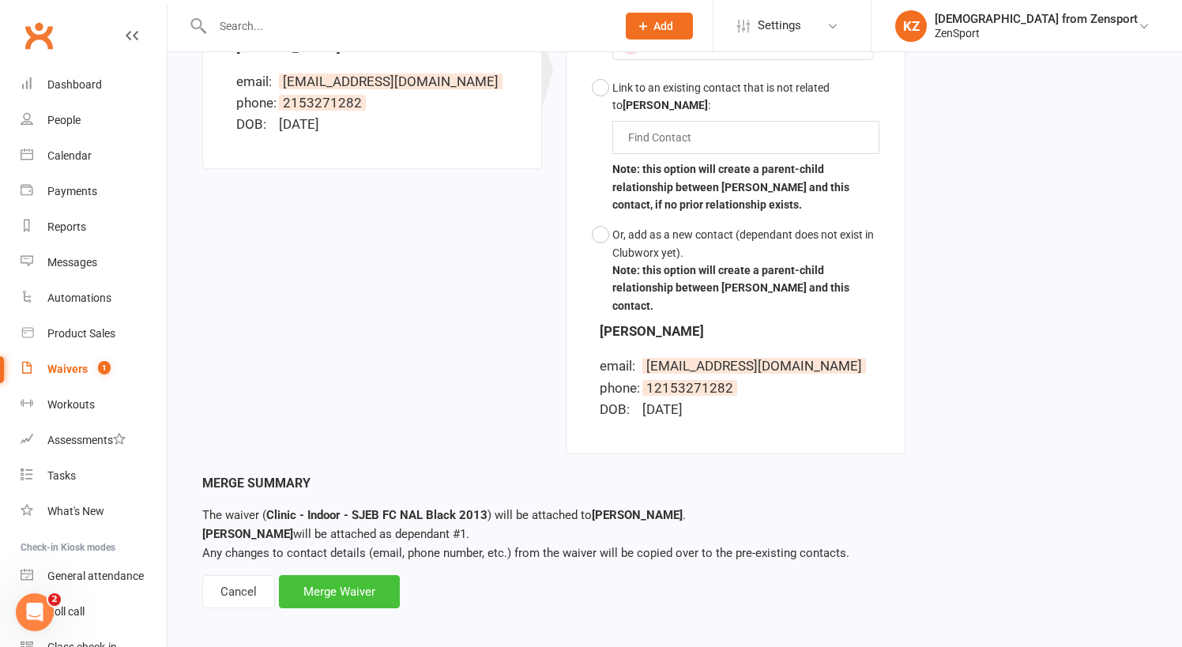
scroll to position [532, 0]
click at [329, 576] on div "Merge Waiver" at bounding box center [339, 592] width 121 height 33
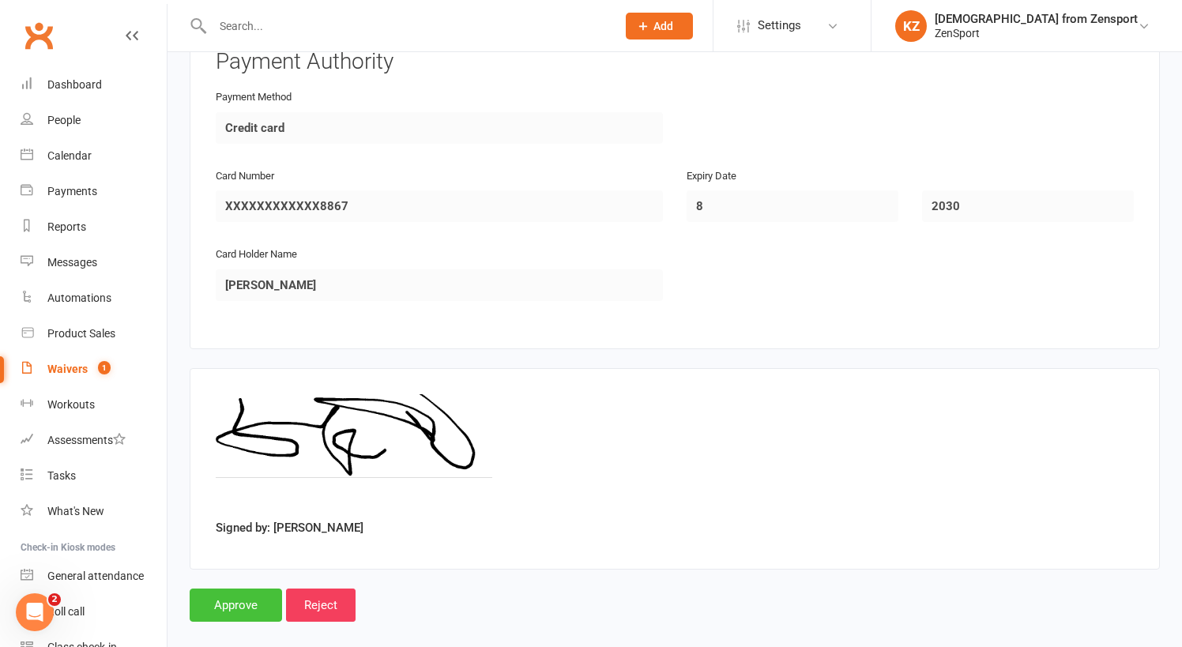
scroll to position [2689, 0]
click at [243, 590] on input "Approve" at bounding box center [236, 606] width 92 height 33
